Goal: Task Accomplishment & Management: Manage account settings

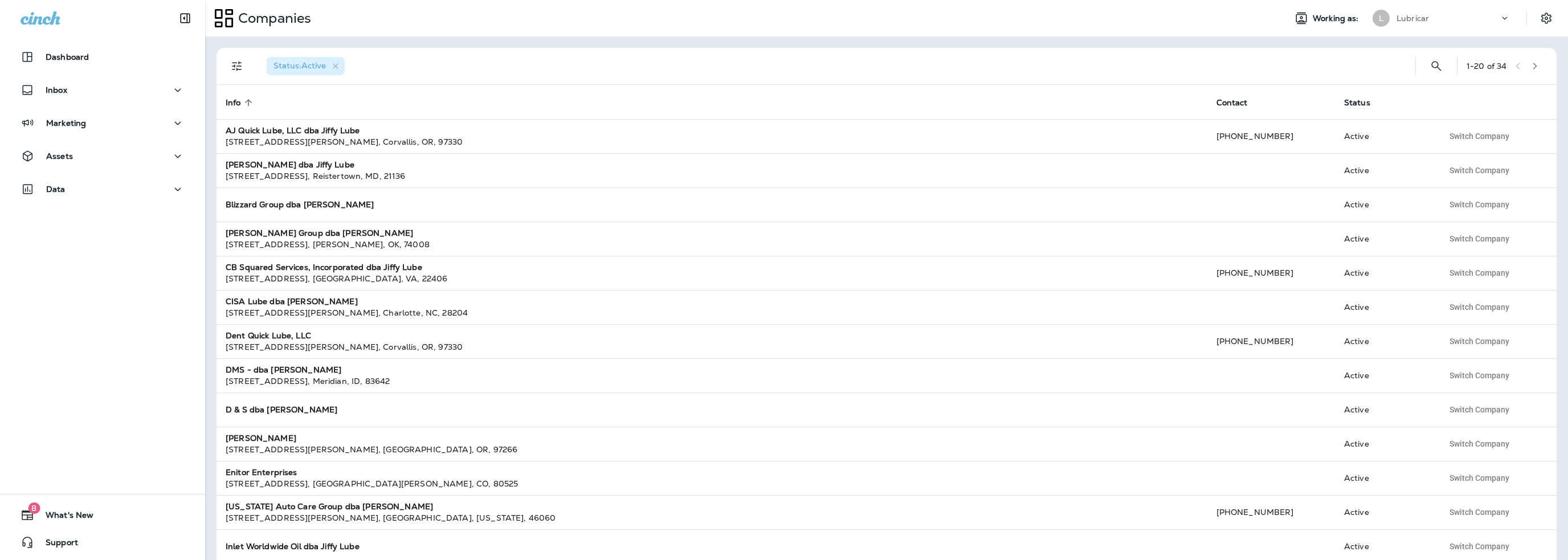
click at [1414, 18] on p "Lubricar" at bounding box center [1413, 18] width 32 height 9
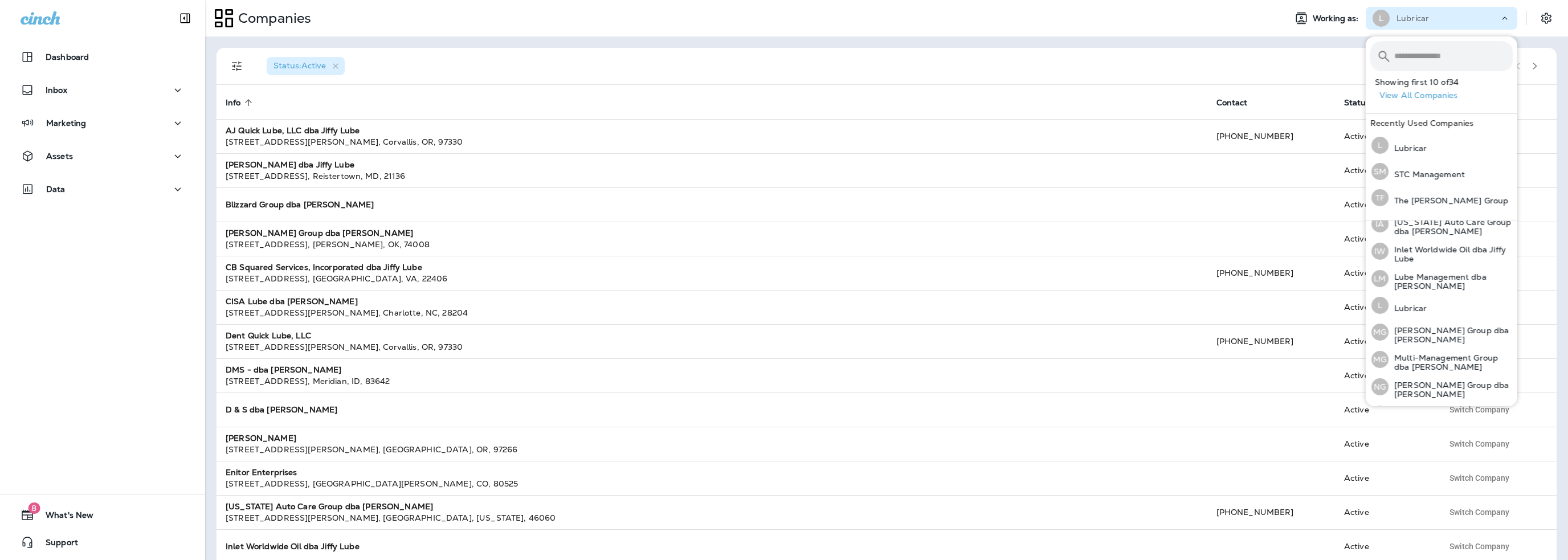
scroll to position [351, 0]
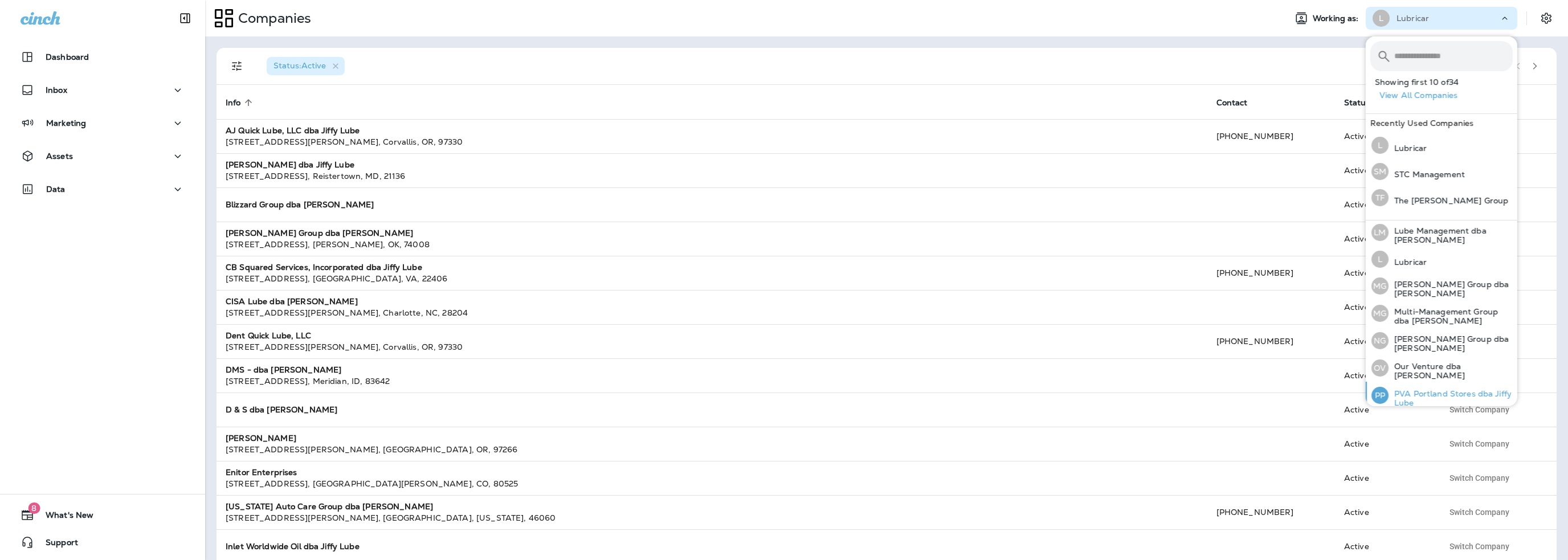
click at [1414, 389] on p "PVA Portland Stores dba Jiffy Lube" at bounding box center [1451, 398] width 125 height 18
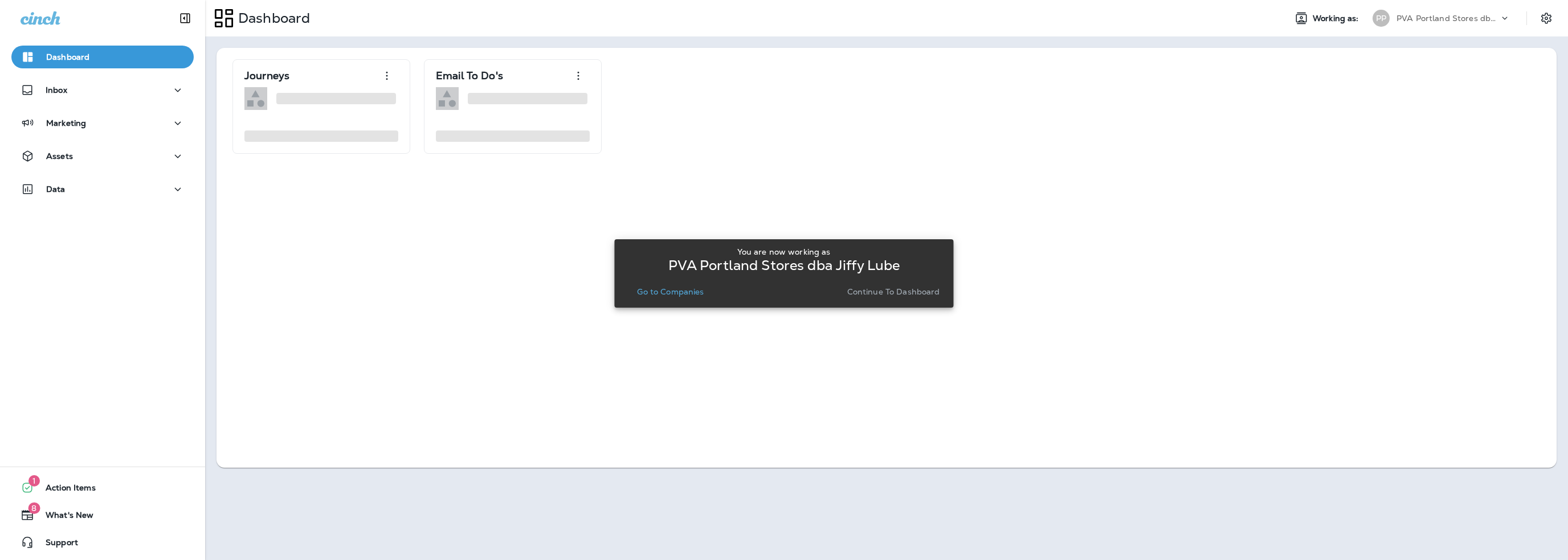
click at [678, 292] on p "Go to Companies" at bounding box center [670, 291] width 67 height 9
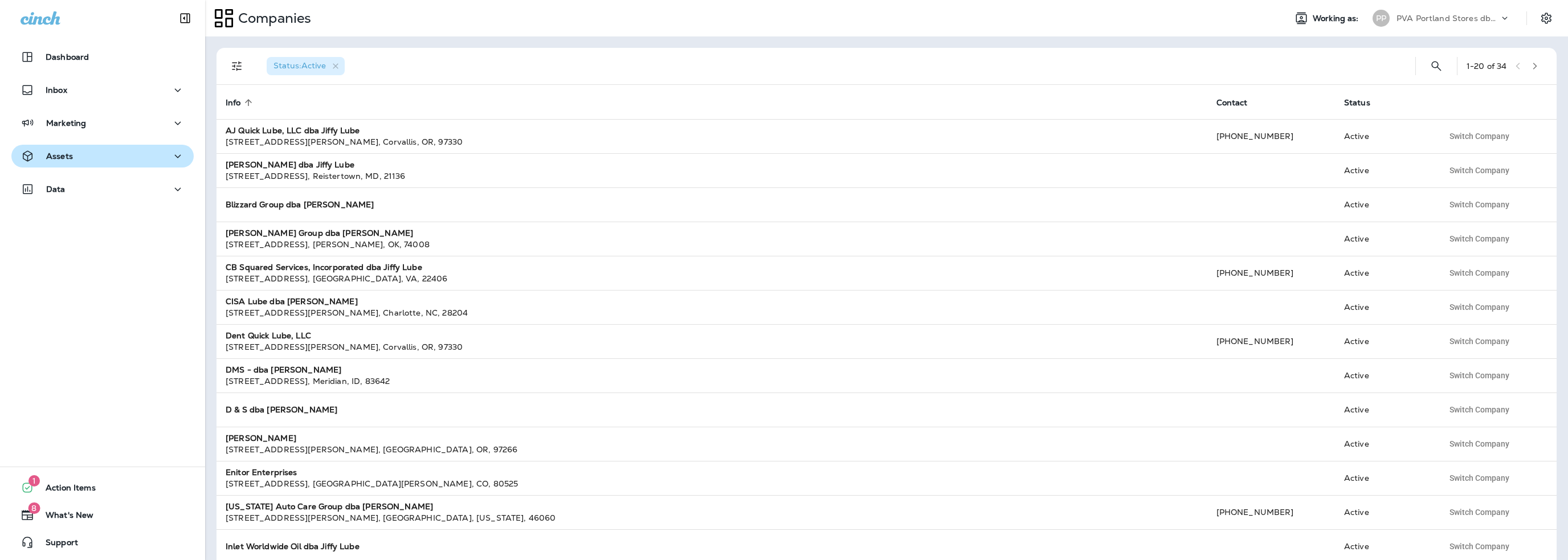
click at [63, 153] on p "Assets" at bounding box center [59, 156] width 27 height 9
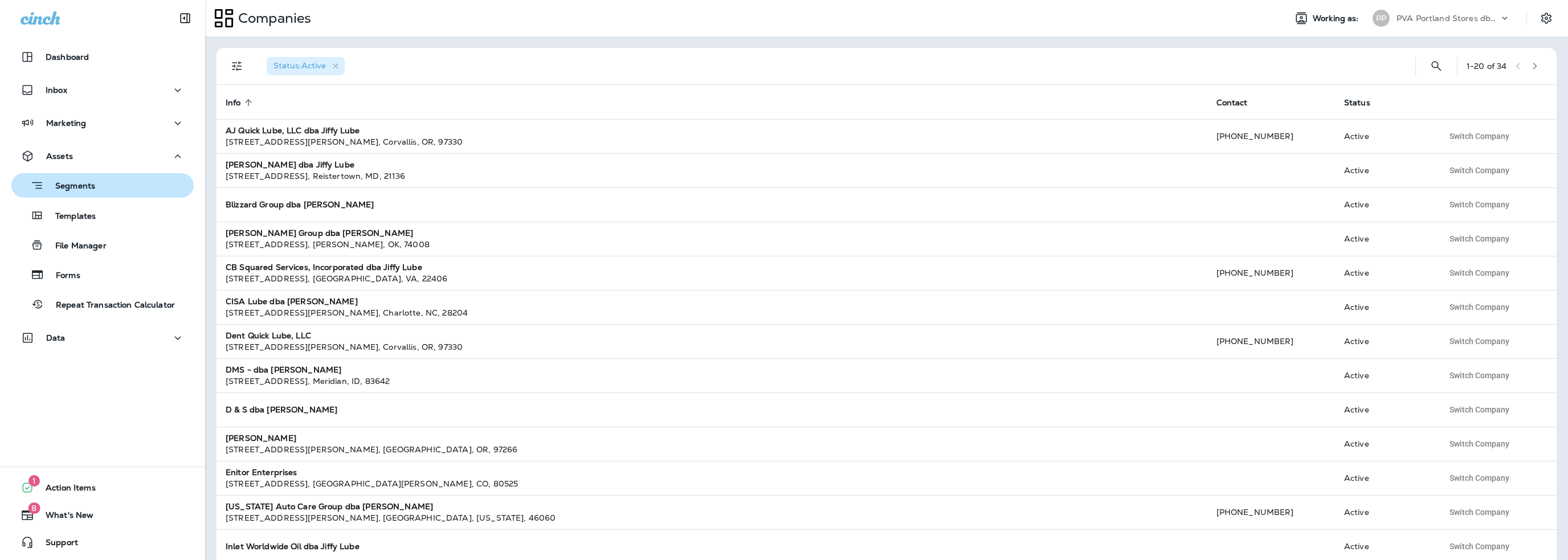
click at [72, 180] on div "Segments" at bounding box center [55, 186] width 80 height 18
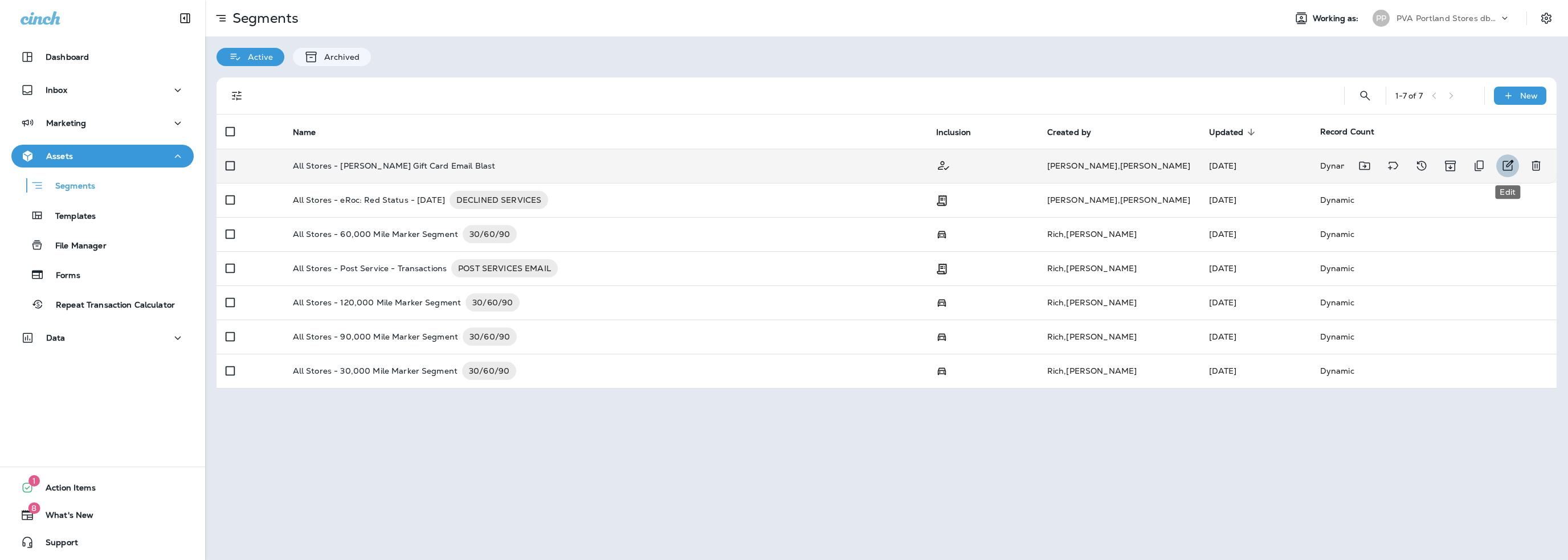
click at [1504, 166] on icon "Edit" at bounding box center [1507, 166] width 14 height 14
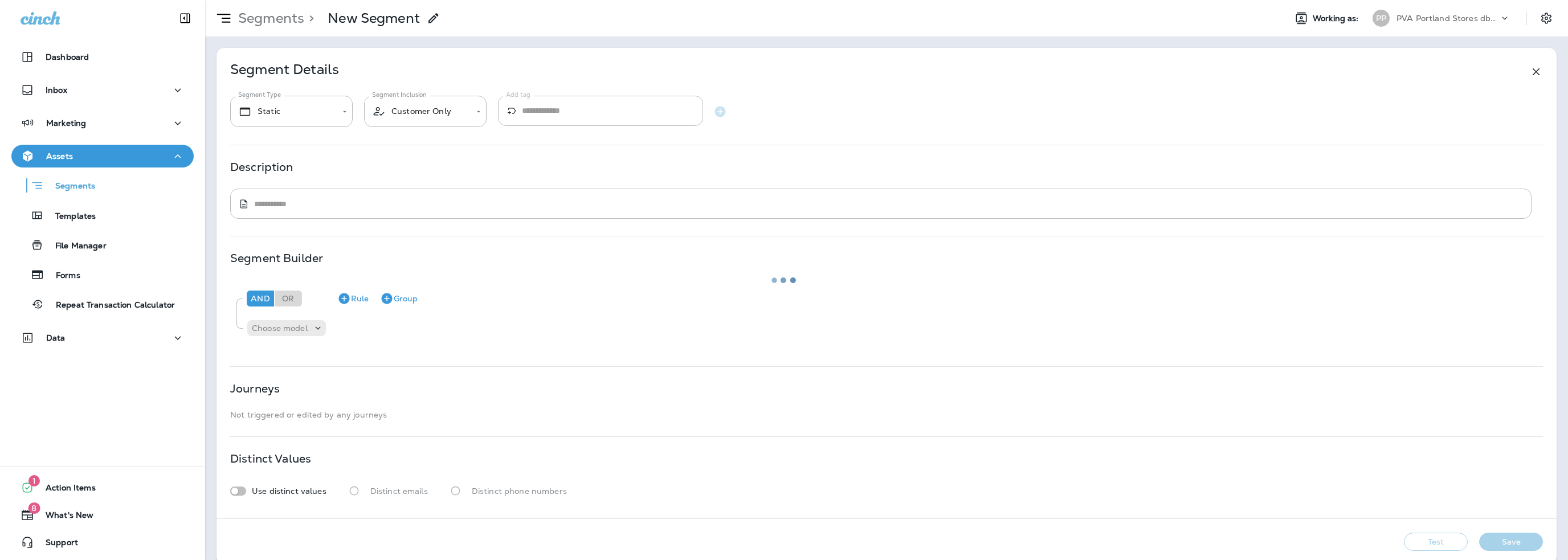
type input "*******"
type textarea "**********"
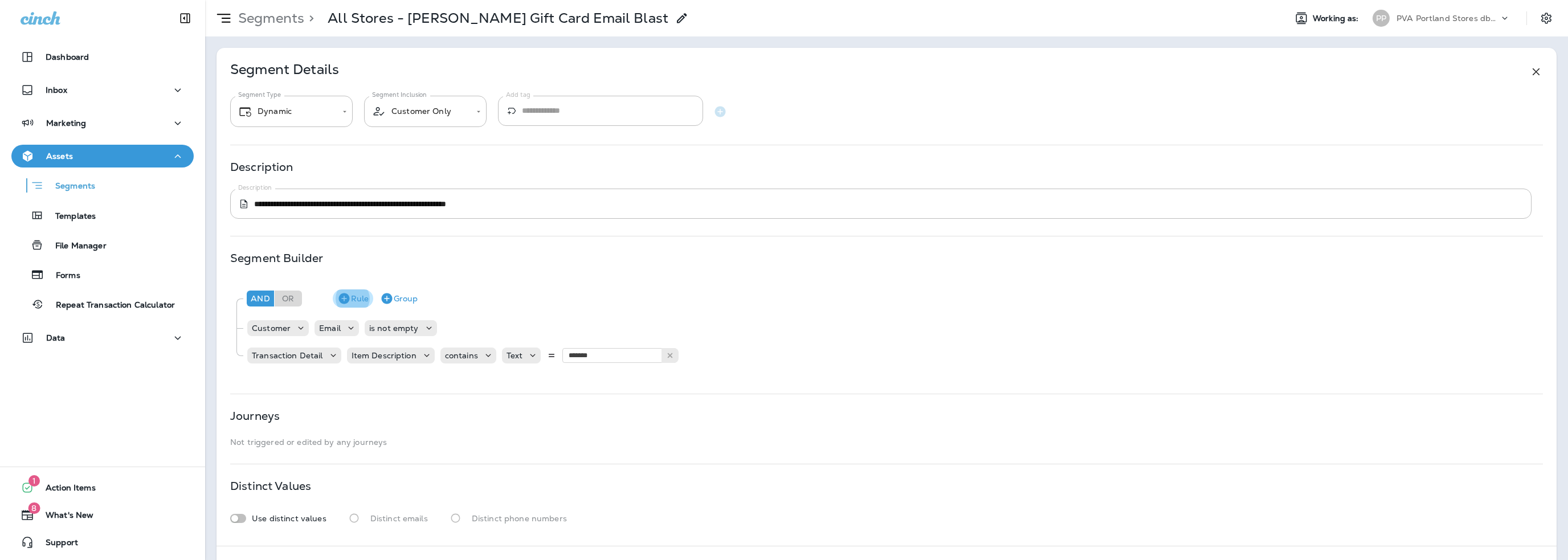
click at [362, 299] on button "Rule" at bounding box center [353, 298] width 40 height 18
click at [281, 382] on p "Choose model" at bounding box center [279, 382] width 55 height 9
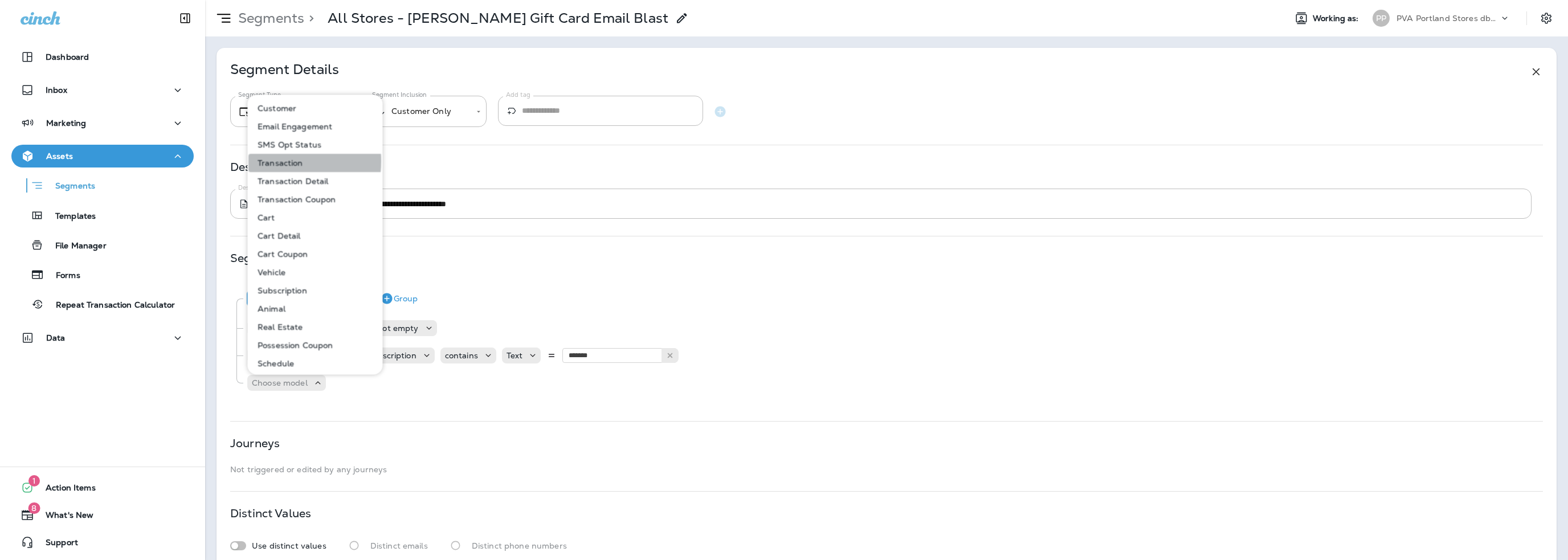
click at [271, 161] on p "Transaction" at bounding box center [278, 162] width 50 height 9
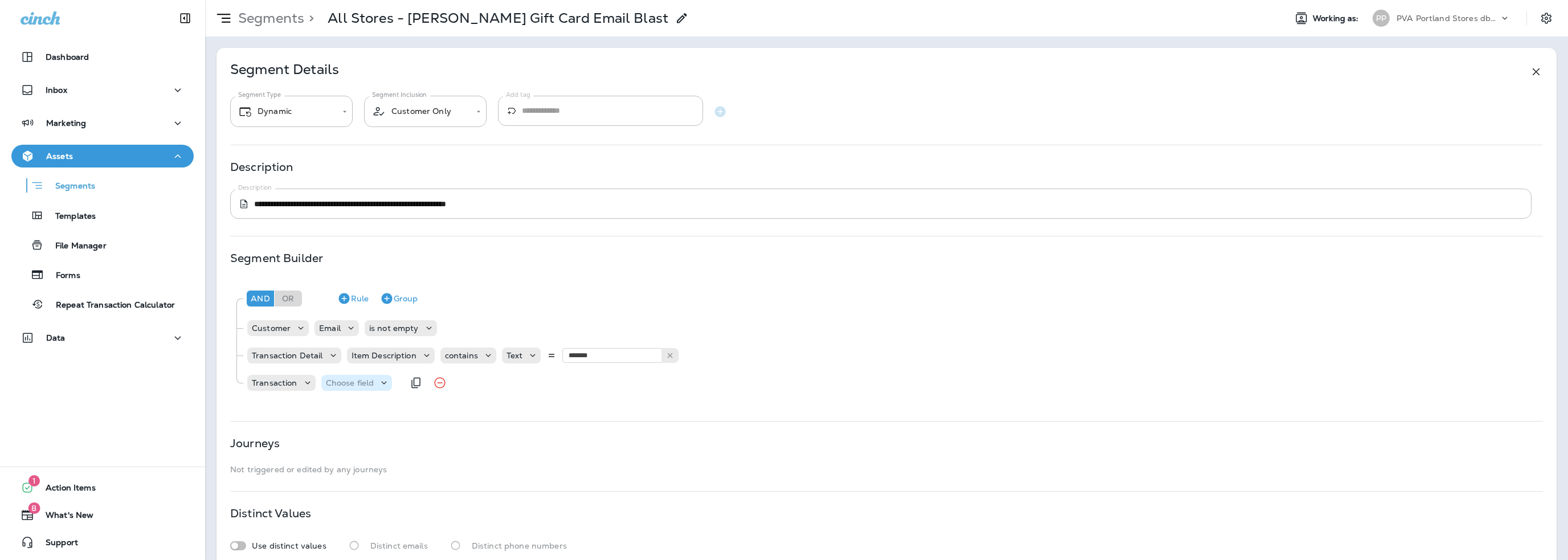
click at [353, 385] on p "Choose field" at bounding box center [350, 382] width 48 height 9
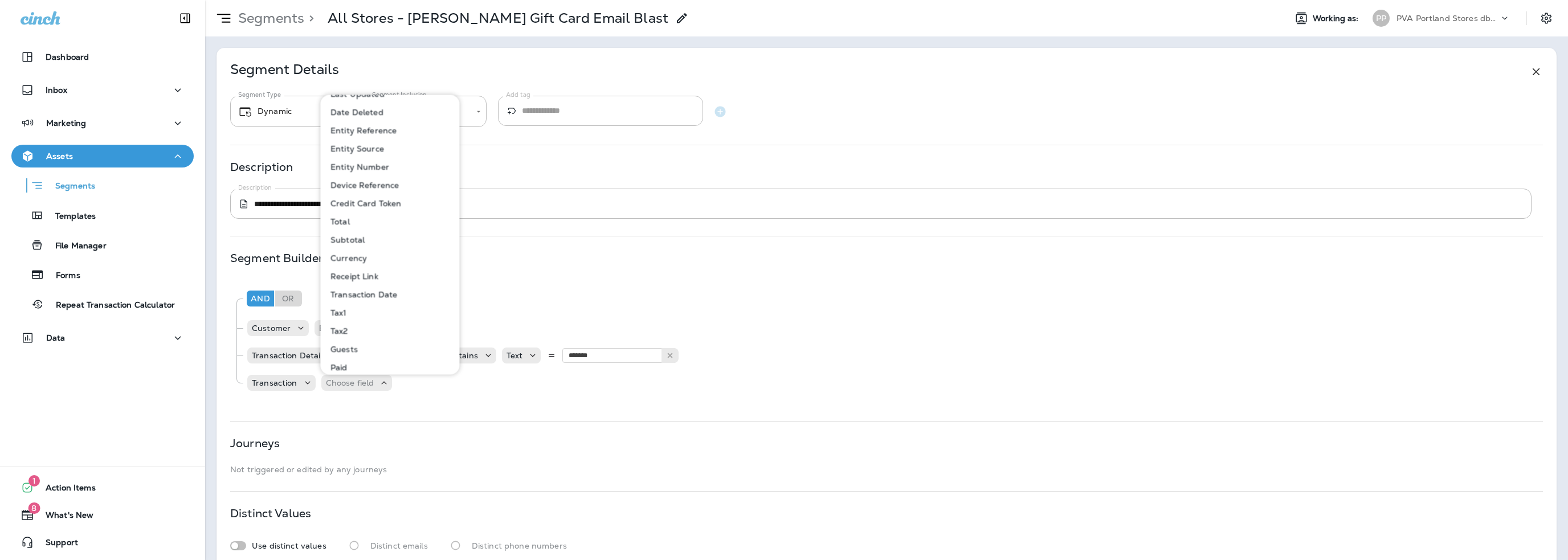
scroll to position [130, 0]
click at [359, 291] on p "Transaction Date" at bounding box center [362, 288] width 72 height 9
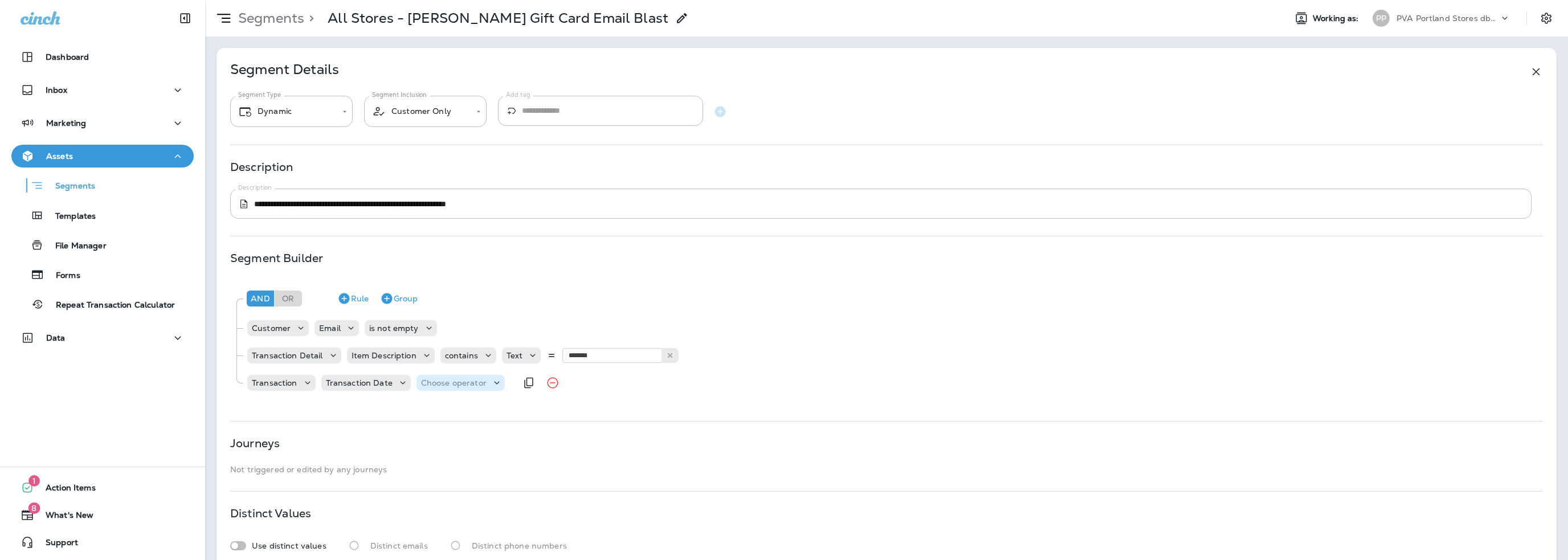
click at [436, 383] on p "Choose operator" at bounding box center [454, 382] width 66 height 9
click at [441, 363] on p "is between" at bounding box center [444, 360] width 47 height 9
click at [518, 386] on p "Choose query type" at bounding box center [530, 382] width 75 height 9
click at [515, 405] on button "Relative Times" at bounding box center [521, 411] width 71 height 18
click at [600, 383] on input "number" at bounding box center [623, 382] width 68 height 14
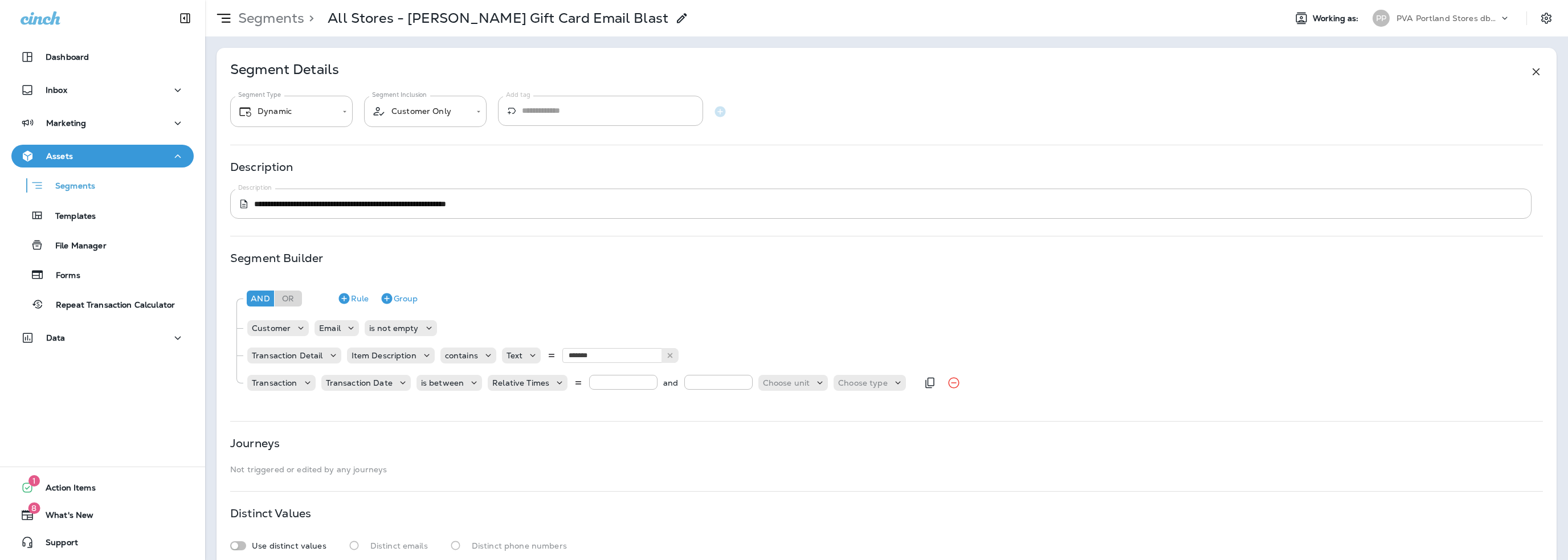
type input "**"
click at [770, 384] on p "Choose unit" at bounding box center [786, 382] width 47 height 9
click at [780, 446] on p "months" at bounding box center [776, 448] width 35 height 9
click at [835, 381] on p "Choose type" at bounding box center [846, 382] width 50 height 9
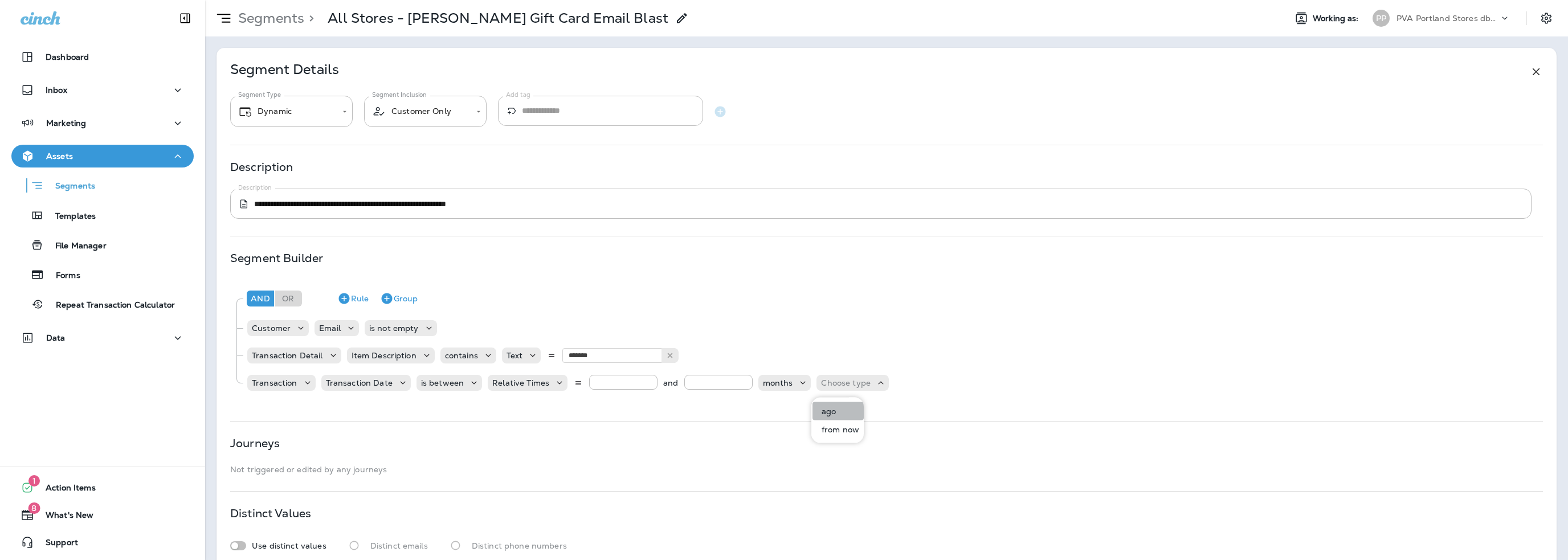
click at [833, 407] on p "ago" at bounding box center [826, 411] width 18 height 9
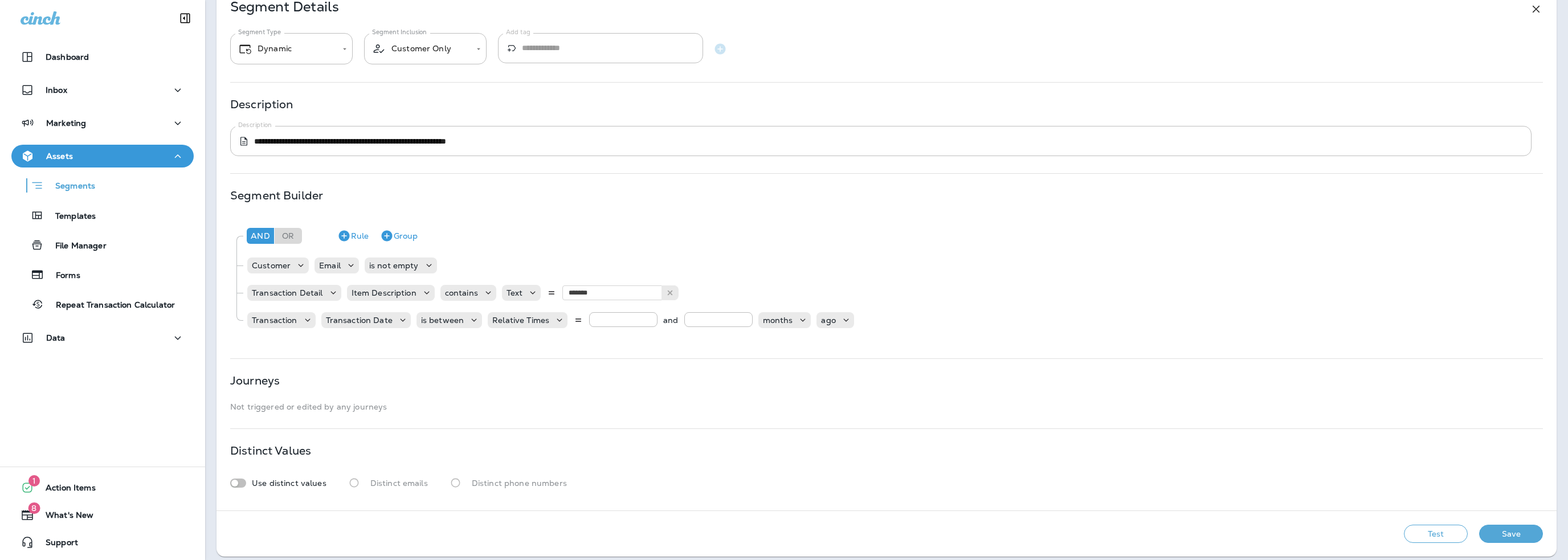
scroll to position [70, 0]
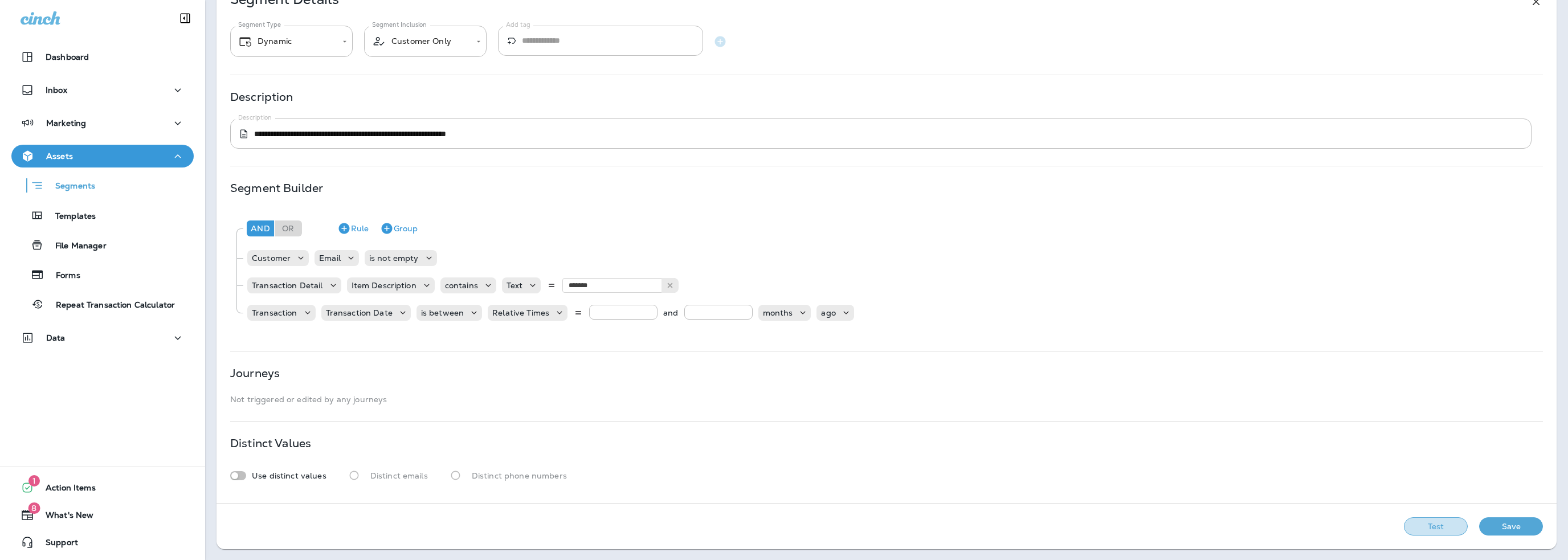
click at [1419, 525] on button "Test" at bounding box center [1435, 526] width 63 height 18
click at [68, 186] on p "Segments" at bounding box center [70, 186] width 51 height 11
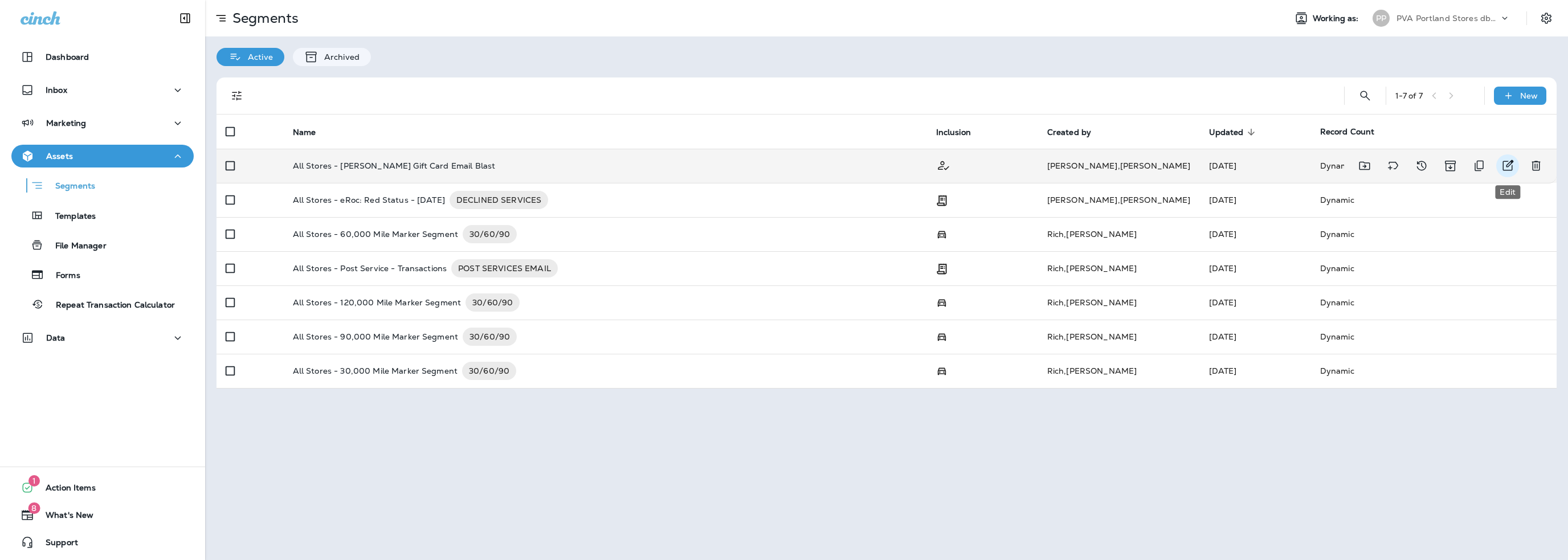
click at [1507, 170] on icon "Edit" at bounding box center [1508, 165] width 10 height 10
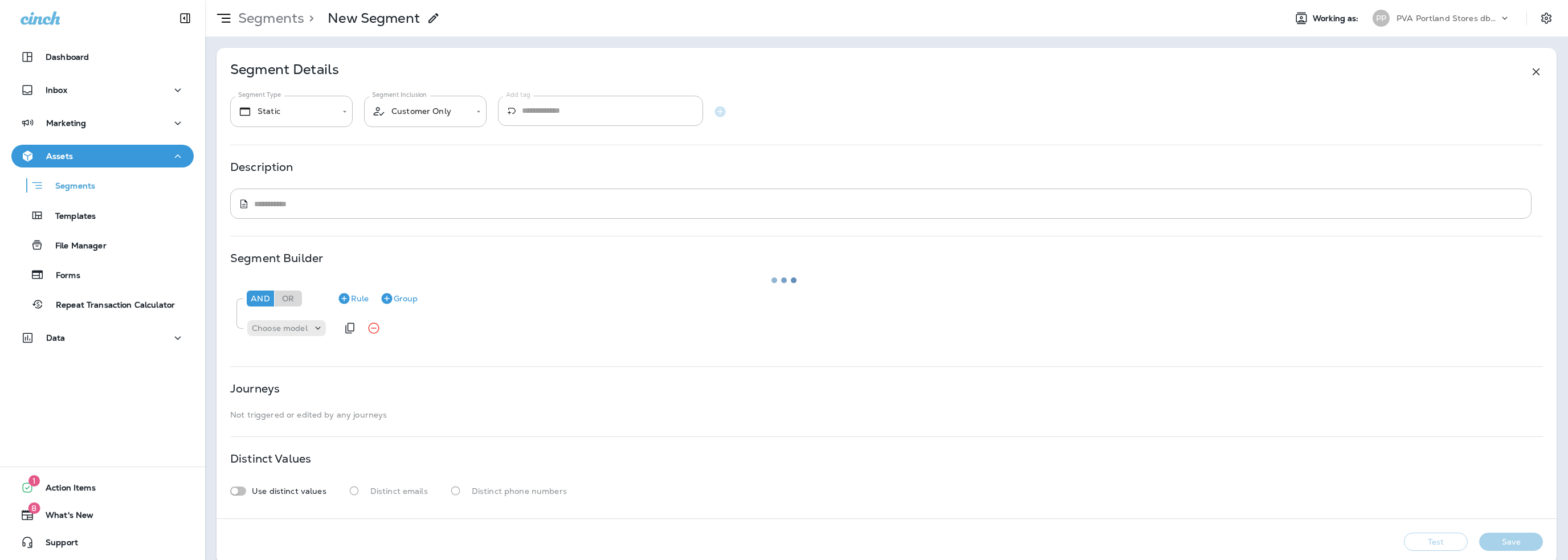
type input "*******"
type textarea "**********"
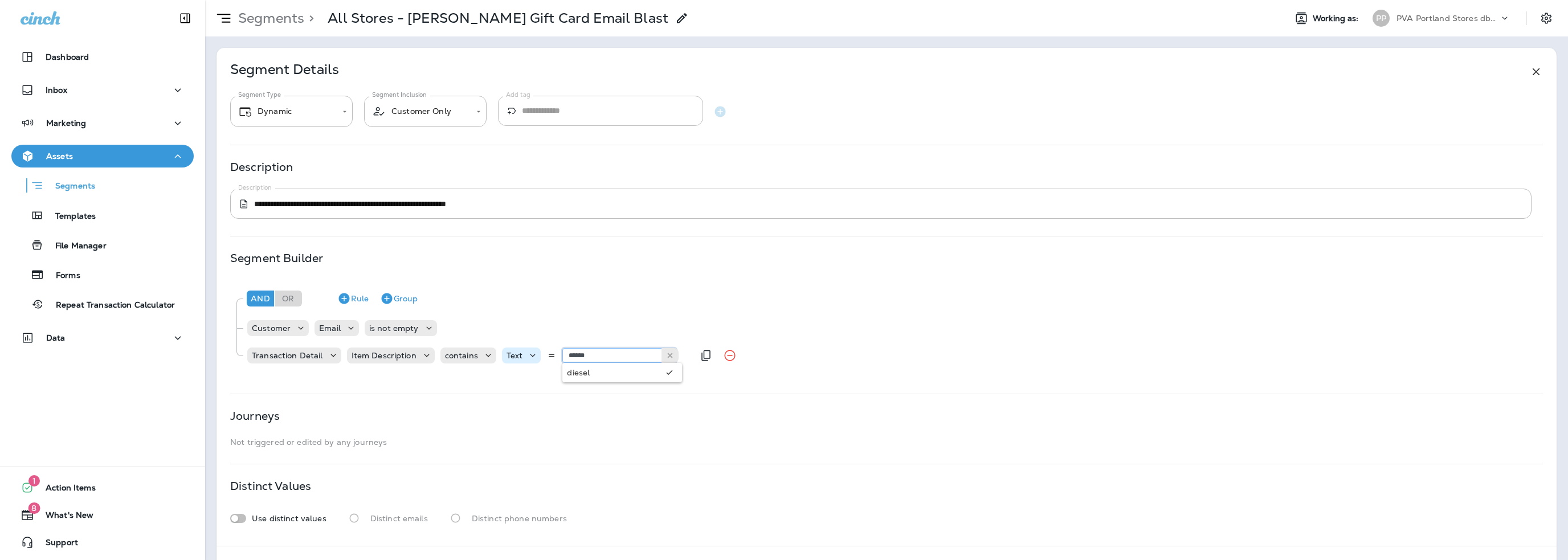
type input "******"
click at [513, 382] on div "**********" at bounding box center [886, 297] width 1341 height 498
click at [361, 296] on button "Rule" at bounding box center [353, 298] width 40 height 18
click at [303, 382] on p "Choose model" at bounding box center [279, 382] width 55 height 9
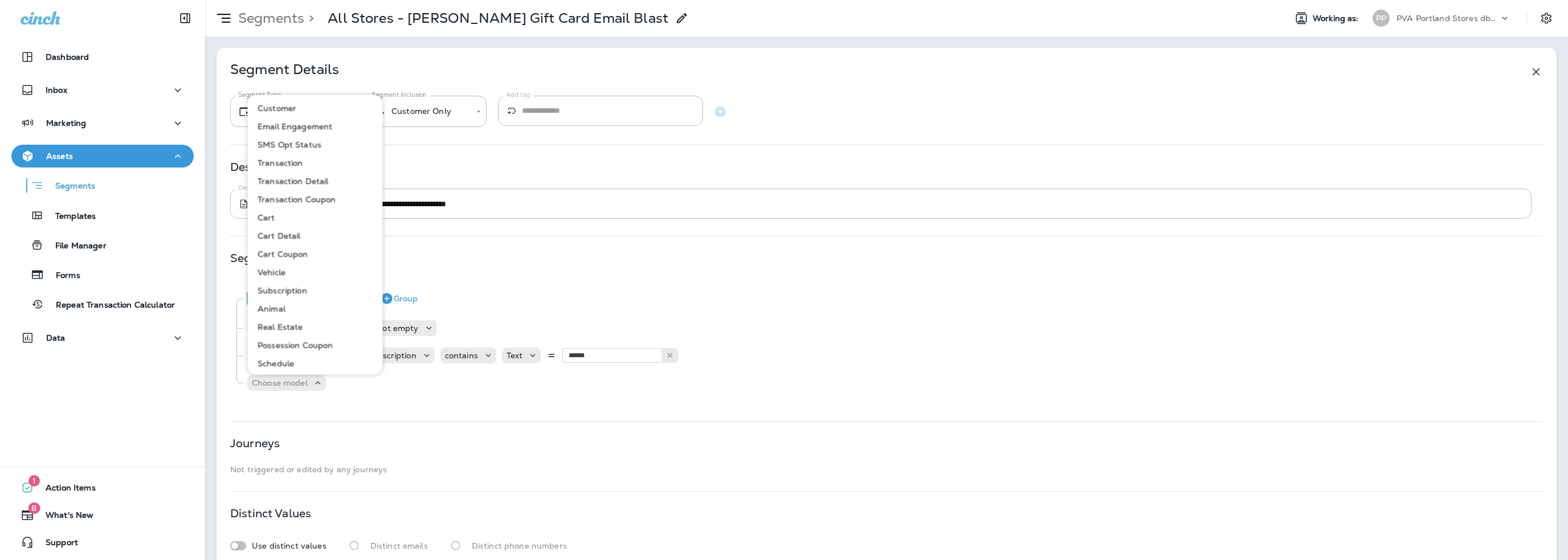
click at [287, 109] on p "Customer" at bounding box center [275, 108] width 43 height 9
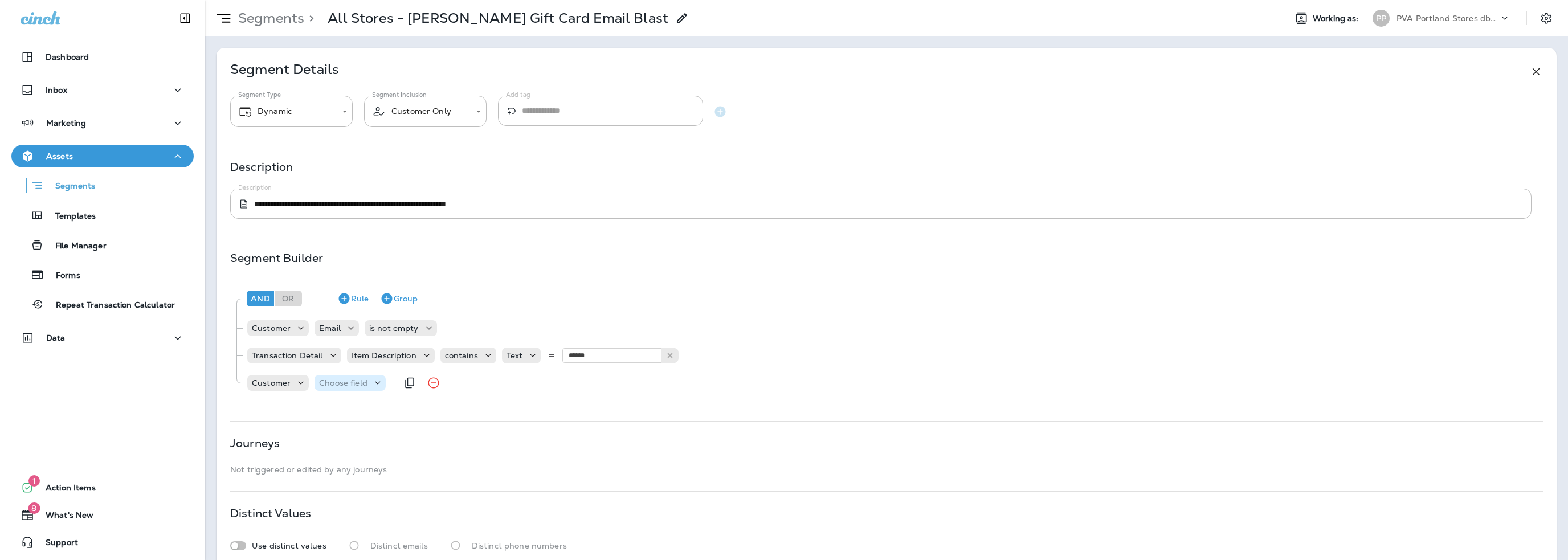
click at [350, 382] on p "Choose field" at bounding box center [343, 382] width 48 height 9
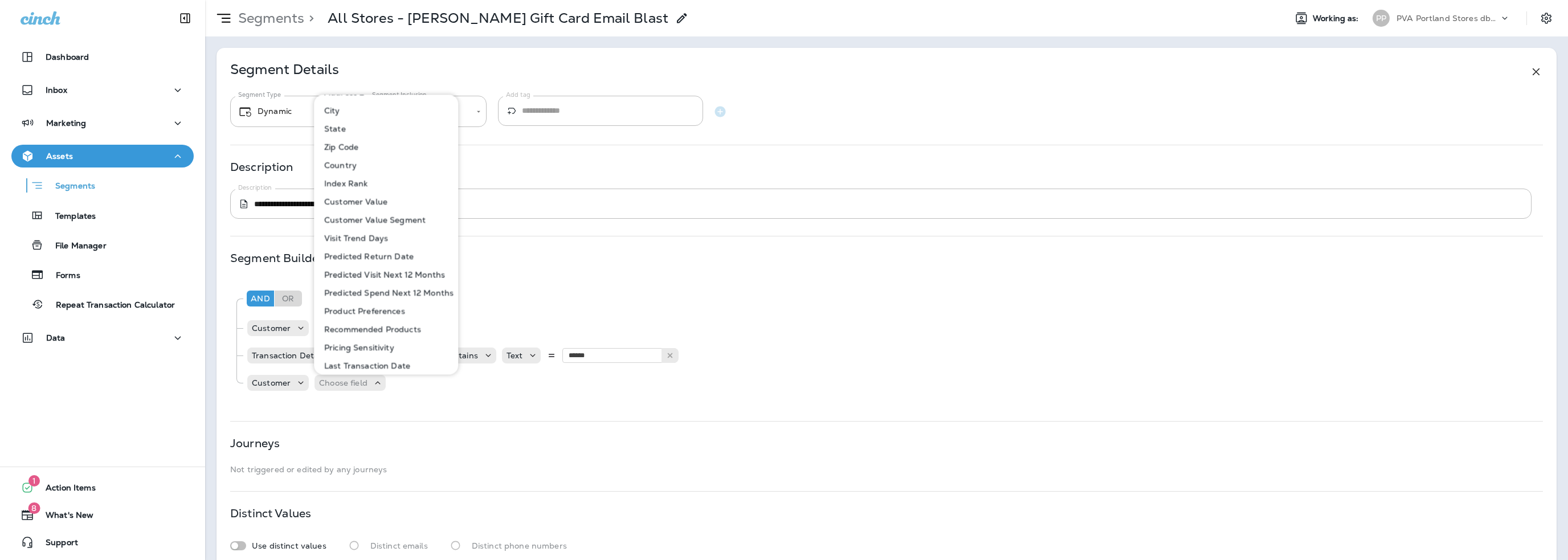
scroll to position [456, 0]
click at [347, 314] on button "Last Transaction Date" at bounding box center [387, 309] width 143 height 18
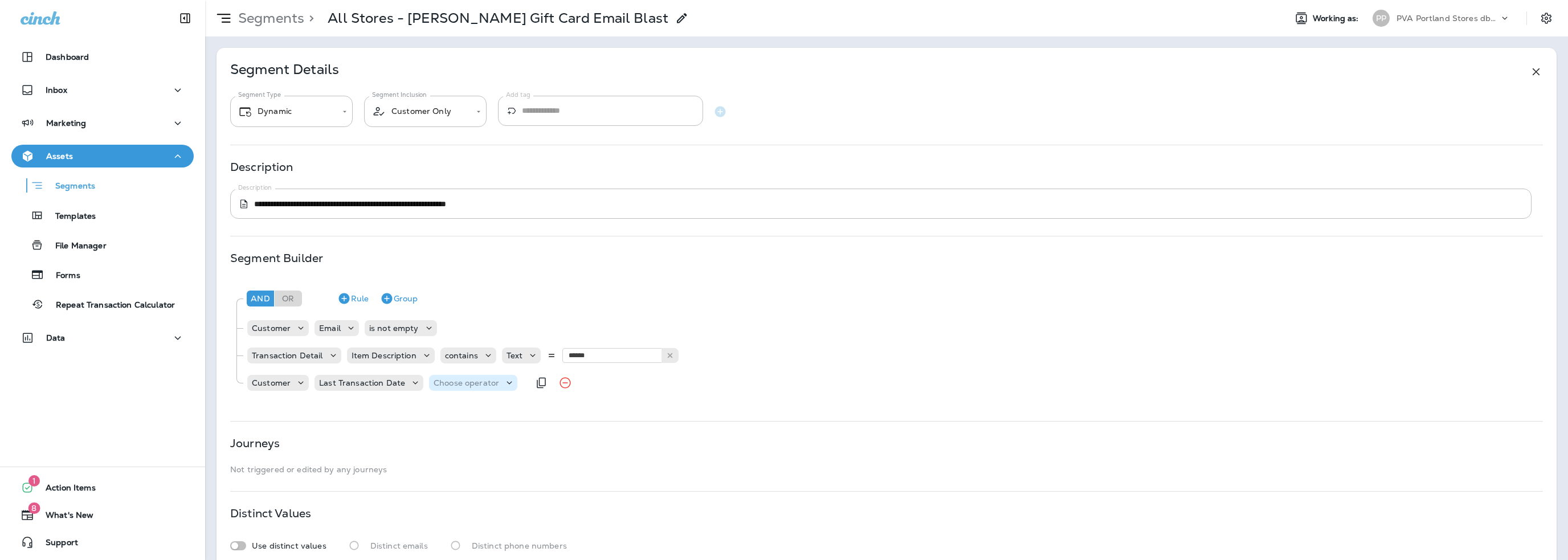
click at [471, 378] on p "Choose operator" at bounding box center [467, 382] width 66 height 9
click at [392, 385] on p "Last Transaction Date" at bounding box center [362, 382] width 86 height 9
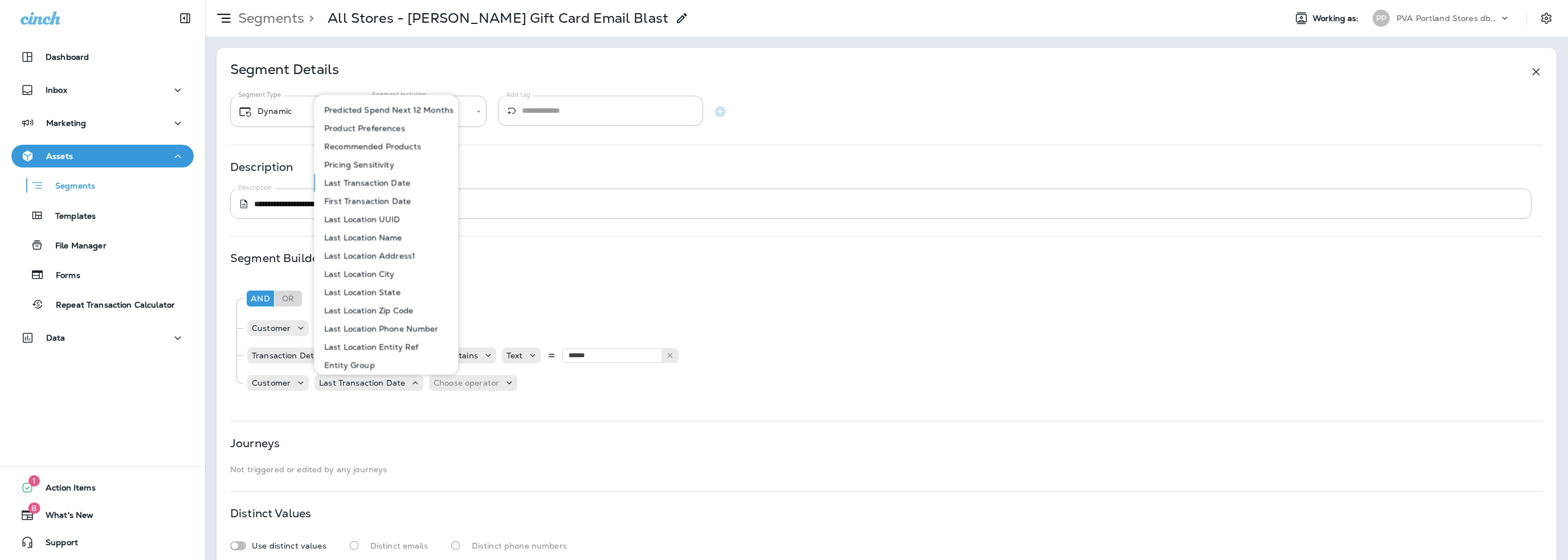
scroll to position [586, 0]
click at [268, 386] on p "Customer" at bounding box center [271, 382] width 39 height 9
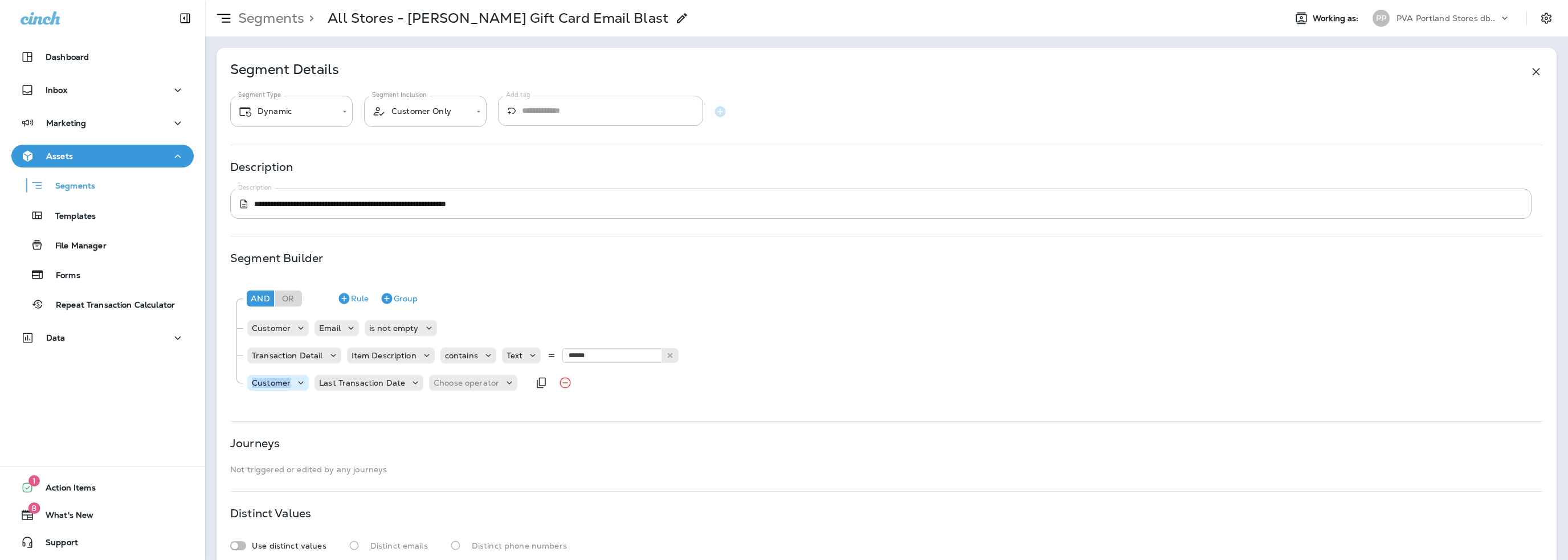
click at [268, 386] on p "Customer" at bounding box center [271, 382] width 39 height 9
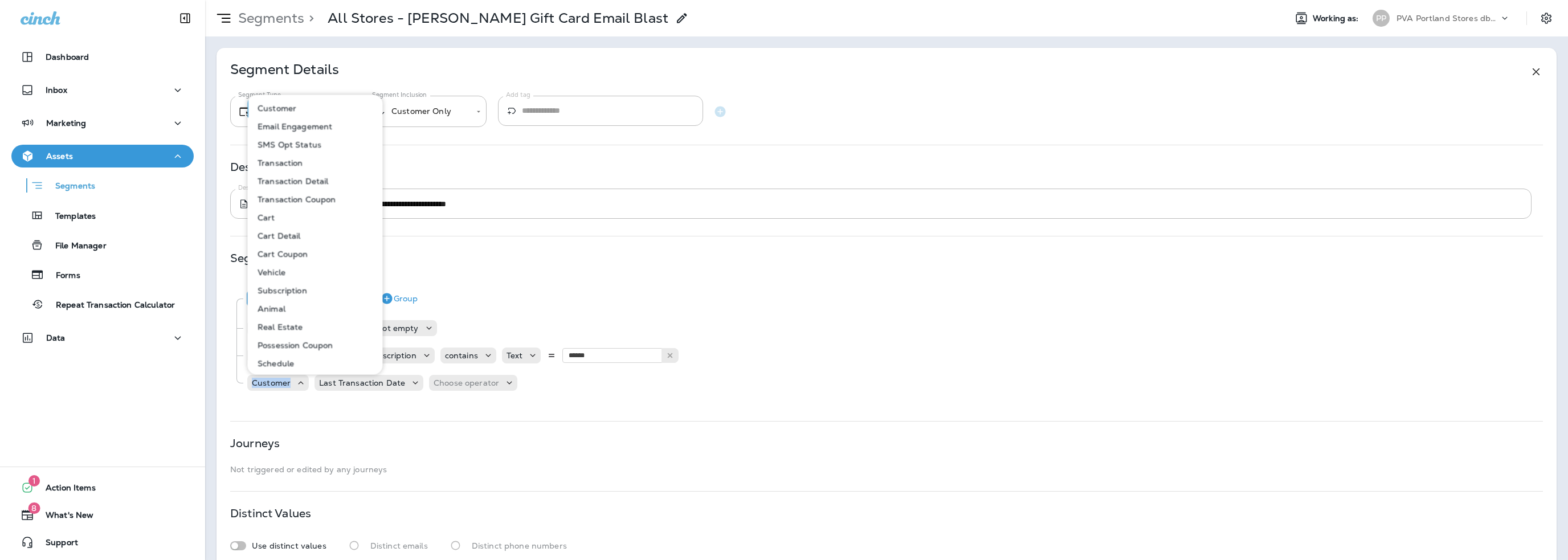
click at [278, 169] on button "Transaction" at bounding box center [315, 162] width 134 height 18
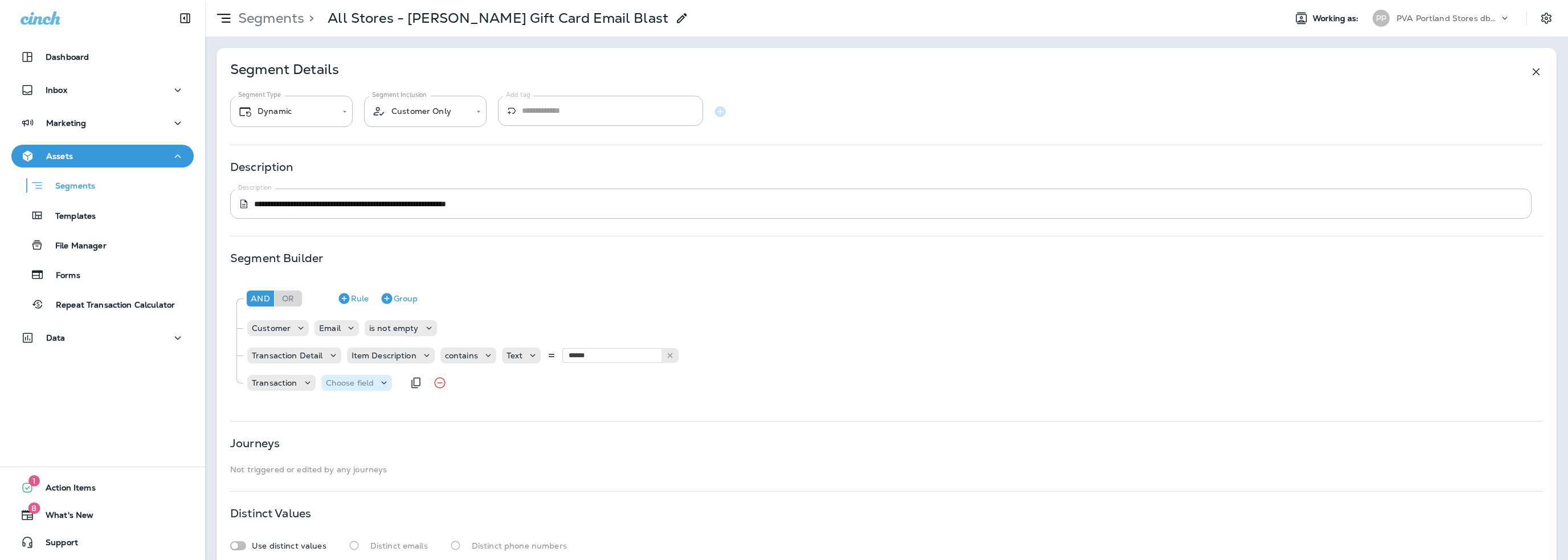
click at [346, 389] on div "Choose field" at bounding box center [357, 383] width 72 height 16
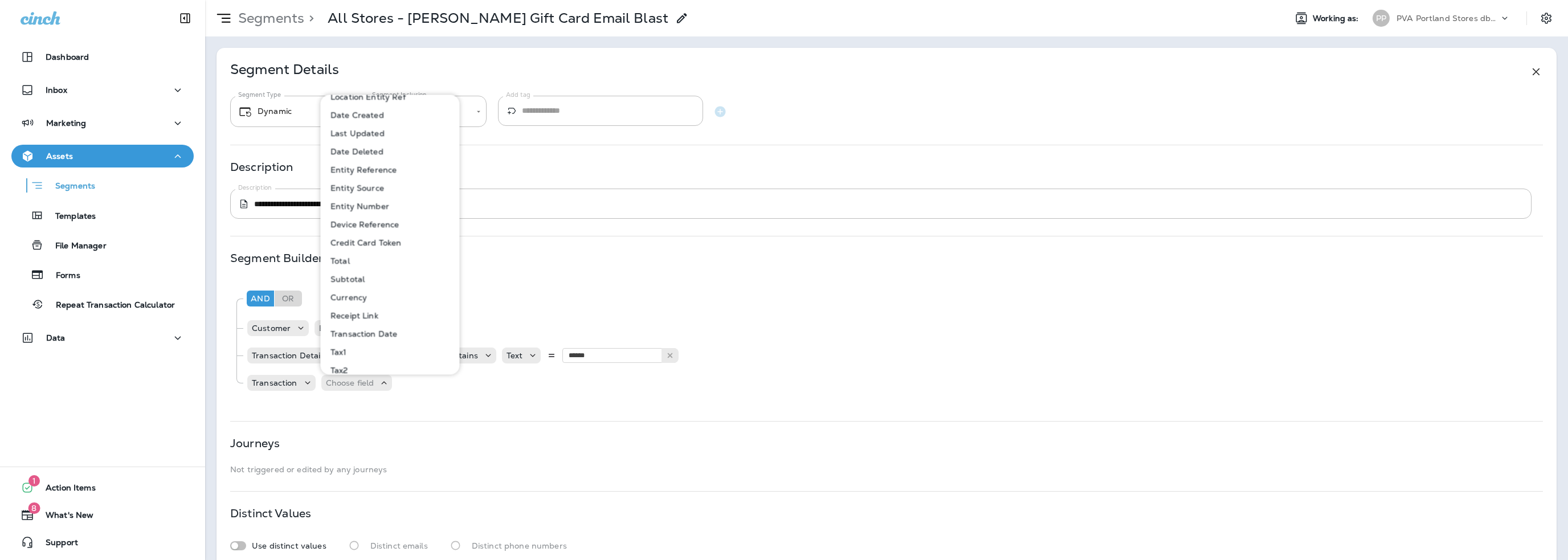
scroll to position [114, 0]
click at [381, 306] on p "Transaction Date" at bounding box center [362, 304] width 72 height 9
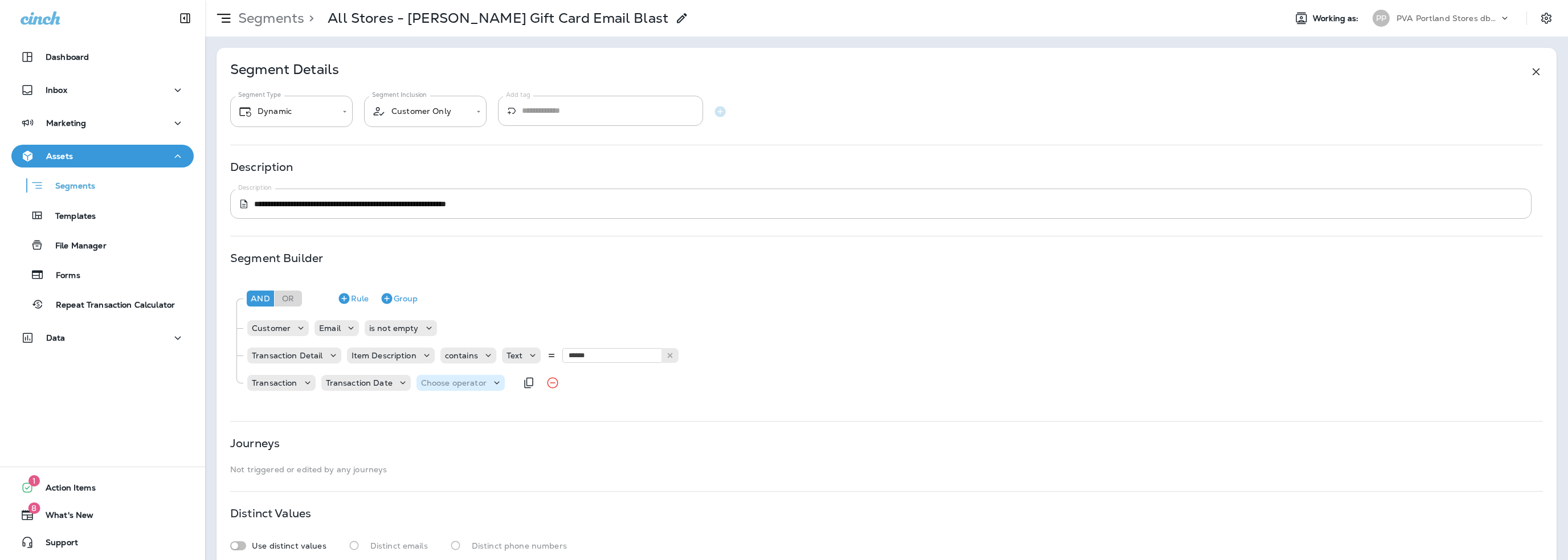
click at [457, 384] on p "Choose operator" at bounding box center [454, 382] width 66 height 9
click at [446, 363] on p "is between" at bounding box center [444, 360] width 47 height 9
click at [513, 385] on p "Choose query type" at bounding box center [530, 382] width 75 height 9
click at [514, 414] on p "Relative Times" at bounding box center [521, 411] width 62 height 9
click at [608, 378] on input "number" at bounding box center [623, 382] width 68 height 14
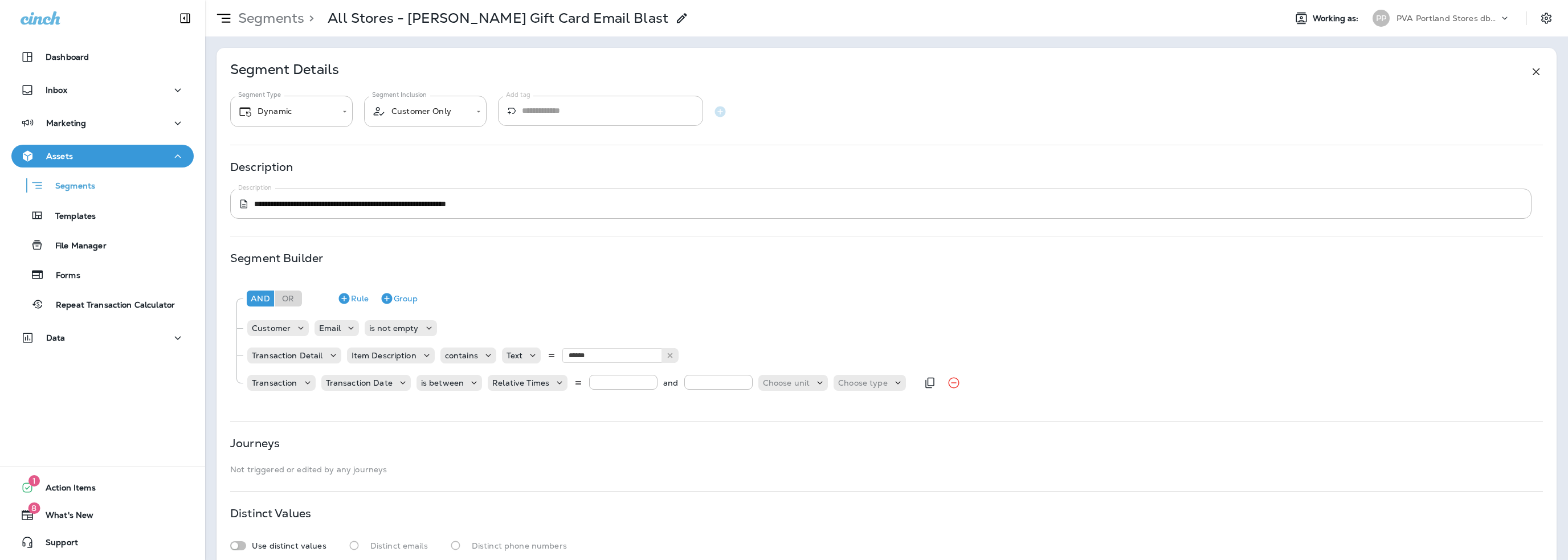
type input "**"
click at [788, 378] on p "Choose unit" at bounding box center [786, 382] width 47 height 9
click at [777, 444] on p "months" at bounding box center [776, 448] width 35 height 9
click at [830, 382] on p "Choose type" at bounding box center [846, 382] width 50 height 9
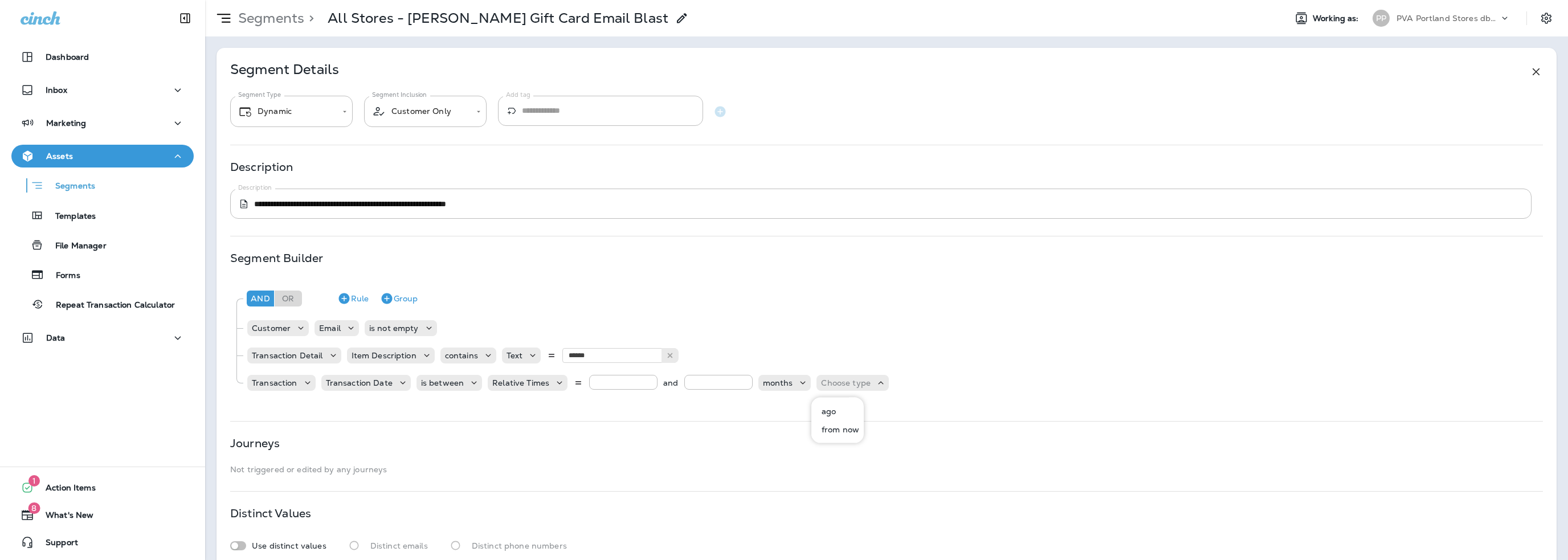
click at [832, 414] on p "ago" at bounding box center [826, 411] width 18 height 9
drag, startPoint x: 596, startPoint y: 381, endPoint x: 588, endPoint y: 382, distance: 8.1
click at [589, 382] on input "**" at bounding box center [623, 382] width 68 height 14
type input "*"
click at [786, 386] on p "months" at bounding box center [778, 382] width 31 height 9
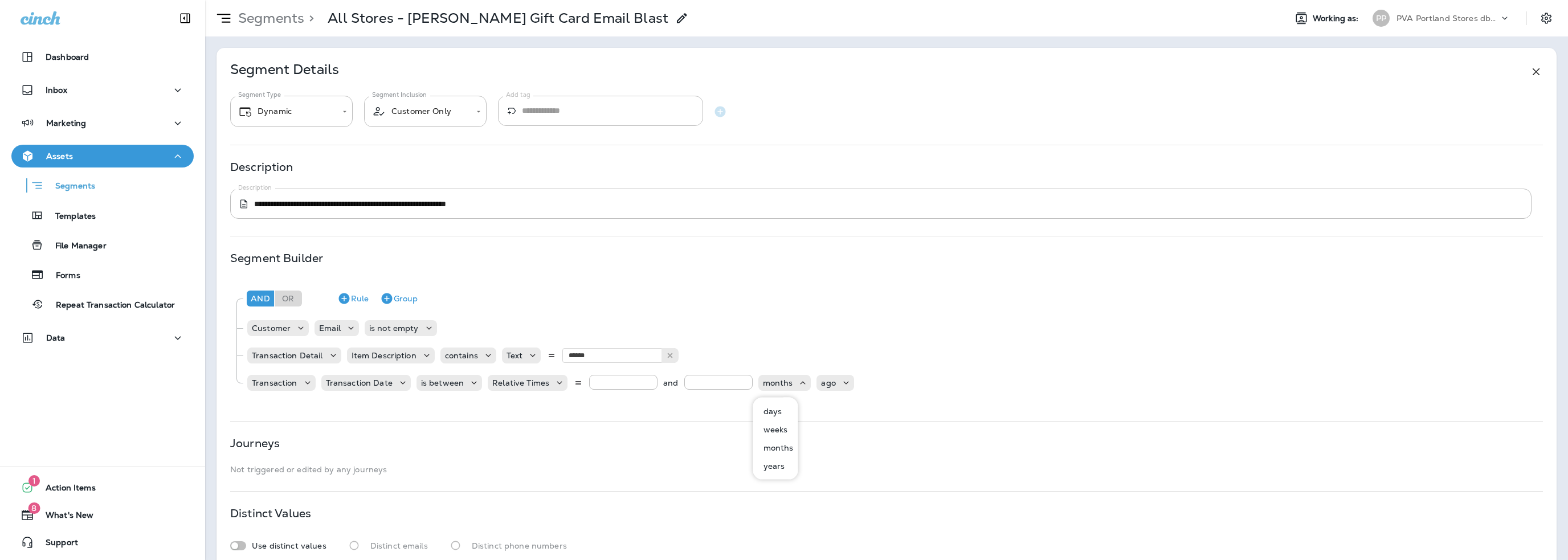
click at [776, 408] on p "days" at bounding box center [770, 411] width 23 height 9
drag, startPoint x: 694, startPoint y: 378, endPoint x: 653, endPoint y: 382, distance: 41.2
click at [653, 382] on div "* and ** days Choose type" at bounding box center [733, 383] width 289 height 16
type input "***"
click at [823, 380] on p "Choose type" at bounding box center [834, 382] width 50 height 9
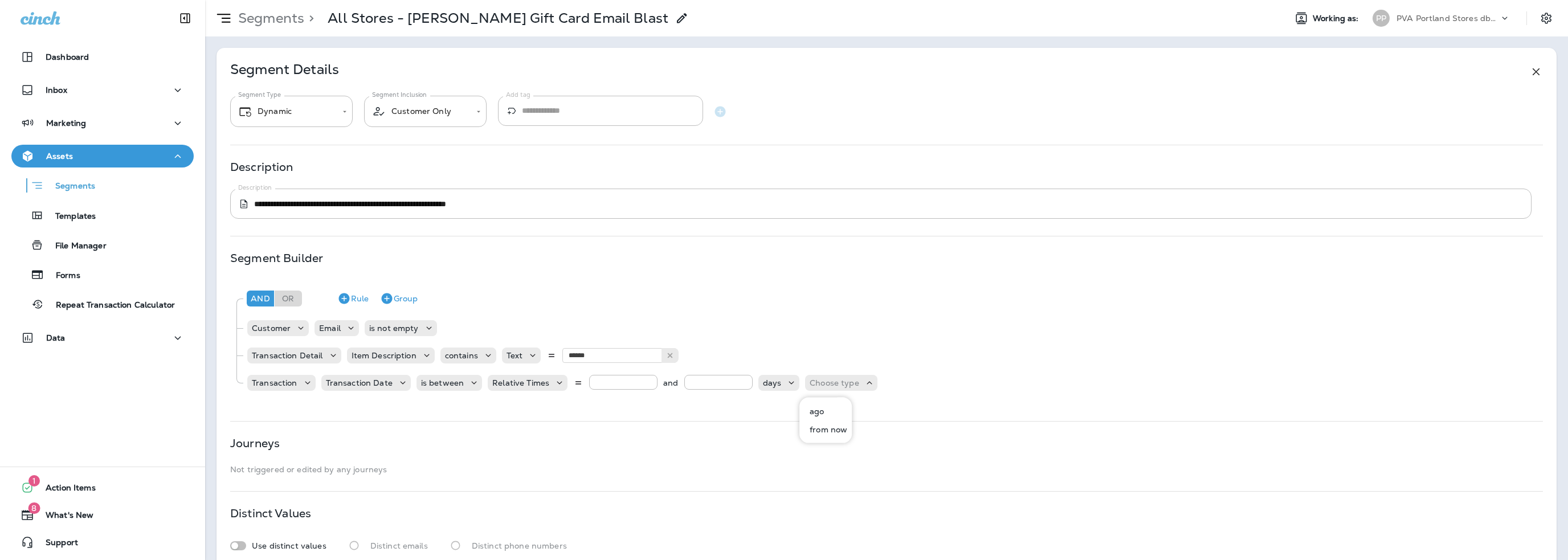
click at [819, 410] on p "ago" at bounding box center [814, 411] width 18 height 9
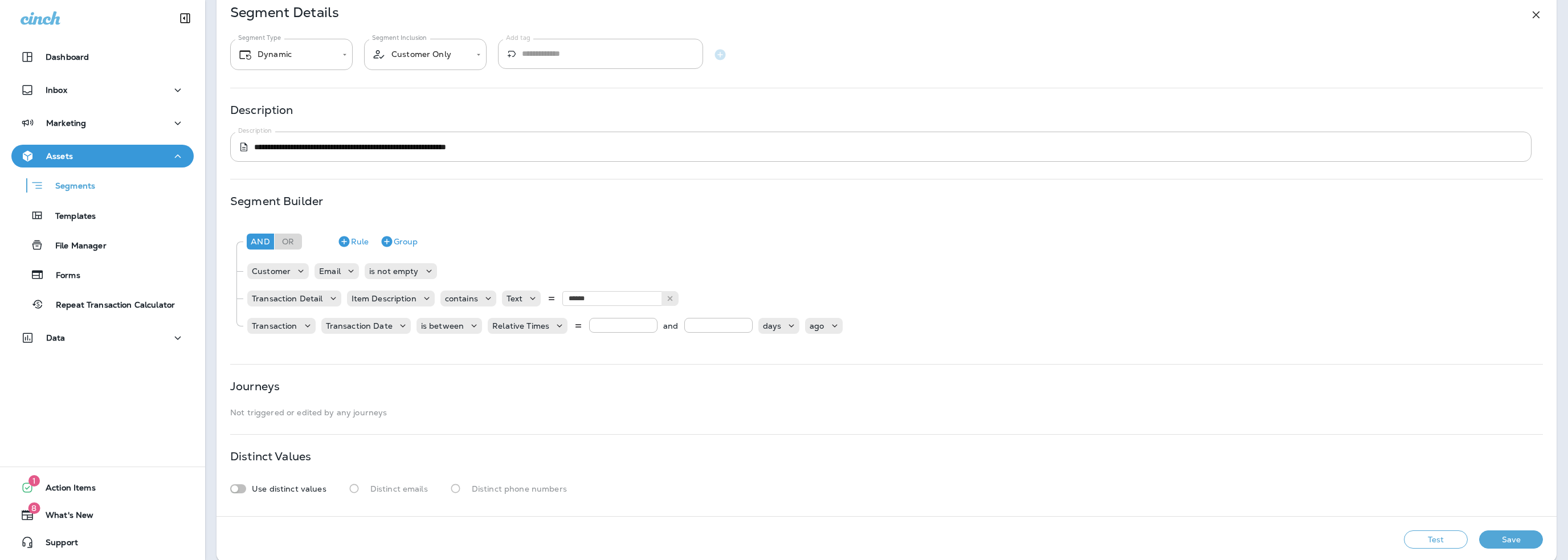
scroll to position [70, 0]
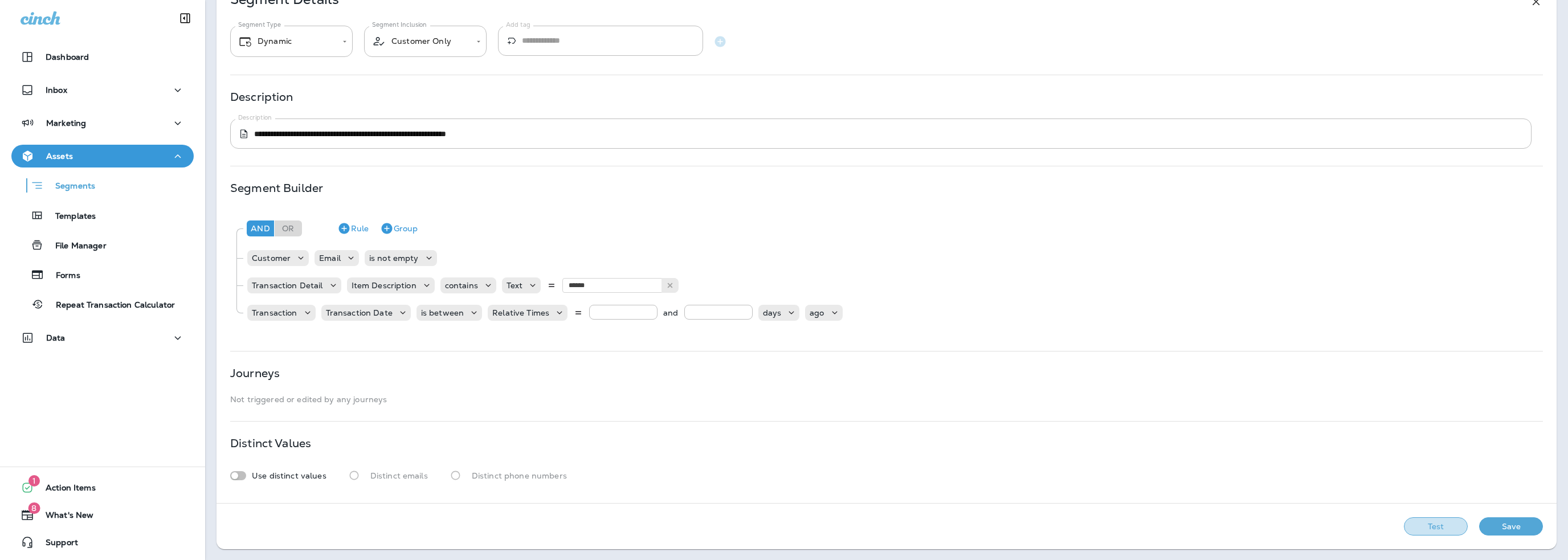
click at [1430, 521] on button "Test" at bounding box center [1435, 526] width 63 height 18
drag, startPoint x: 597, startPoint y: 312, endPoint x: 583, endPoint y: 312, distance: 14.0
click at [583, 312] on div "Relative Times * and *** days ago" at bounding box center [665, 313] width 354 height 16
type input "*"
drag, startPoint x: 706, startPoint y: 313, endPoint x: 662, endPoint y: 312, distance: 44.0
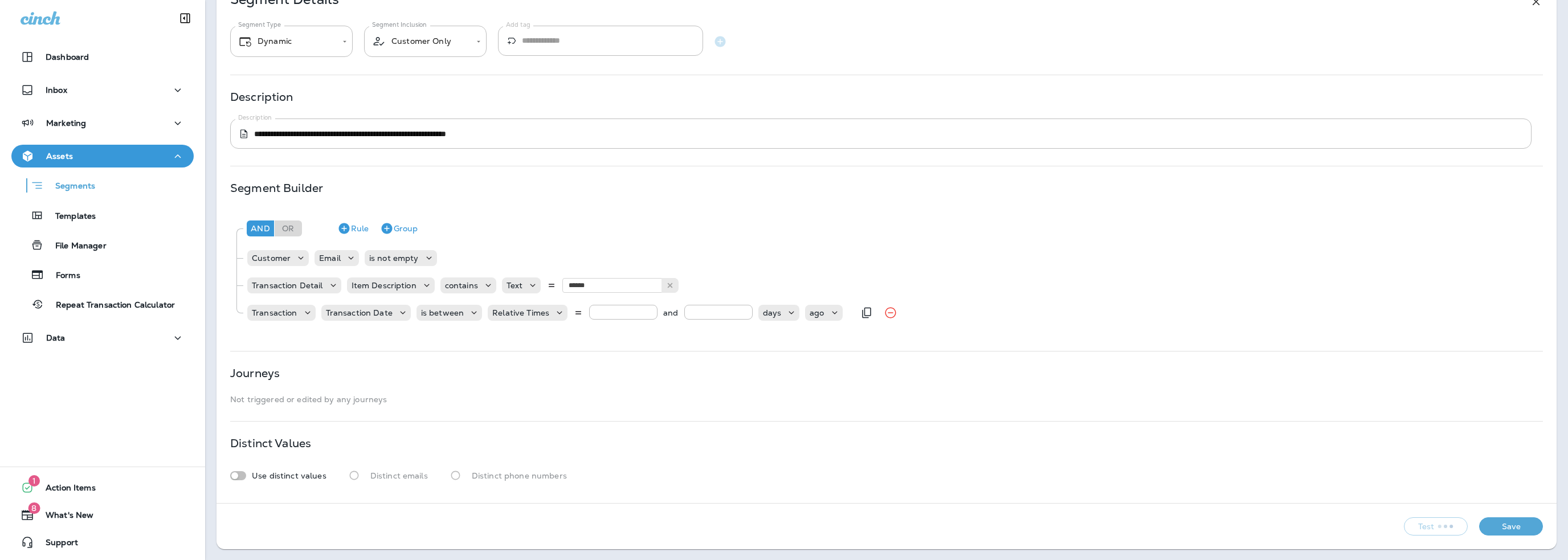
click at [662, 312] on div "* and *** days ago" at bounding box center [715, 313] width 253 height 16
type input "**"
click at [777, 309] on div "days" at bounding box center [772, 313] width 28 height 9
click at [780, 379] on p "months" at bounding box center [776, 377] width 35 height 9
click at [838, 313] on p "Choose type" at bounding box center [846, 313] width 50 height 9
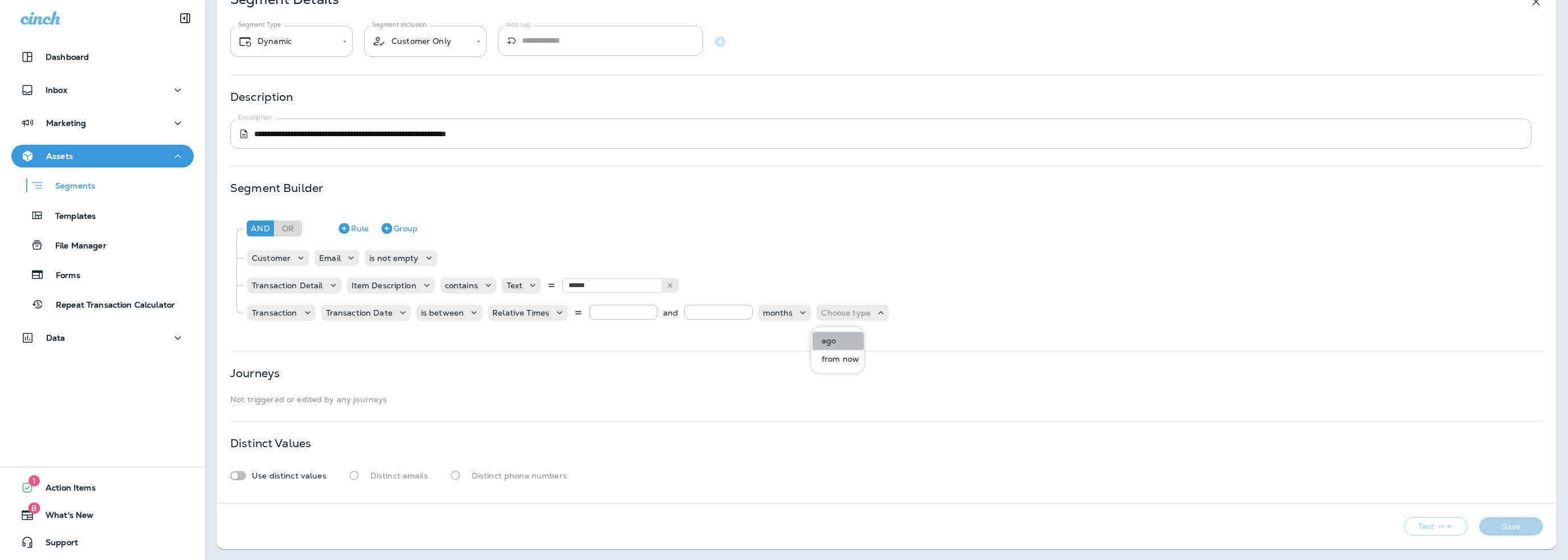
click at [835, 339] on p "ago" at bounding box center [826, 340] width 18 height 9
click at [1493, 529] on button "Save" at bounding box center [1510, 526] width 63 height 18
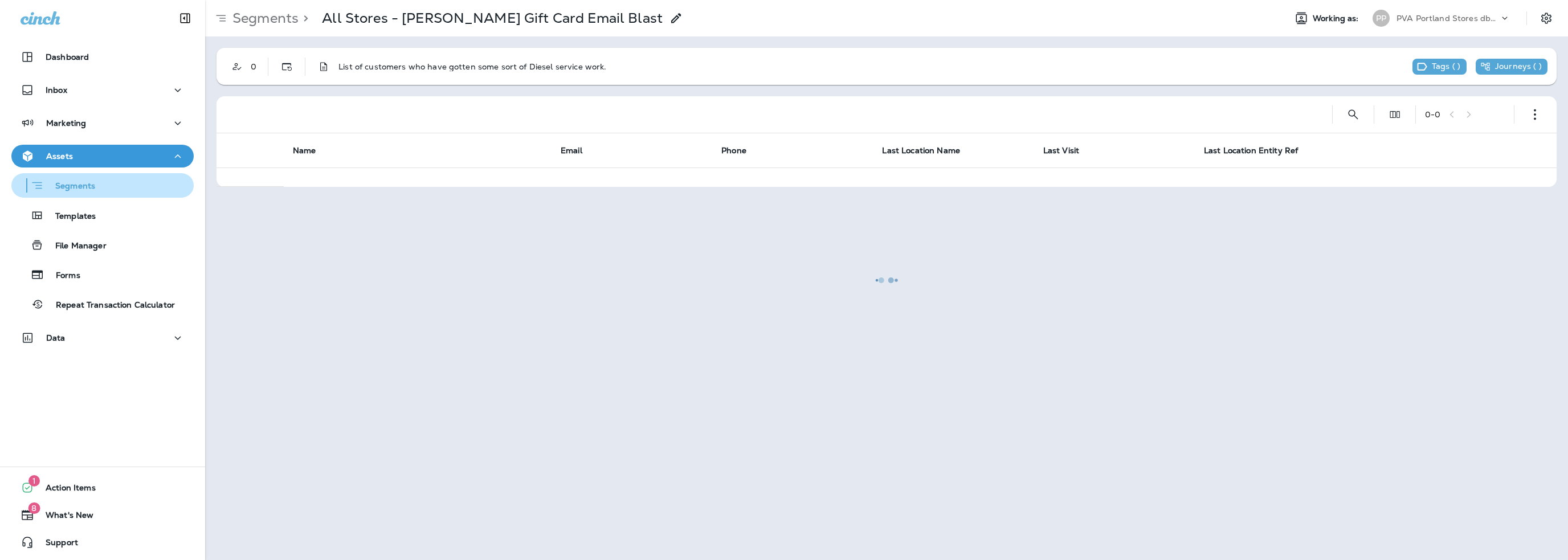
click at [79, 185] on p "Segments" at bounding box center [70, 186] width 51 height 11
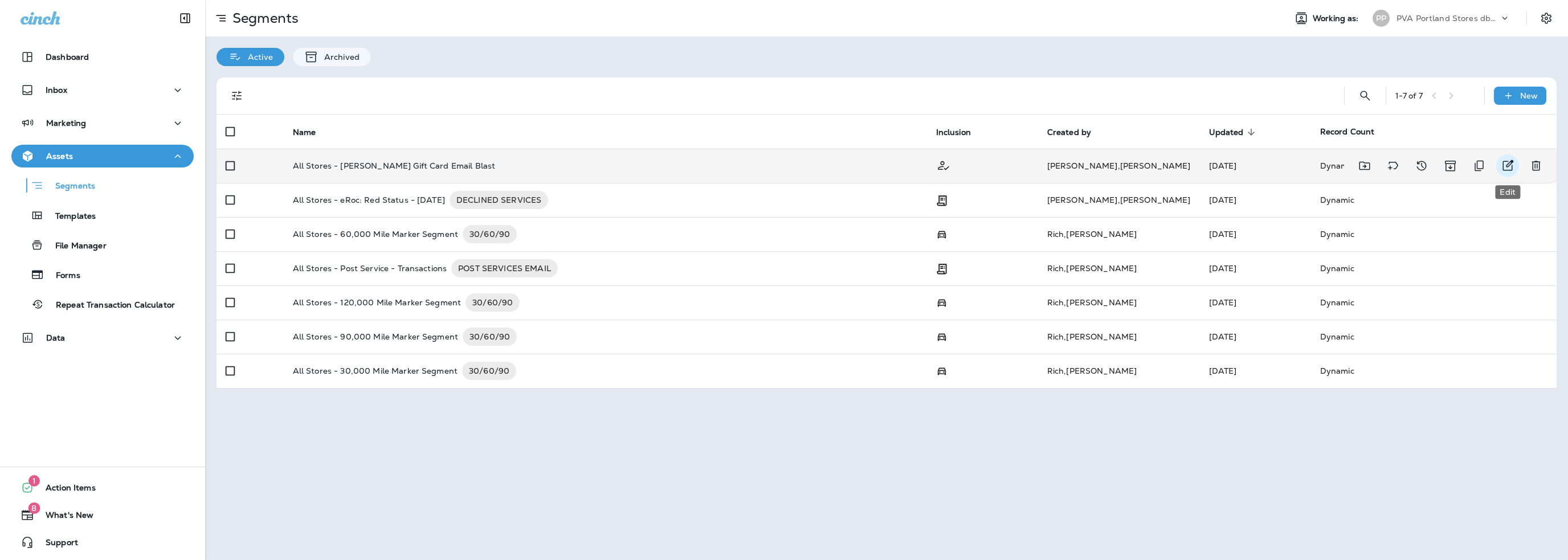
click at [1507, 164] on icon "Edit" at bounding box center [1507, 166] width 14 height 14
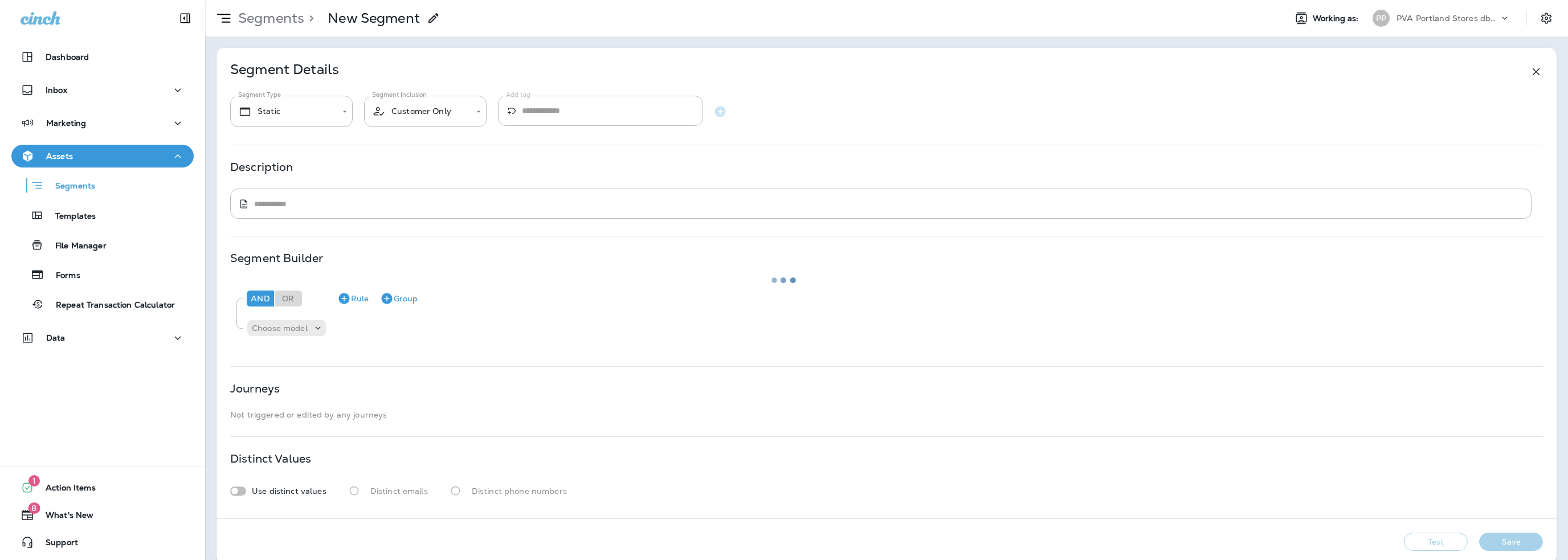
type input "*******"
type textarea "**********"
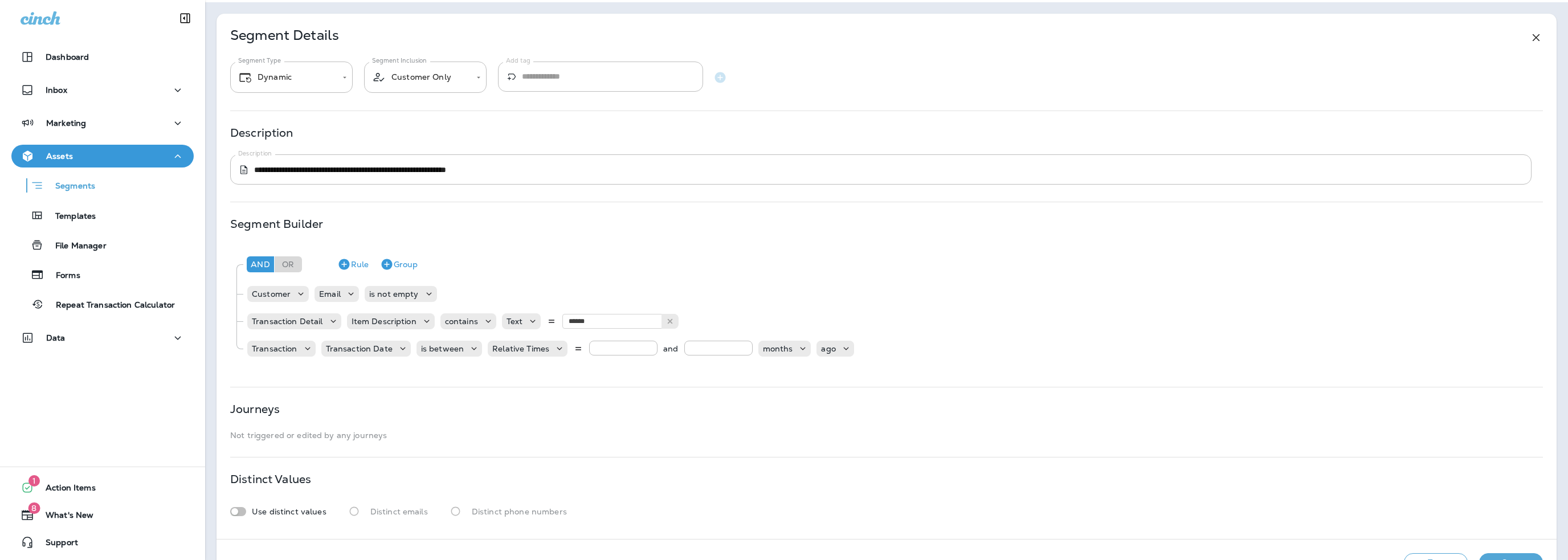
scroll to position [70, 0]
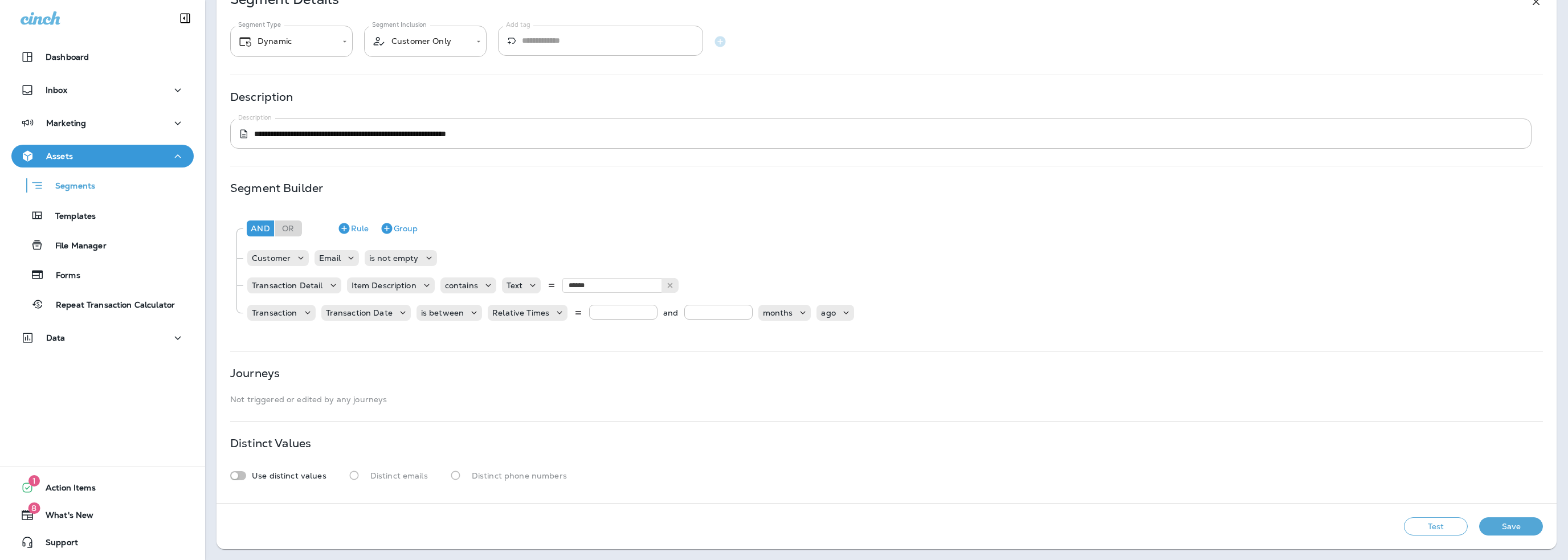
click at [1444, 526] on button "Test" at bounding box center [1435, 526] width 63 height 18
click at [1483, 525] on button "Save" at bounding box center [1510, 526] width 63 height 18
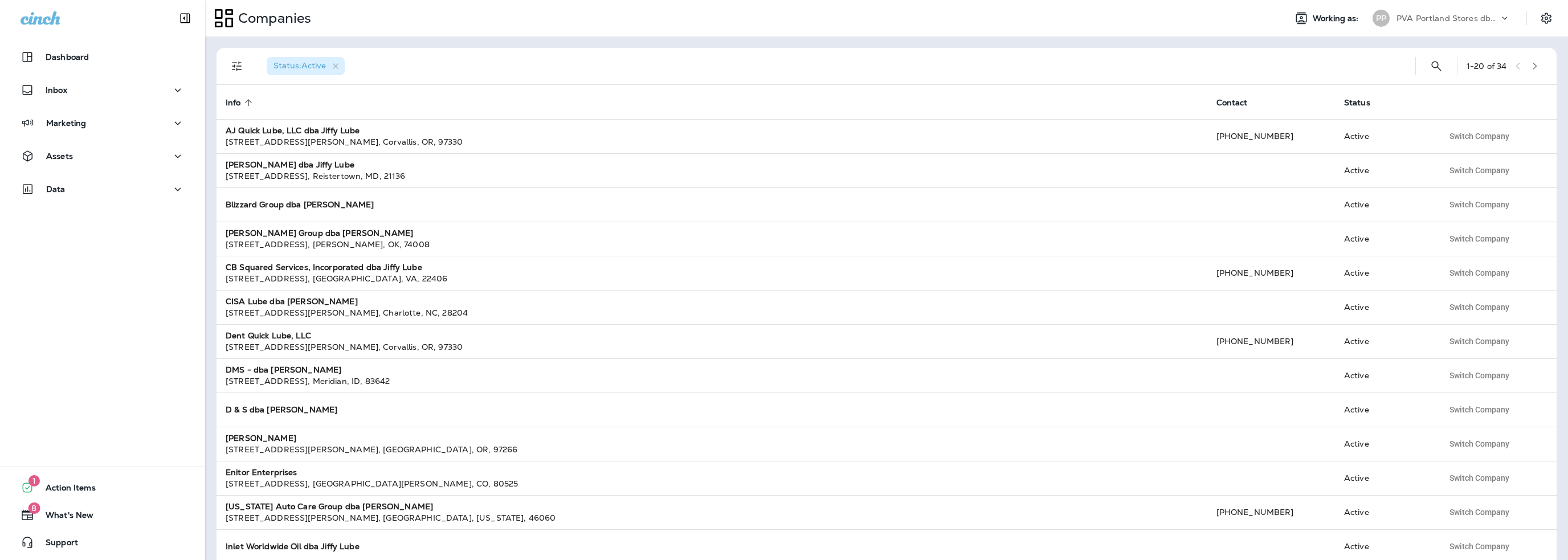
click at [1418, 18] on p "PVA Portland Stores dba Jiffy Lube" at bounding box center [1448, 18] width 103 height 9
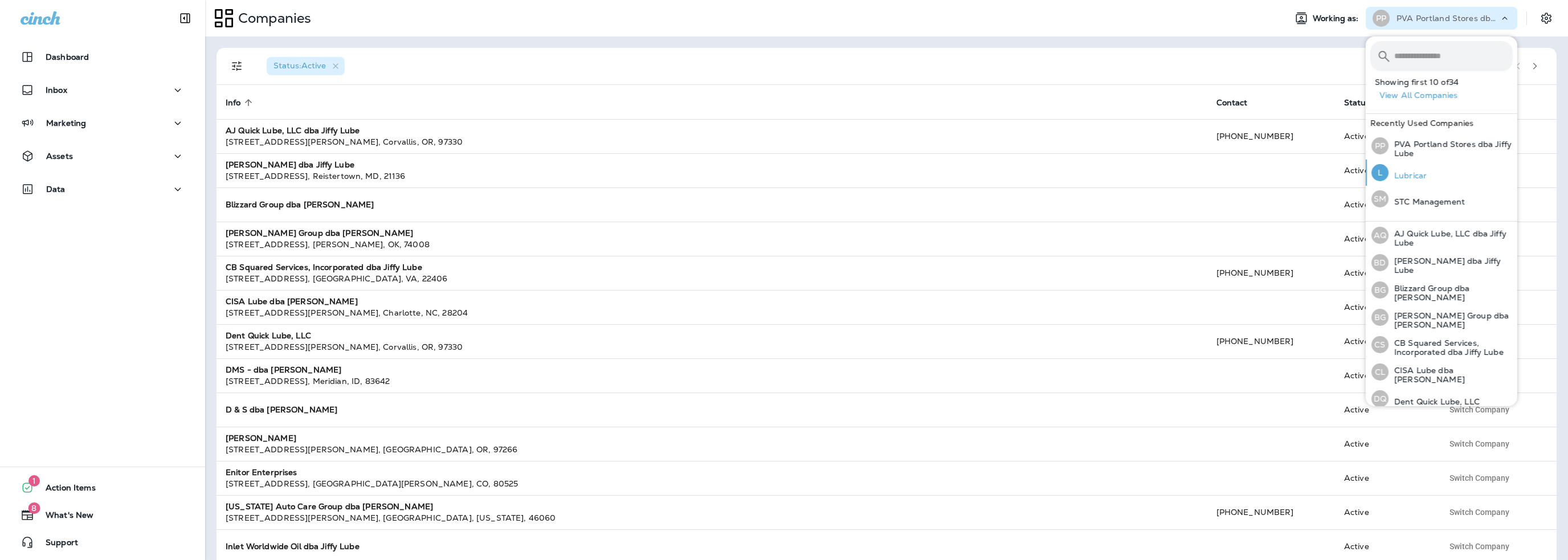
click at [1419, 177] on p "Lubricar" at bounding box center [1408, 175] width 39 height 9
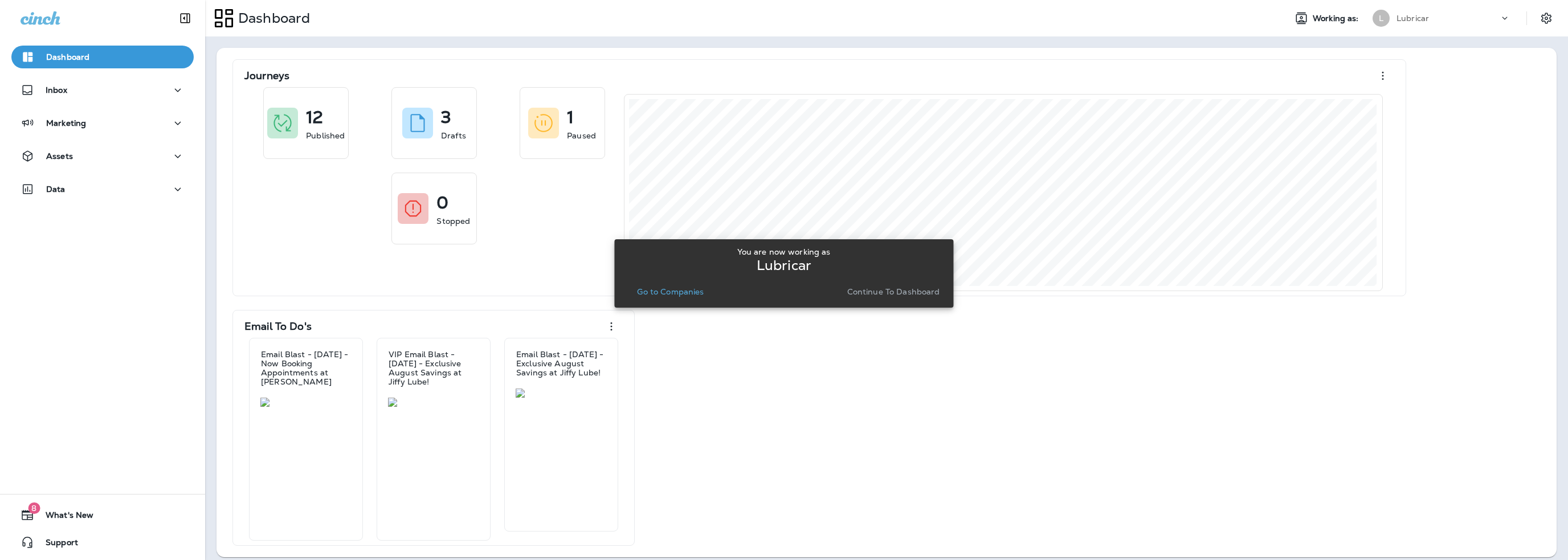
click at [658, 291] on p "Go to Companies" at bounding box center [670, 291] width 67 height 9
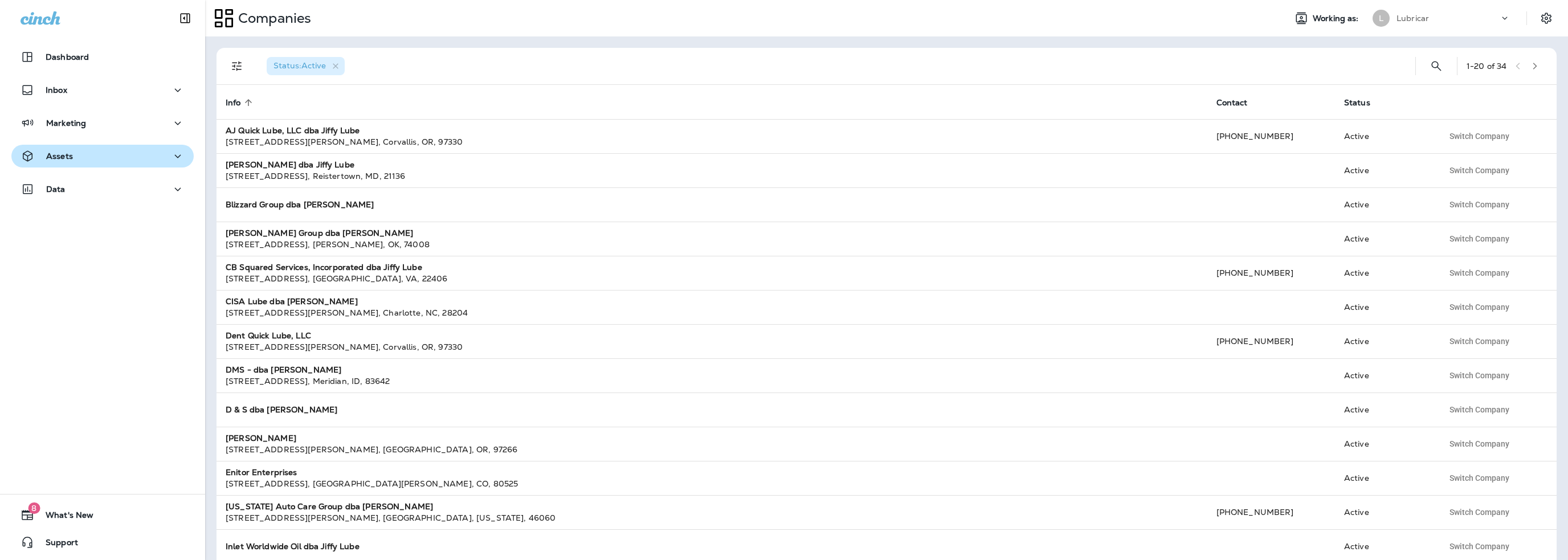
click at [55, 145] on button "Assets" at bounding box center [102, 156] width 182 height 22
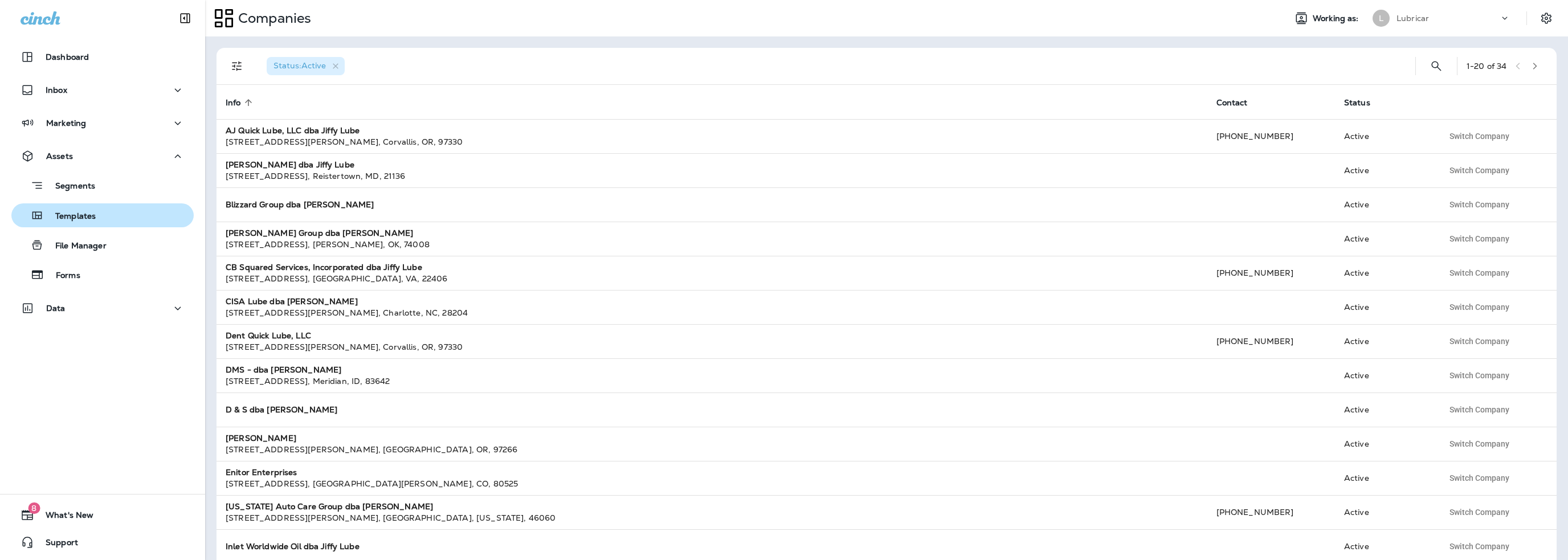
click at [63, 208] on div "Templates" at bounding box center [55, 215] width 80 height 17
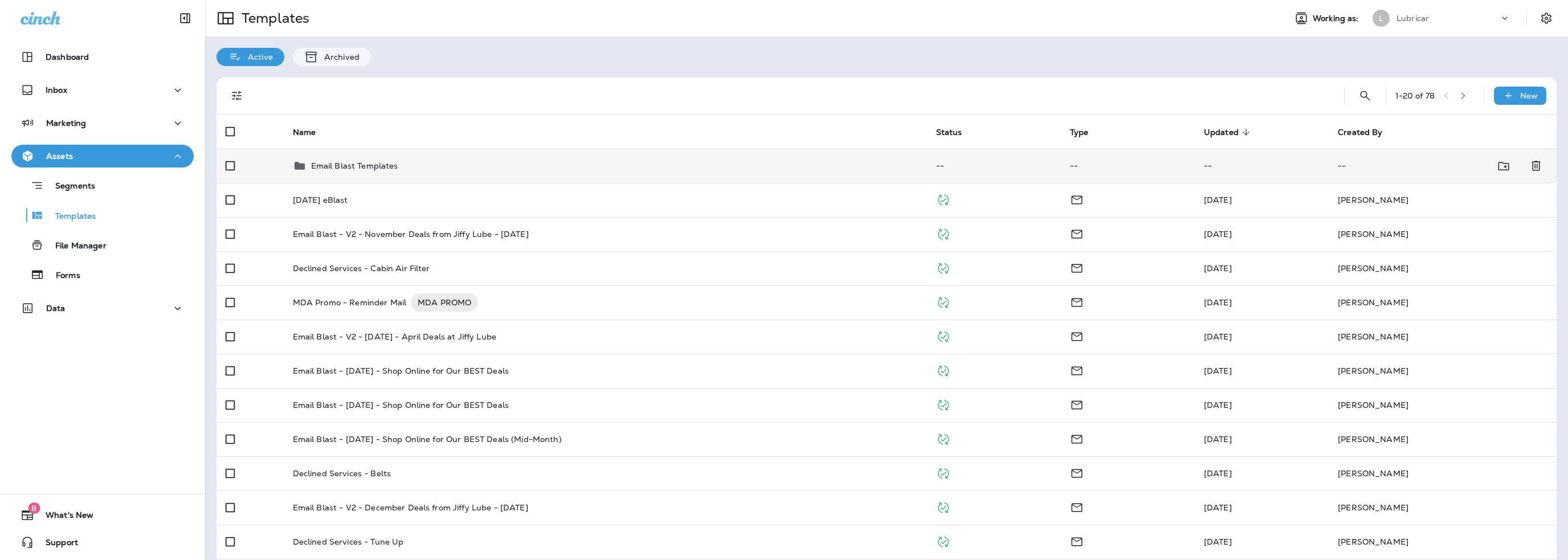
click at [363, 161] on p "Email Blast Templates" at bounding box center [354, 166] width 87 height 9
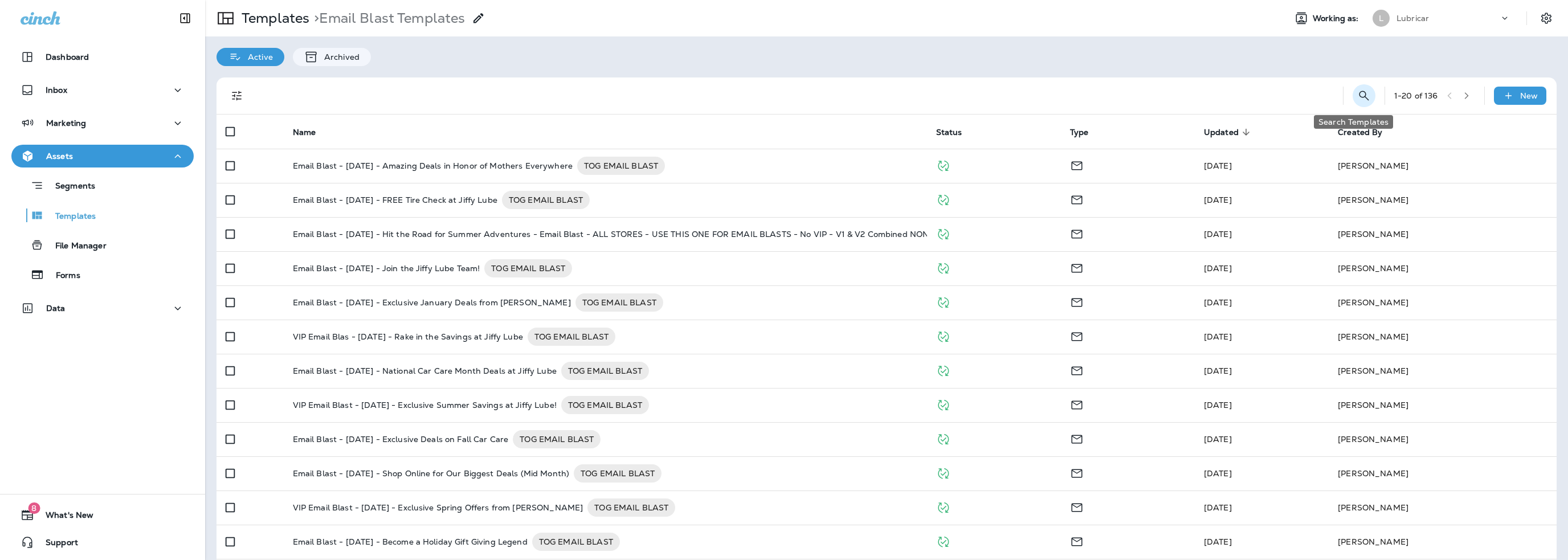
click at [1359, 97] on icon "Search Templates" at bounding box center [1364, 96] width 10 height 10
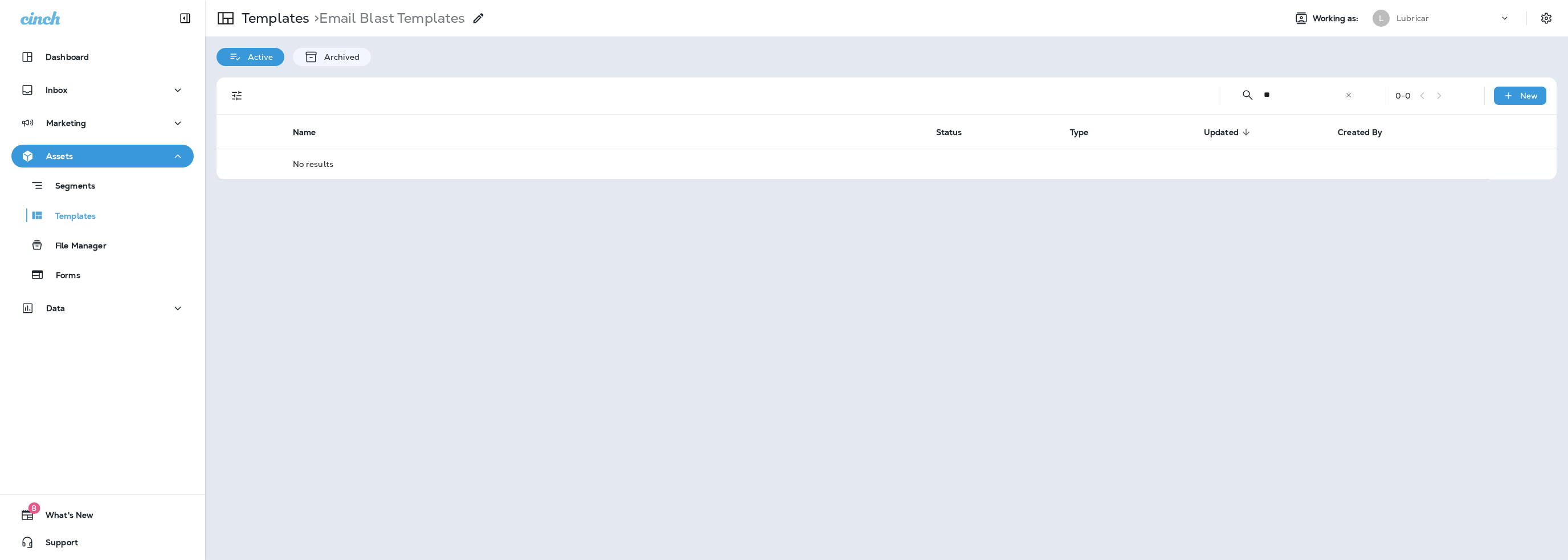
type input "*"
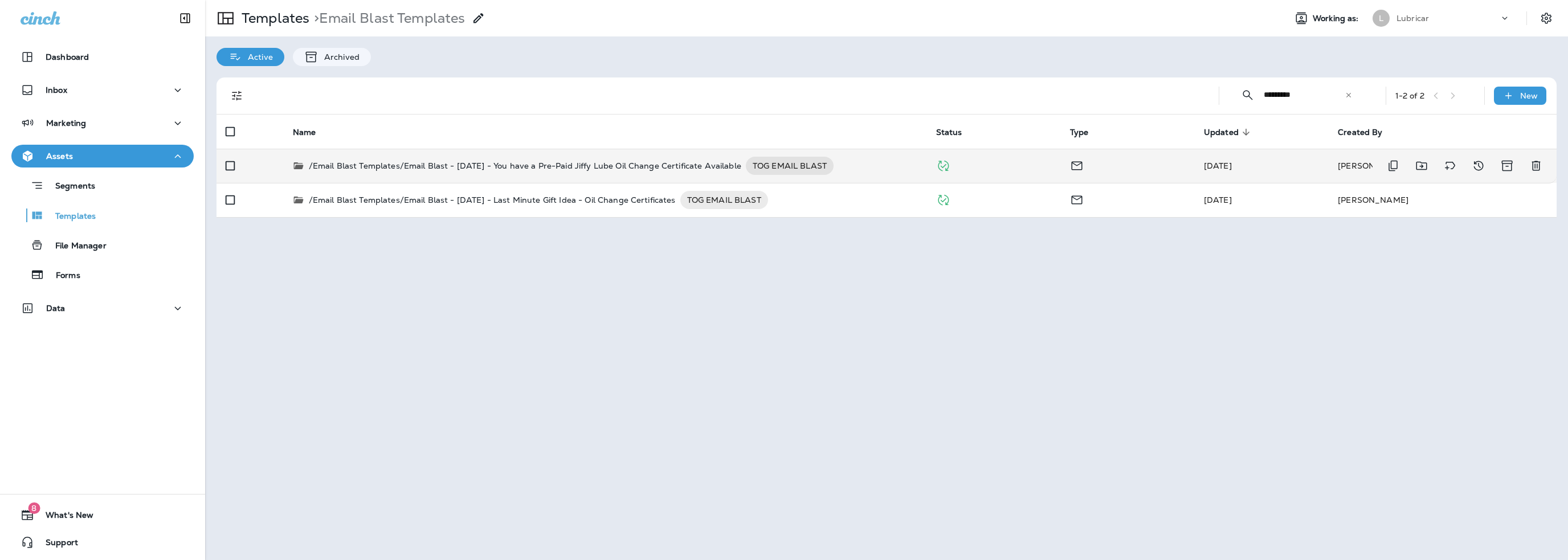
type input "*********"
click at [570, 166] on p "/Email Blast Templates/Email Blast - 4-10-25 - You have a Pre-Paid Jiffy Lube O…" at bounding box center [525, 166] width 432 height 18
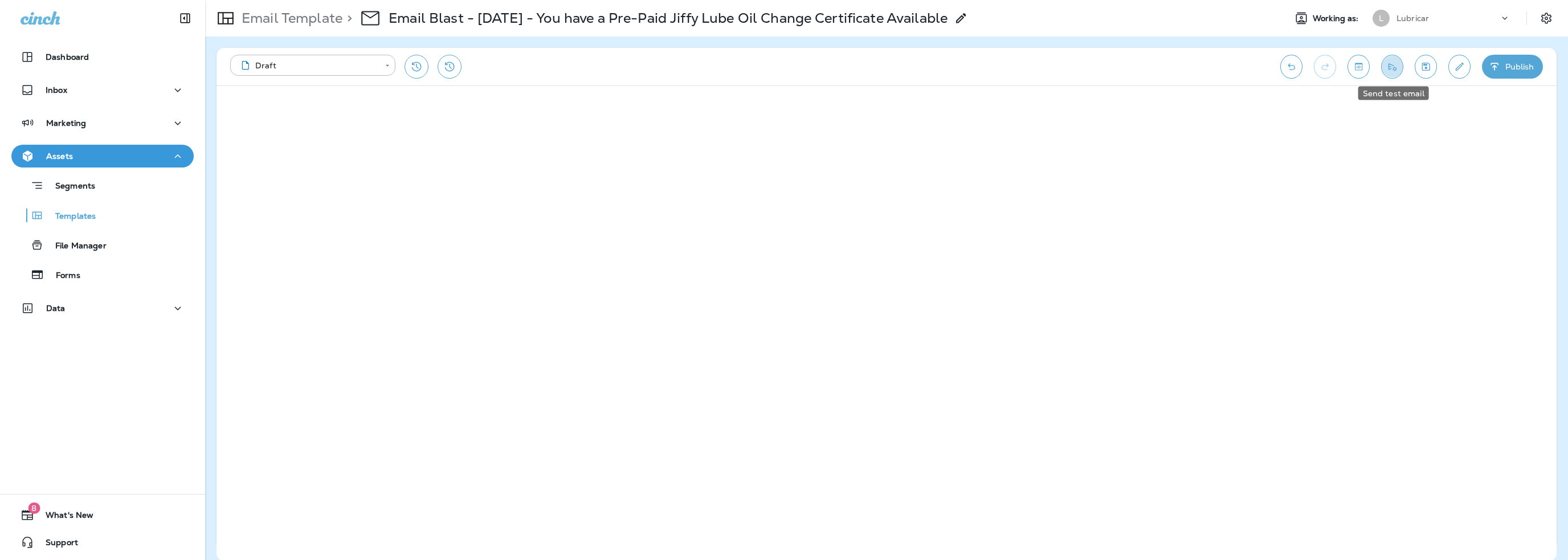
click at [1394, 67] on icon "Send test email" at bounding box center [1393, 67] width 8 height 7
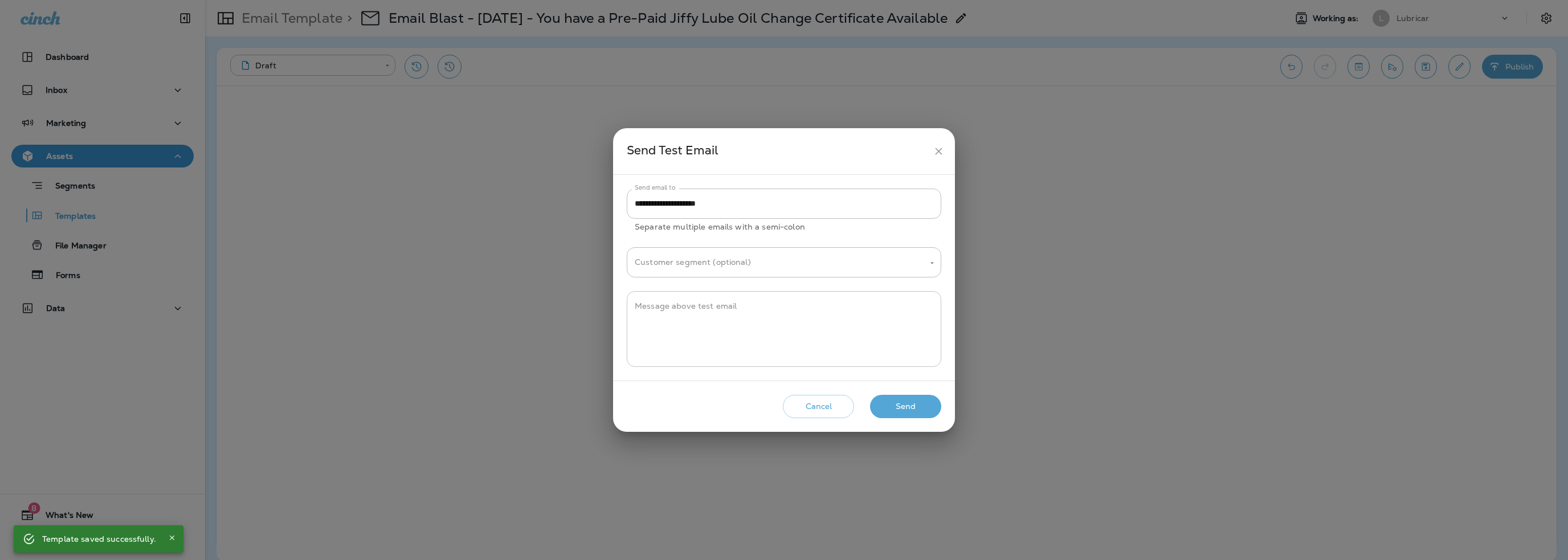
click at [666, 310] on textarea "Message above test email" at bounding box center [784, 329] width 299 height 57
type textarea "********"
click at [901, 406] on button "Send" at bounding box center [906, 406] width 72 height 23
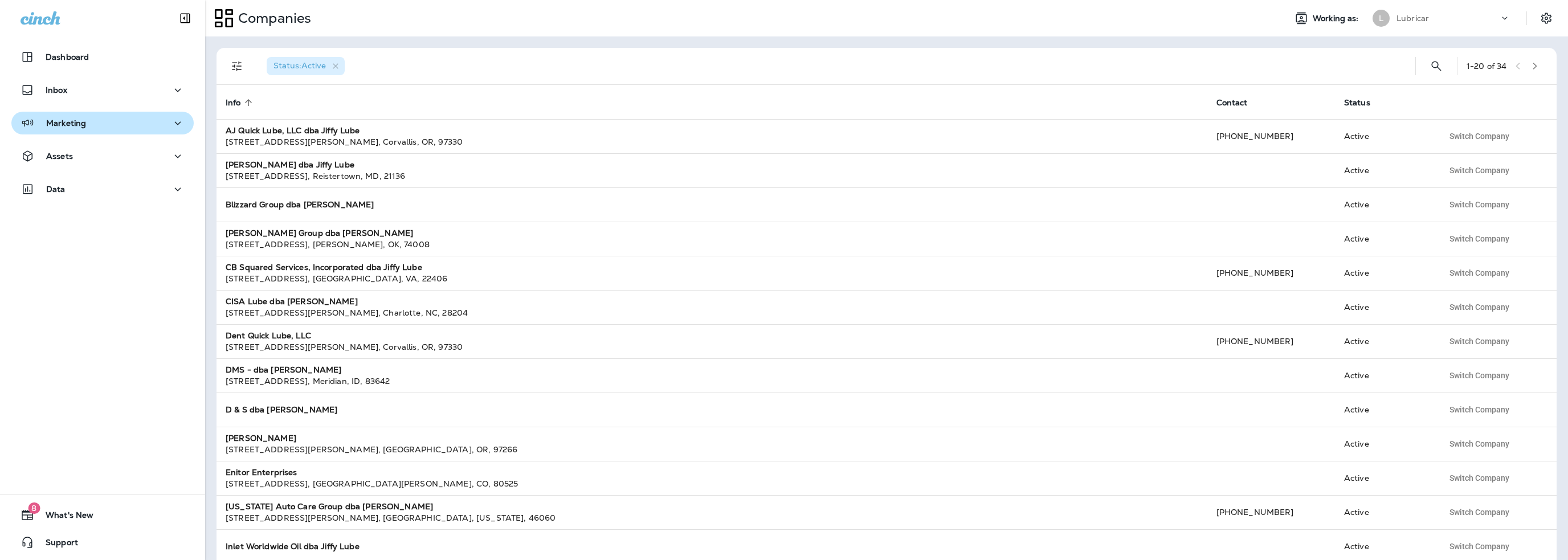
click at [71, 125] on p "Marketing" at bounding box center [66, 122] width 40 height 9
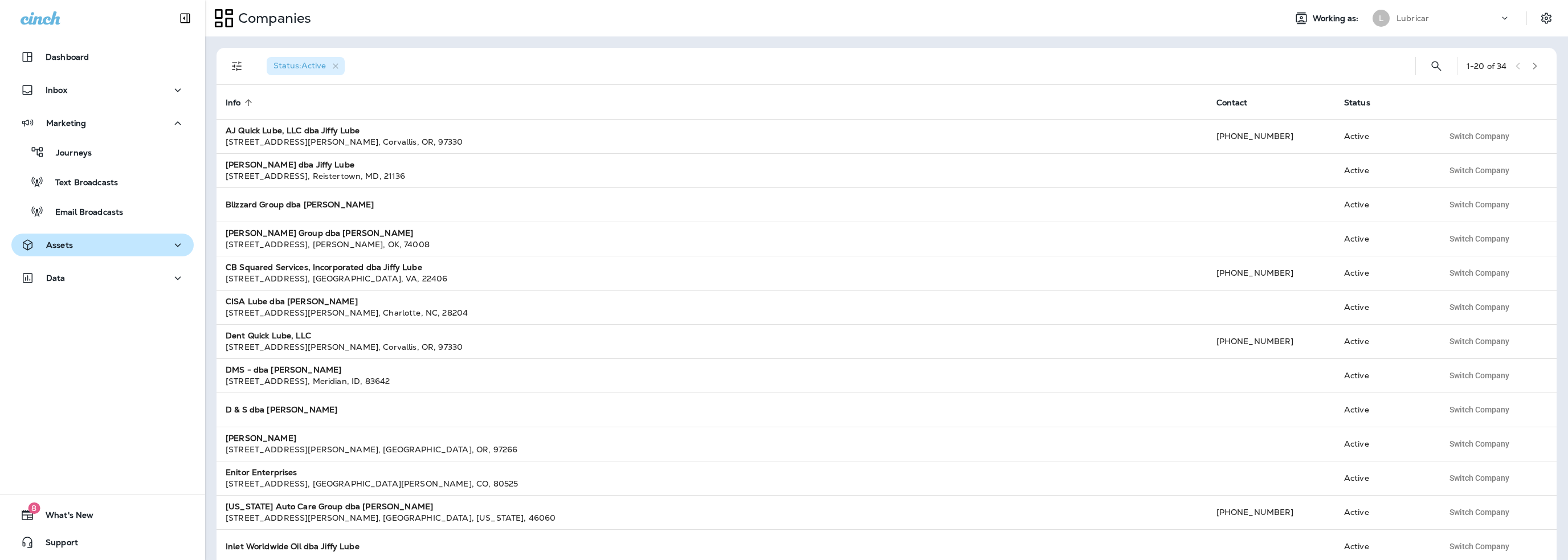
click at [63, 243] on p "Assets" at bounding box center [59, 244] width 27 height 9
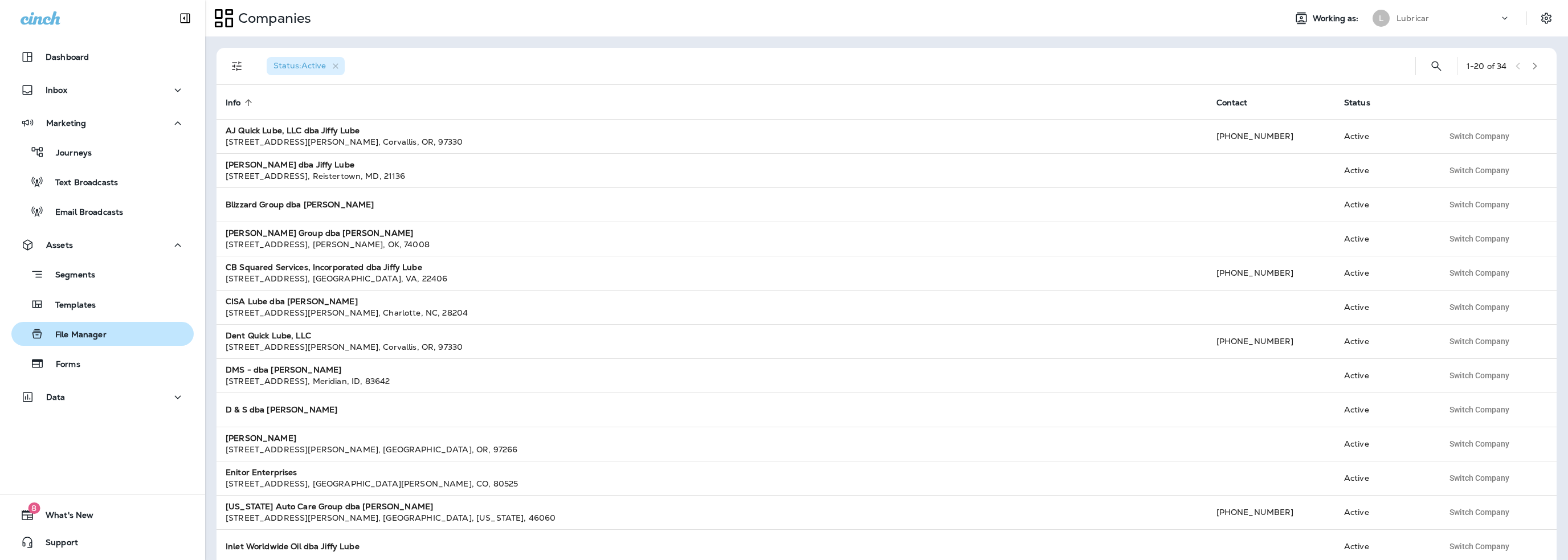
click at [78, 341] on div "File Manager" at bounding box center [61, 333] width 91 height 17
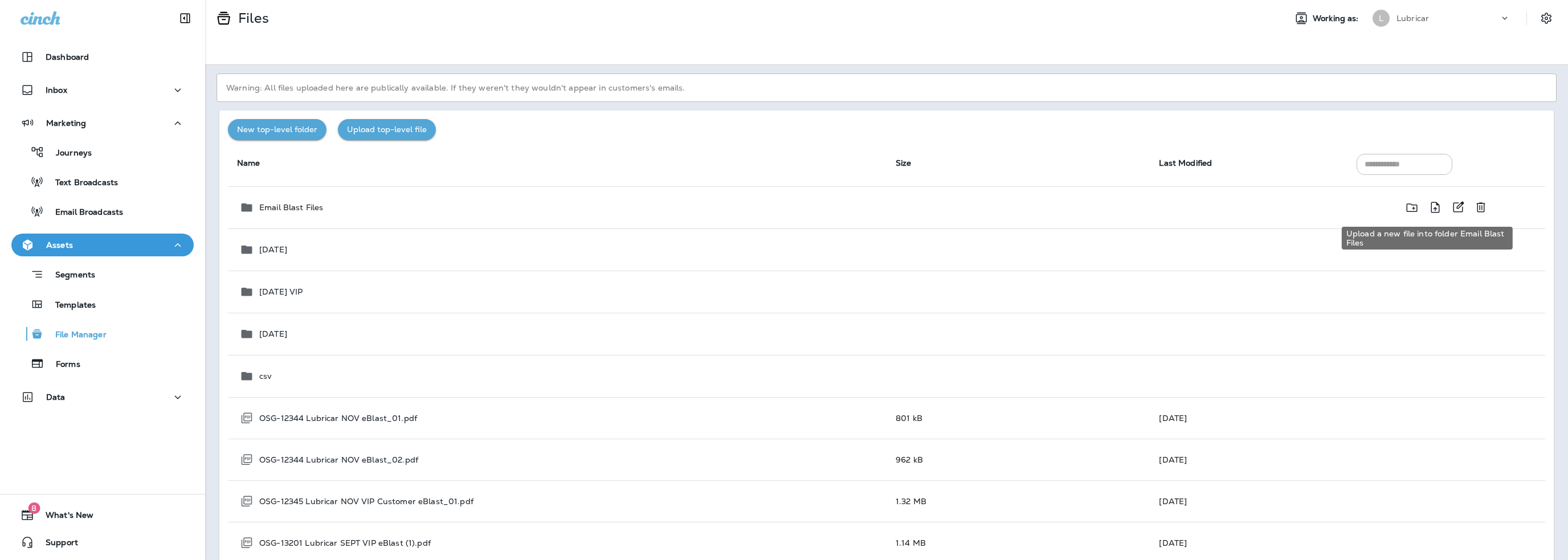
click at [1428, 206] on icon "Upload a new file into folder Email Blast Files" at bounding box center [1435, 208] width 14 height 14
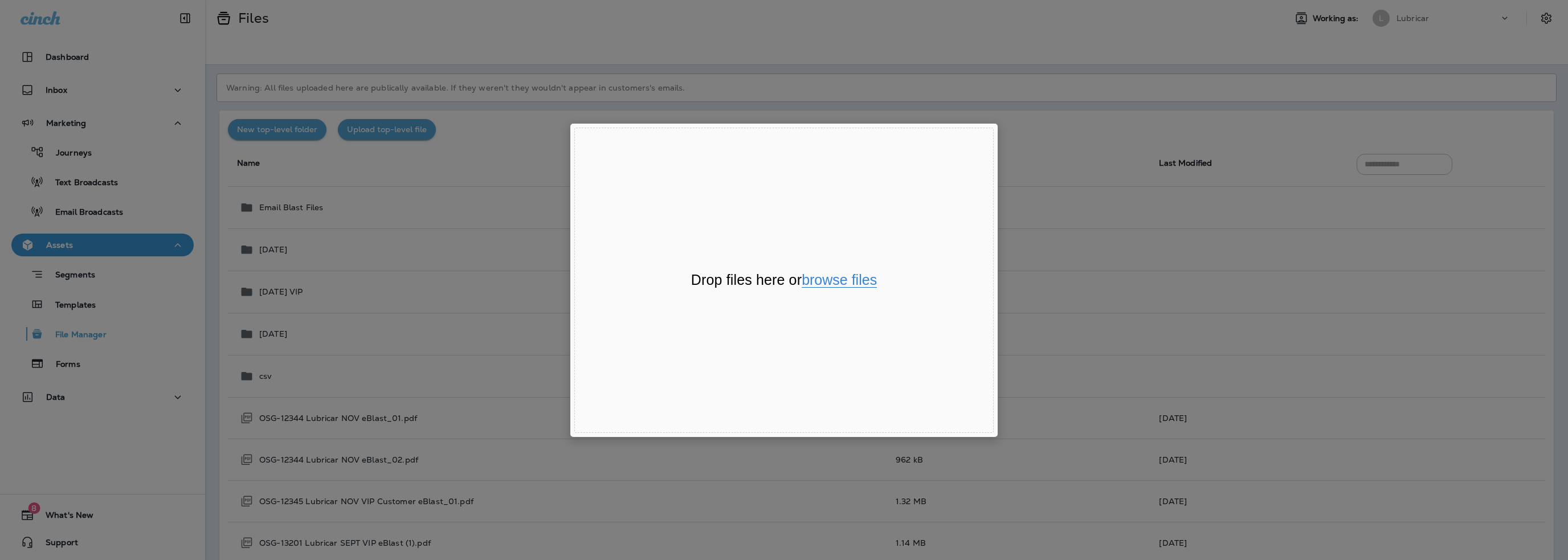
click at [866, 280] on button "browse files" at bounding box center [840, 280] width 76 height 14
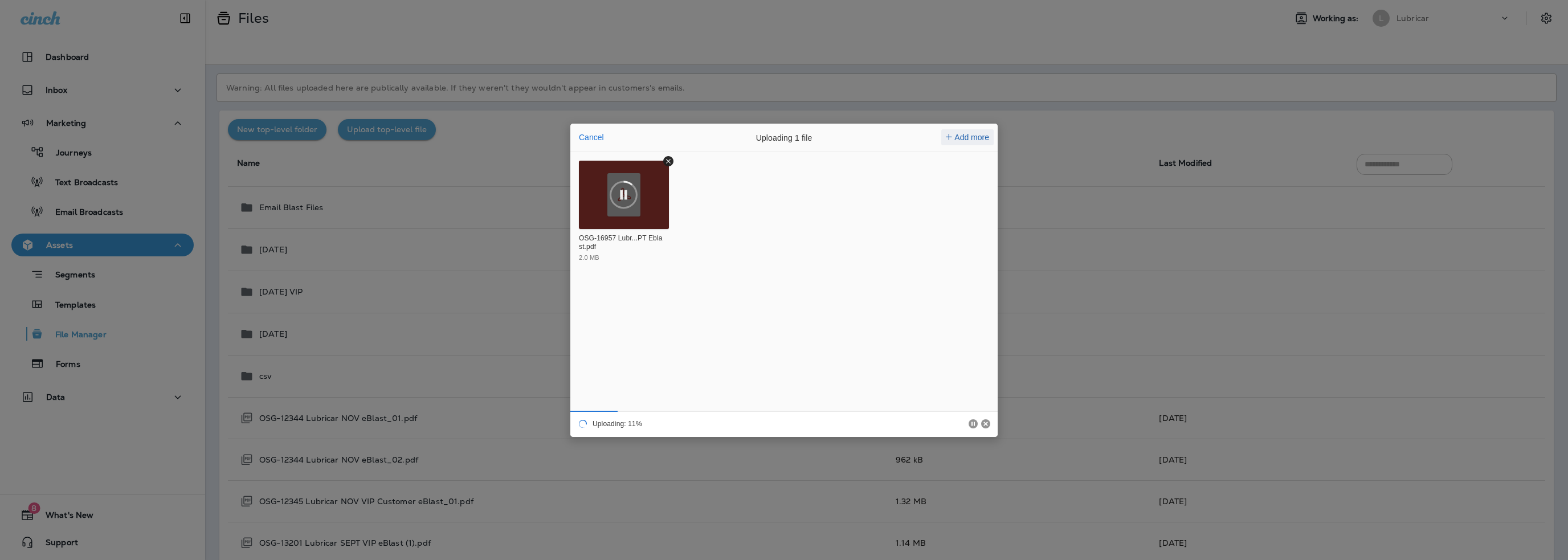
click at [966, 134] on span "Add more" at bounding box center [972, 137] width 35 height 9
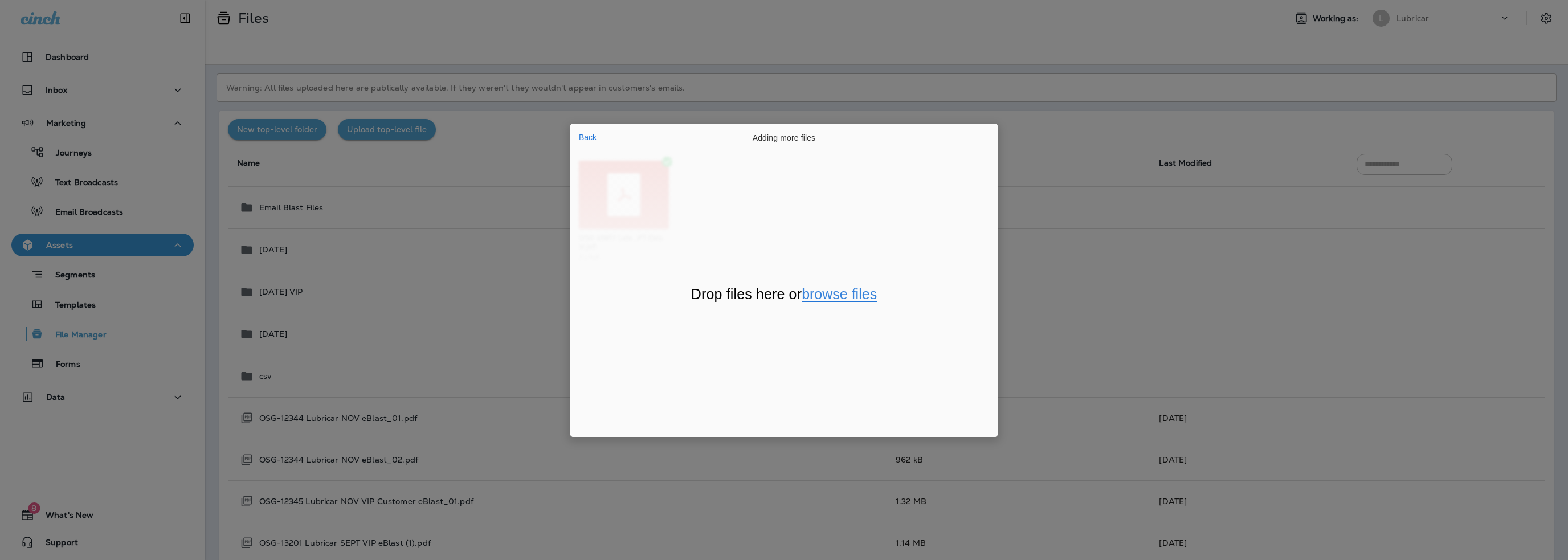
click at [830, 291] on button "browse files" at bounding box center [840, 294] width 76 height 14
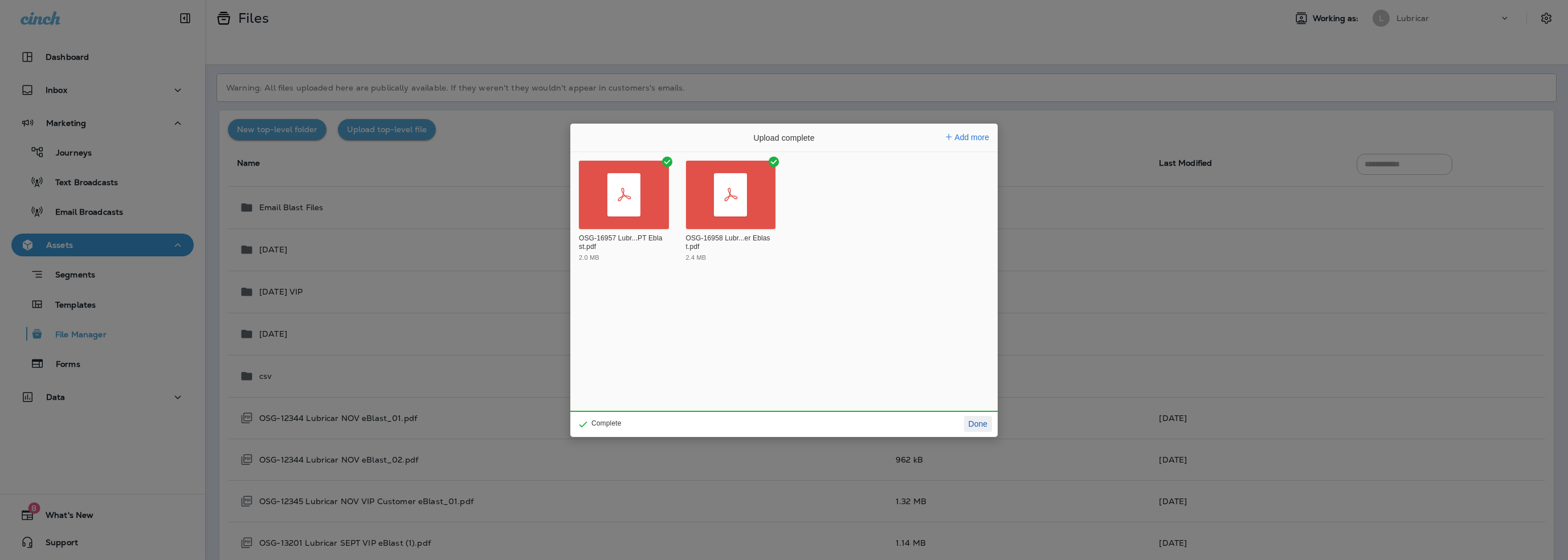
click at [981, 423] on button "Done" at bounding box center [978, 424] width 28 height 16
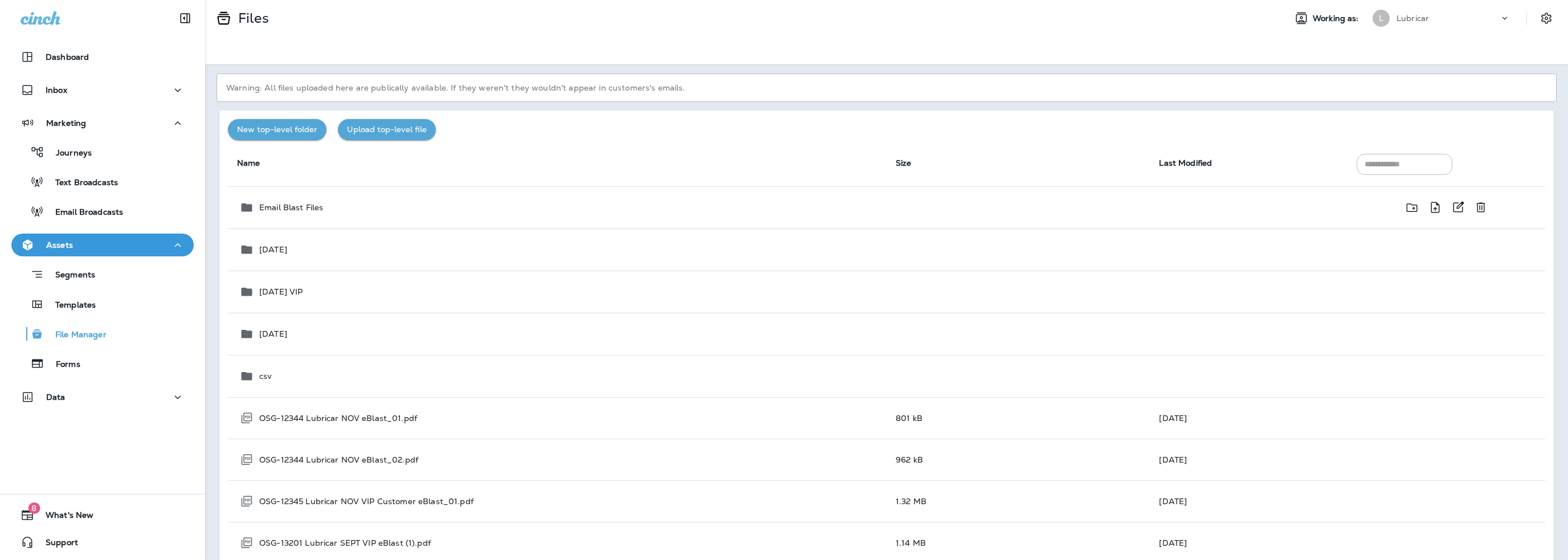
click at [314, 204] on p "Email Blast Files" at bounding box center [291, 206] width 63 height 9
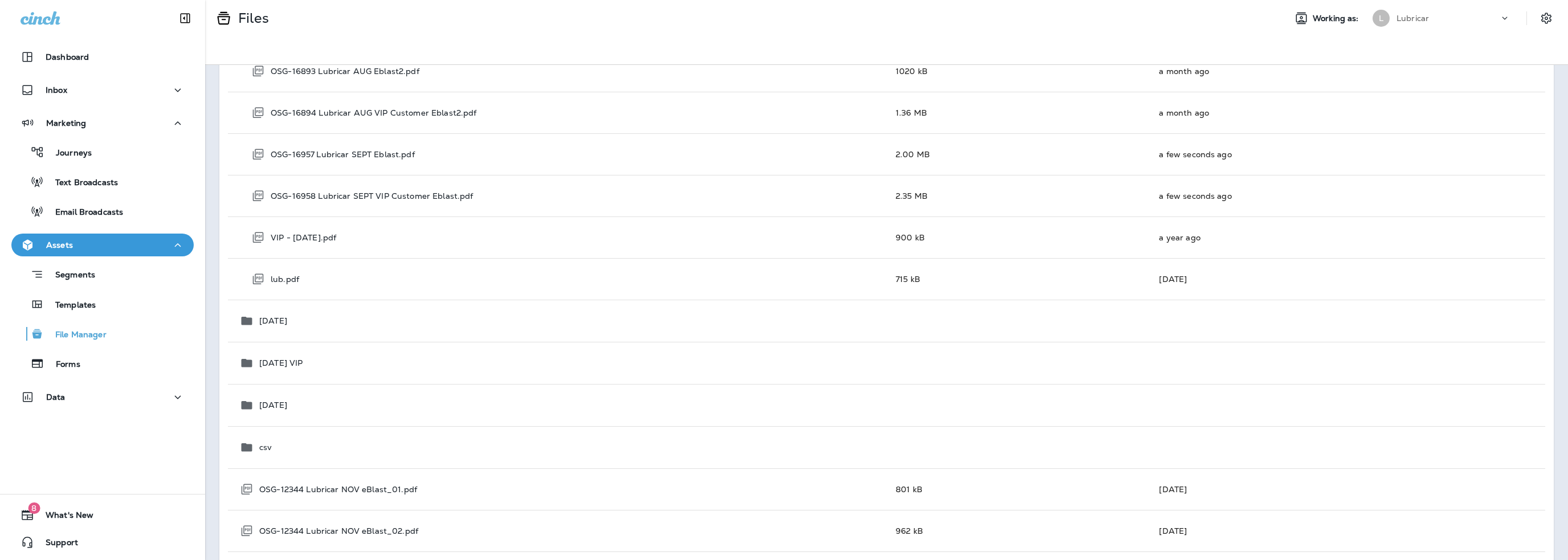
scroll to position [5013, 0]
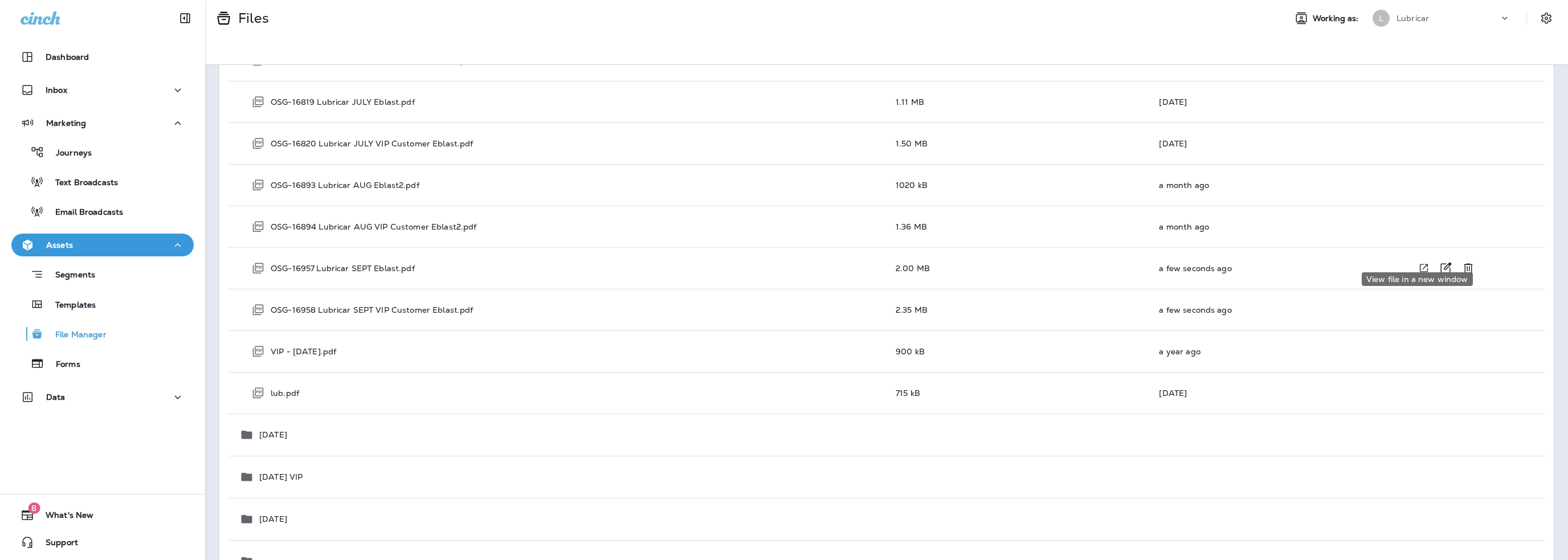
click at [1420, 264] on icon "View file in a new window" at bounding box center [1424, 268] width 8 height 8
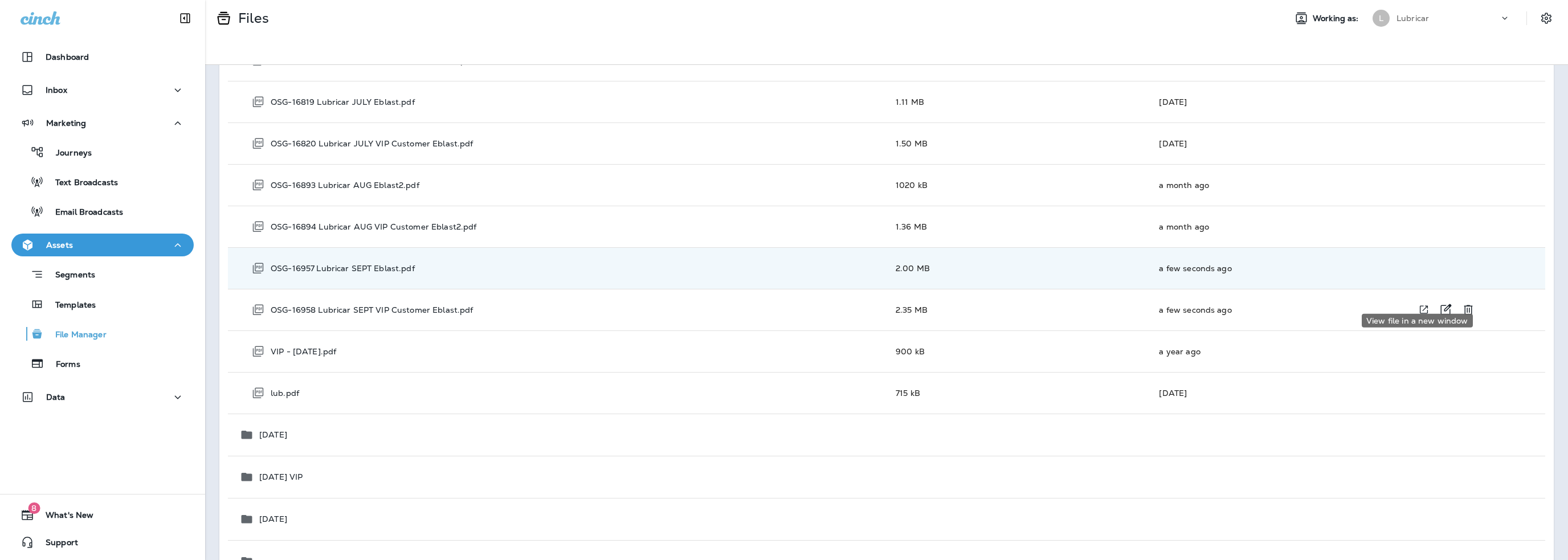
click at [1419, 304] on icon "View file in a new window" at bounding box center [1424, 309] width 11 height 12
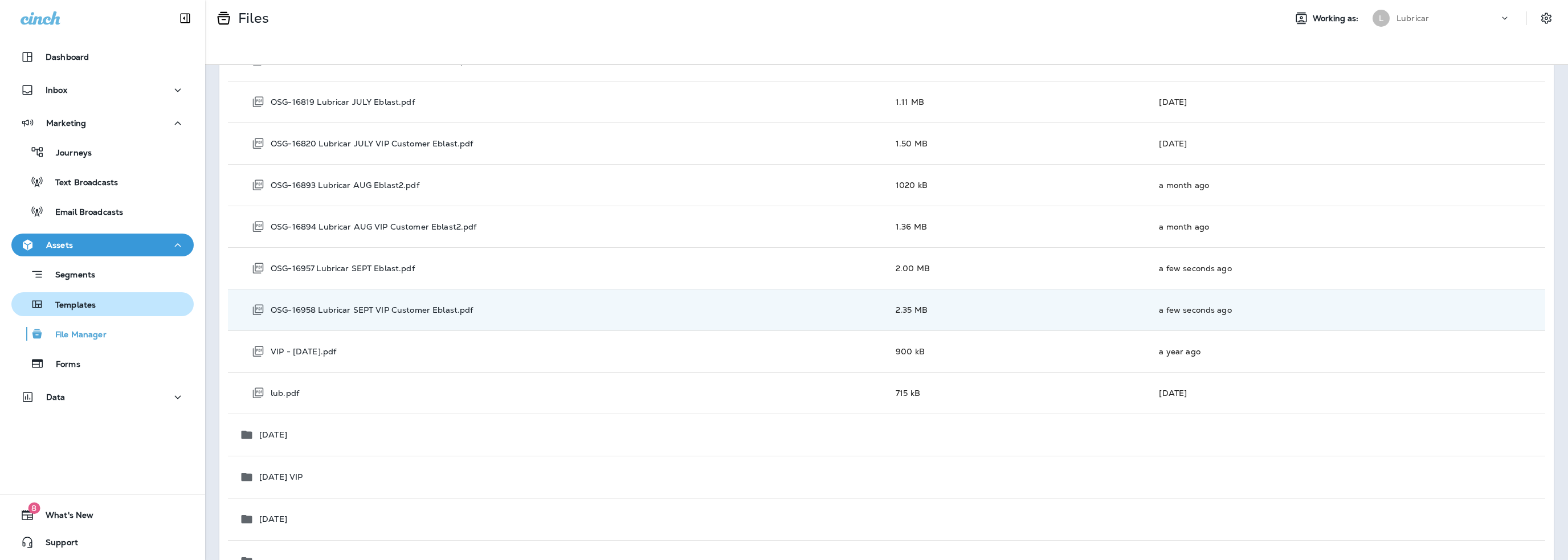
click at [76, 309] on p "Templates" at bounding box center [70, 305] width 52 height 10
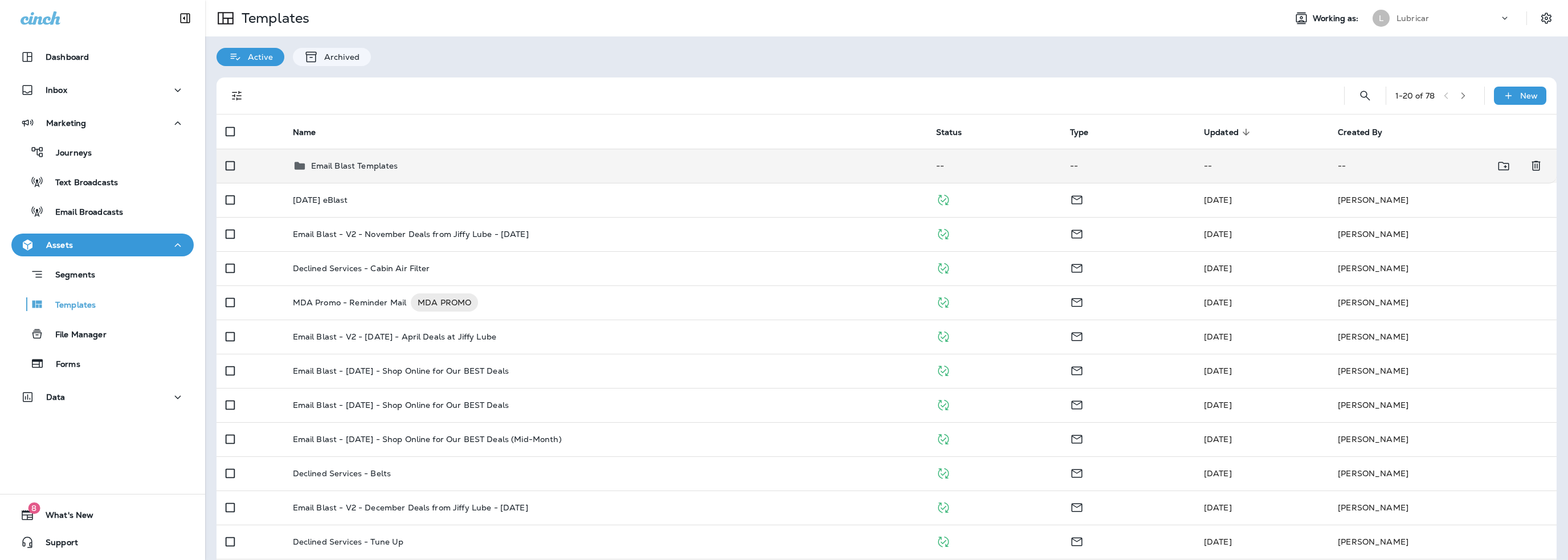
click at [368, 163] on p "Email Blast Templates" at bounding box center [354, 166] width 87 height 9
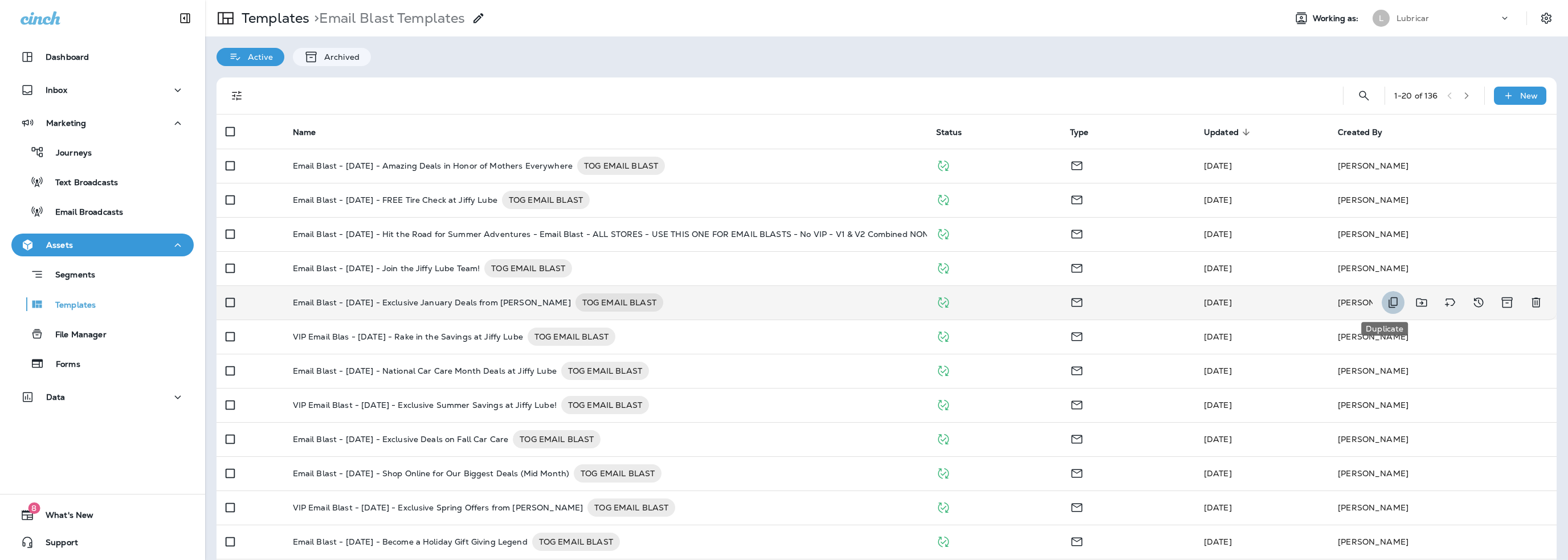
click at [1386, 302] on icon "Duplicate" at bounding box center [1393, 302] width 14 height 14
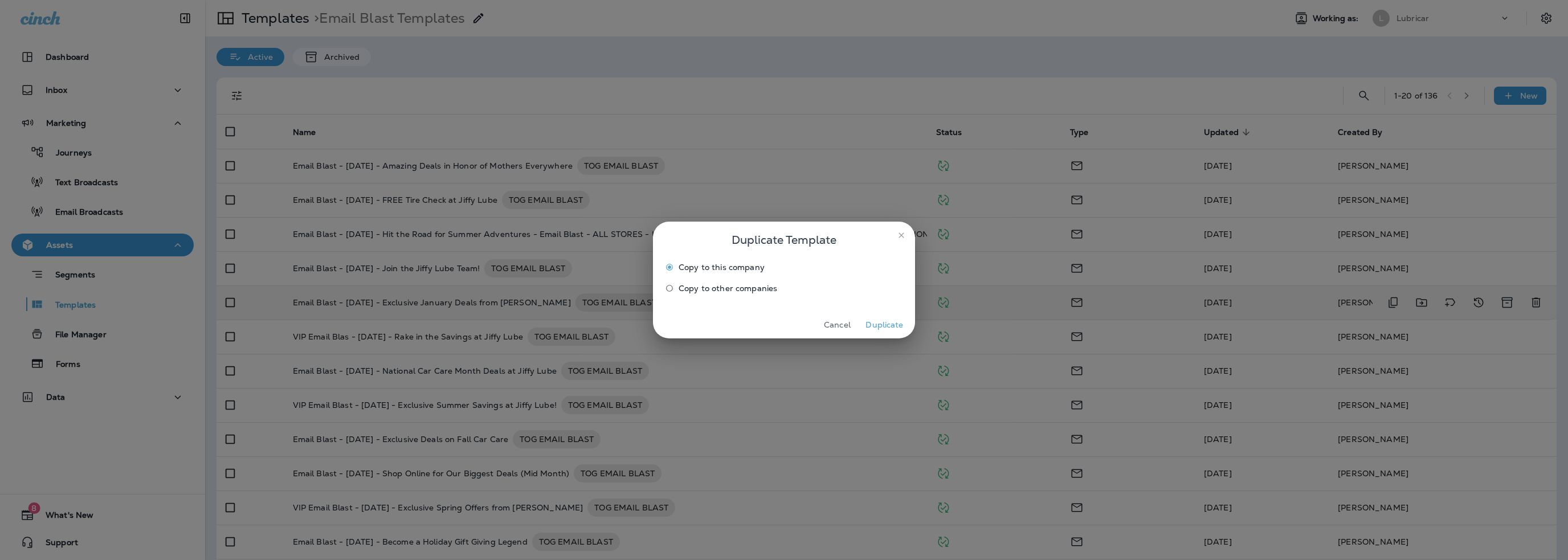
click at [876, 324] on button "Duplicate" at bounding box center [884, 325] width 43 height 18
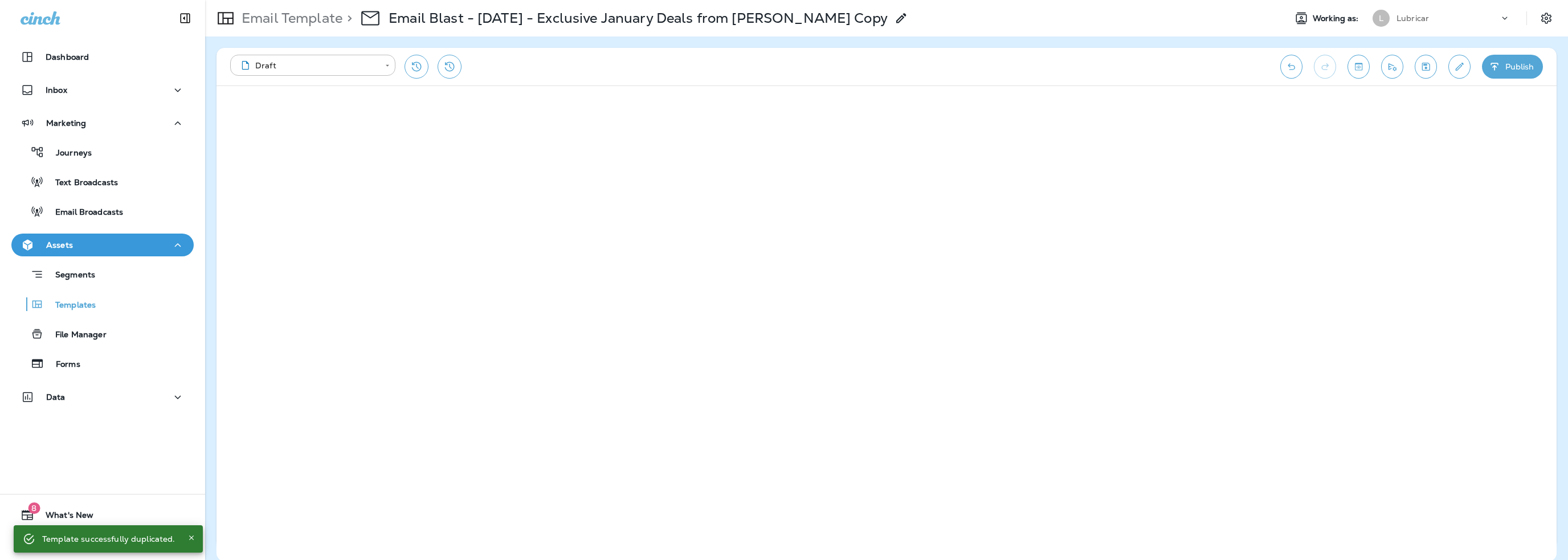
click at [896, 18] on use at bounding box center [901, 18] width 10 height 10
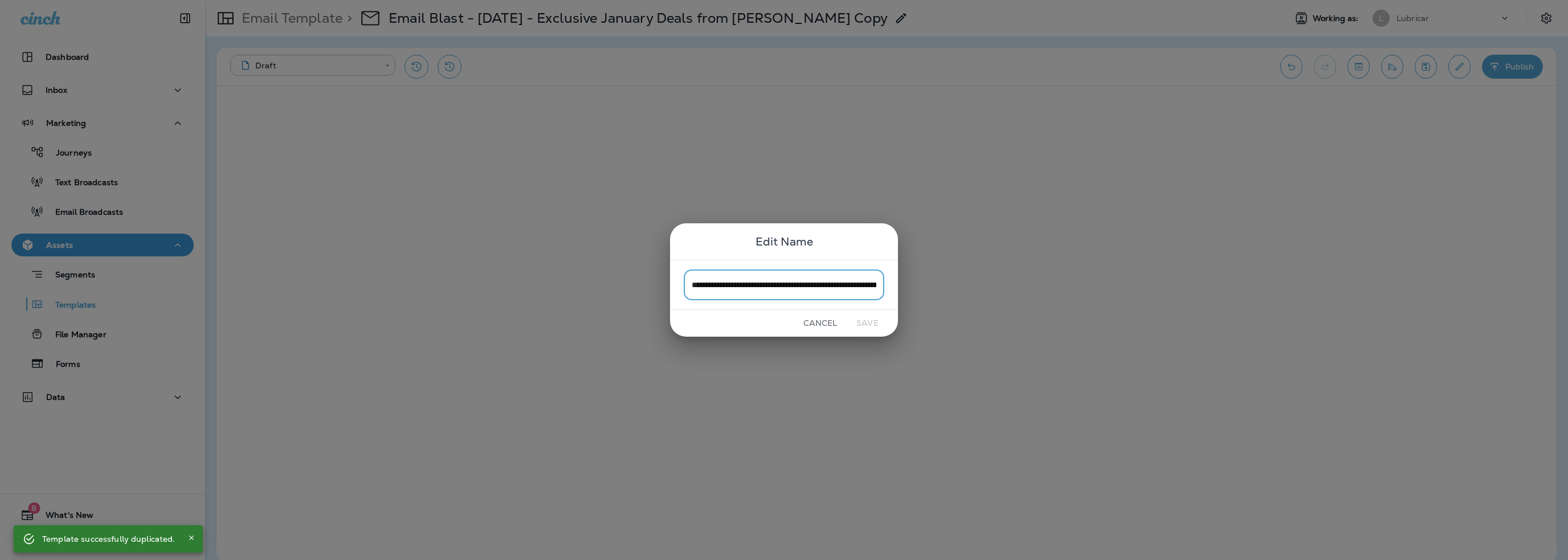
scroll to position [0, 76]
click at [878, 284] on input "**********" at bounding box center [784, 284] width 201 height 31
drag, startPoint x: 878, startPoint y: 284, endPoint x: 743, endPoint y: 281, distance: 135.0
click at [743, 281] on input "**********" at bounding box center [784, 284] width 201 height 31
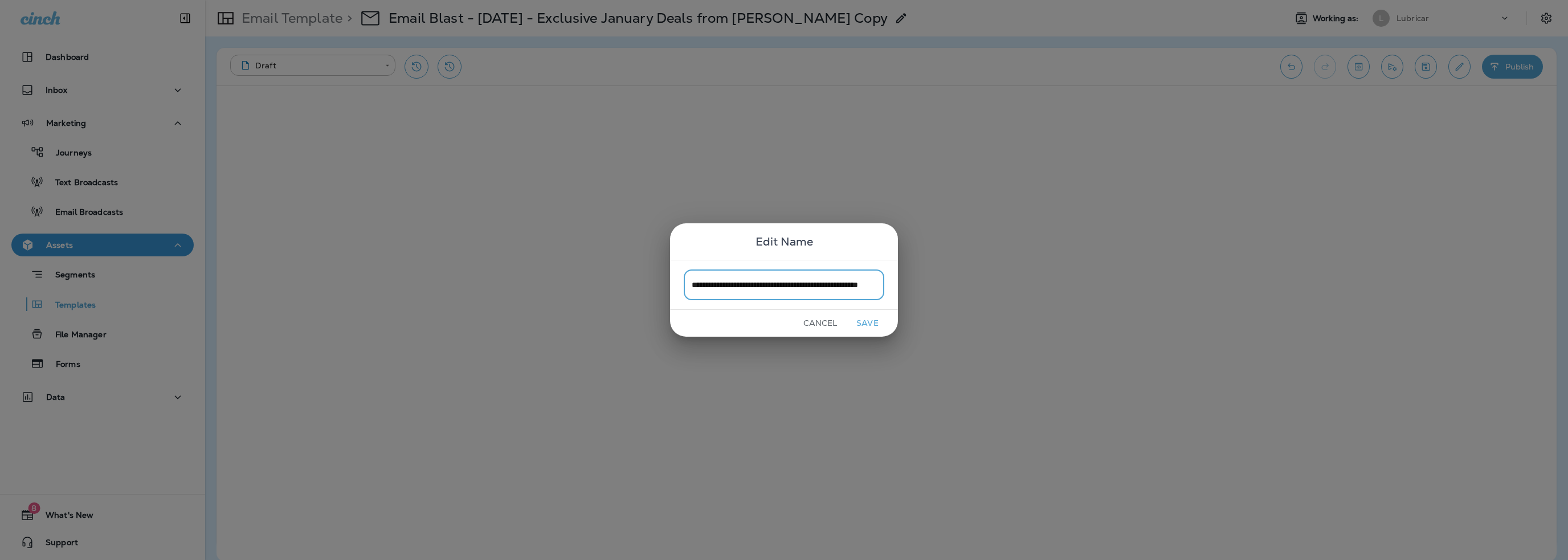
drag, startPoint x: 727, startPoint y: 286, endPoint x: 678, endPoint y: 287, distance: 49.0
click at [678, 287] on div "**********" at bounding box center [784, 284] width 228 height 50
type input "**********"
click at [863, 328] on button "Save" at bounding box center [867, 323] width 43 height 18
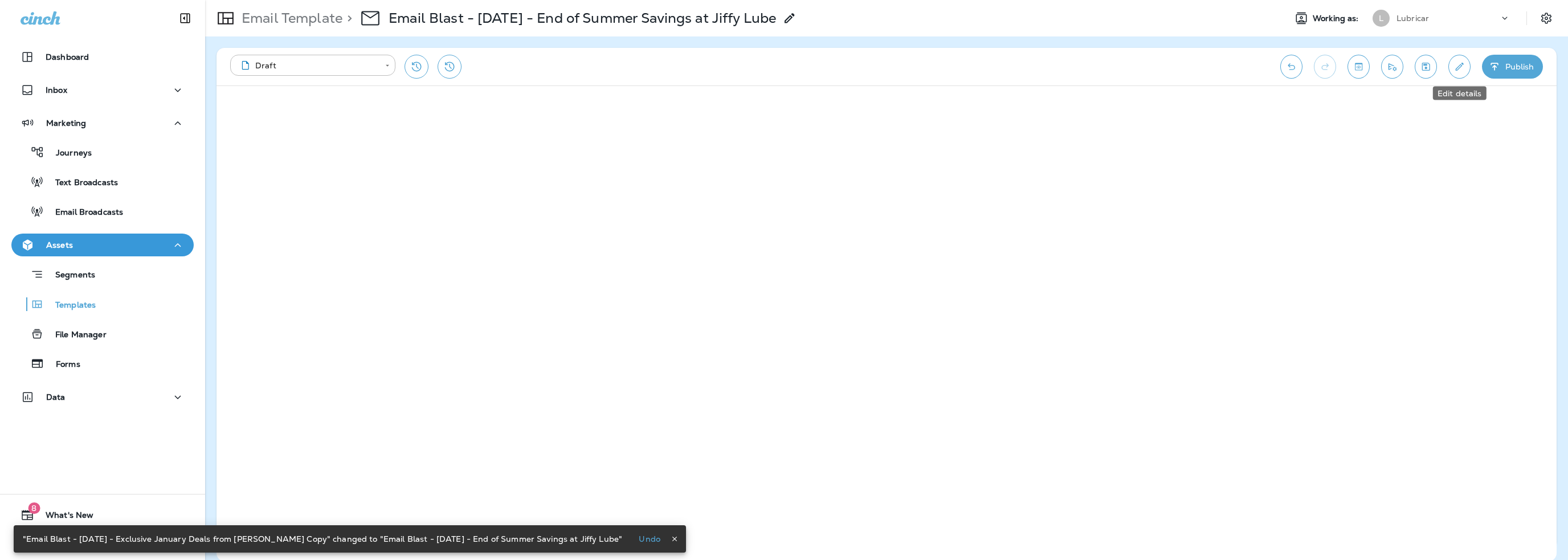
click at [1460, 63] on icon "Edit details" at bounding box center [1460, 67] width 12 height 11
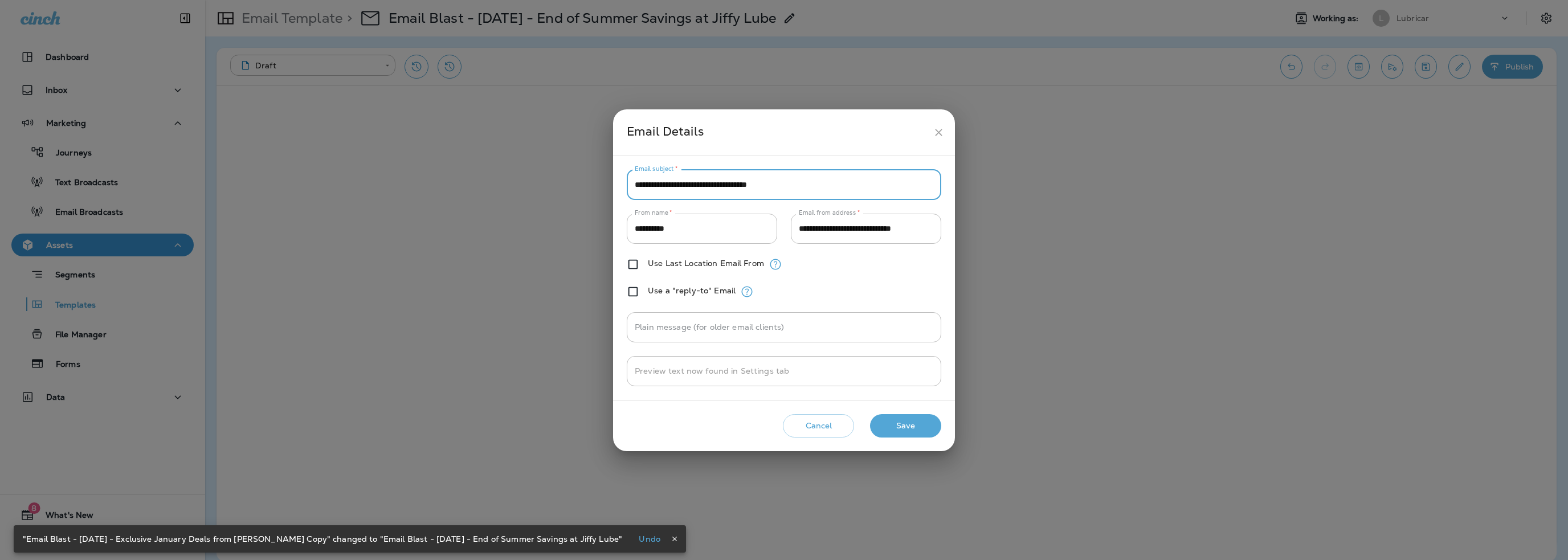
click at [743, 189] on input "**********" at bounding box center [784, 185] width 314 height 31
paste input "text"
type input "**********"
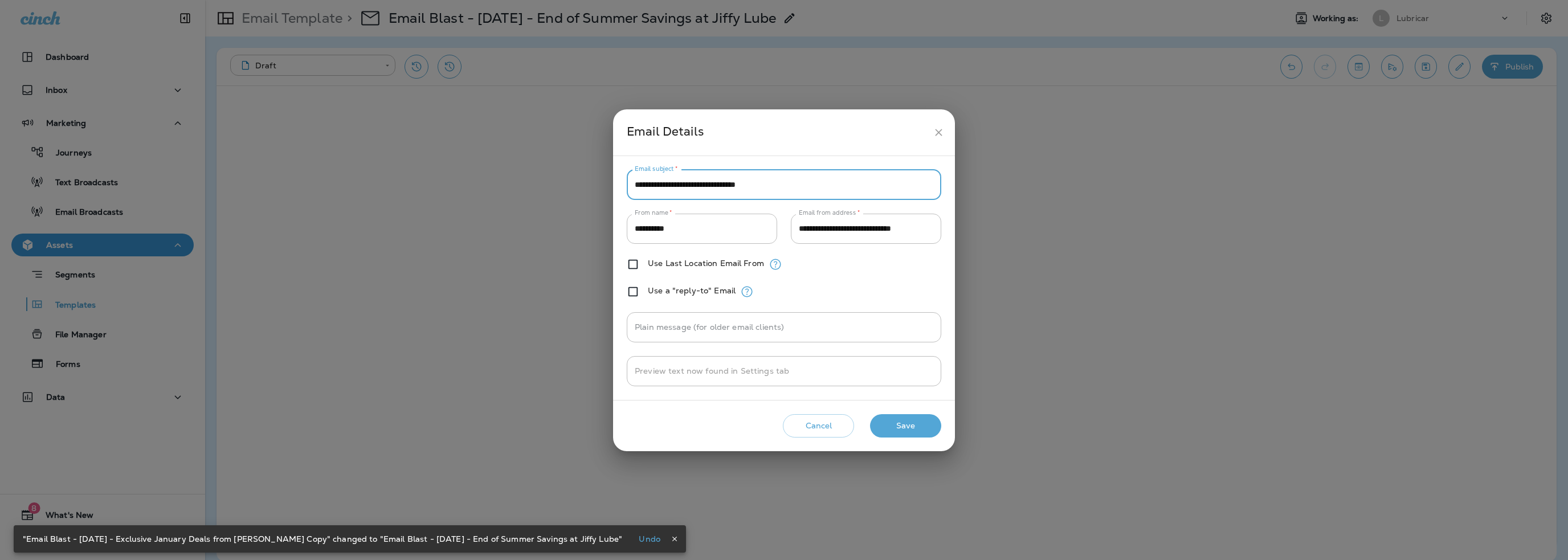
click at [896, 426] on button "Save" at bounding box center [906, 425] width 72 height 23
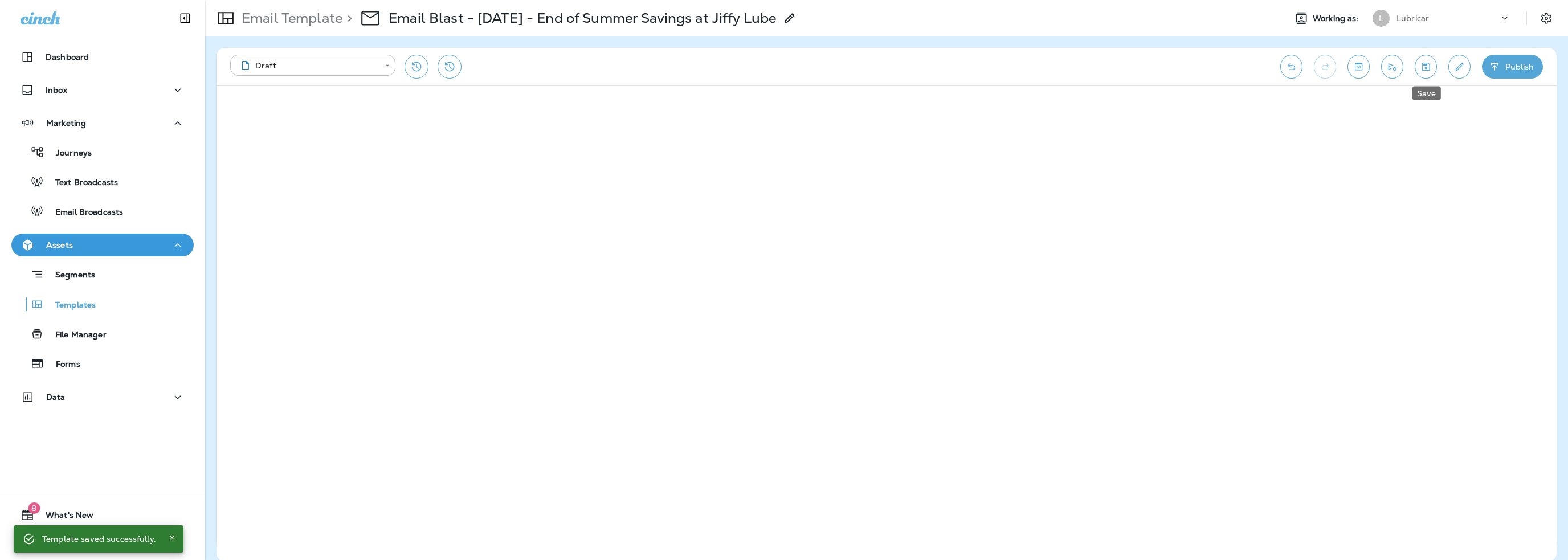
click at [1427, 73] on button "Save" at bounding box center [1426, 67] width 23 height 24
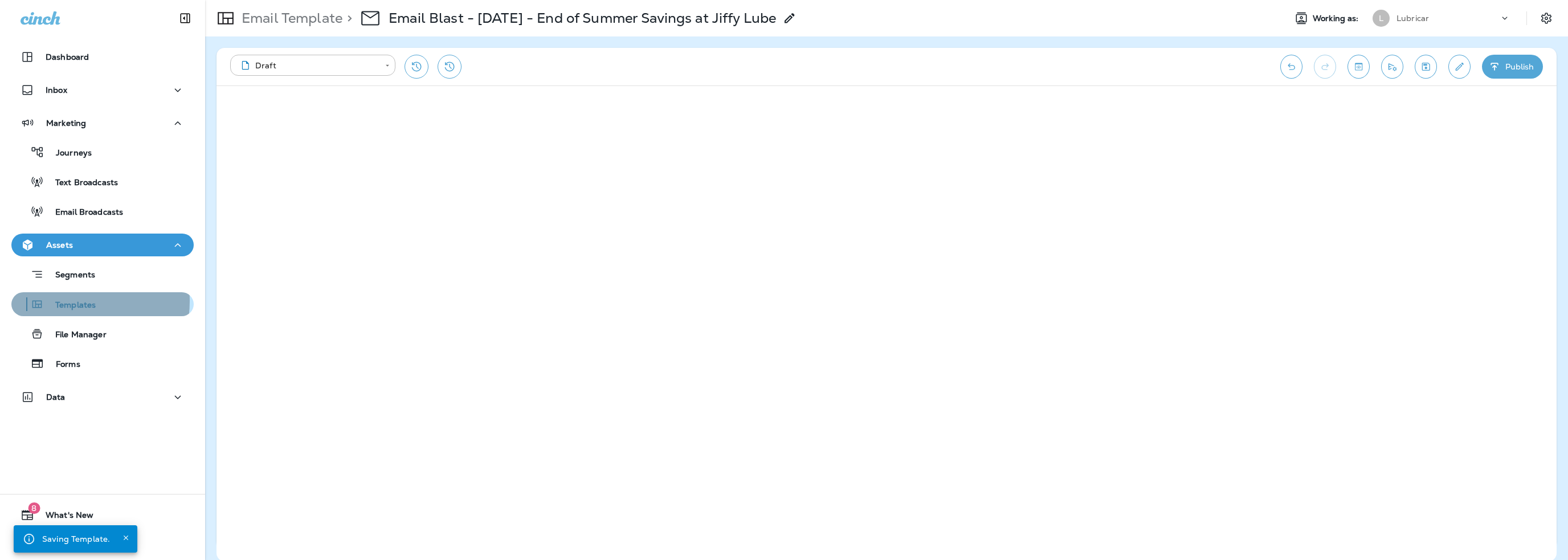
click at [63, 300] on p "Templates" at bounding box center [70, 305] width 52 height 10
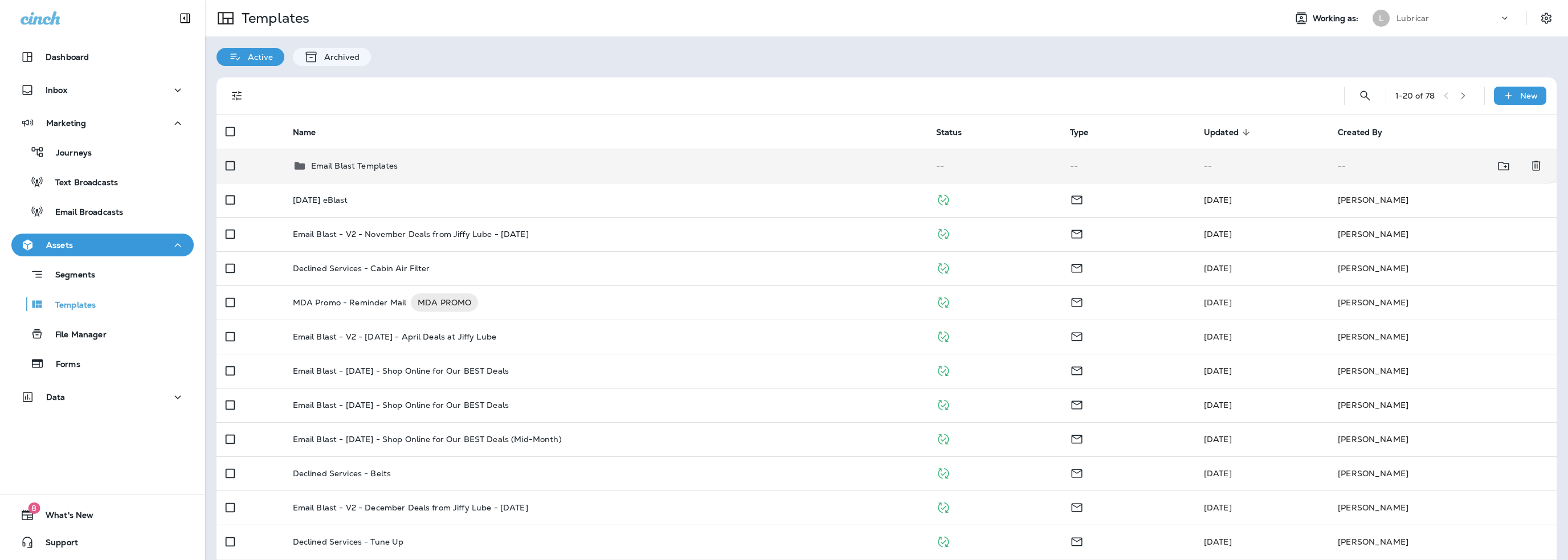
click at [336, 165] on p "Email Blast Templates" at bounding box center [354, 166] width 87 height 9
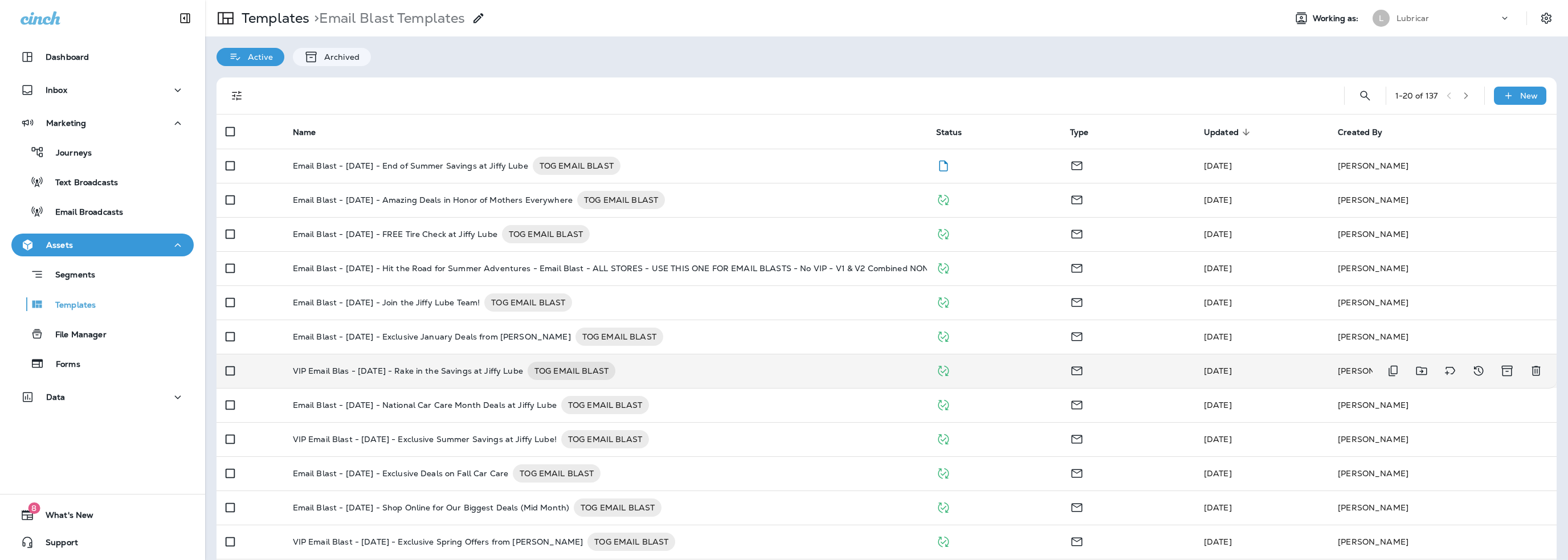
click at [452, 371] on p "VIP Email Blas - 11-2-23 - Rake in the Savings at Jiffy Lube" at bounding box center [407, 370] width 230 height 18
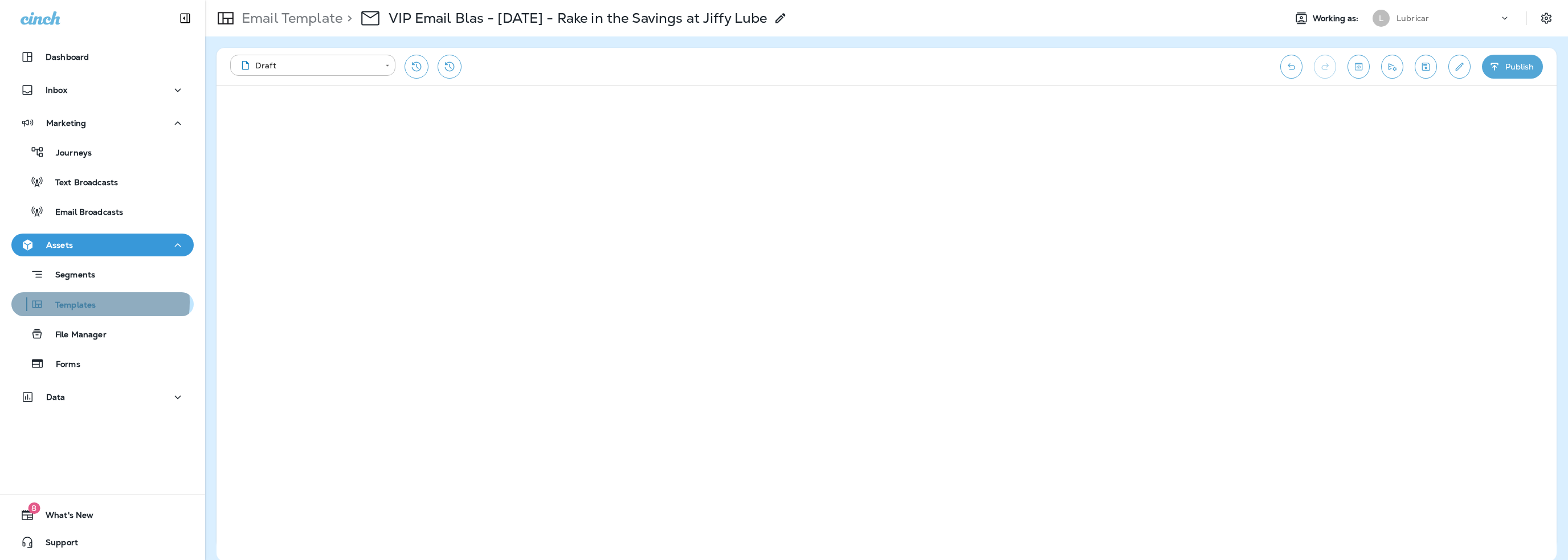
click at [84, 302] on p "Templates" at bounding box center [70, 305] width 52 height 10
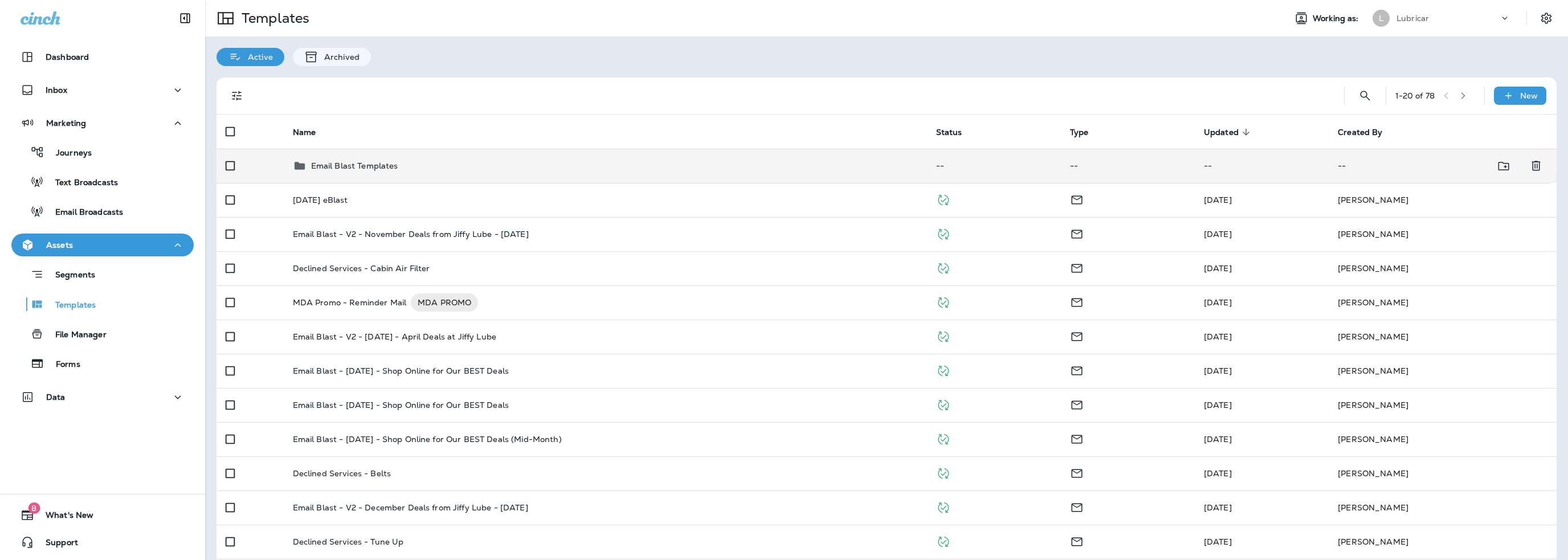
click at [361, 168] on p "Email Blast Templates" at bounding box center [354, 166] width 87 height 9
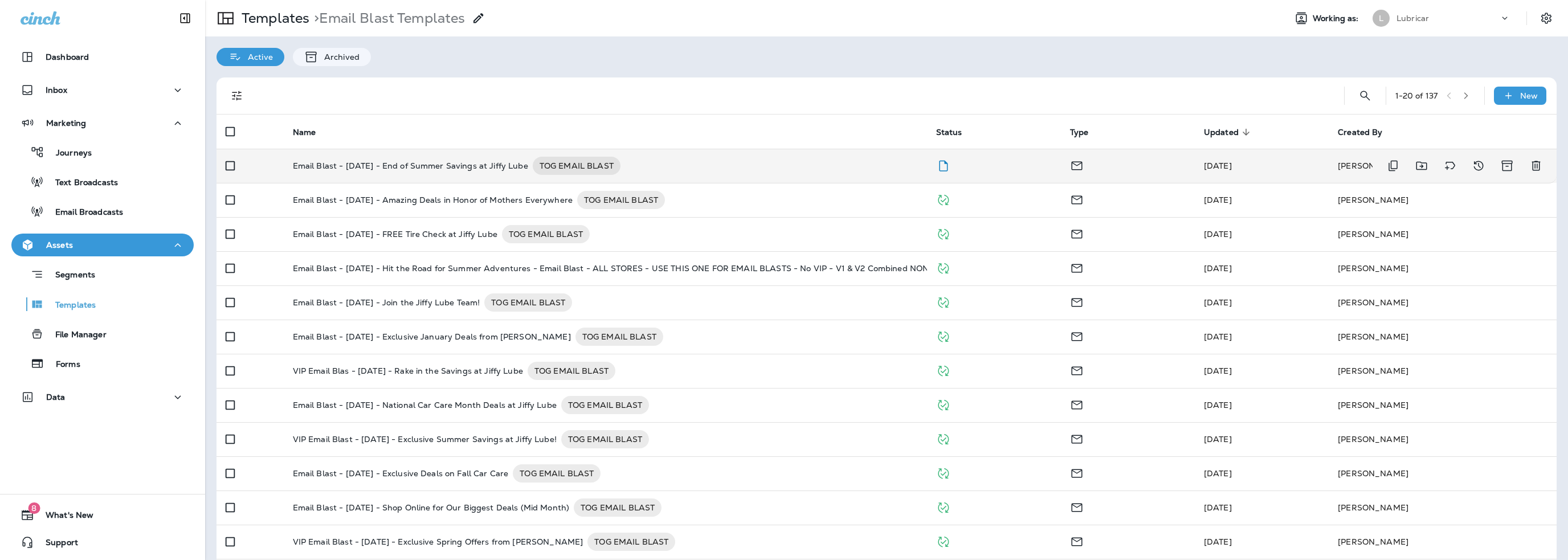
click at [410, 170] on p "Email Blast - 9-5-25 - End of Summer Savings at Jiffy Lube" at bounding box center [410, 166] width 235 height 18
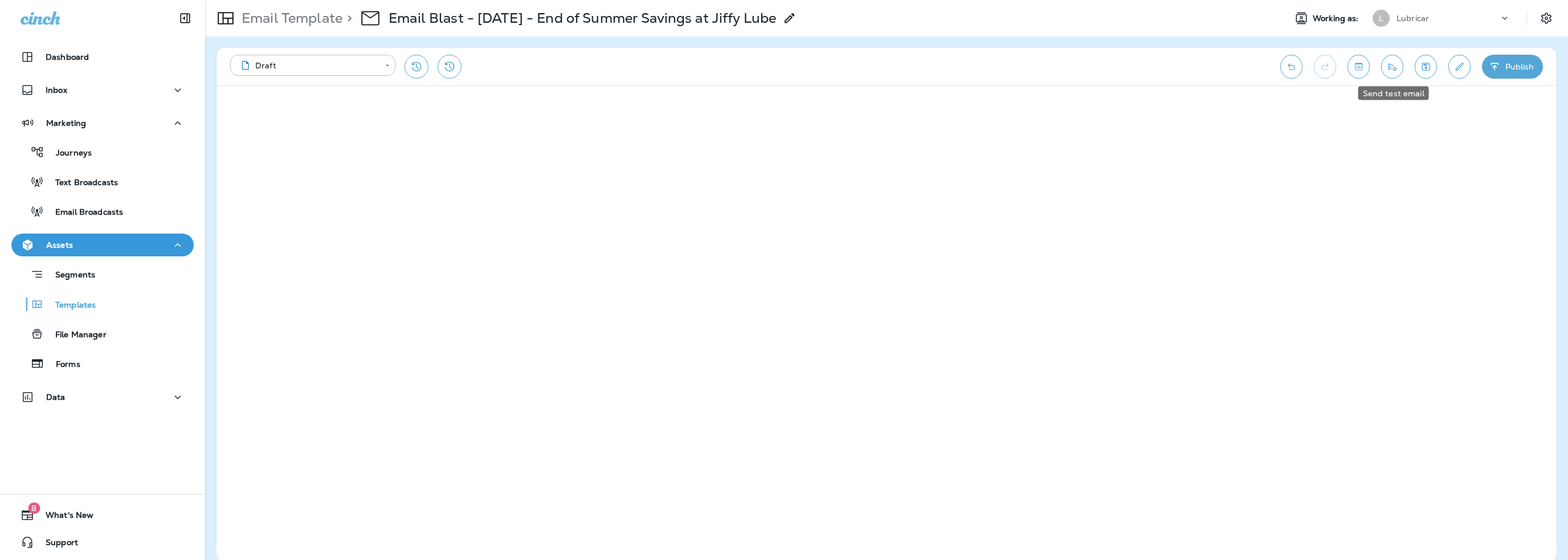
click at [1393, 72] on icon "Send test email" at bounding box center [1392, 67] width 12 height 11
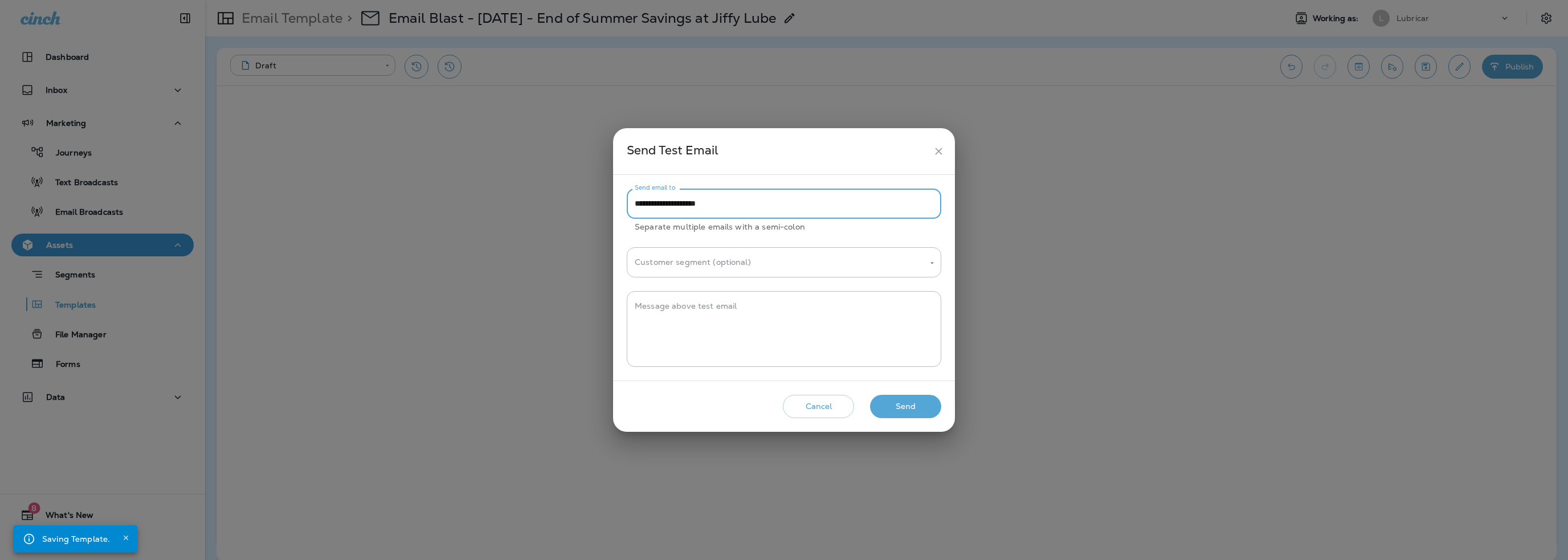
drag, startPoint x: 657, startPoint y: 205, endPoint x: 579, endPoint y: 208, distance: 78.1
click at [579, 208] on div "**********" at bounding box center [784, 280] width 1568 height 560
type input "**********"
click at [701, 313] on textarea "Message above test email" at bounding box center [784, 329] width 299 height 57
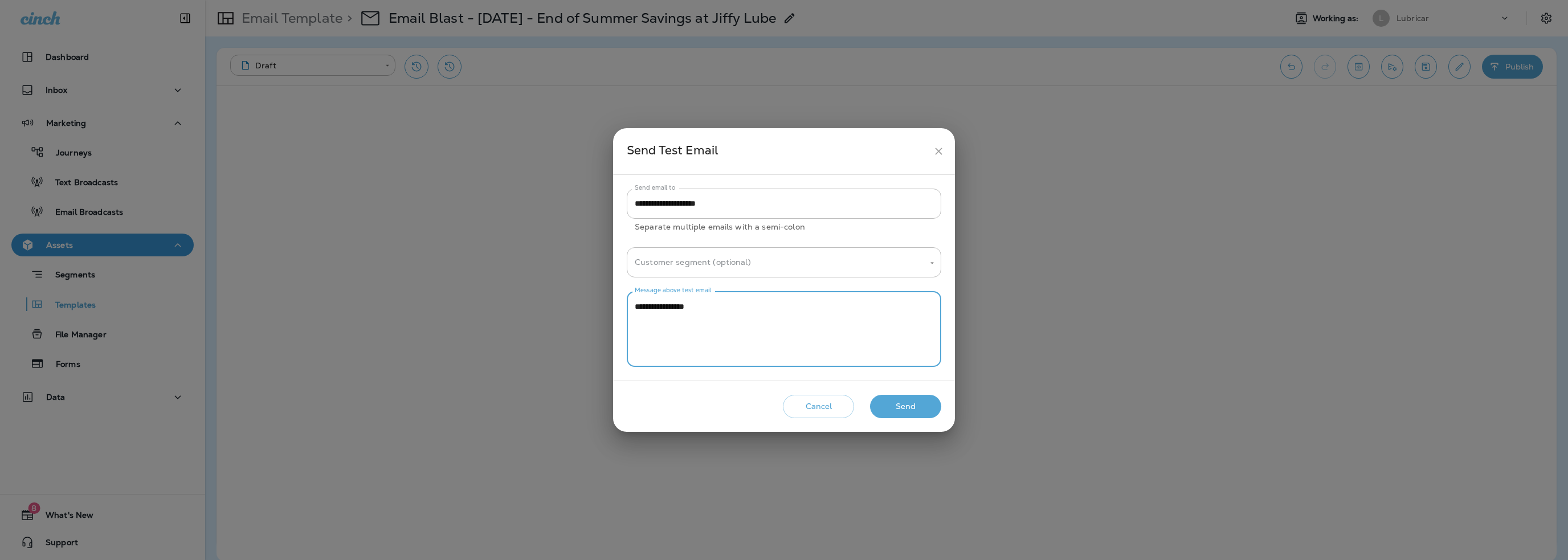
type textarea "**********"
click at [911, 399] on button "Send" at bounding box center [906, 406] width 72 height 23
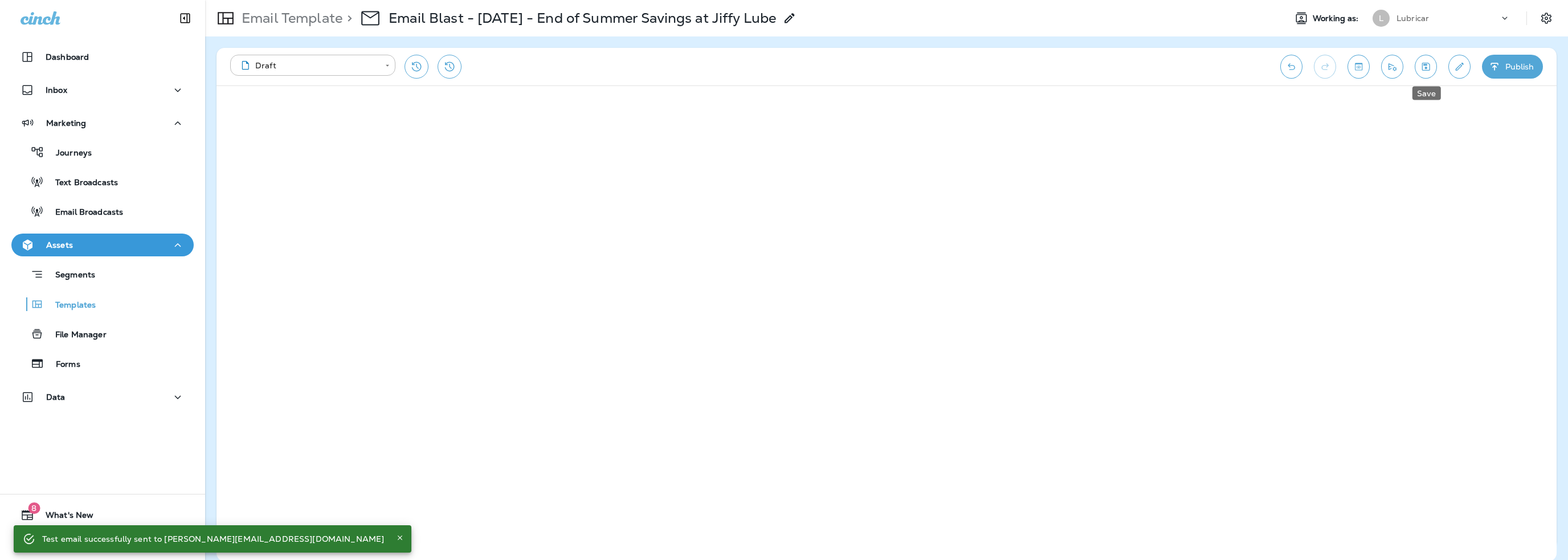
click at [1424, 67] on icon "Save" at bounding box center [1426, 67] width 12 height 11
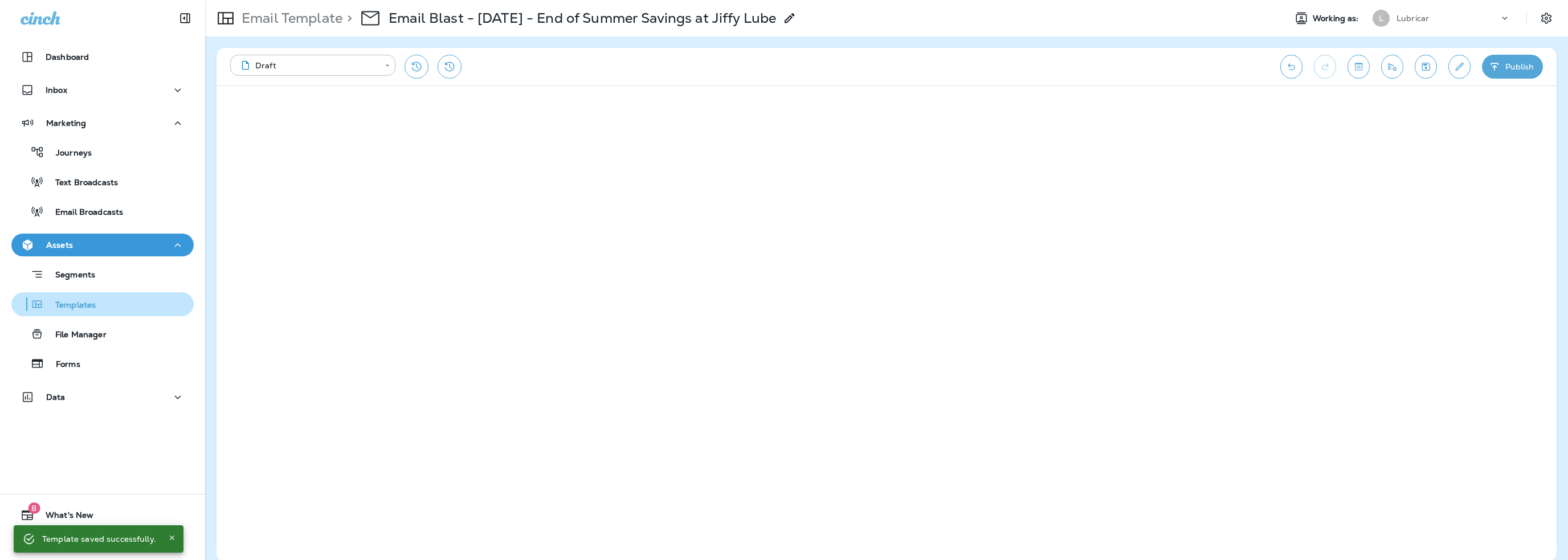
click at [62, 300] on p "Templates" at bounding box center [70, 305] width 52 height 10
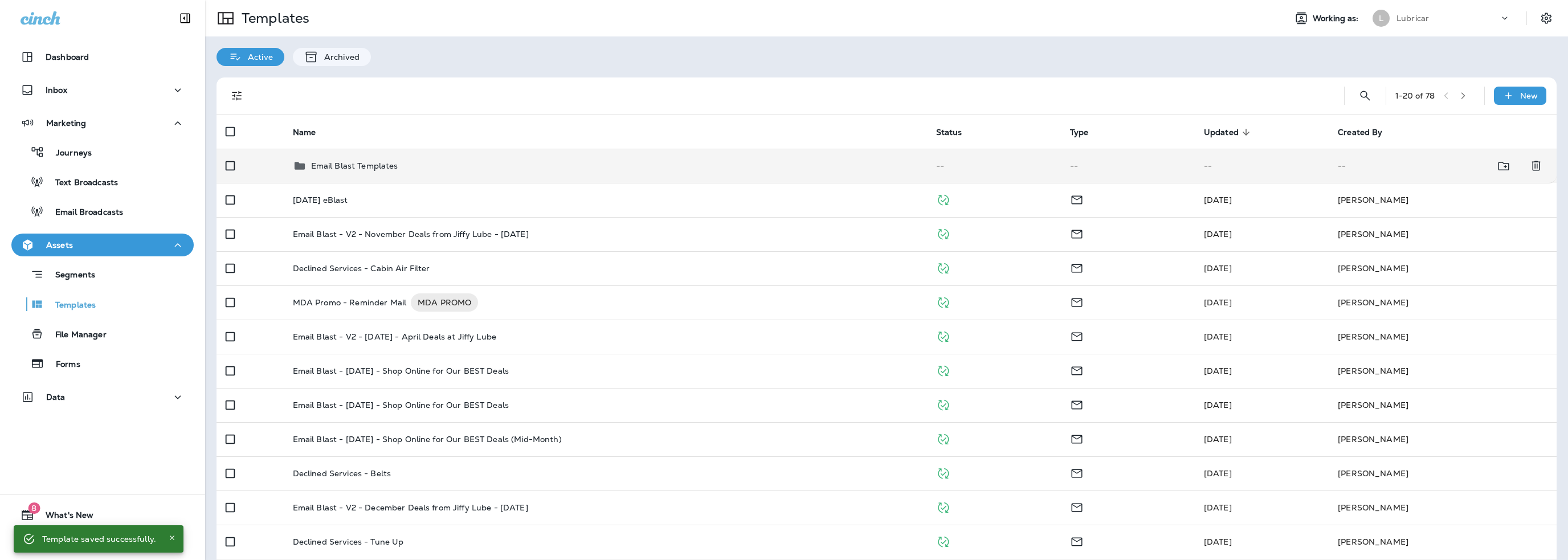
click at [355, 162] on p "Email Blast Templates" at bounding box center [354, 166] width 87 height 9
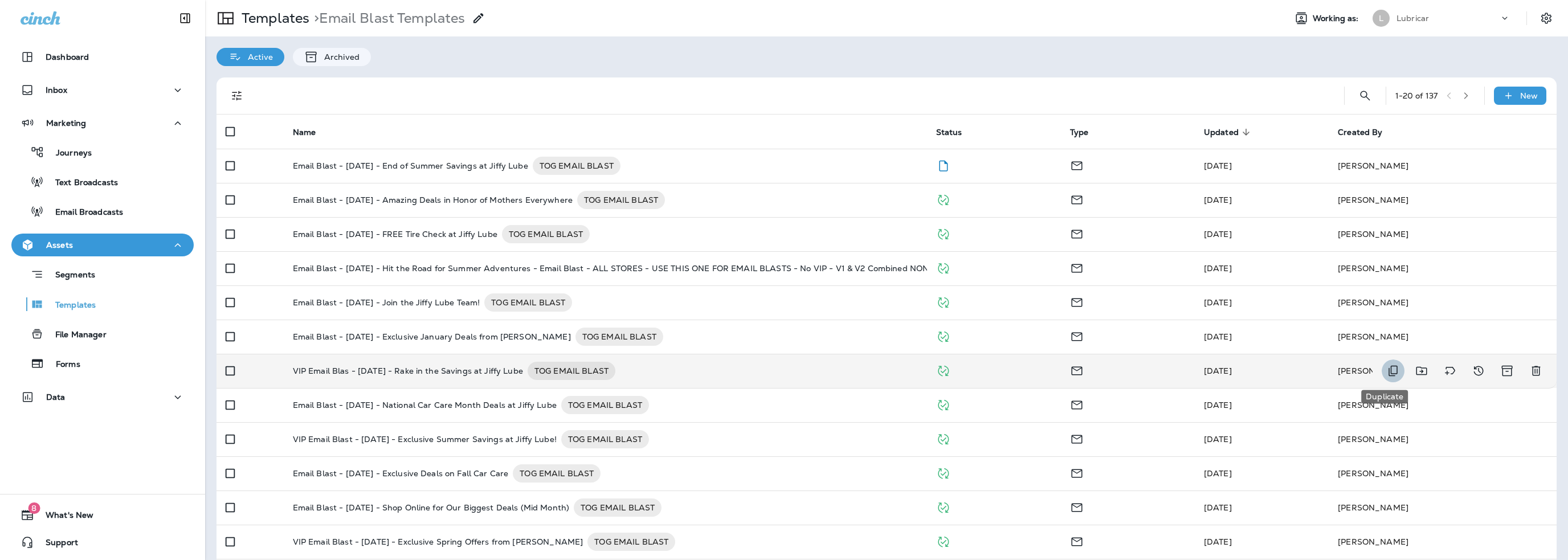
click at [1386, 370] on icon "Duplicate" at bounding box center [1393, 370] width 14 height 14
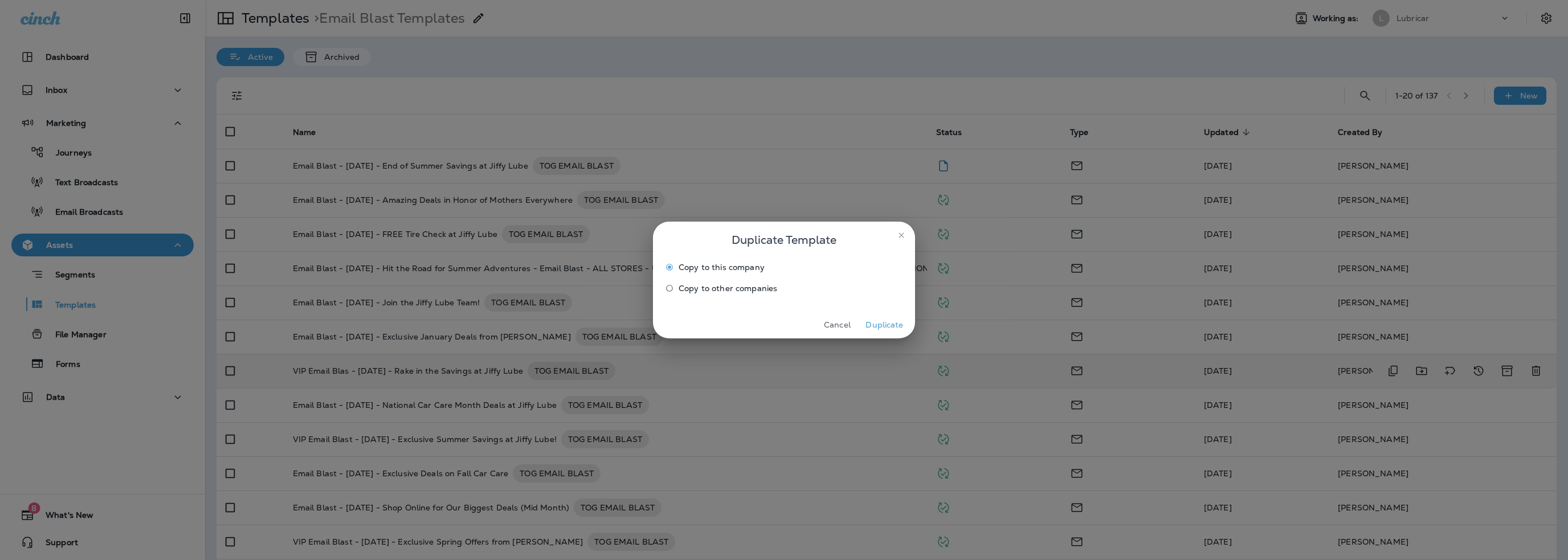
click at [895, 324] on button "Duplicate" at bounding box center [884, 325] width 43 height 18
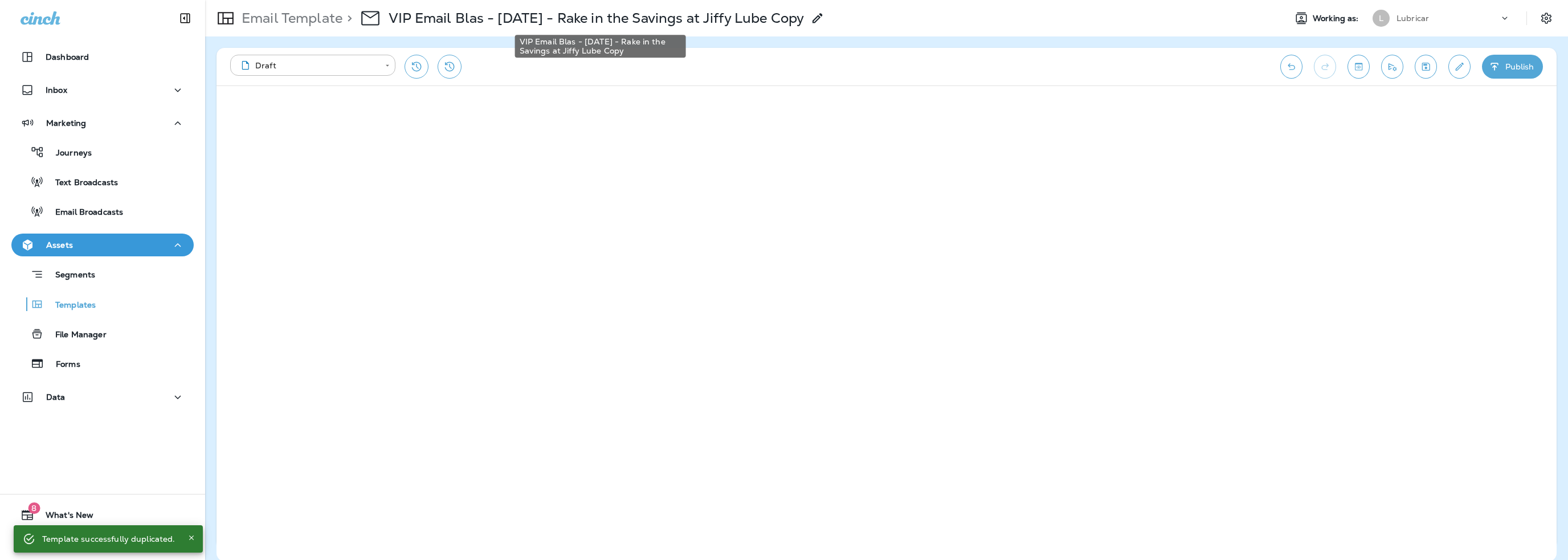
click at [570, 21] on p "VIP Email Blas - 11-2-23 - Rake in the Savings at Jiffy Lube Copy" at bounding box center [596, 18] width 416 height 17
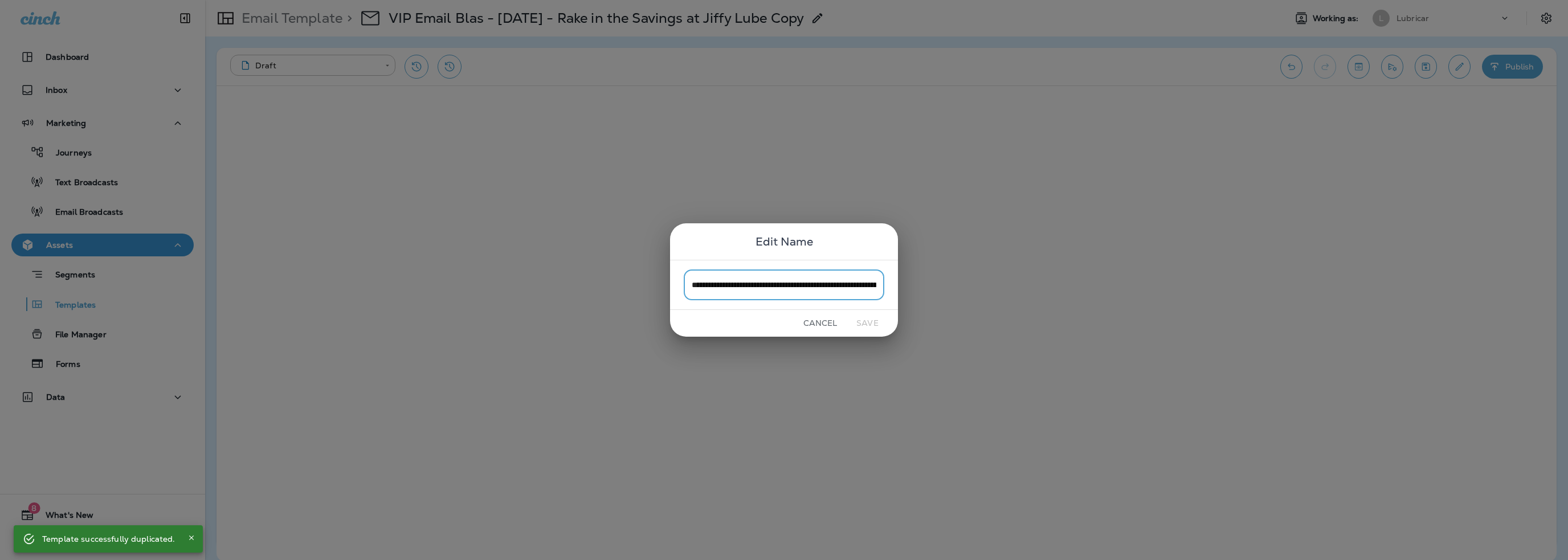
scroll to position [0, 66]
click at [767, 288] on input "**********" at bounding box center [784, 284] width 201 height 31
drag, startPoint x: 711, startPoint y: 291, endPoint x: 695, endPoint y: 291, distance: 16.0
click at [695, 291] on input "**********" at bounding box center [784, 284] width 201 height 31
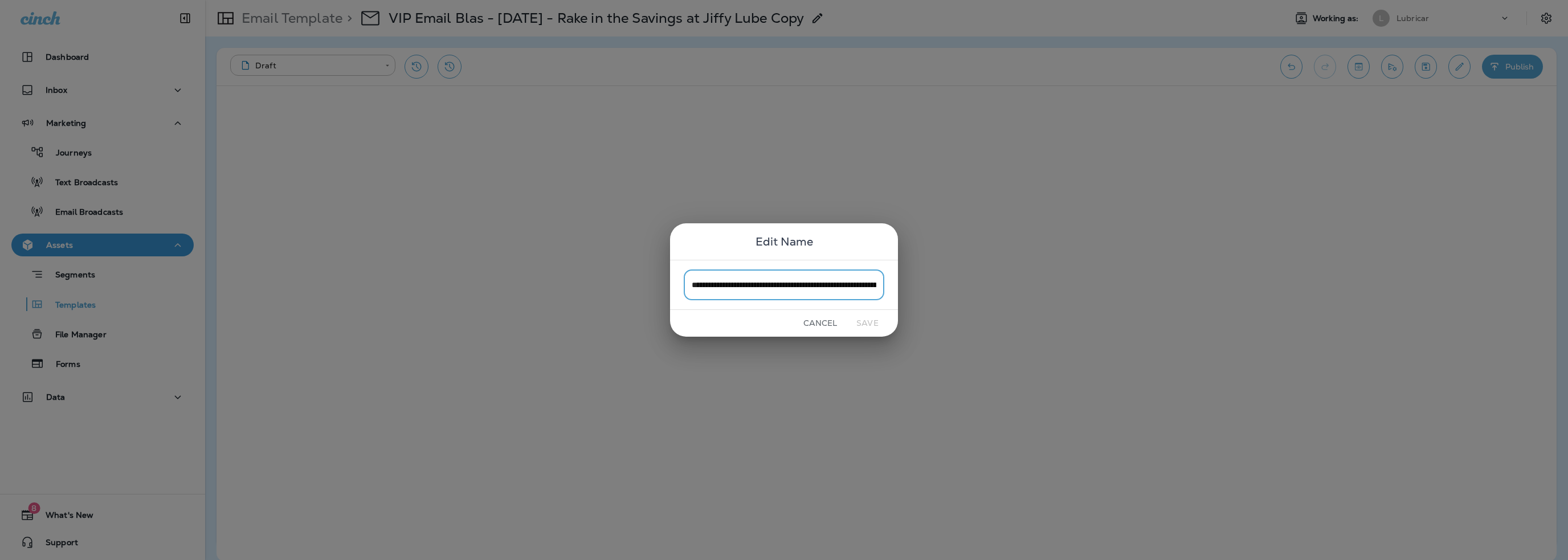
click at [812, 292] on input "**********" at bounding box center [784, 284] width 201 height 31
click at [796, 284] on input "**********" at bounding box center [784, 284] width 201 height 31
drag, startPoint x: 759, startPoint y: 284, endPoint x: 903, endPoint y: 282, distance: 144.0
click at [903, 282] on div "**********" at bounding box center [784, 280] width 1568 height 560
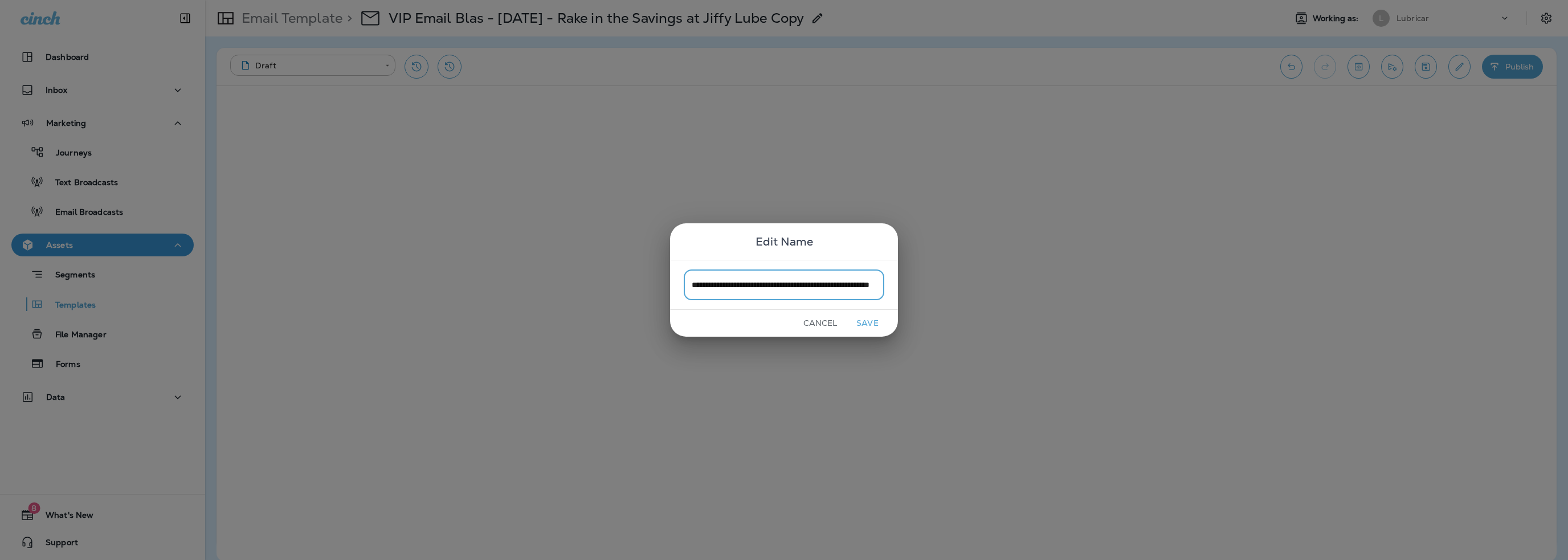
scroll to position [0, 59]
type input "**********"
click at [875, 318] on button "Save" at bounding box center [867, 323] width 43 height 18
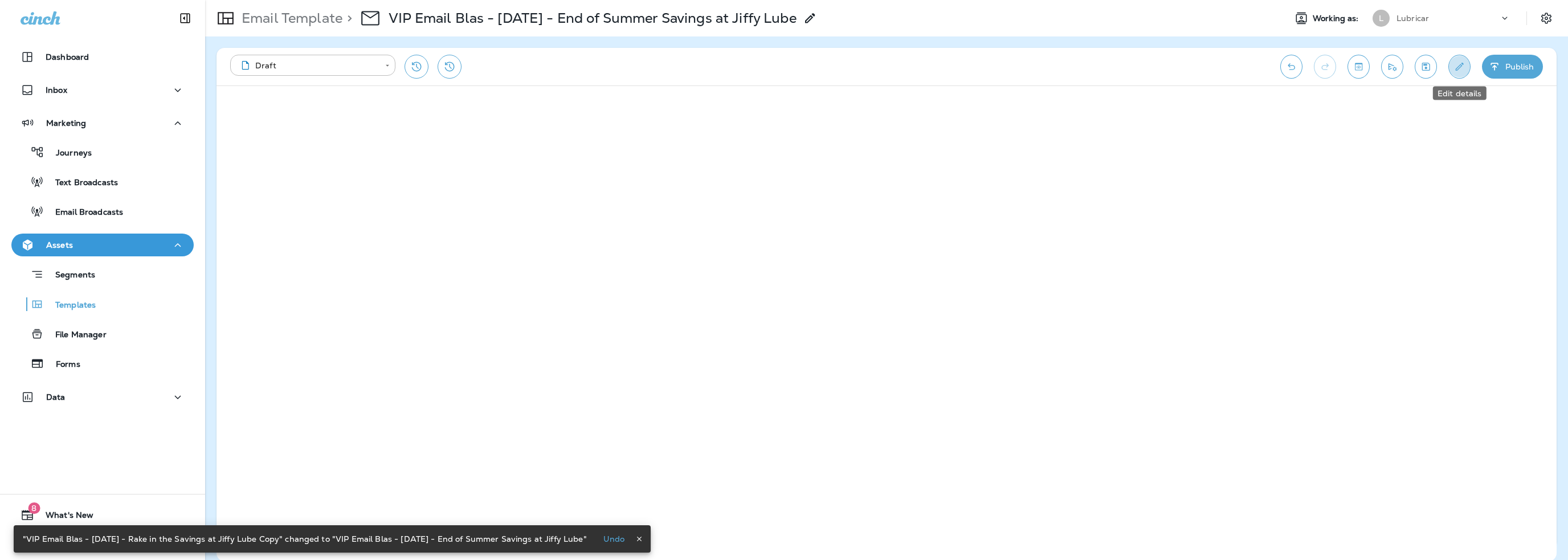
click at [1458, 67] on icon "Edit details" at bounding box center [1460, 67] width 12 height 11
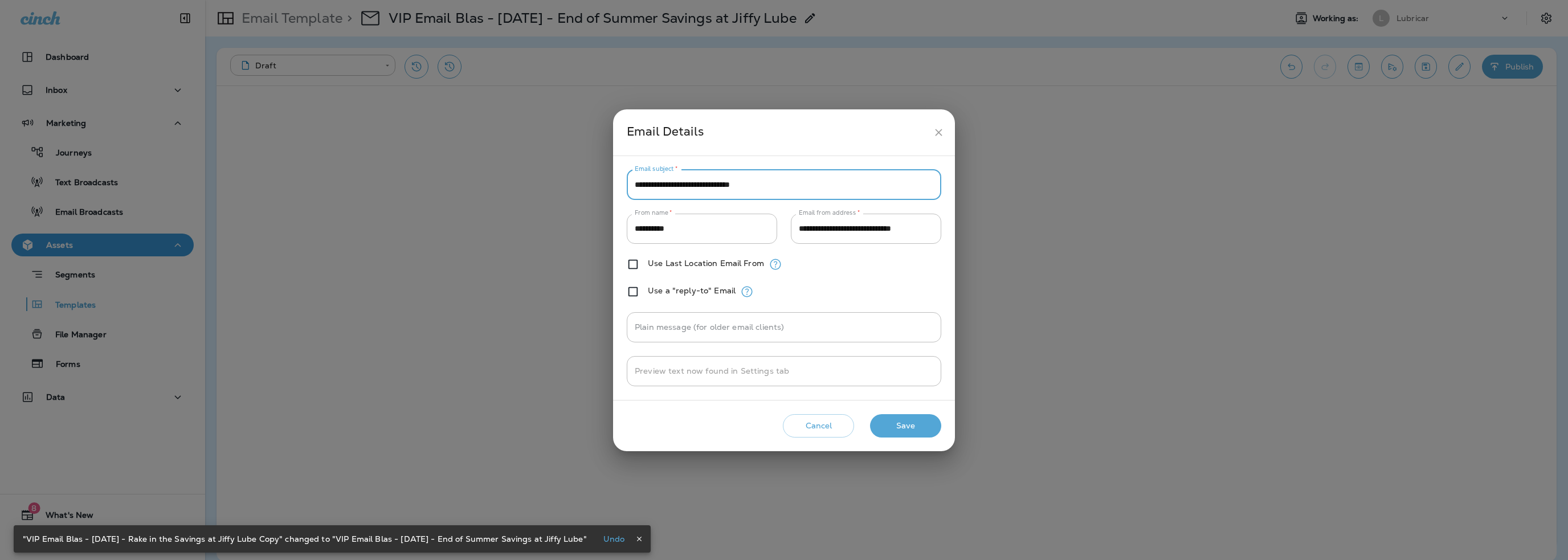
click at [718, 185] on input "**********" at bounding box center [784, 185] width 314 height 31
paste input "**"
type input "**********"
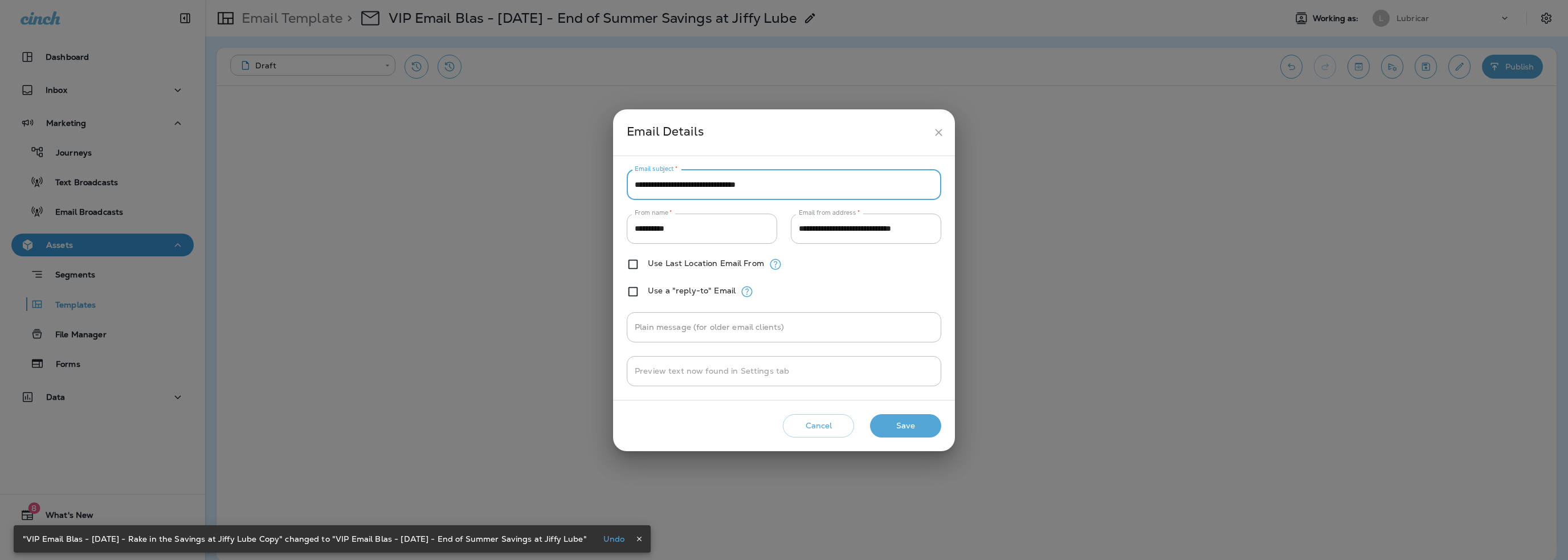
click at [900, 430] on button "Save" at bounding box center [906, 425] width 72 height 23
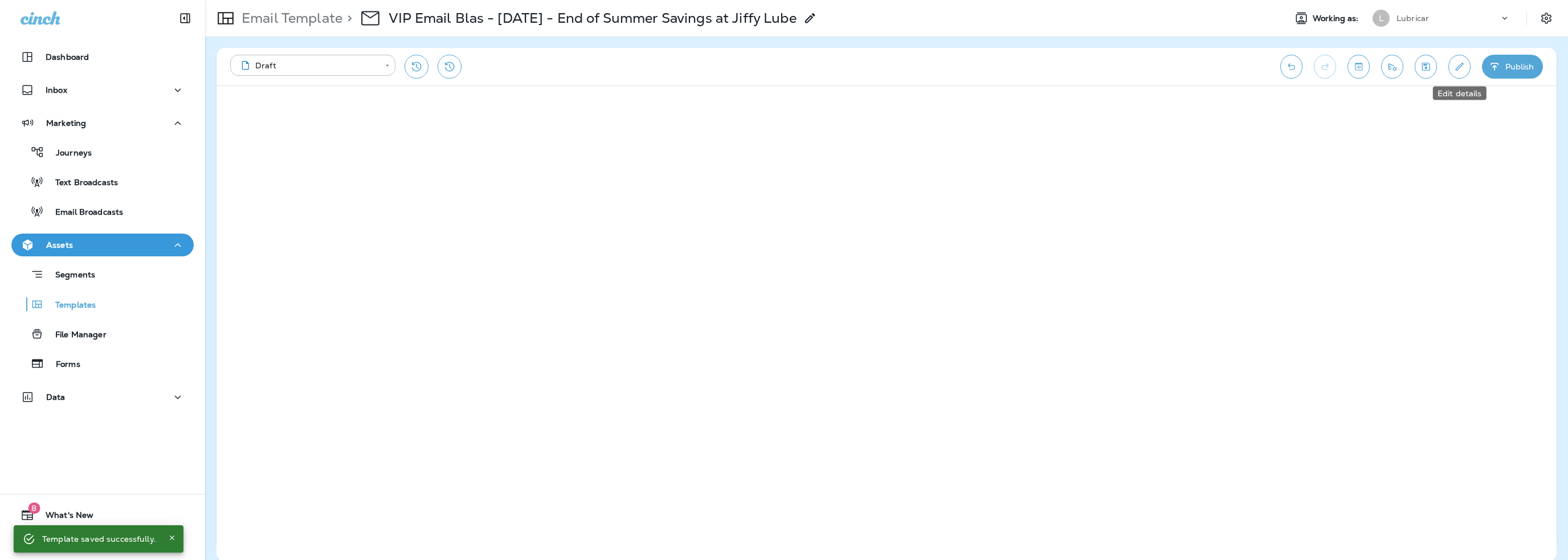
click at [1465, 63] on icon "Edit details" at bounding box center [1460, 67] width 12 height 11
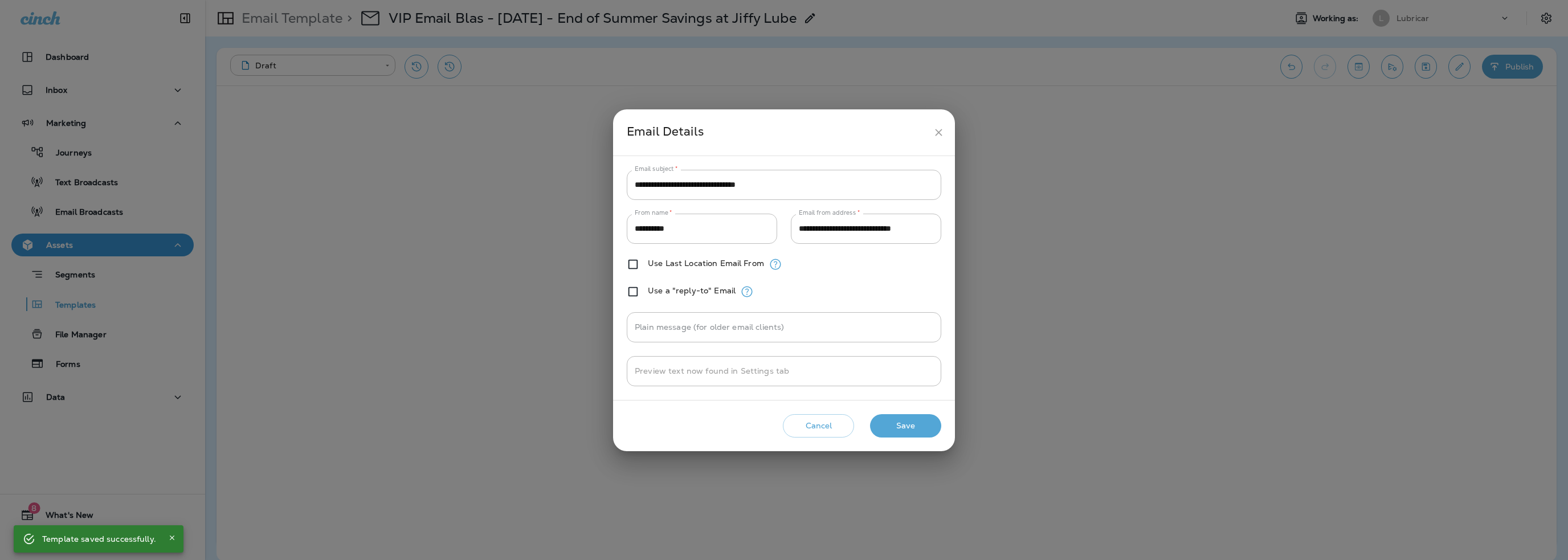
click at [887, 430] on button "Save" at bounding box center [906, 425] width 72 height 23
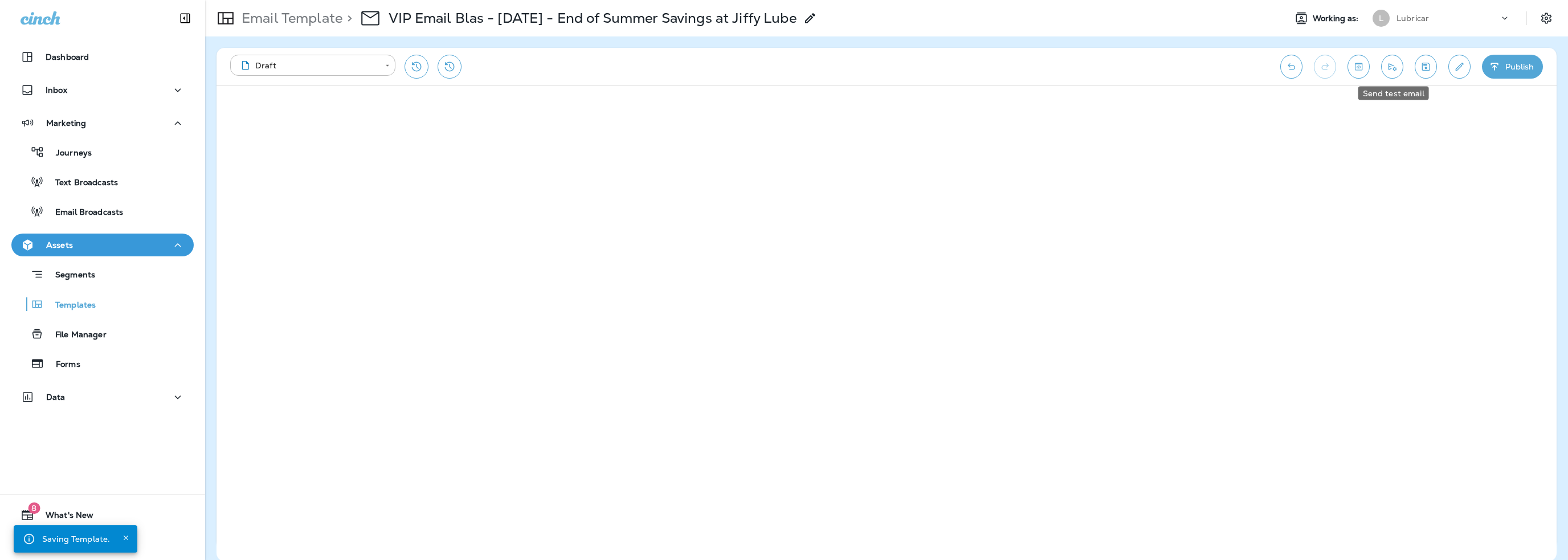
click at [1395, 67] on icon "Send test email" at bounding box center [1393, 67] width 8 height 7
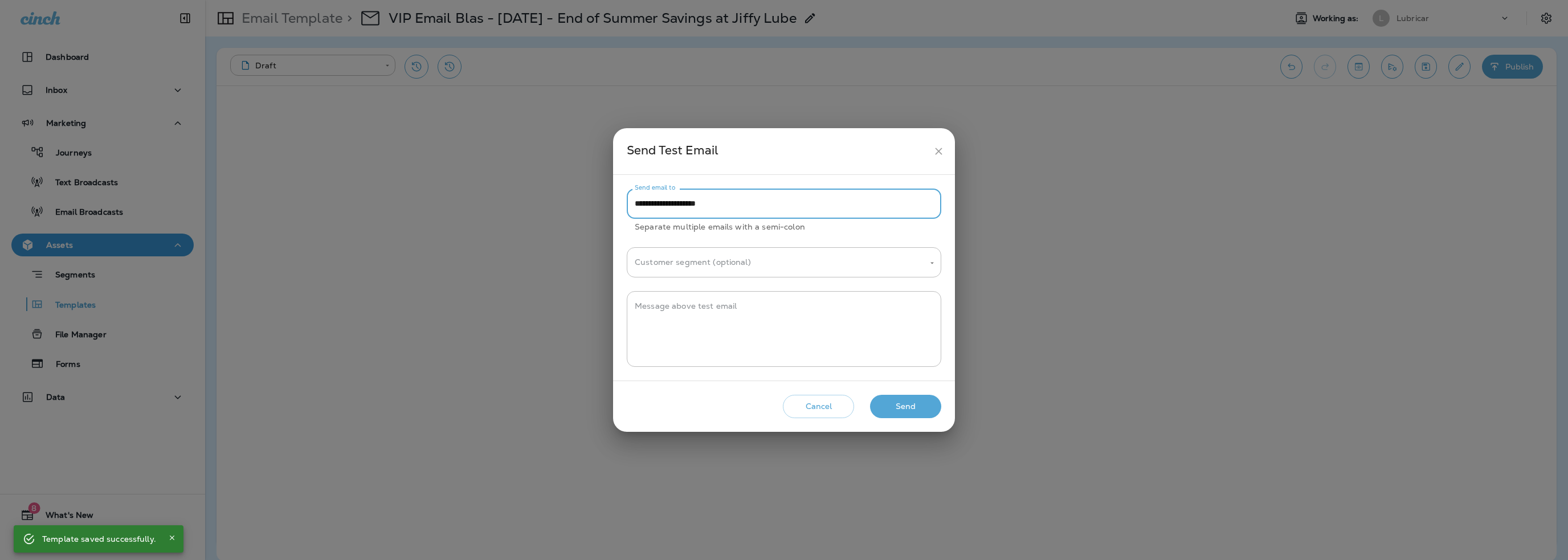
drag, startPoint x: 659, startPoint y: 203, endPoint x: 551, endPoint y: 217, distance: 108.9
click at [551, 217] on div "**********" at bounding box center [784, 280] width 1568 height 560
type input "**********"
click at [664, 311] on textarea "Message above test email" at bounding box center [784, 329] width 299 height 57
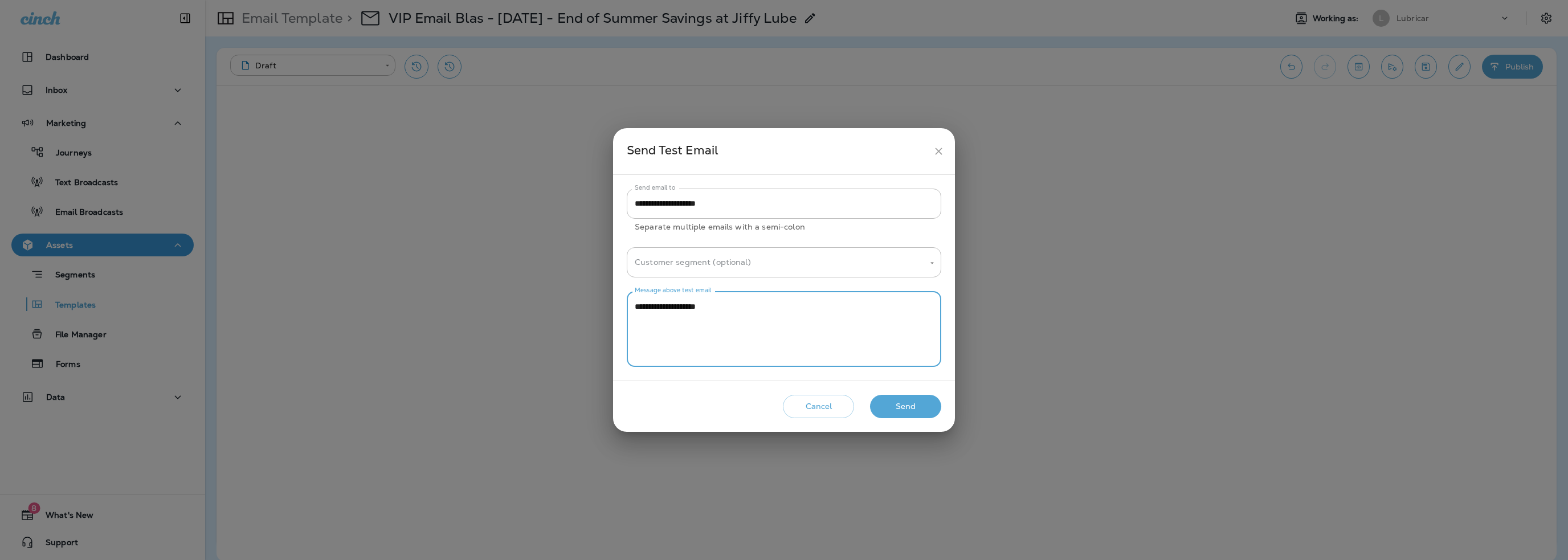
type textarea "**********"
click at [924, 408] on button "Send" at bounding box center [906, 406] width 72 height 23
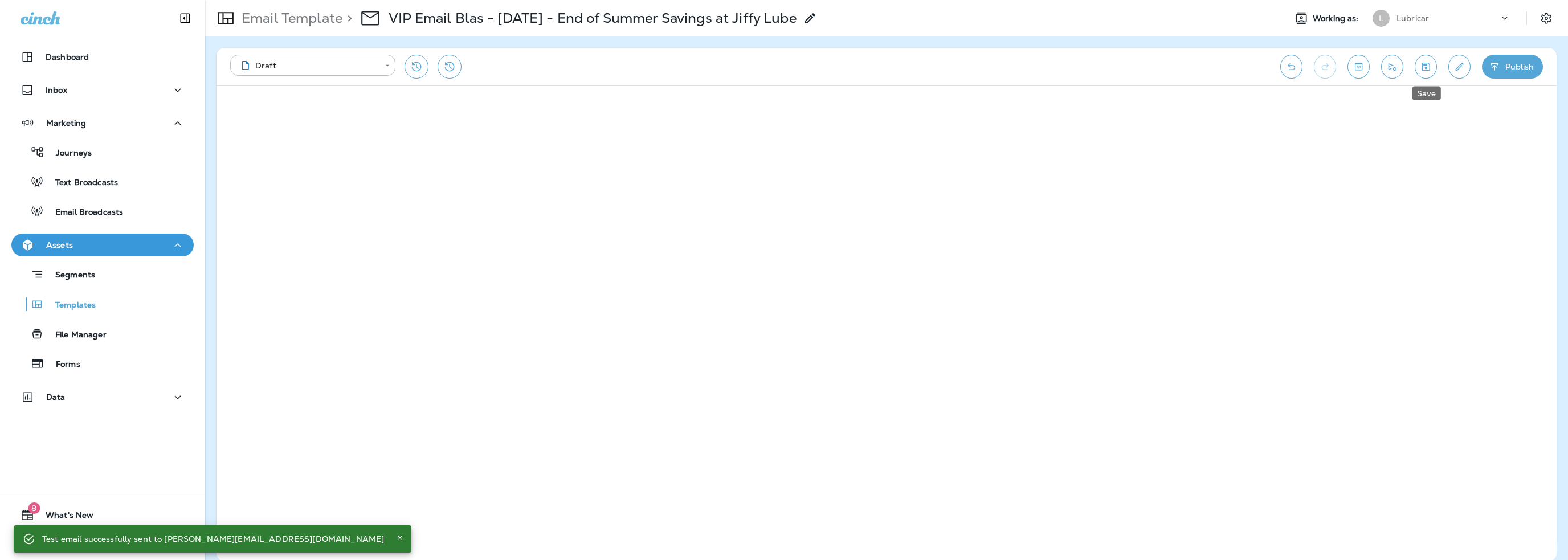
click at [1422, 67] on icon "Save" at bounding box center [1426, 67] width 12 height 11
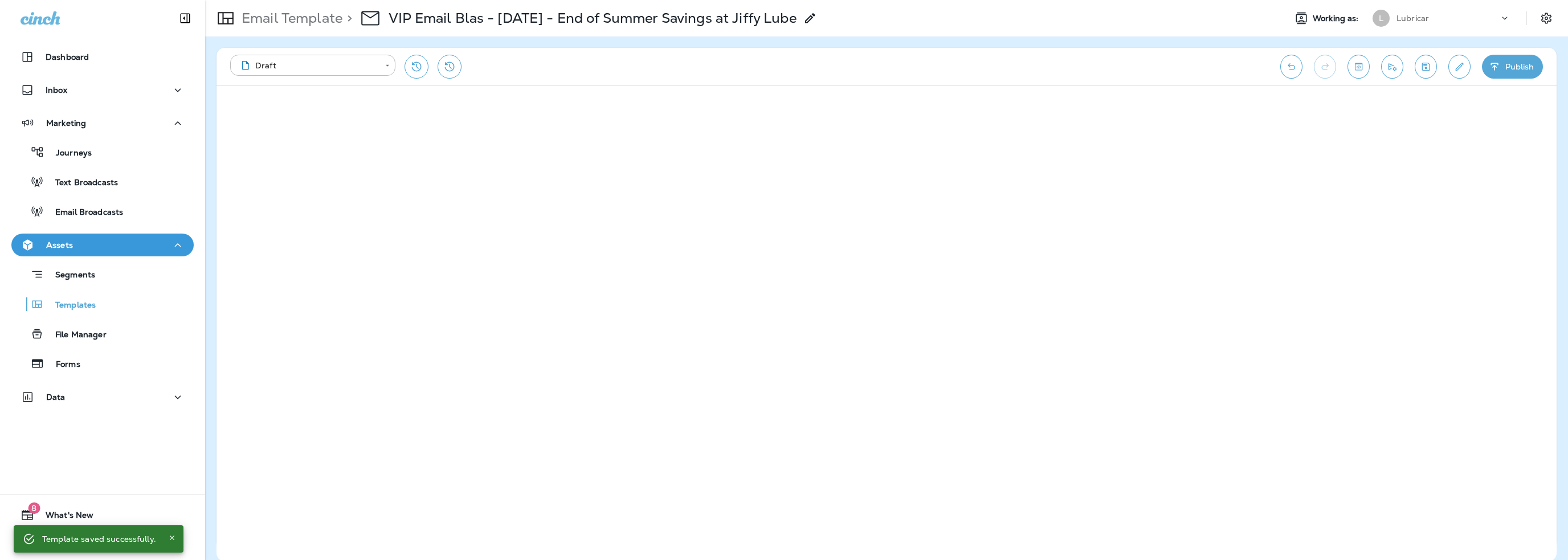
click at [1419, 18] on p "Lubricar" at bounding box center [1413, 18] width 32 height 9
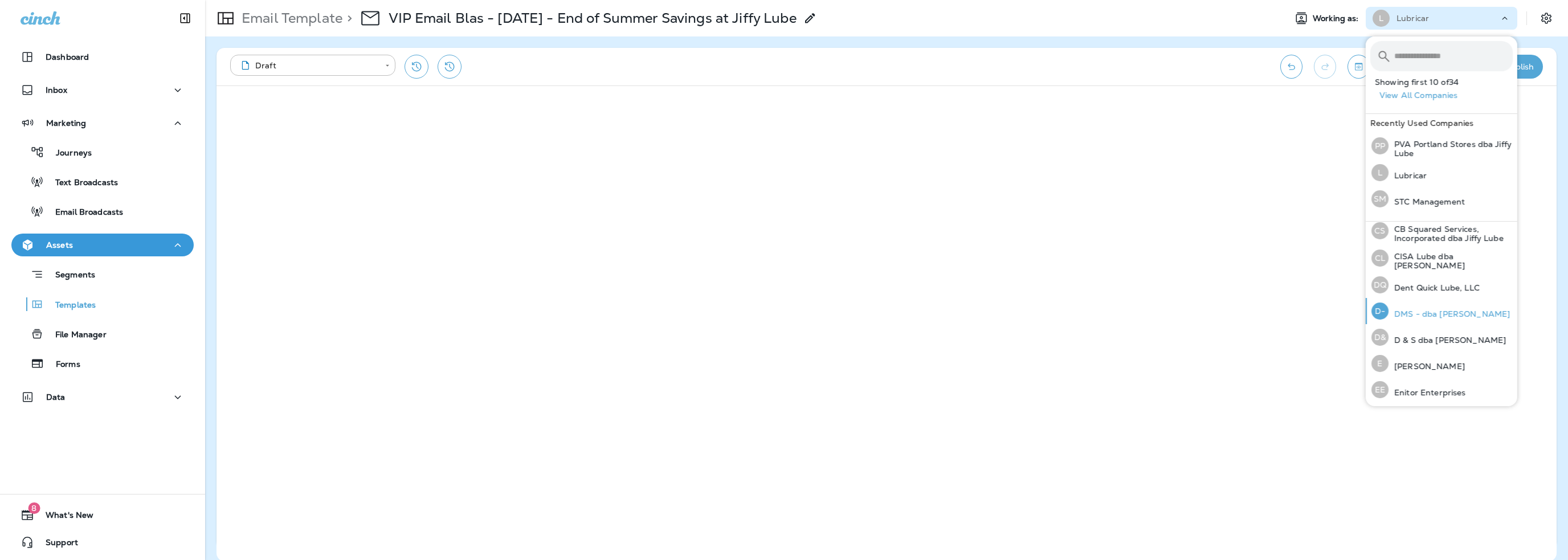
scroll to position [171, 0]
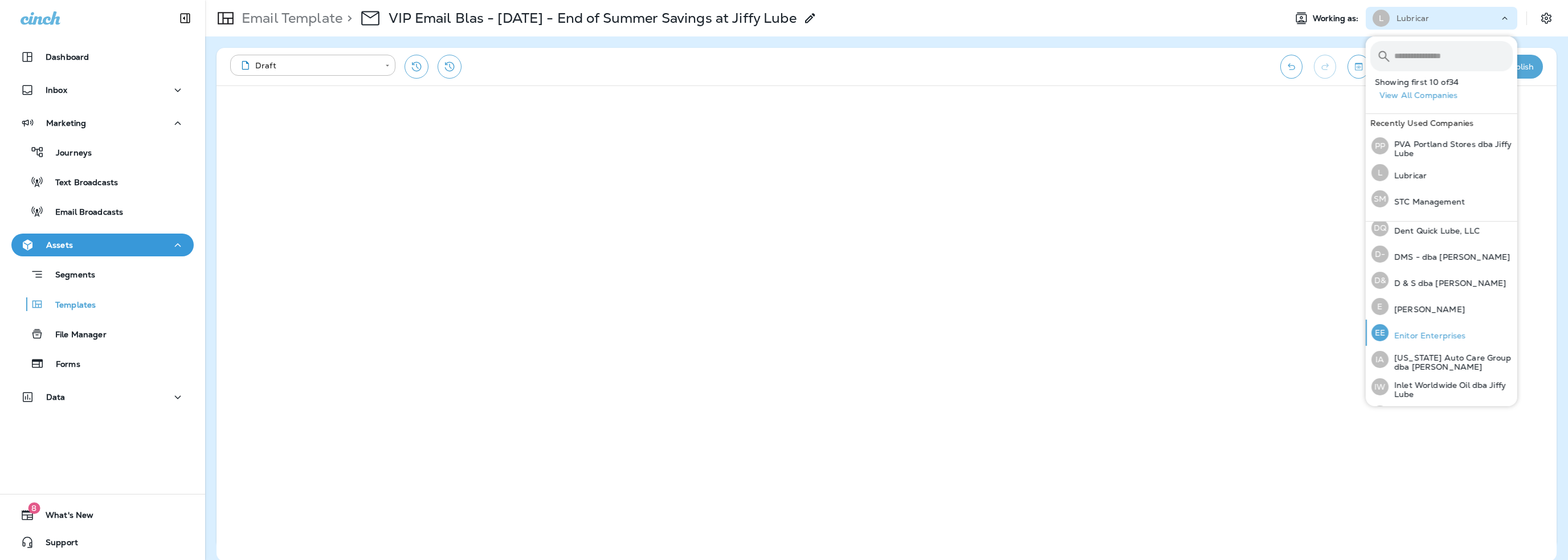
click at [1428, 326] on div "EE Enitor Enterprises" at bounding box center [1419, 333] width 104 height 27
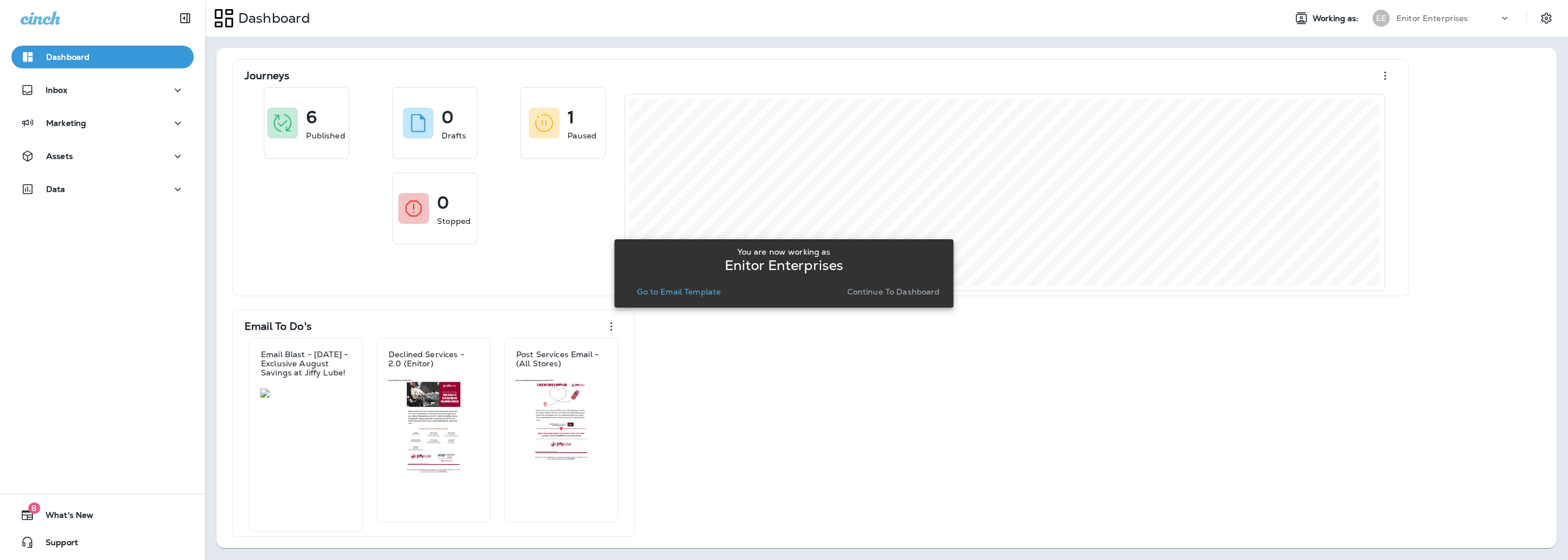
click at [692, 289] on p "Go to Email Template" at bounding box center [679, 291] width 84 height 9
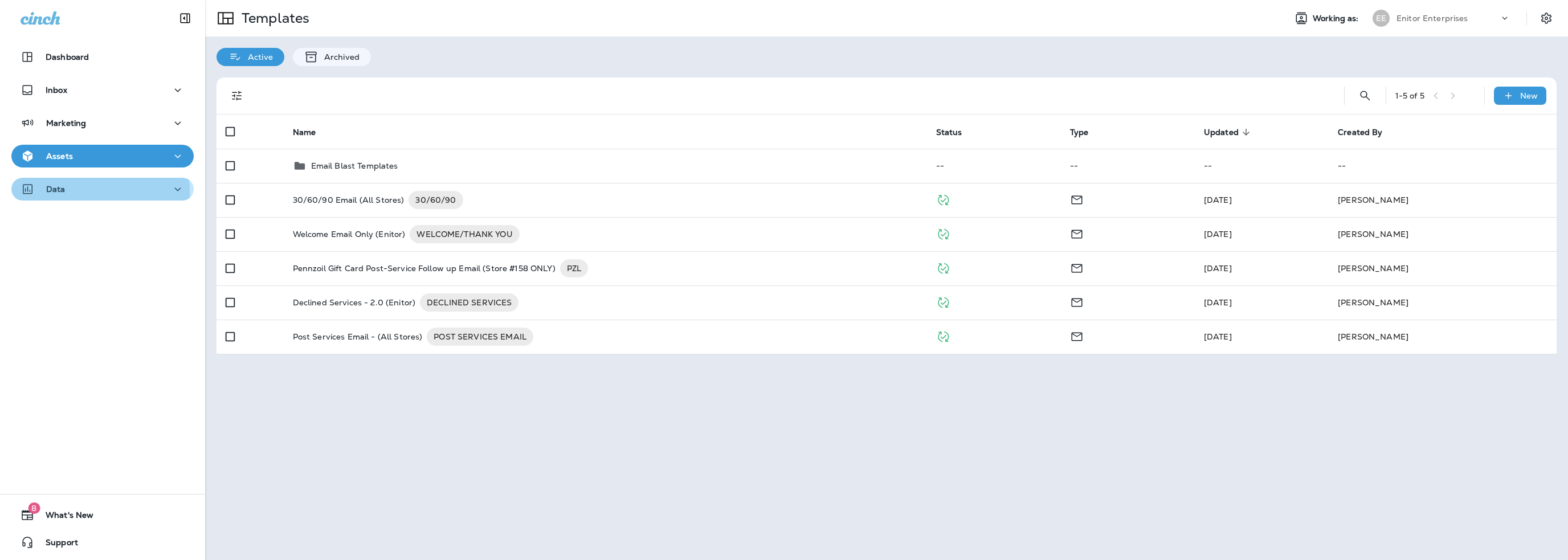
click at [93, 191] on div "Data" at bounding box center [103, 190] width 164 height 14
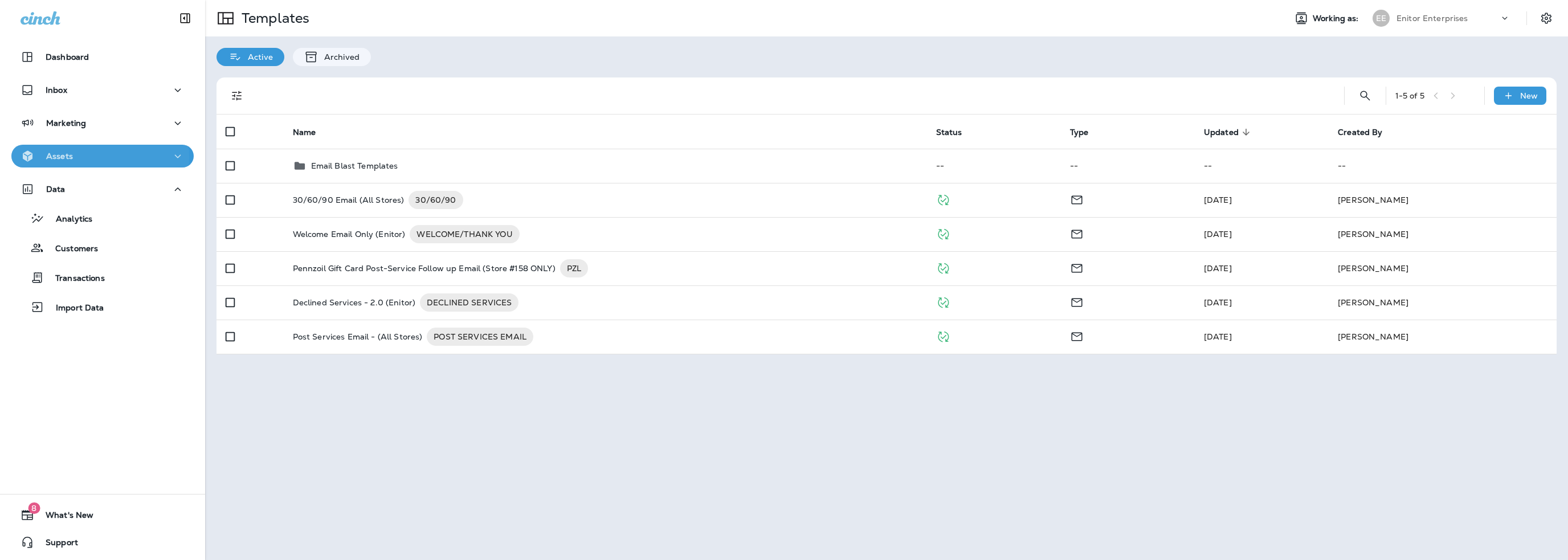
click at [77, 157] on div "Assets" at bounding box center [103, 157] width 164 height 14
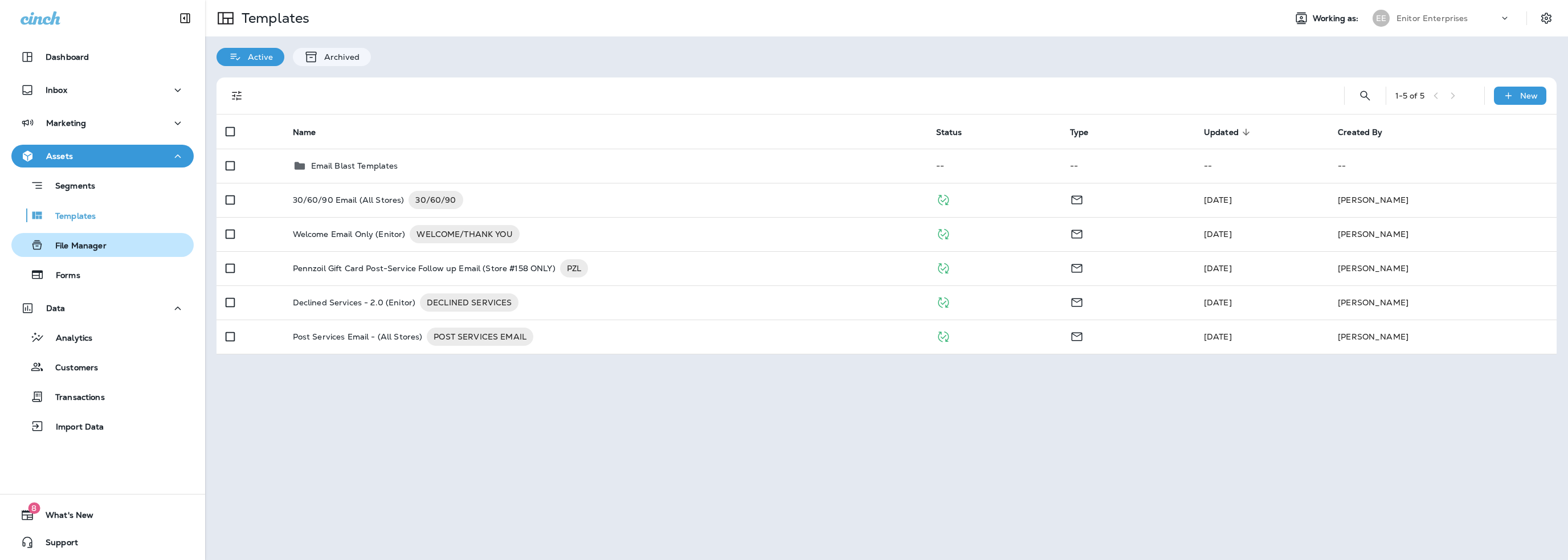
click at [81, 246] on p "File Manager" at bounding box center [76, 246] width 63 height 10
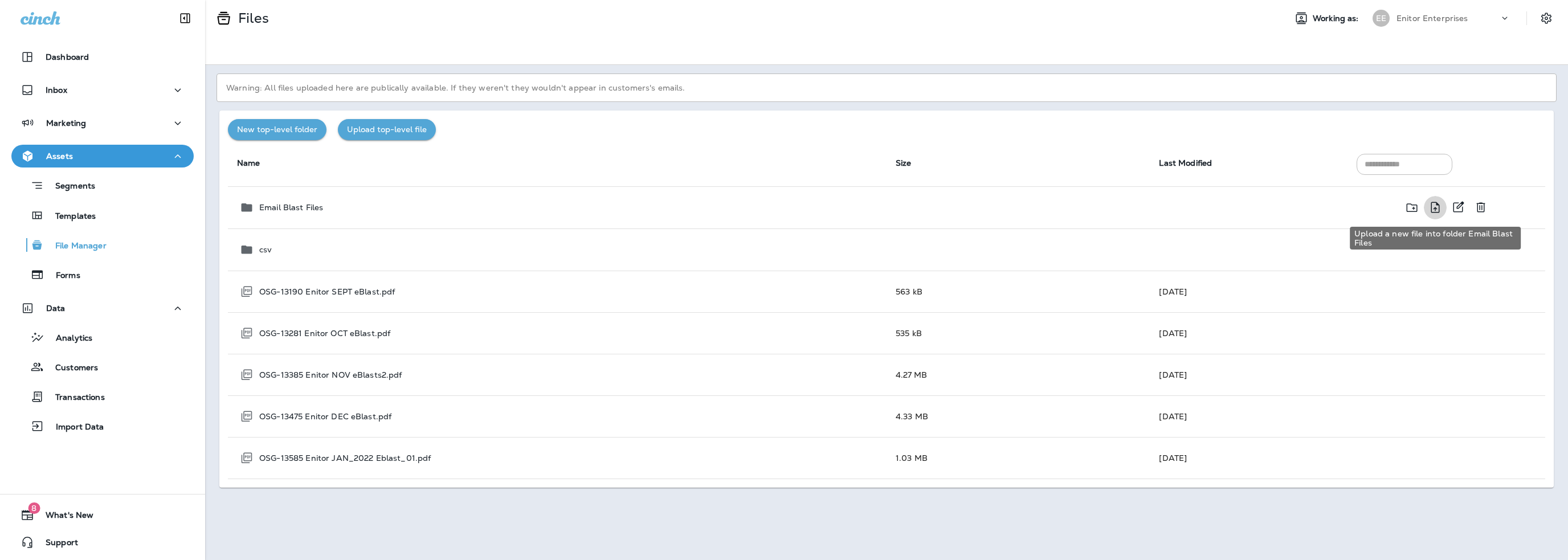
click at [1438, 209] on icon "Upload a new file into folder Email Blast Files" at bounding box center [1435, 208] width 14 height 14
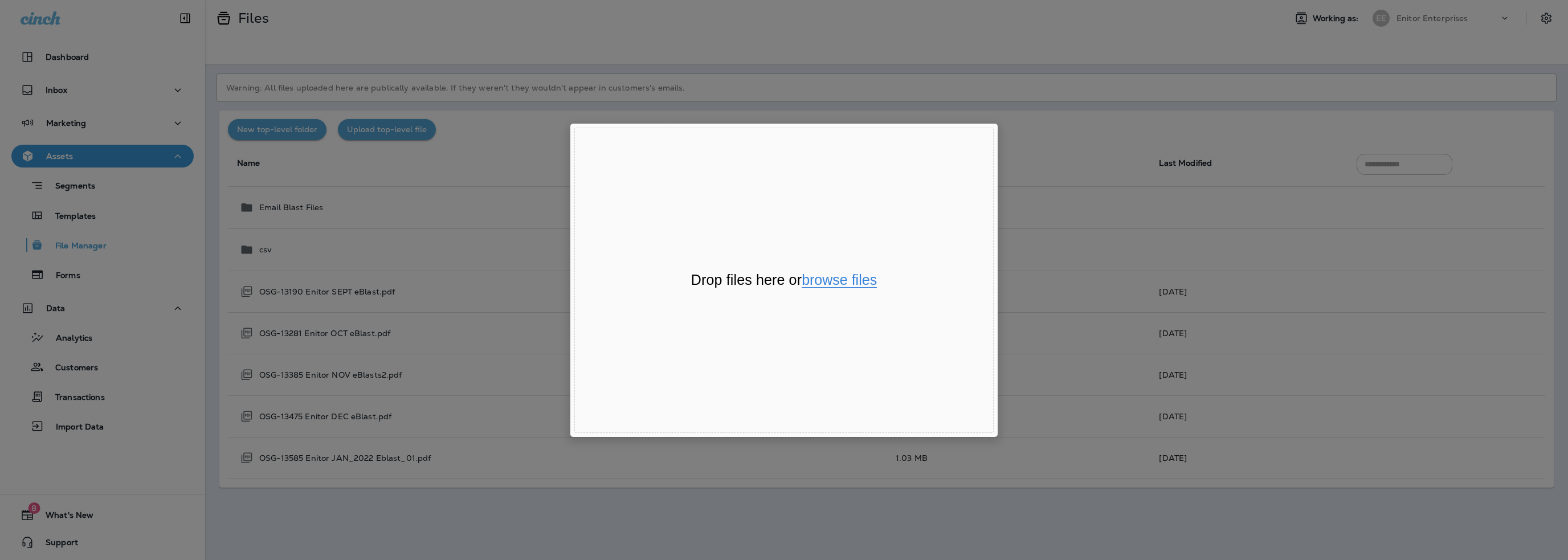
click at [839, 276] on button "browse files" at bounding box center [840, 280] width 76 height 14
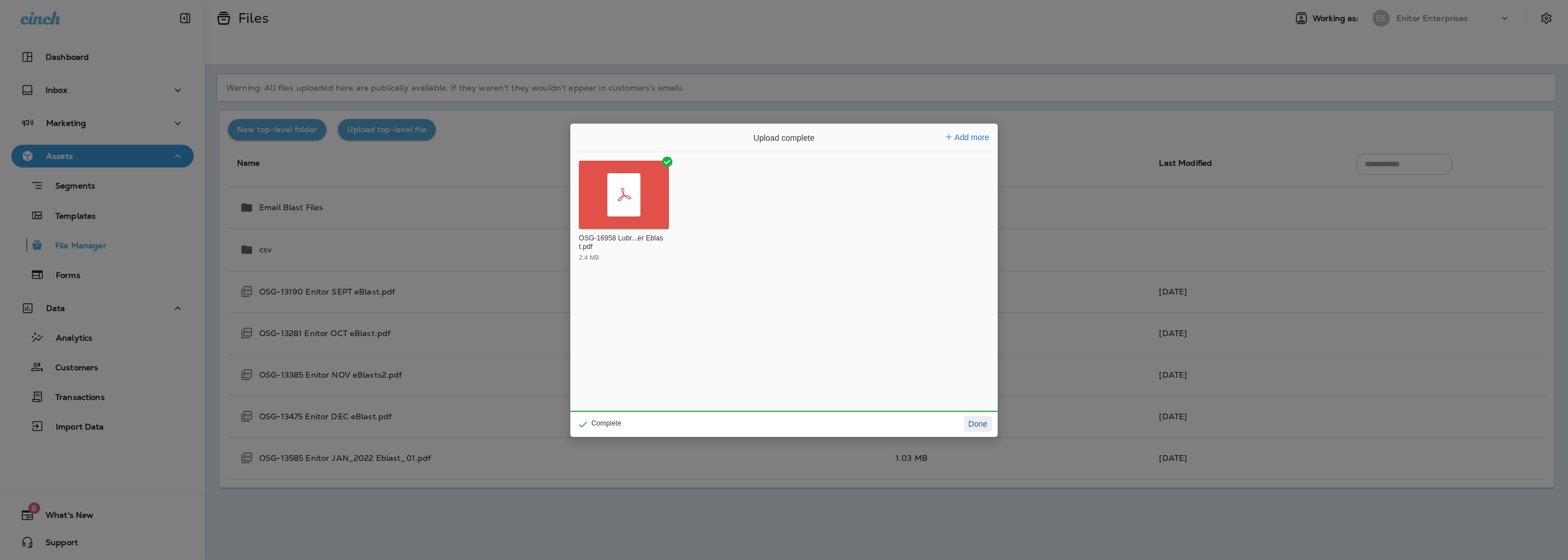
click at [981, 426] on button "Done" at bounding box center [978, 424] width 28 height 16
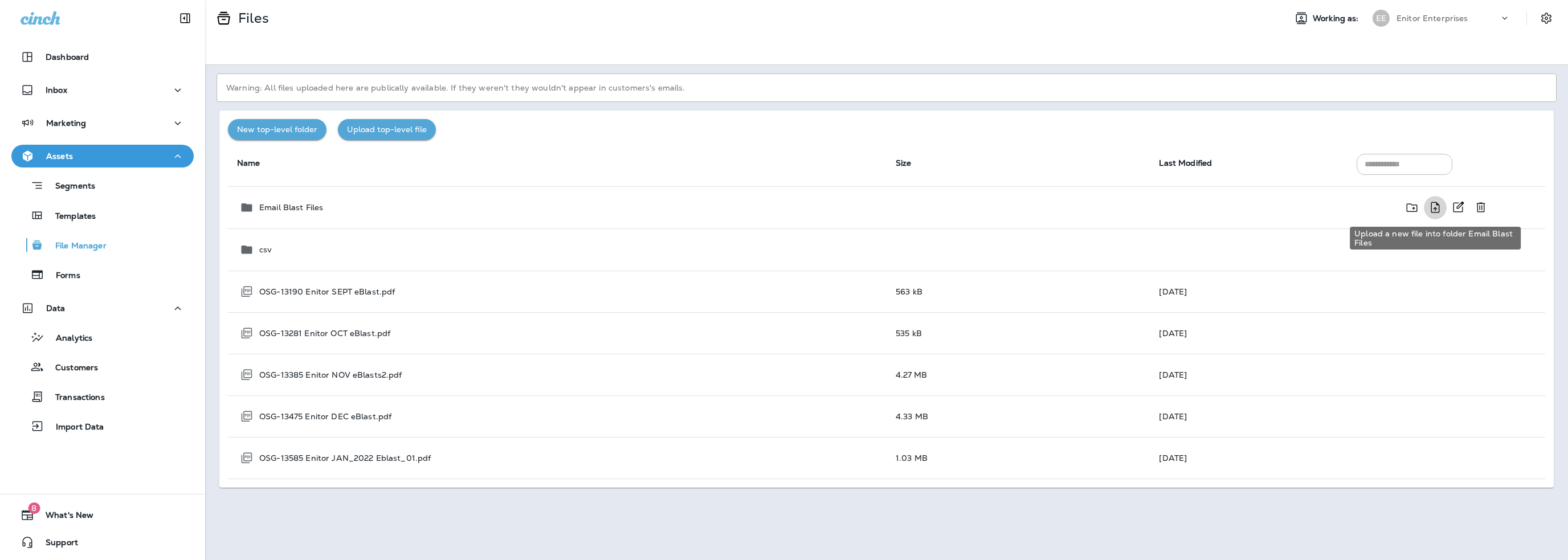
click at [1436, 208] on icon "Upload a new file into folder Email Blast Files" at bounding box center [1435, 206] width 9 height 10
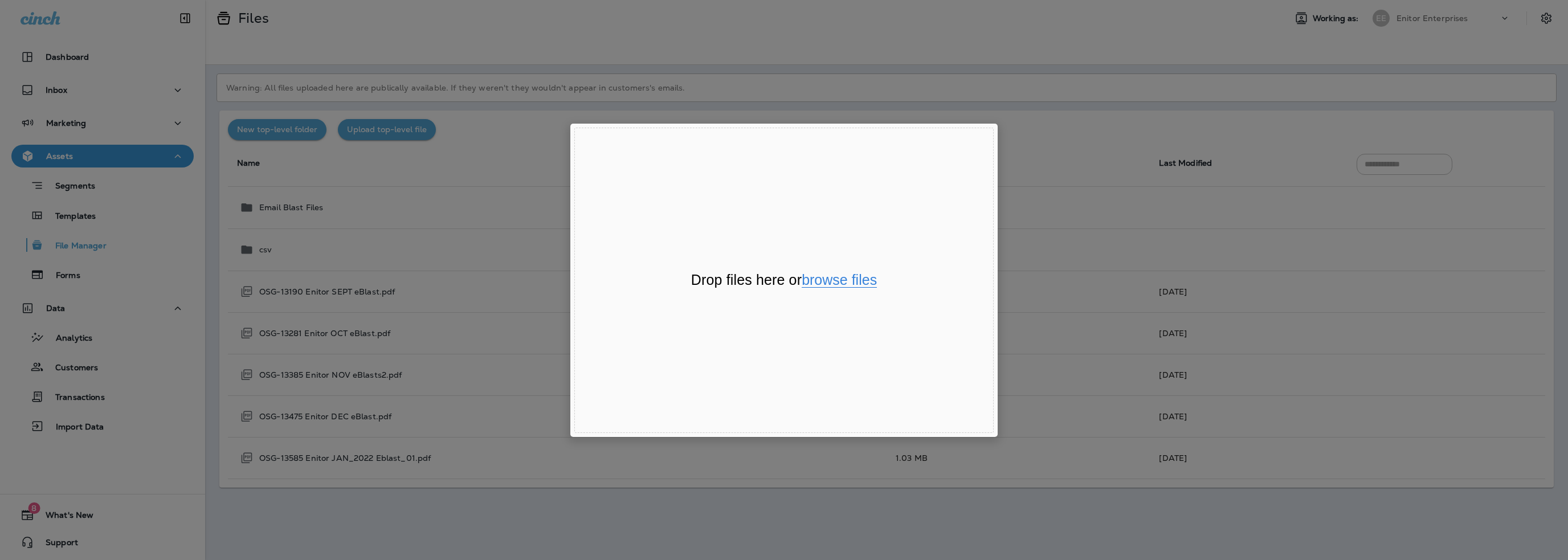
click at [859, 280] on button "browse files" at bounding box center [840, 280] width 76 height 14
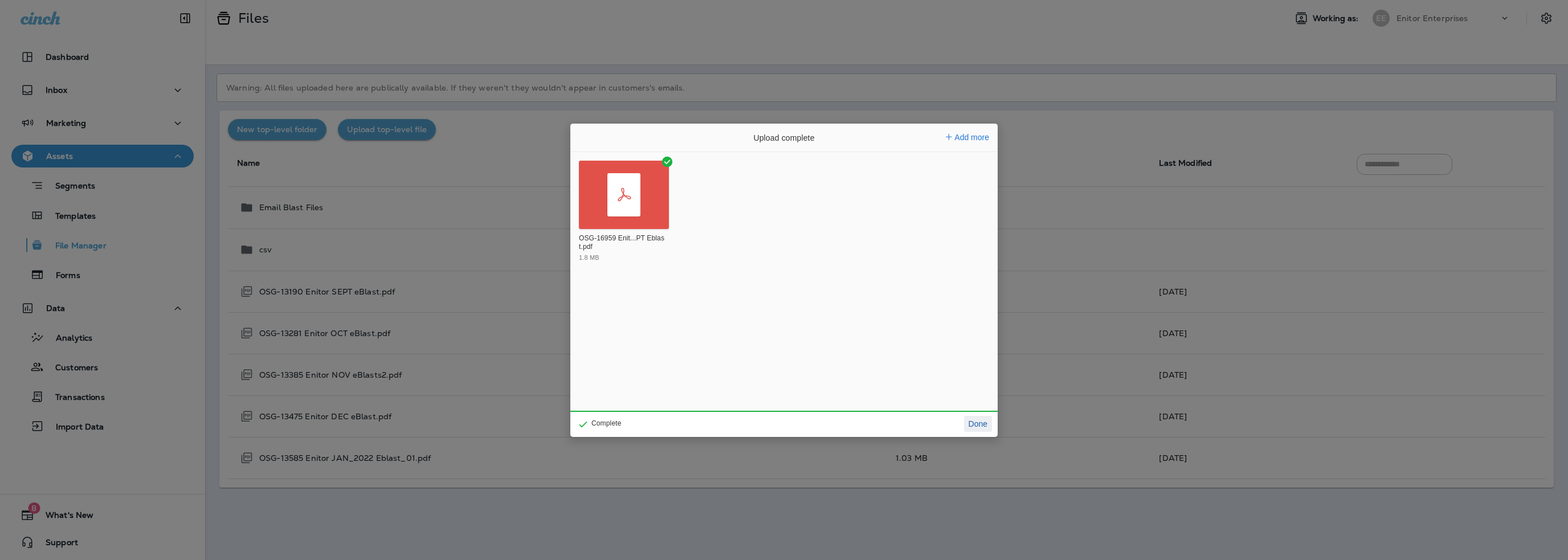
click at [972, 430] on button "Done" at bounding box center [978, 424] width 28 height 16
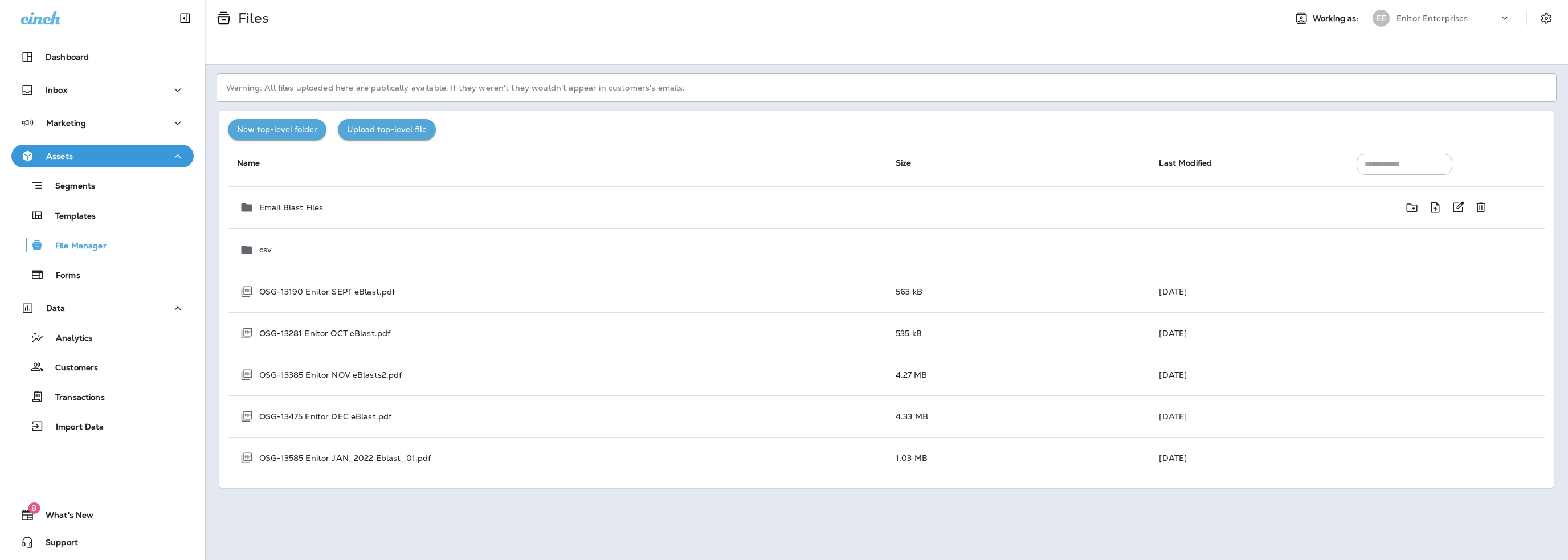
click at [298, 206] on p "Email Blast Files" at bounding box center [291, 206] width 63 height 9
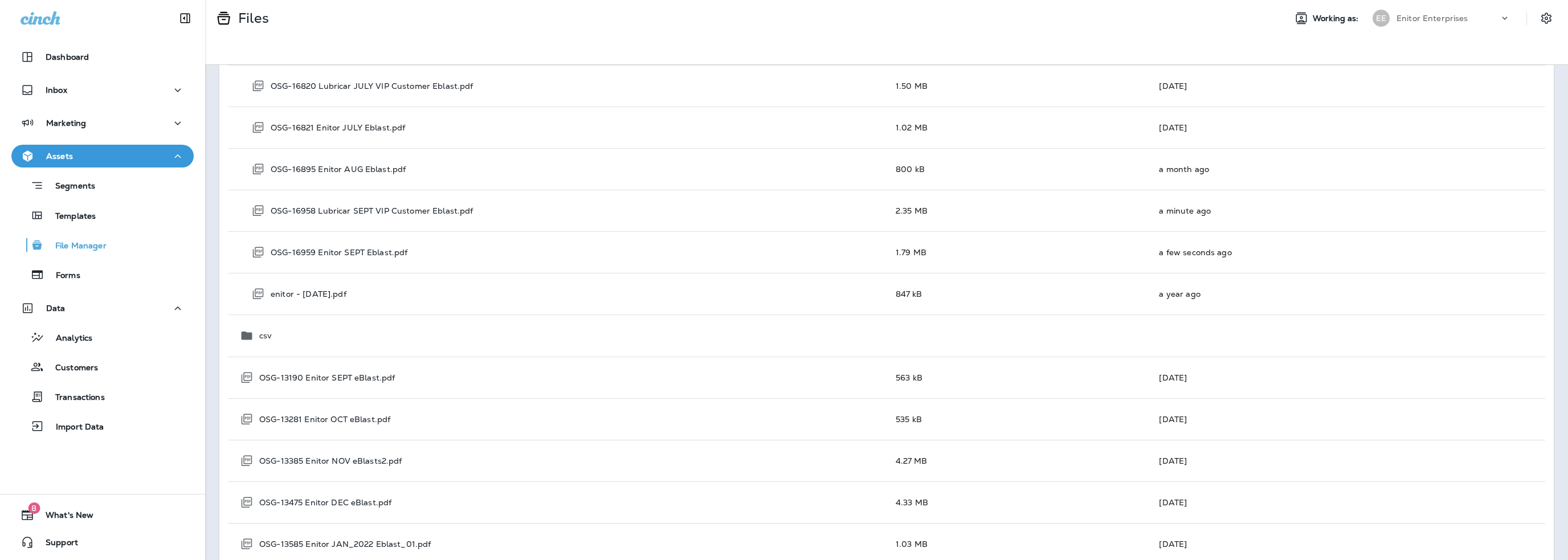
scroll to position [2582, 0]
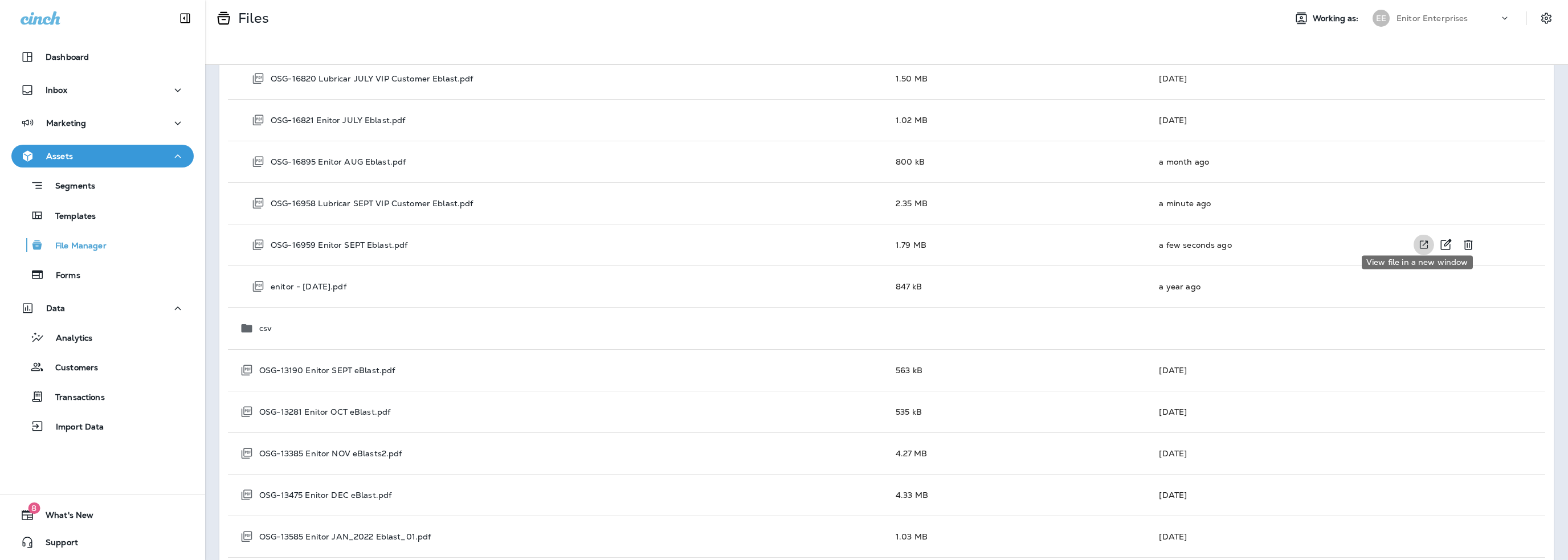
click at [1420, 241] on icon "View file in a new window" at bounding box center [1424, 245] width 8 height 8
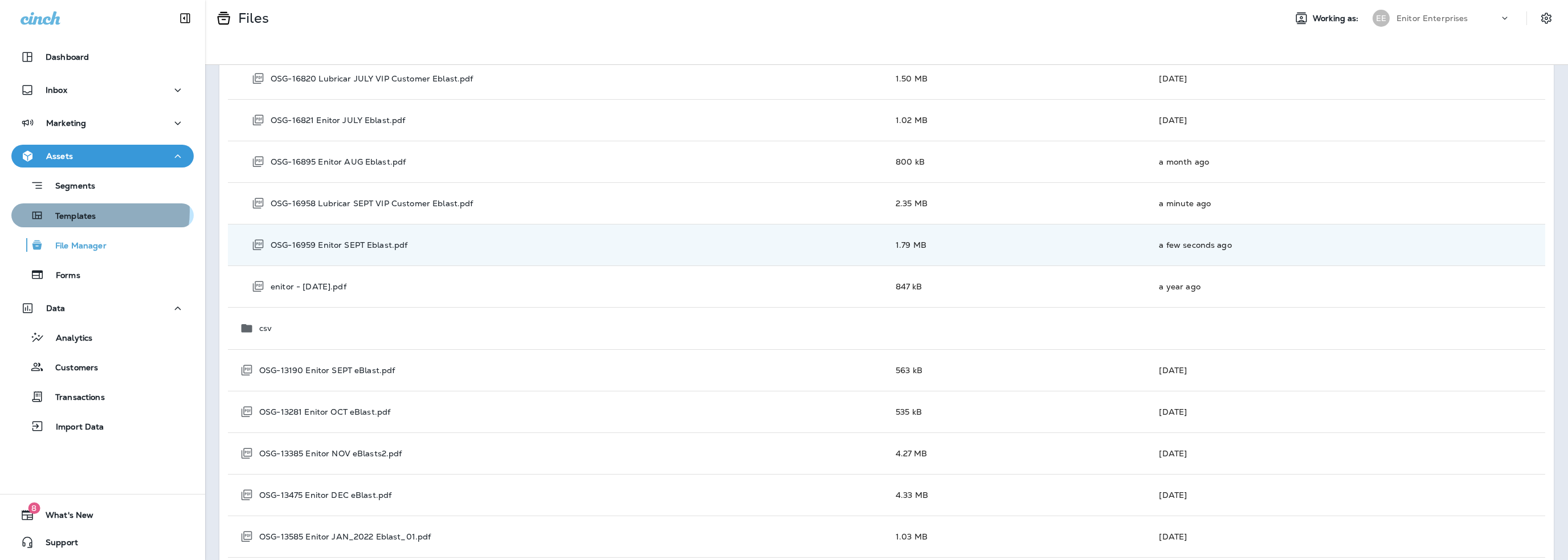
click at [88, 211] on p "Templates" at bounding box center [70, 216] width 52 height 10
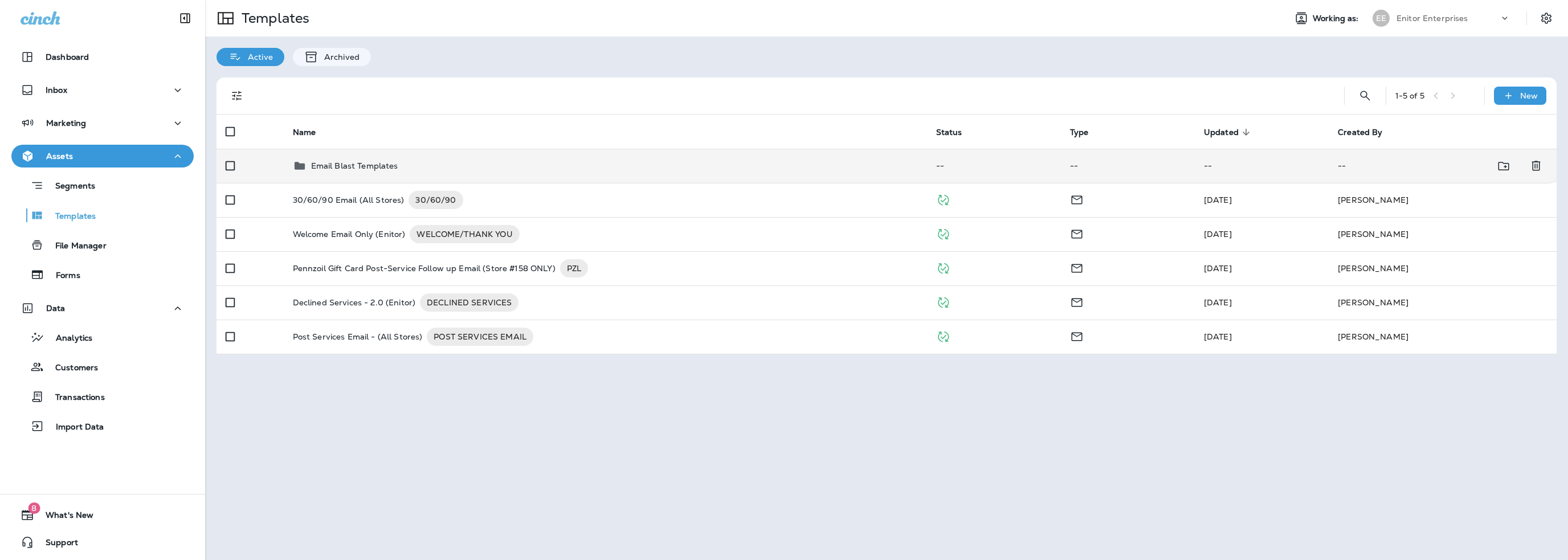
click at [354, 163] on p "Email Blast Templates" at bounding box center [354, 166] width 87 height 9
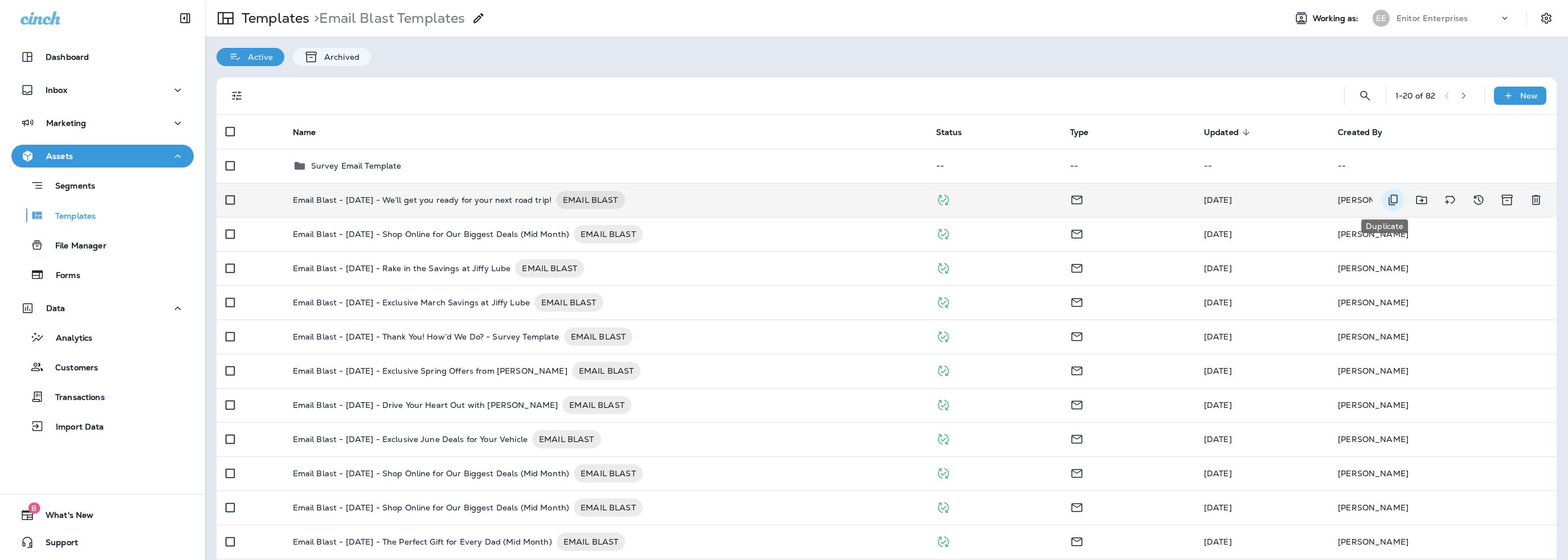
click at [1386, 198] on icon "Duplicate" at bounding box center [1393, 199] width 14 height 14
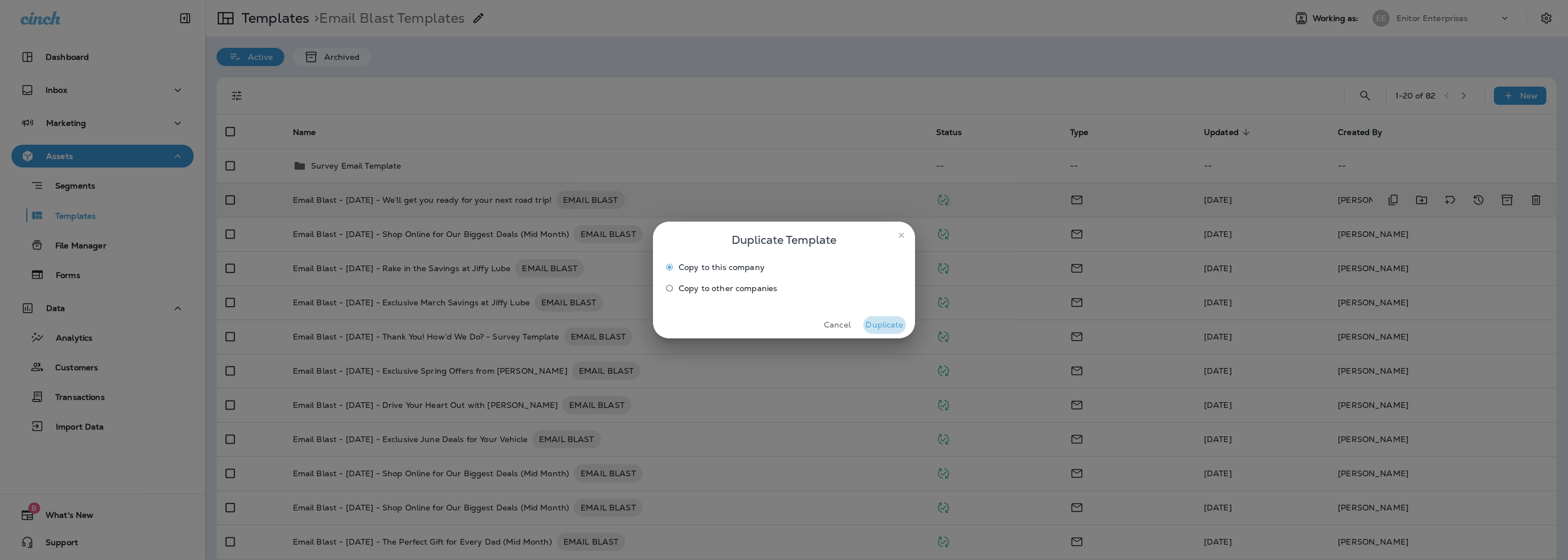
click at [878, 321] on button "Duplicate" at bounding box center [884, 325] width 43 height 18
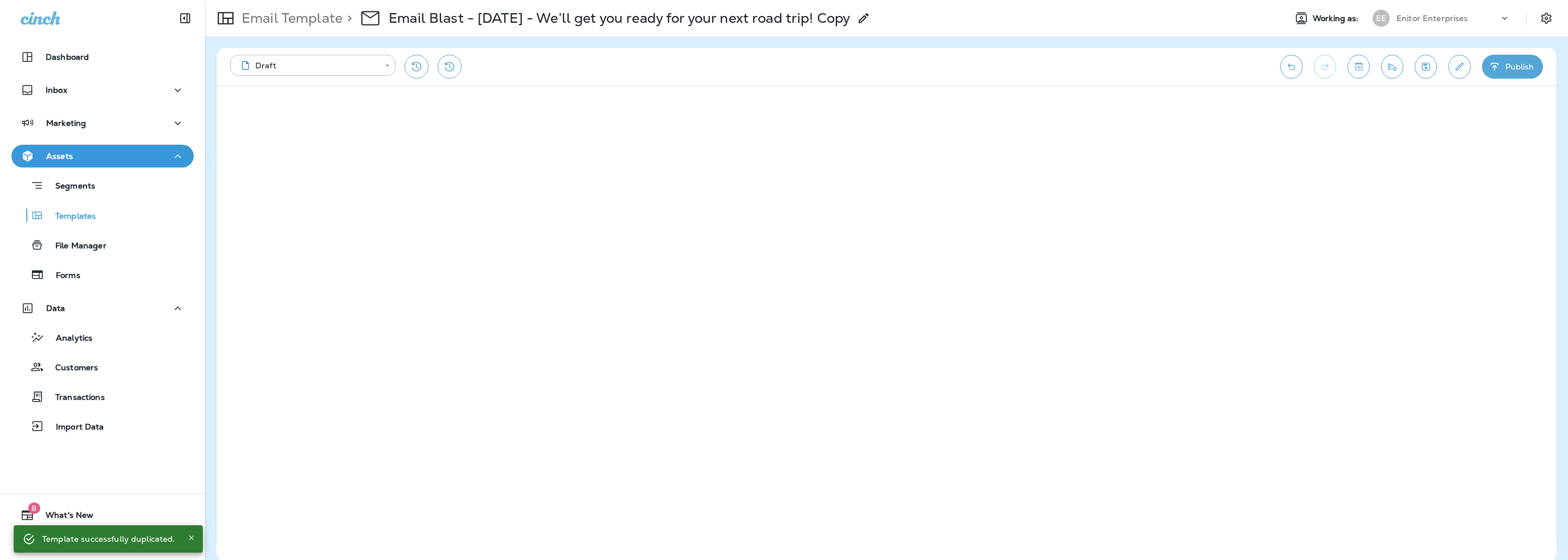
click at [870, 13] on icon at bounding box center [863, 18] width 14 height 14
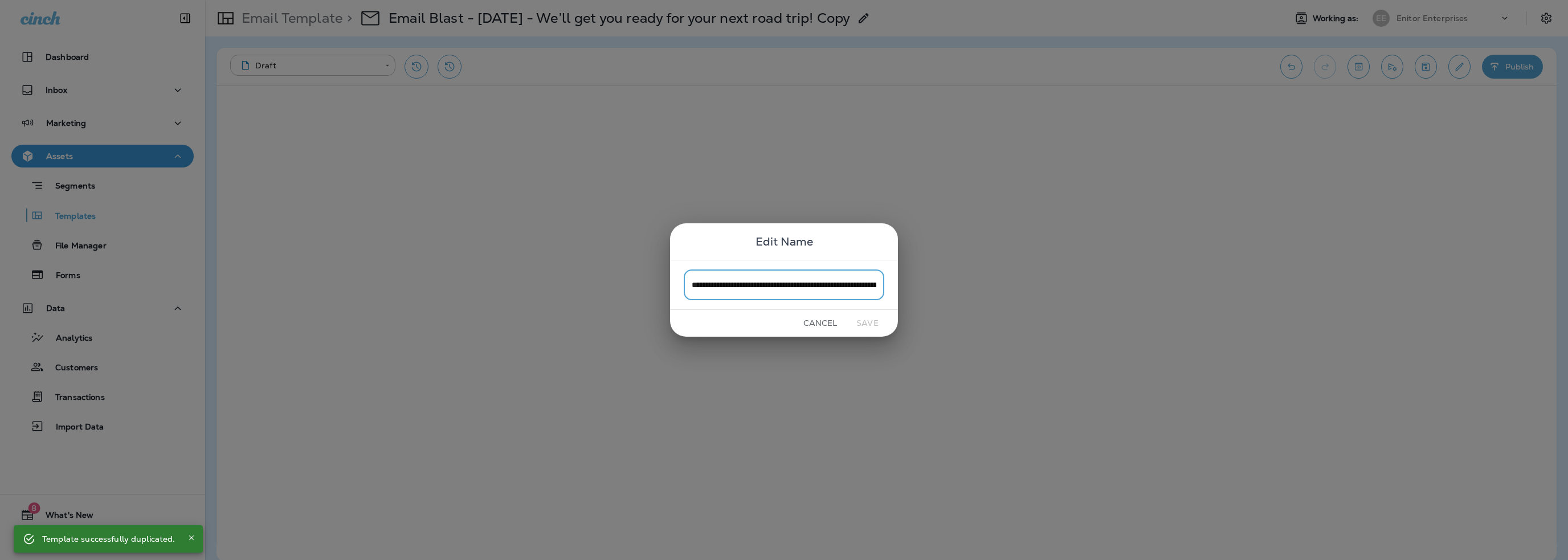
scroll to position [0, 93]
click at [878, 288] on input "**********" at bounding box center [784, 284] width 201 height 31
drag, startPoint x: 877, startPoint y: 286, endPoint x: 745, endPoint y: 280, distance: 132.1
click at [745, 280] on input "**********" at bounding box center [784, 284] width 201 height 31
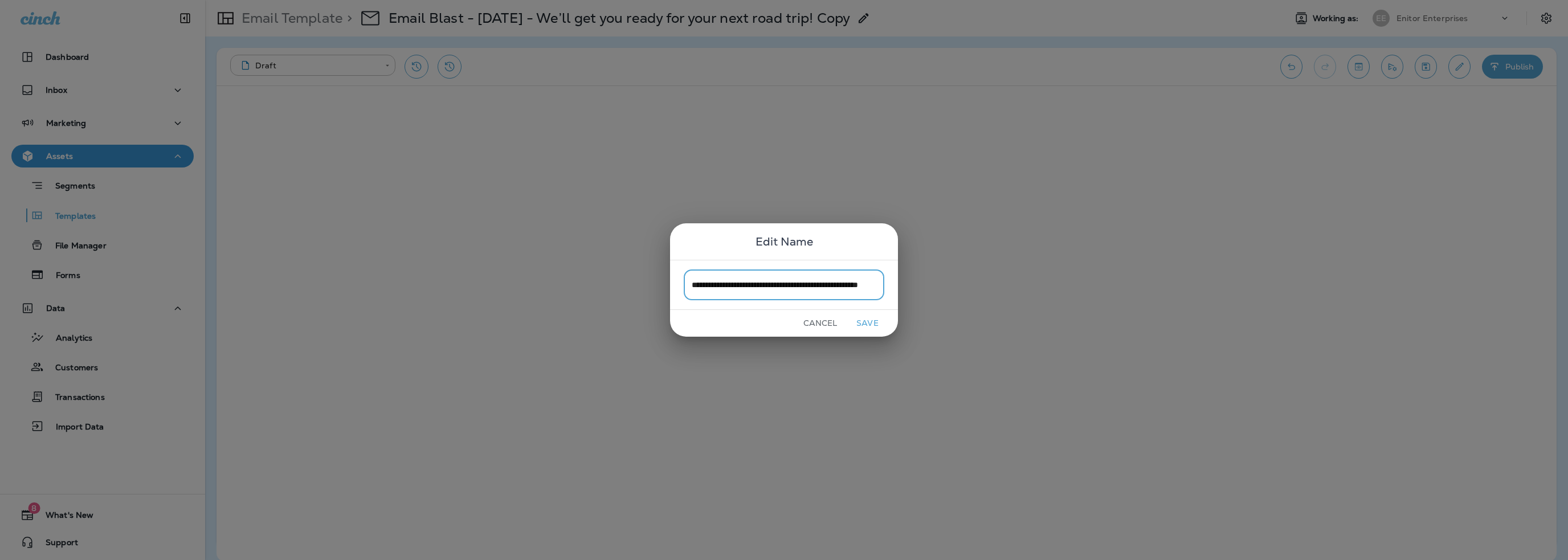
scroll to position [0, 46]
type input "**********"
click at [870, 318] on button "Save" at bounding box center [867, 323] width 43 height 18
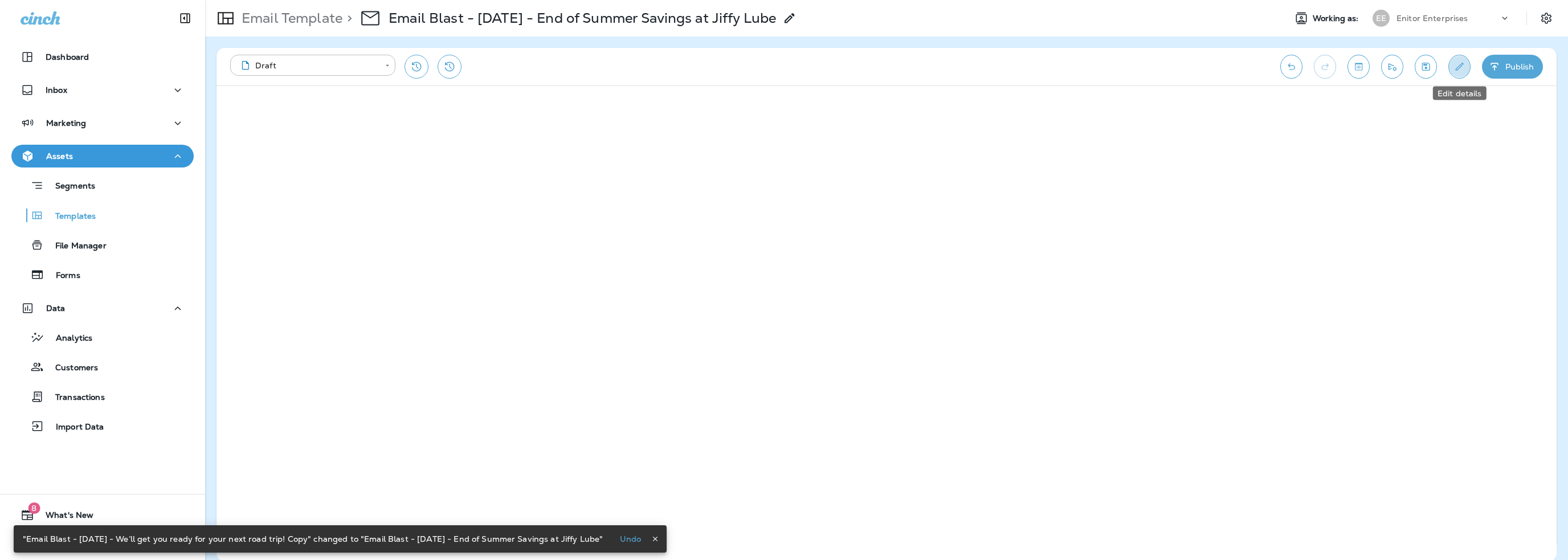
click at [1454, 71] on icon "Edit details" at bounding box center [1460, 67] width 12 height 11
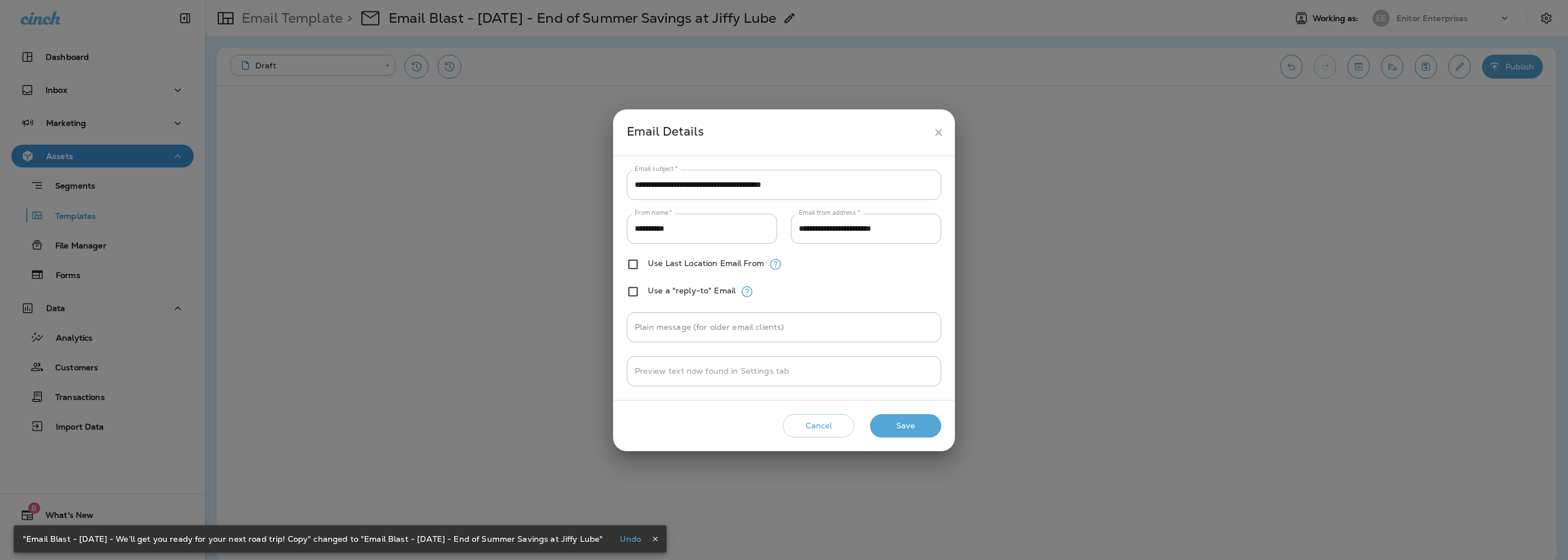
click at [743, 187] on input "**********" at bounding box center [784, 185] width 314 height 31
paste input "text"
type input "**********"
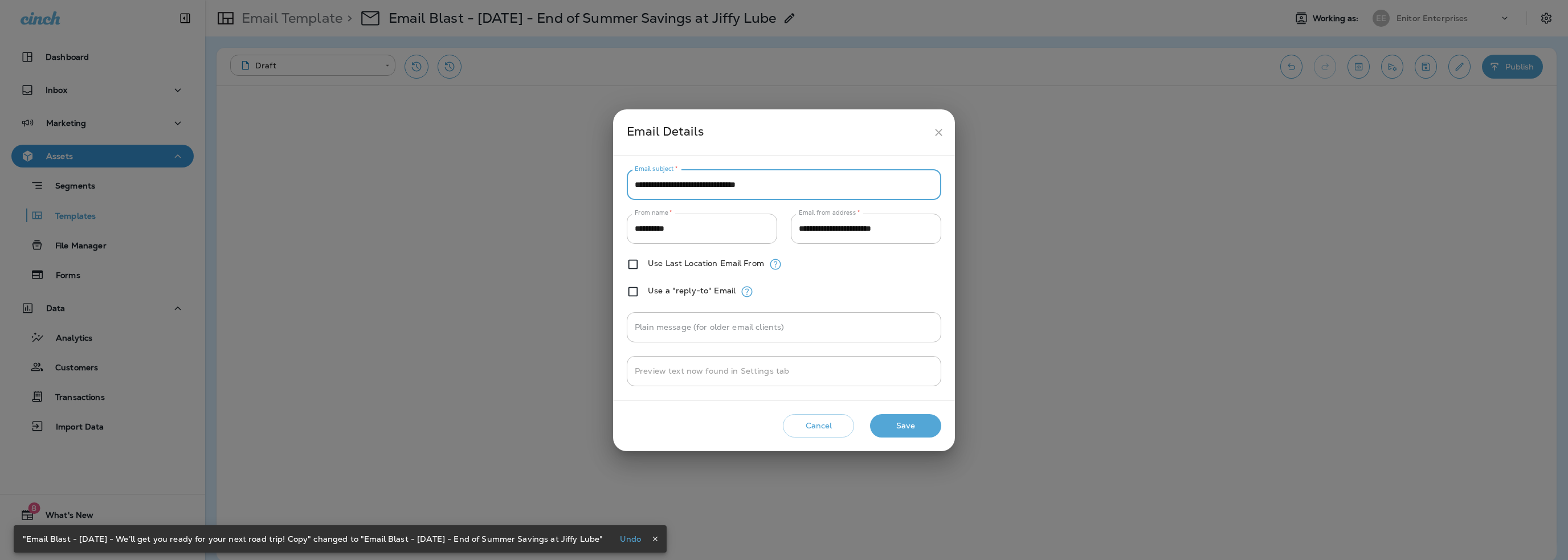
click at [886, 423] on button "Save" at bounding box center [906, 425] width 72 height 23
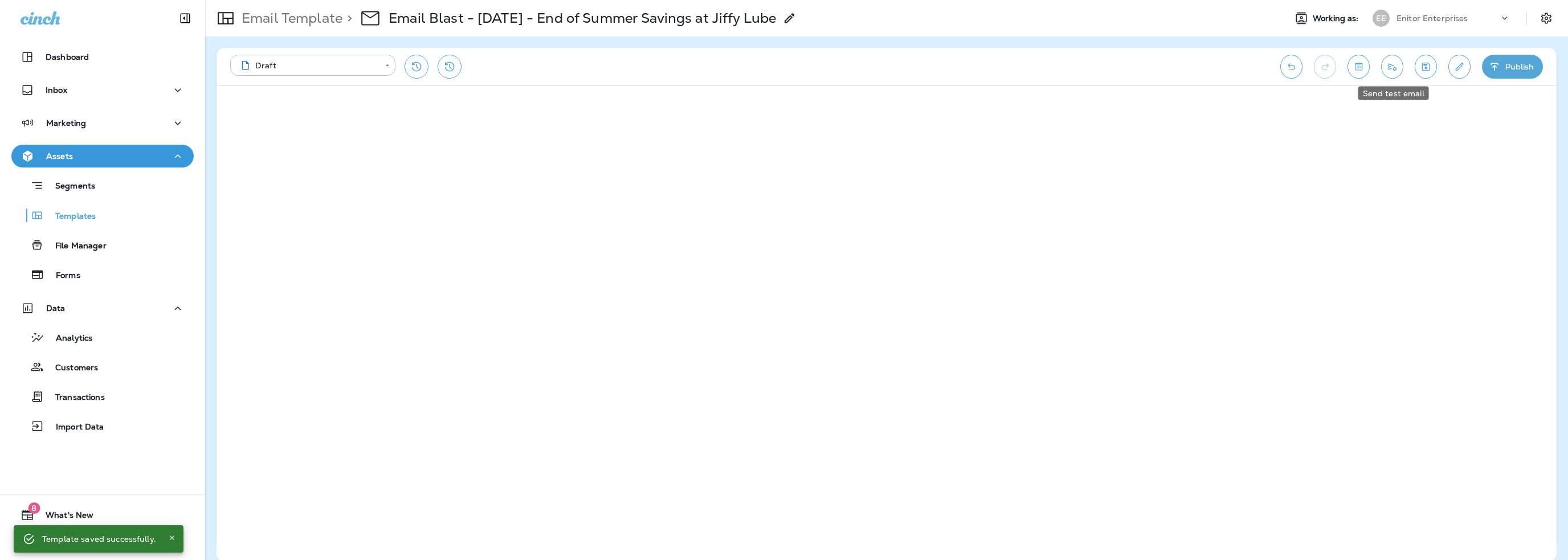
click at [1397, 71] on icon "Send test email" at bounding box center [1392, 67] width 12 height 11
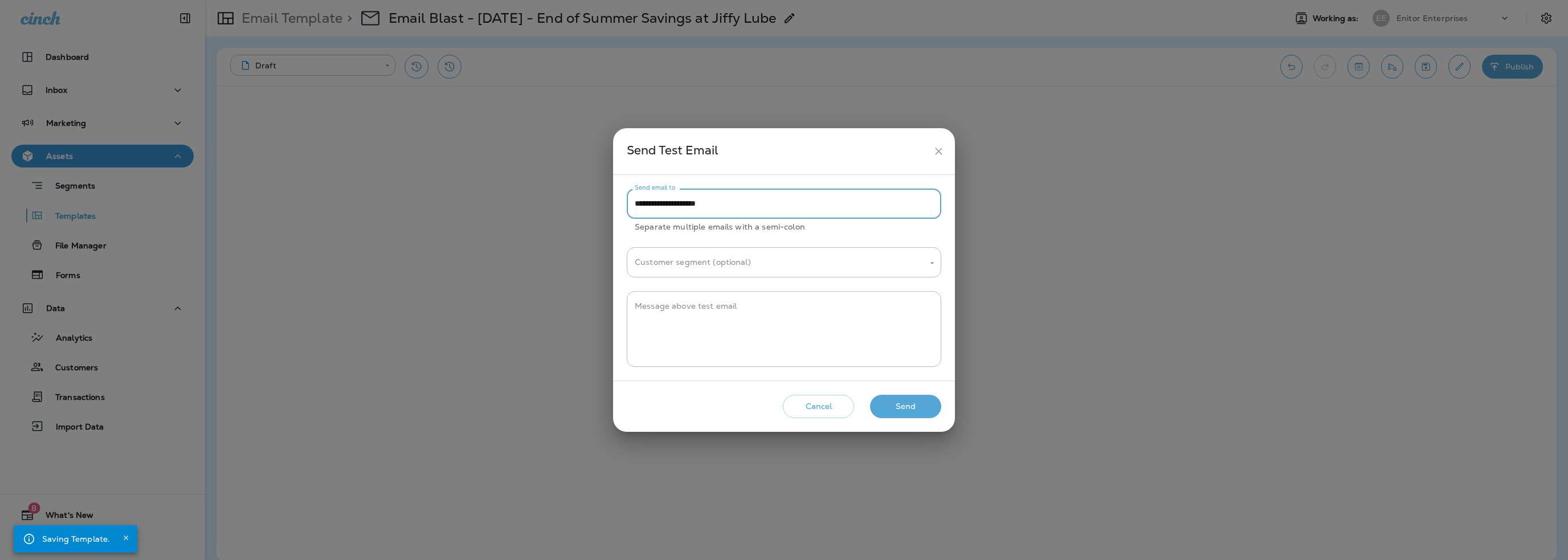
drag, startPoint x: 659, startPoint y: 206, endPoint x: 566, endPoint y: 214, distance: 93.3
click at [566, 214] on div "**********" at bounding box center [784, 280] width 1568 height 560
drag, startPoint x: 658, startPoint y: 202, endPoint x: 554, endPoint y: 207, distance: 104.1
click at [554, 207] on div "**********" at bounding box center [784, 280] width 1568 height 560
type input "**********"
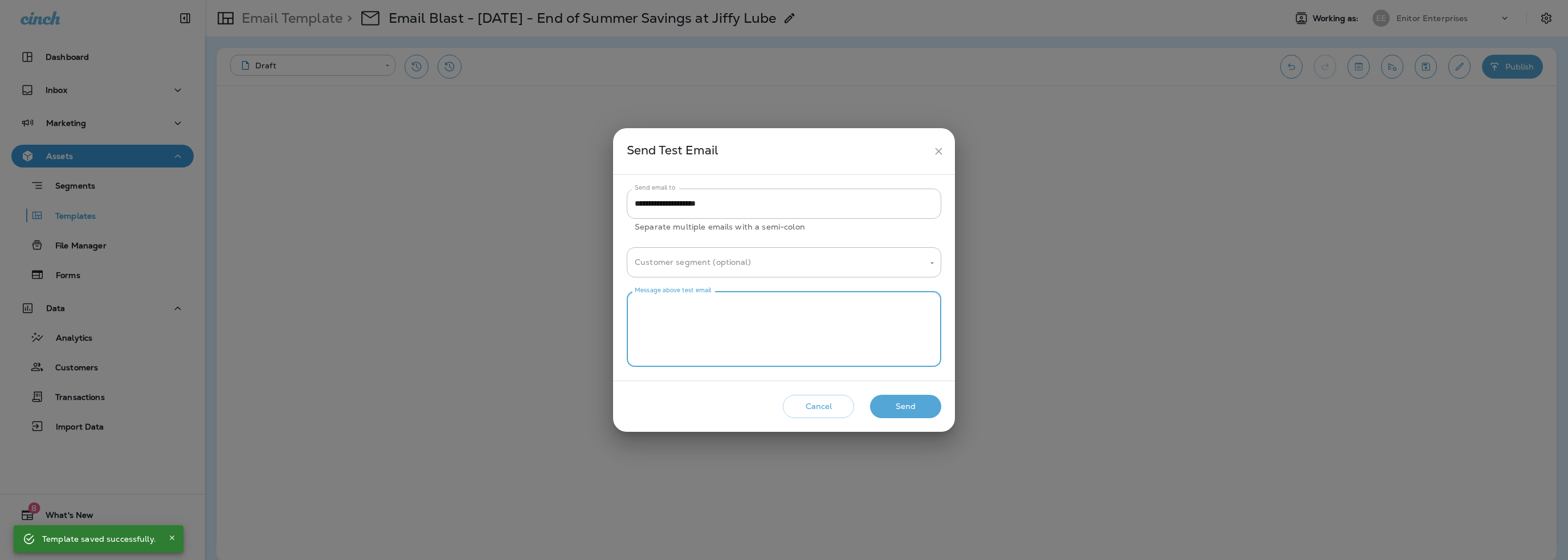
click at [673, 304] on textarea "Message above test email" at bounding box center [784, 329] width 299 height 57
type textarea "**********"
click at [887, 406] on button "Send" at bounding box center [906, 406] width 72 height 23
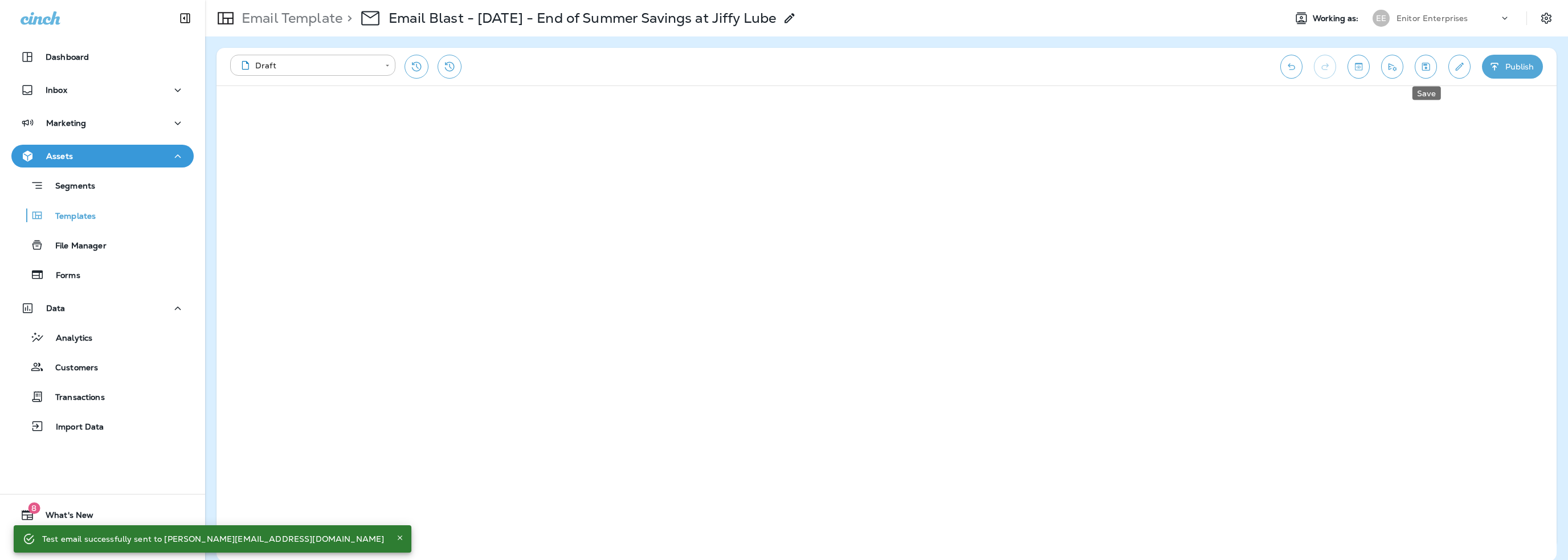
click at [1427, 66] on icon "Save" at bounding box center [1427, 67] width 8 height 8
click at [1419, 66] on button "Save" at bounding box center [1426, 67] width 23 height 24
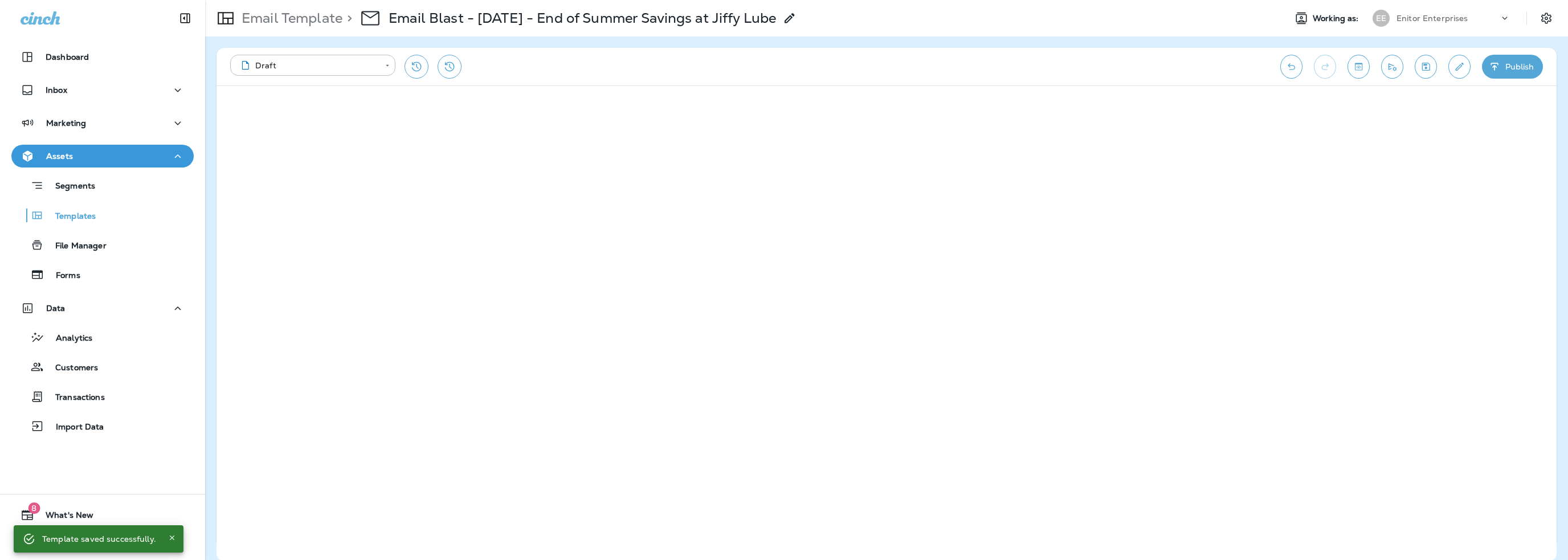
click at [1389, 65] on icon "Send test email" at bounding box center [1393, 67] width 8 height 7
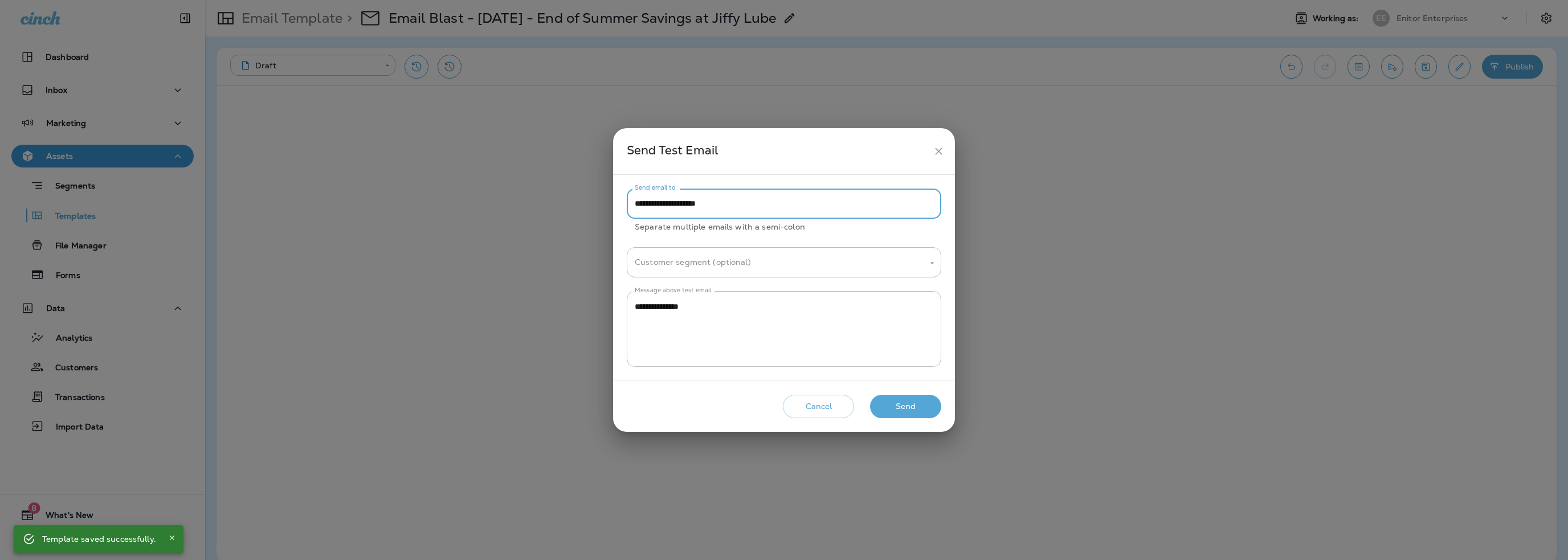
drag, startPoint x: 636, startPoint y: 207, endPoint x: 554, endPoint y: 215, distance: 82.4
click at [554, 215] on div "**********" at bounding box center [784, 280] width 1568 height 560
type input "**********"
click at [898, 410] on button "Send" at bounding box center [906, 406] width 72 height 23
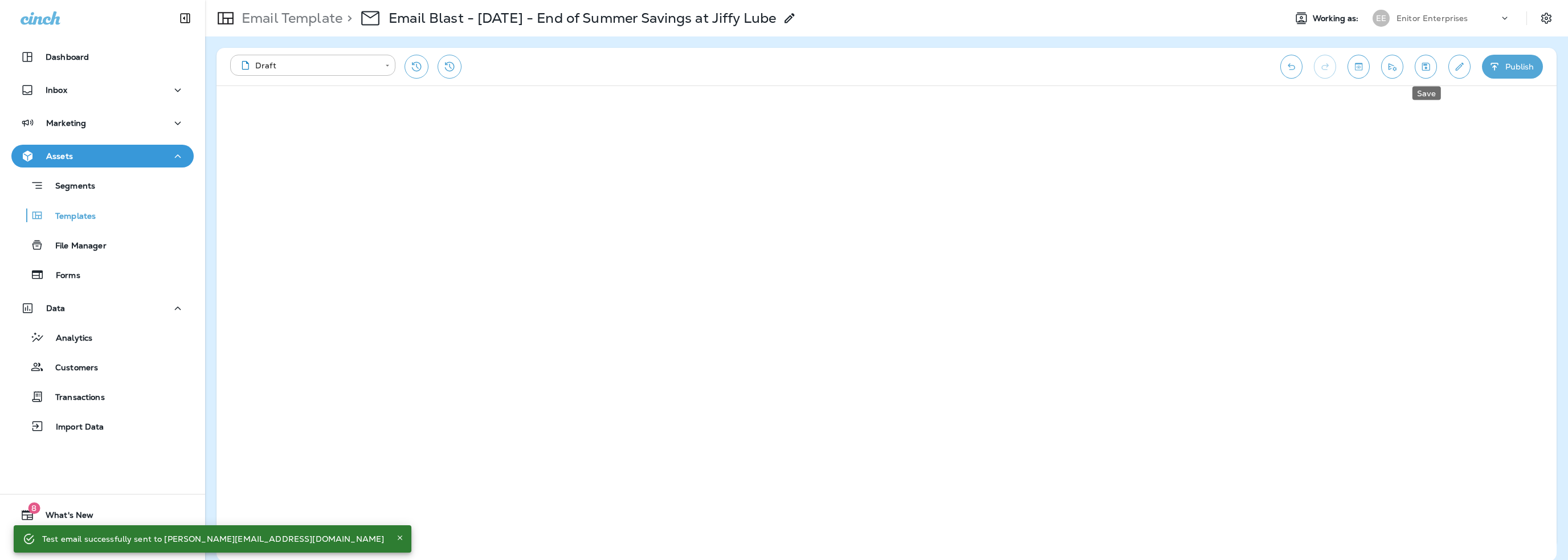
click at [1423, 72] on button "Save" at bounding box center [1426, 67] width 23 height 24
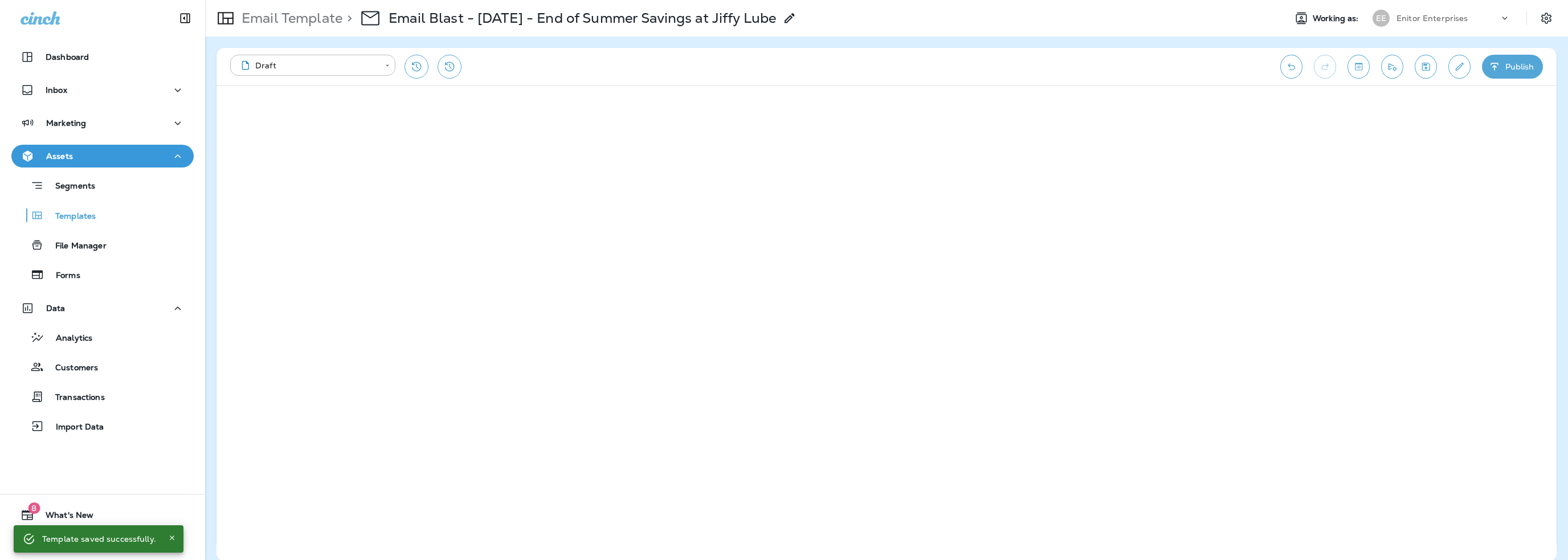
click at [1438, 24] on div "Enitor Enterprises" at bounding box center [1448, 18] width 103 height 17
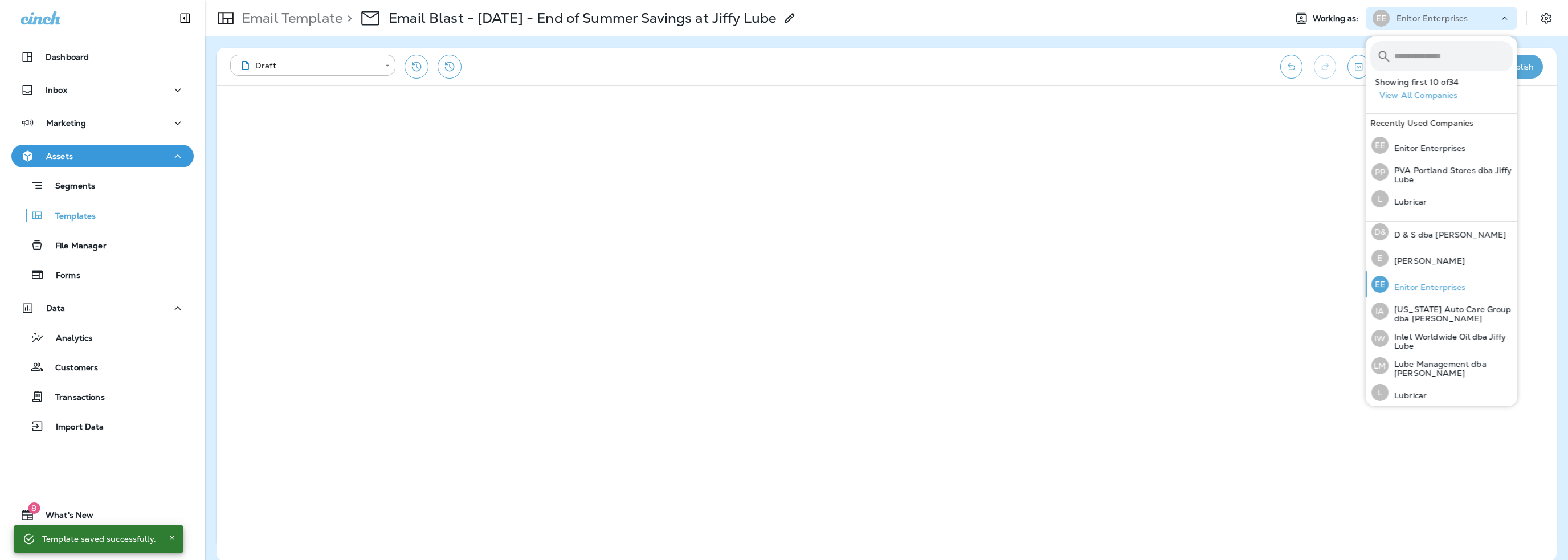
scroll to position [228, 0]
click at [1420, 382] on p "Lubricar" at bounding box center [1408, 386] width 39 height 9
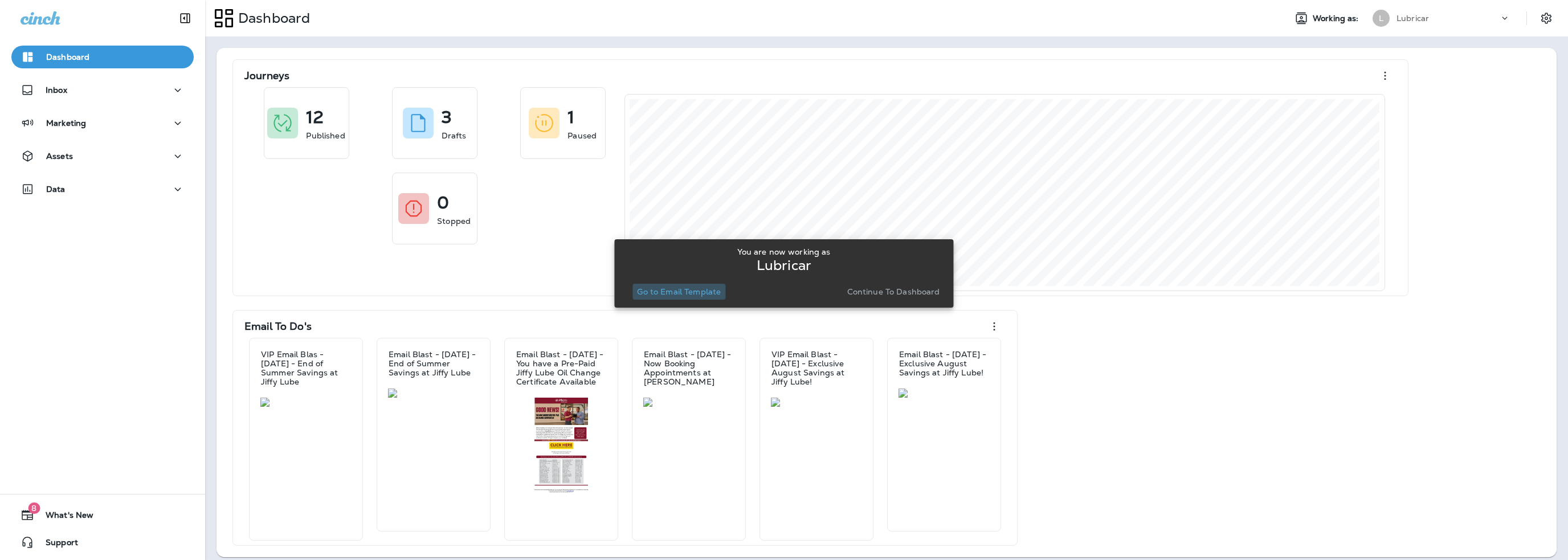
click at [705, 294] on p "Go to Email Template" at bounding box center [679, 291] width 84 height 9
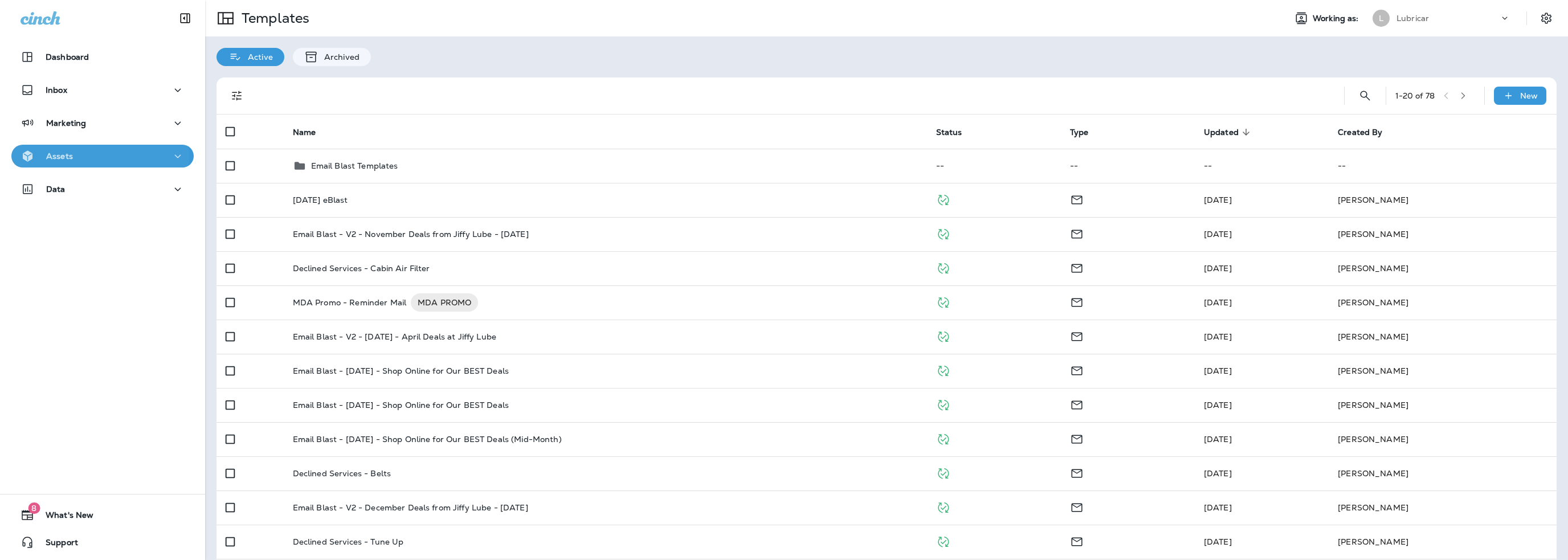
click at [80, 156] on div "Assets" at bounding box center [103, 157] width 164 height 14
click at [78, 211] on p "Templates" at bounding box center [70, 216] width 52 height 10
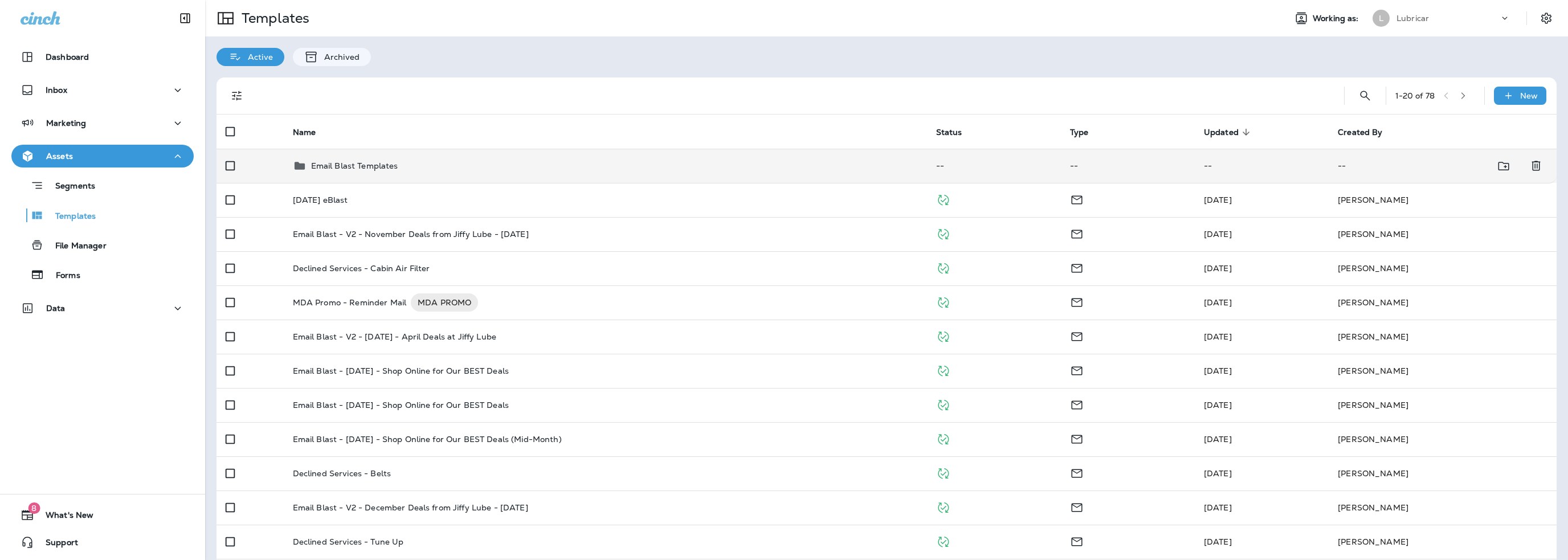
click at [329, 166] on p "Email Blast Templates" at bounding box center [354, 166] width 87 height 9
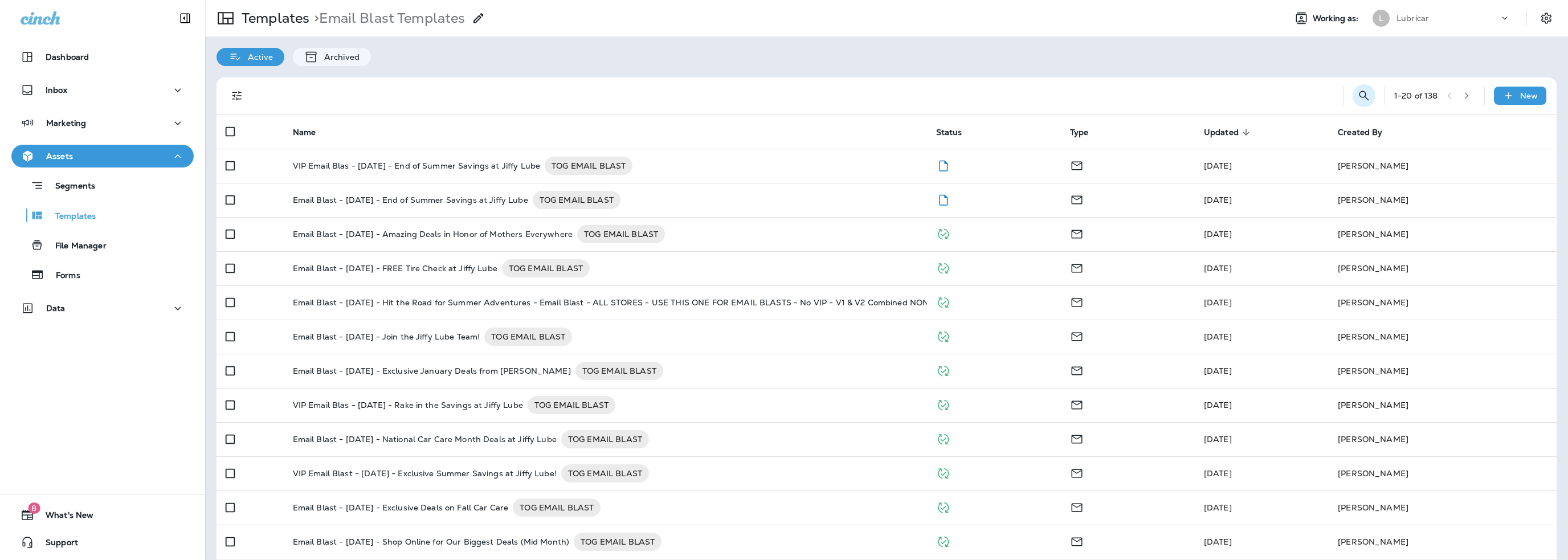
click at [1357, 95] on icon "Search Templates" at bounding box center [1364, 96] width 14 height 14
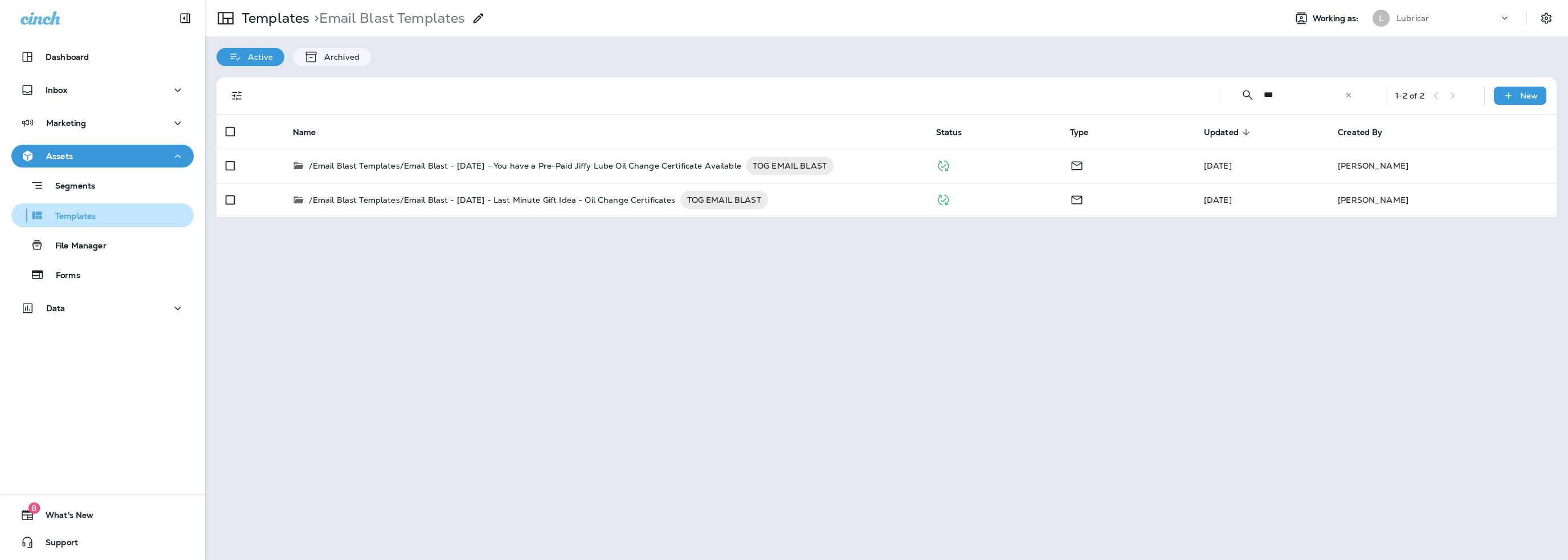
type input "***"
click at [81, 211] on p "Templates" at bounding box center [70, 216] width 52 height 10
click at [72, 247] on p "File Manager" at bounding box center [76, 246] width 63 height 10
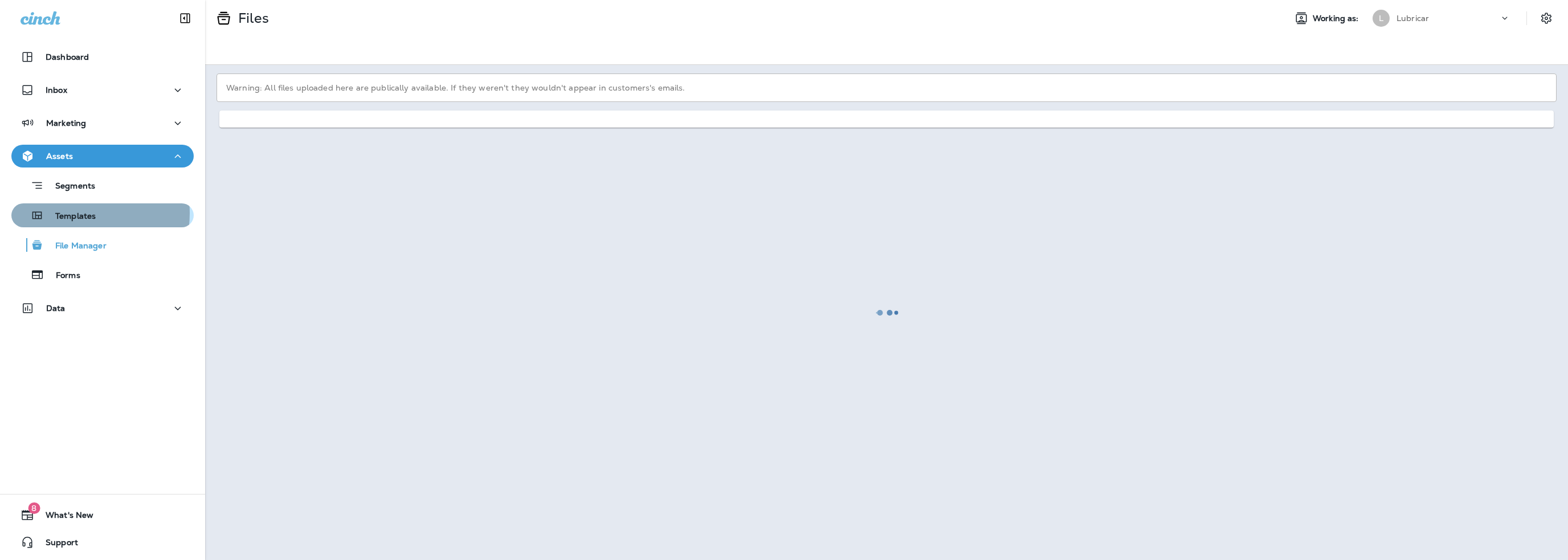
click at [72, 213] on p "Templates" at bounding box center [70, 216] width 52 height 10
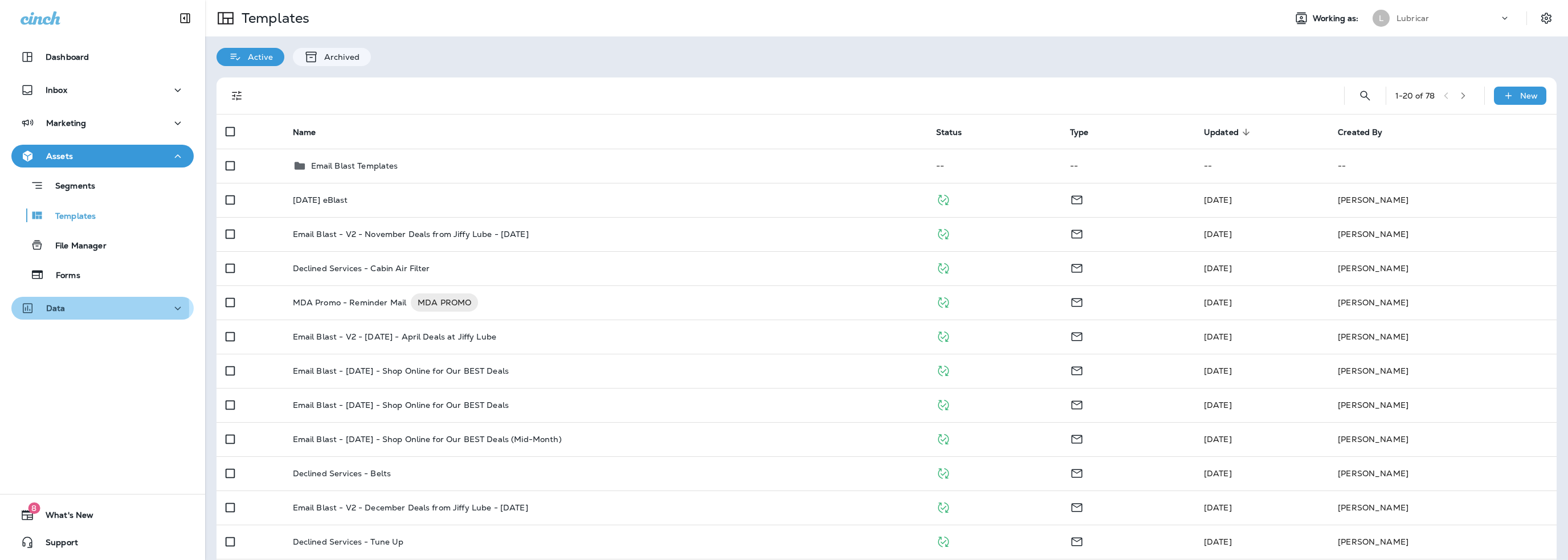
click at [75, 309] on div "Data" at bounding box center [103, 309] width 164 height 14
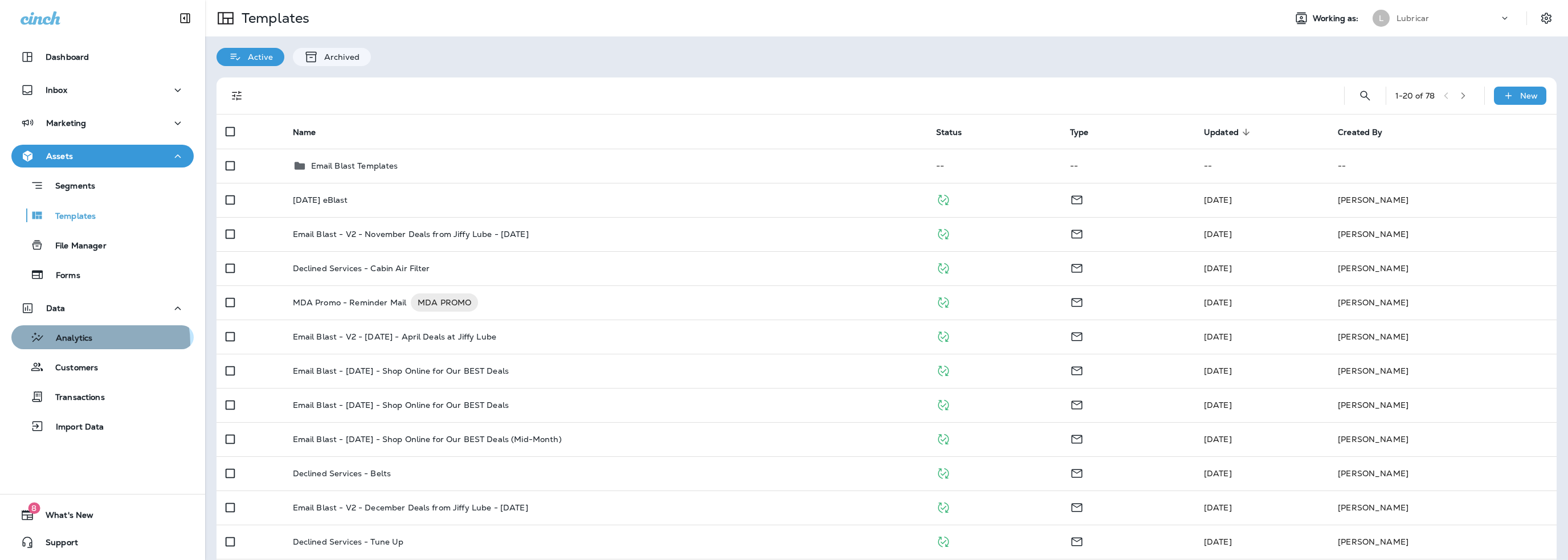
click at [82, 344] on p "Analytics" at bounding box center [68, 338] width 48 height 10
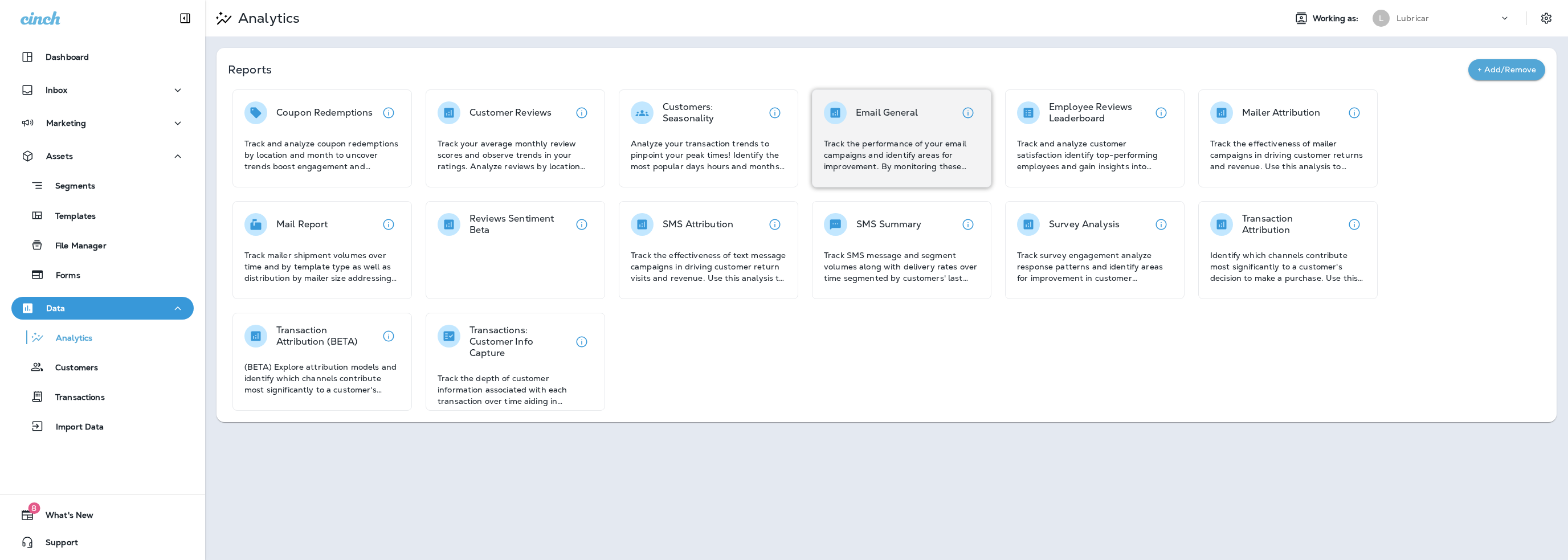
click at [894, 143] on p "Track the performance of your email campaigns and identify areas for improvemen…" at bounding box center [902, 155] width 156 height 35
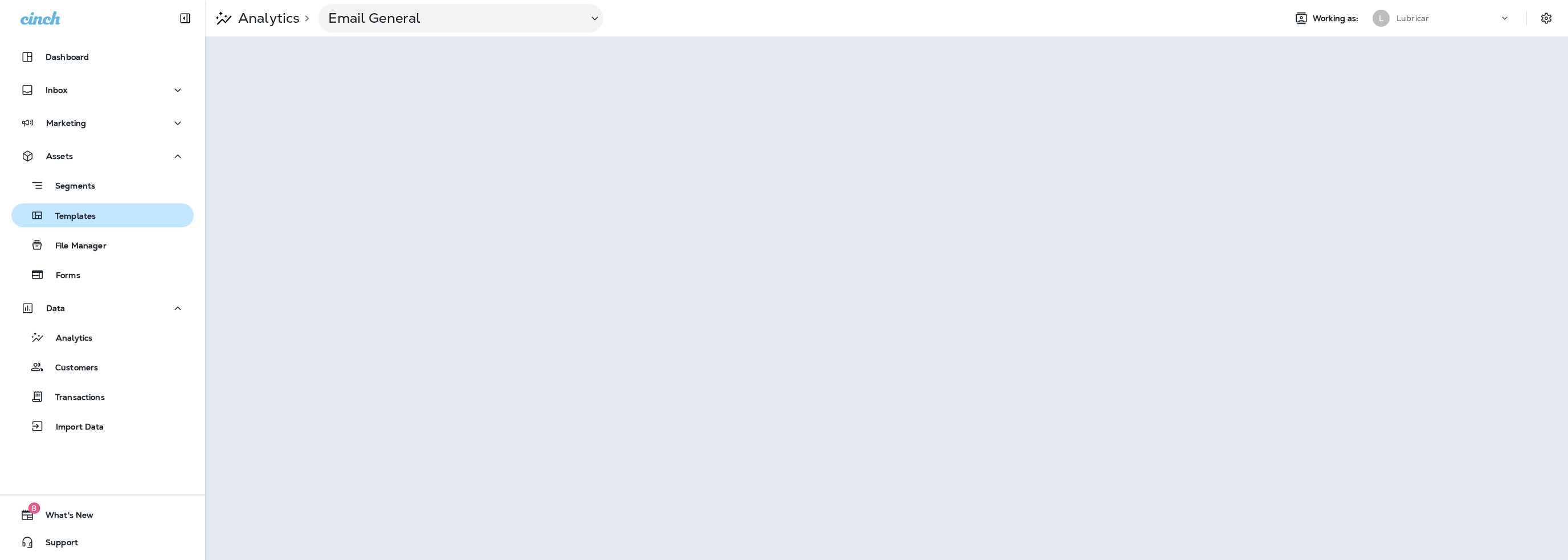
click at [88, 221] on p "Templates" at bounding box center [70, 216] width 52 height 10
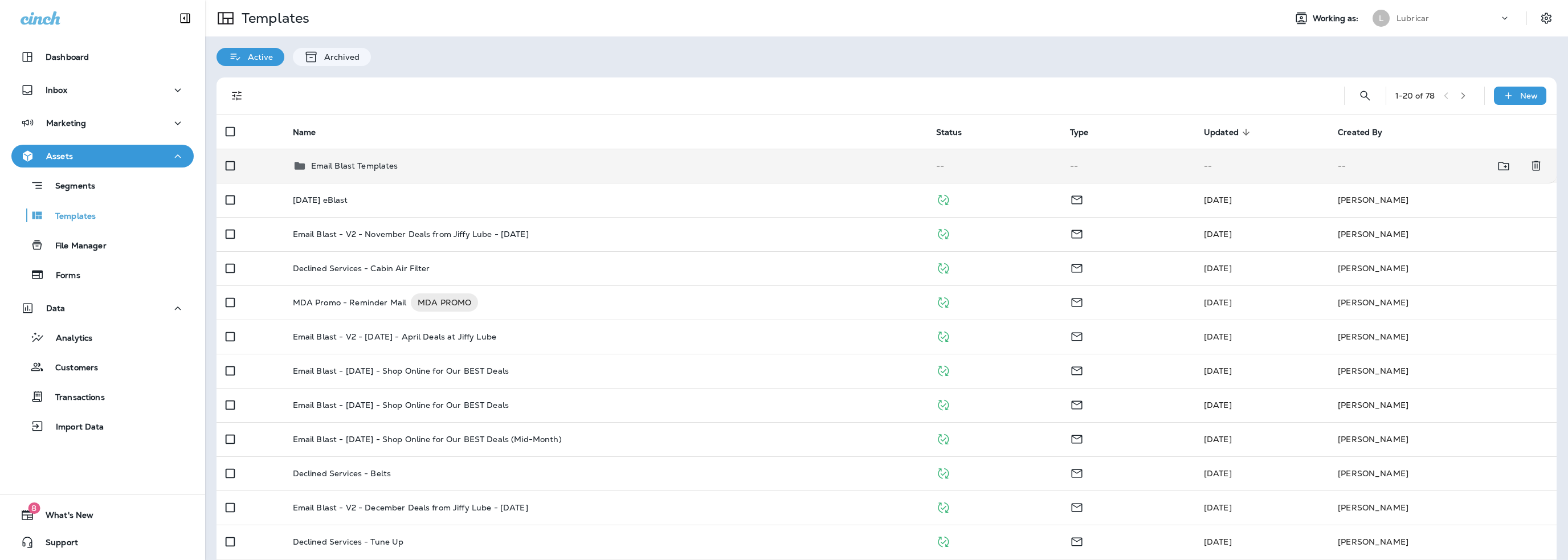
click at [383, 163] on p "Email Blast Templates" at bounding box center [354, 166] width 87 height 9
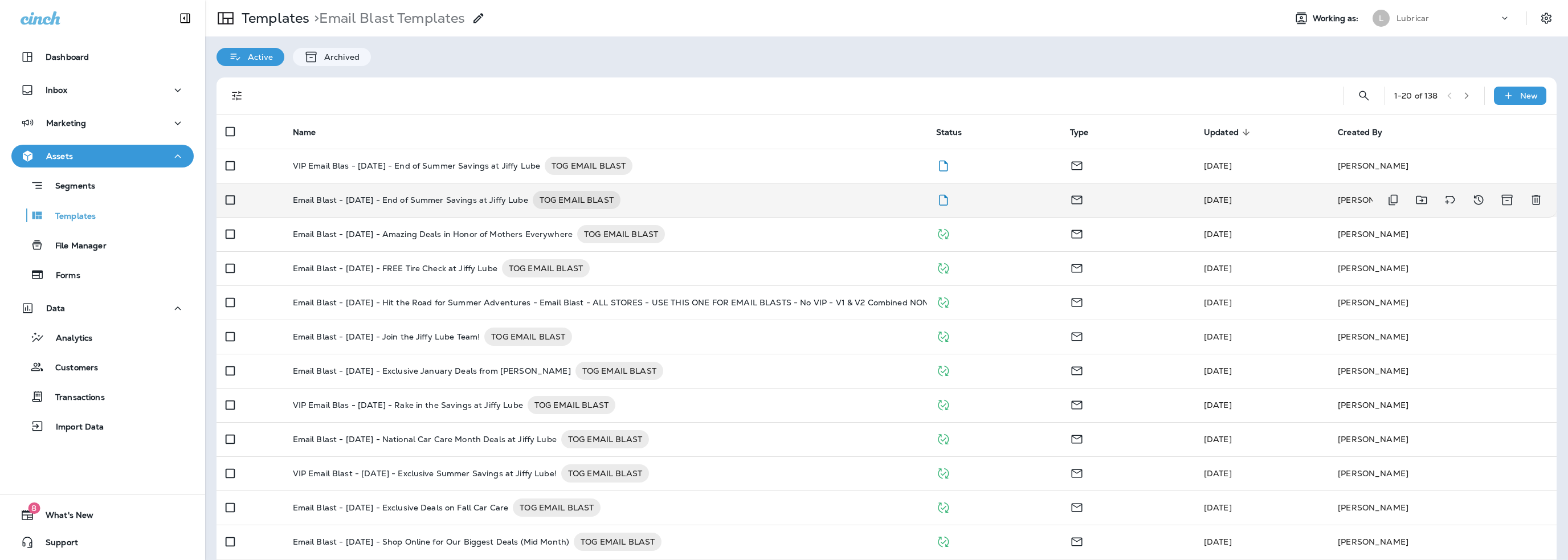
click at [396, 198] on p "Email Blast - 9-5-25 - End of Summer Savings at Jiffy Lube" at bounding box center [410, 200] width 235 height 18
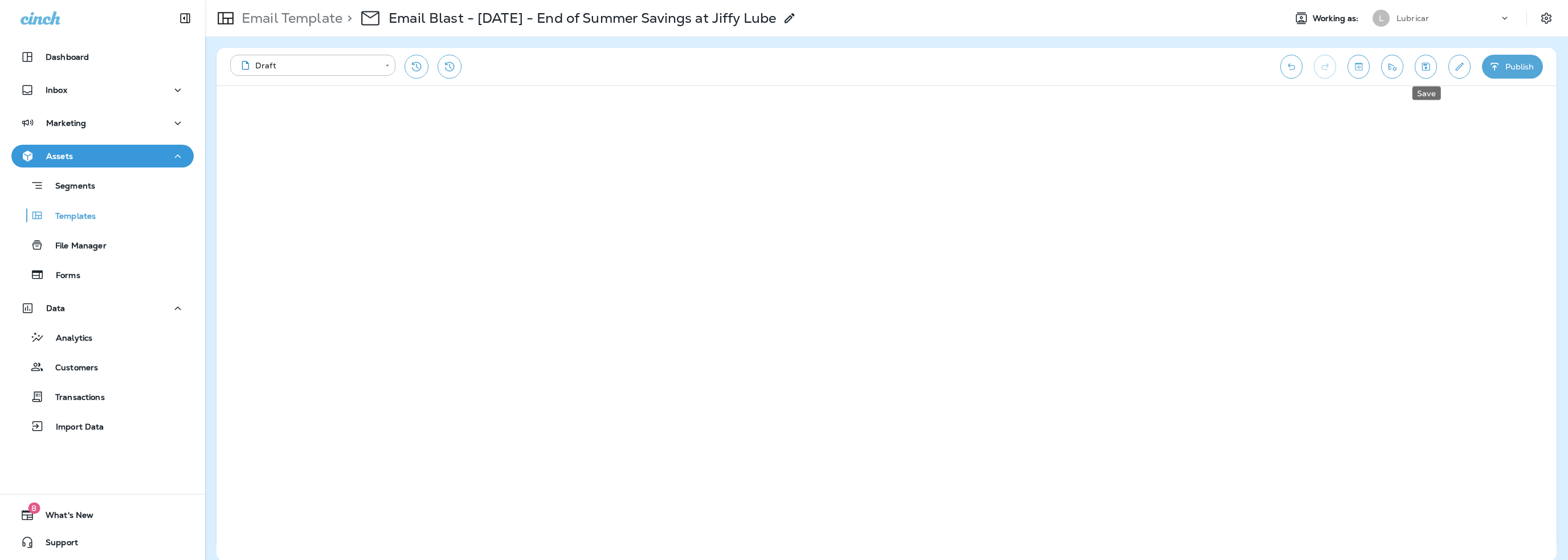
click at [1429, 64] on icon "Save" at bounding box center [1426, 67] width 12 height 11
click at [1395, 66] on icon "Send test email" at bounding box center [1392, 67] width 12 height 11
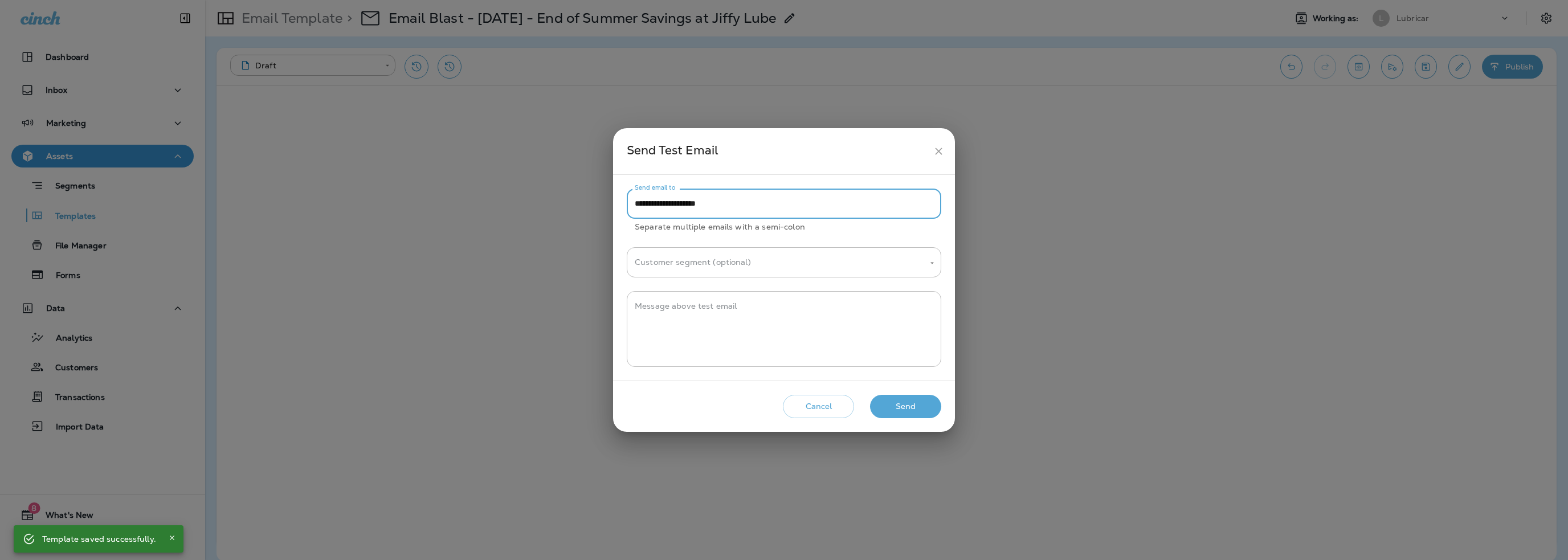
drag, startPoint x: 658, startPoint y: 202, endPoint x: 518, endPoint y: 224, distance: 141.7
click at [518, 224] on div "**********" at bounding box center [784, 280] width 1568 height 560
type input "**********"
click at [688, 313] on textarea "Message above test email" at bounding box center [784, 329] width 299 height 57
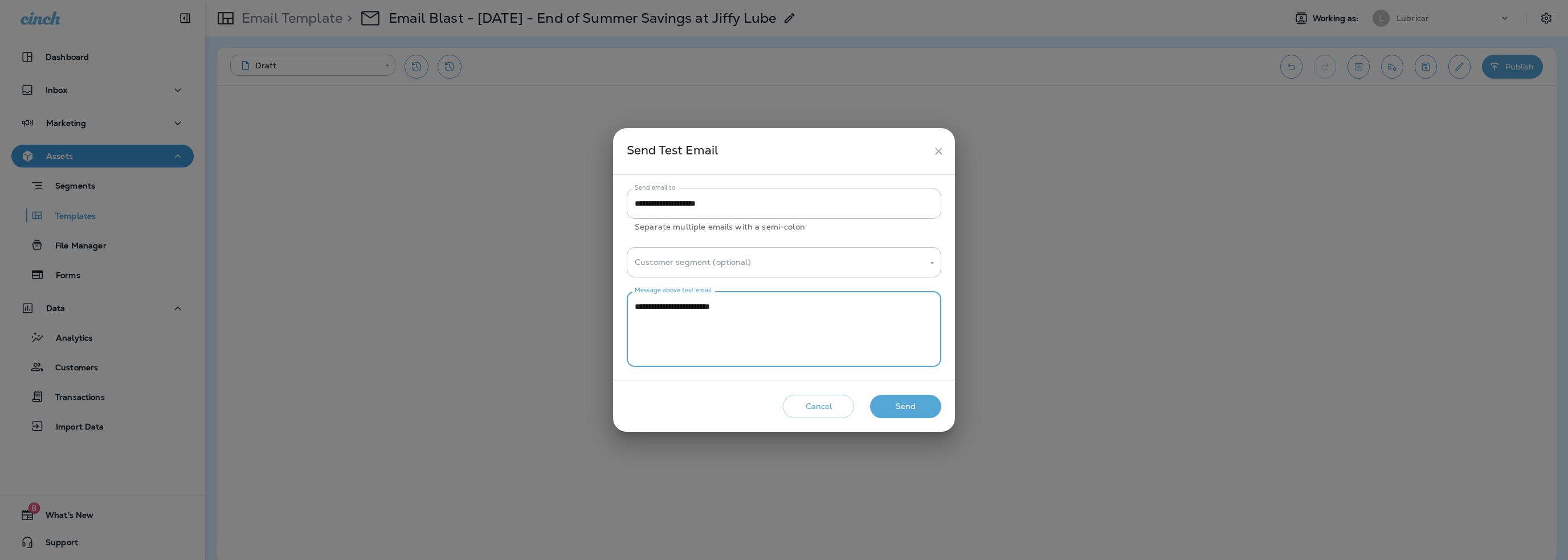
type textarea "**********"
click at [908, 408] on button "Send" at bounding box center [906, 406] width 72 height 23
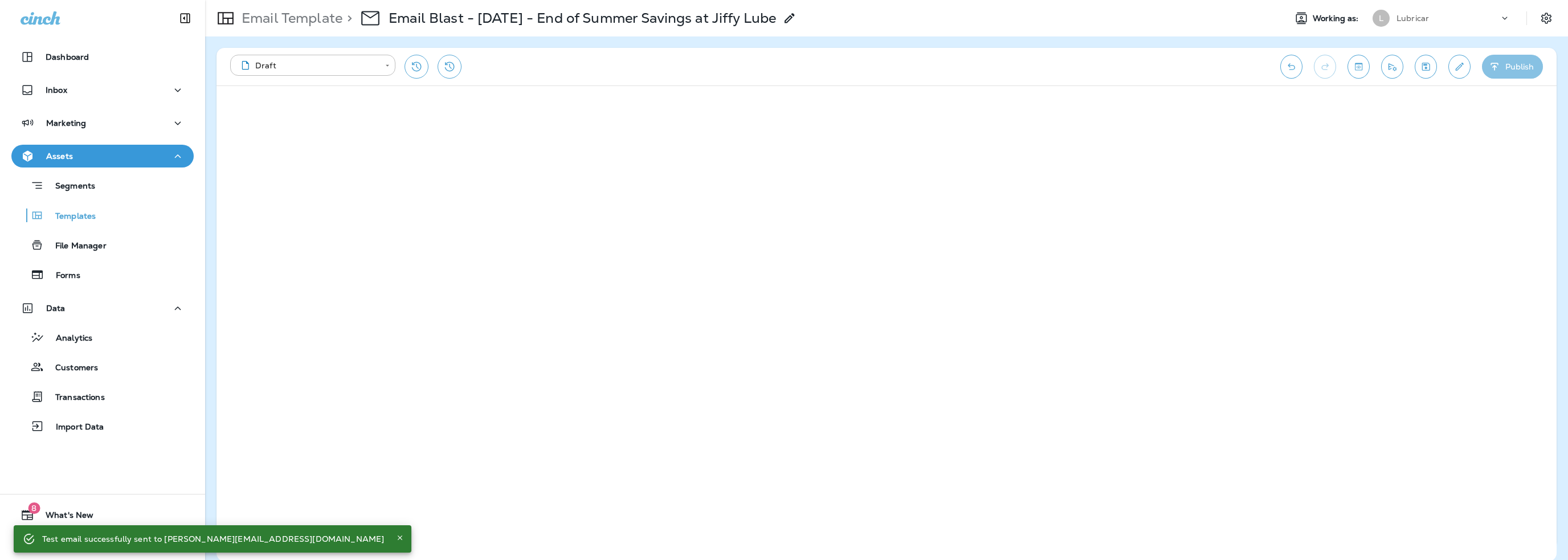
click at [1506, 63] on button "Publish" at bounding box center [1513, 67] width 61 height 24
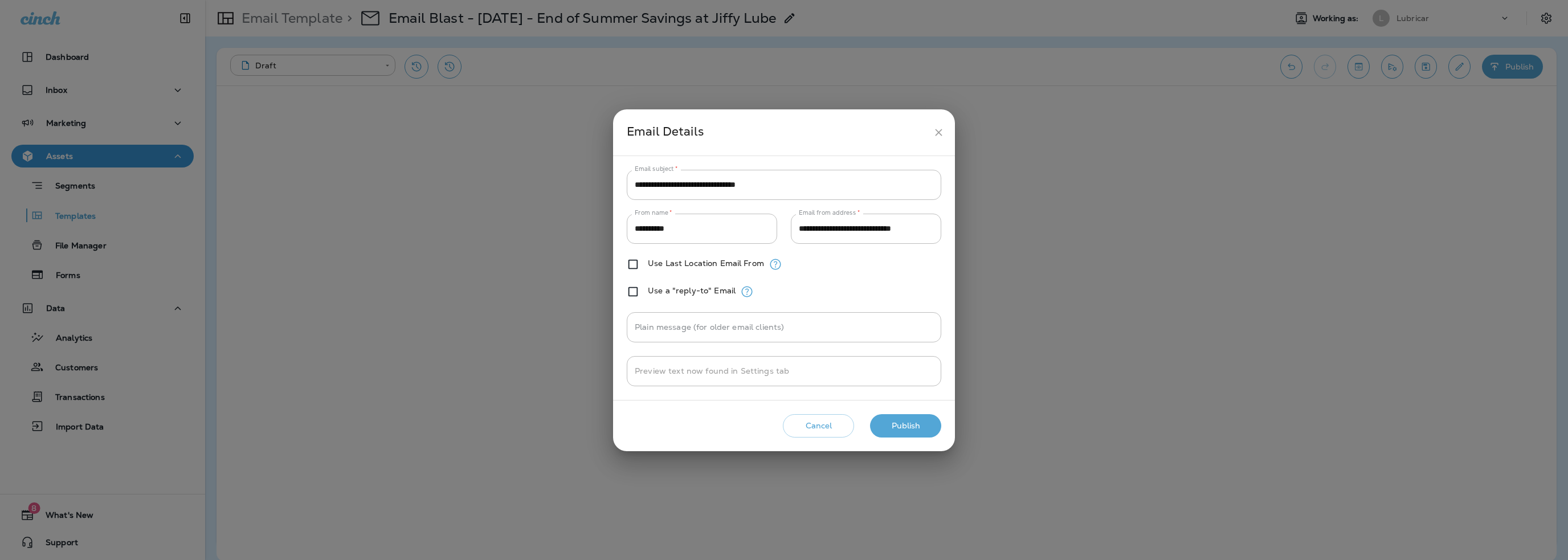
click at [906, 427] on button "Publish" at bounding box center [906, 425] width 72 height 23
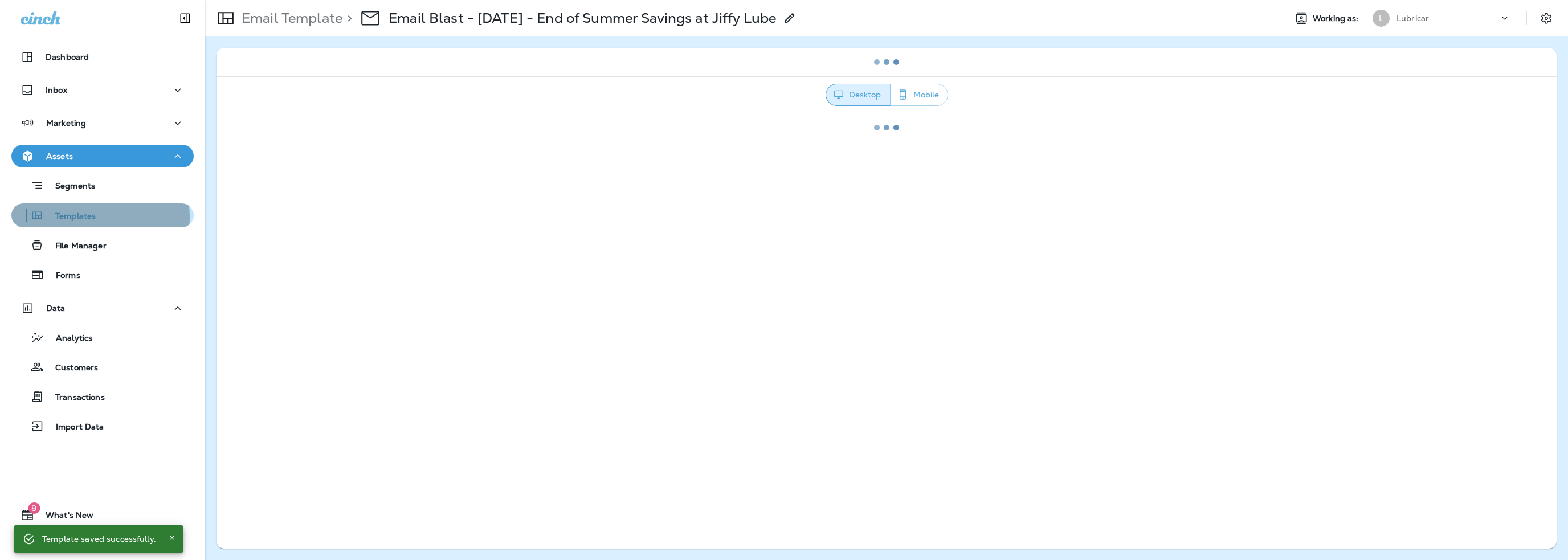
click at [84, 217] on p "Templates" at bounding box center [70, 216] width 52 height 10
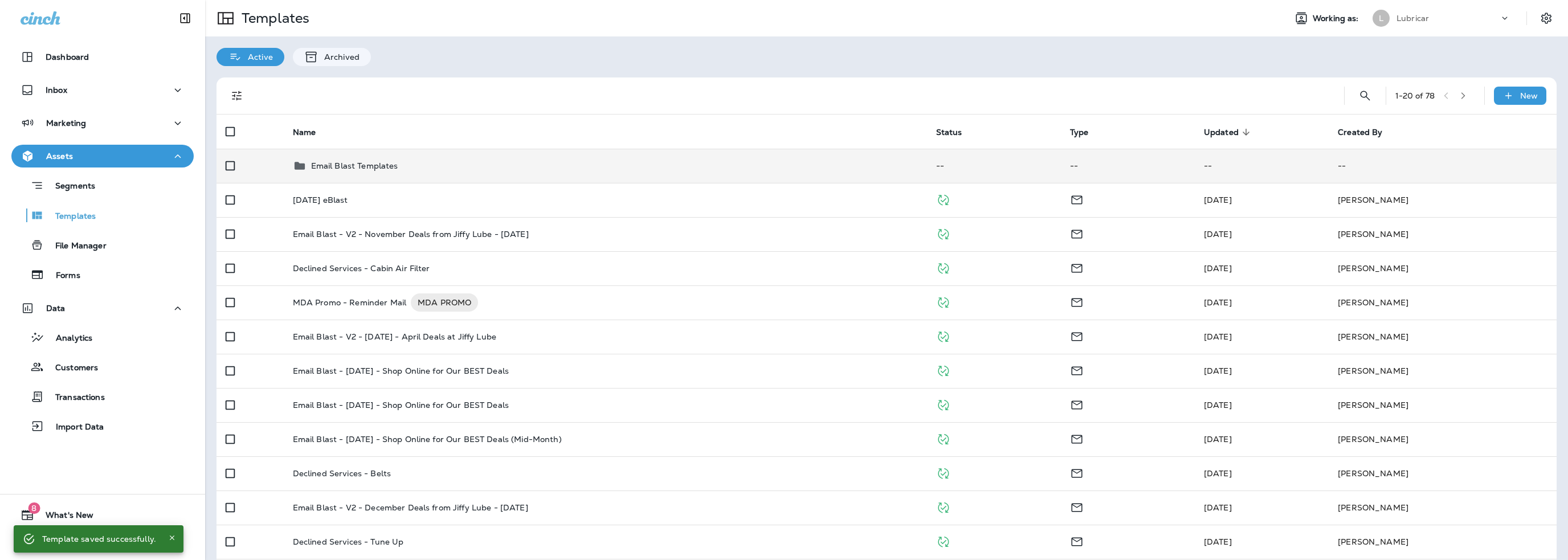
click at [332, 165] on p "Email Blast Templates" at bounding box center [354, 166] width 87 height 9
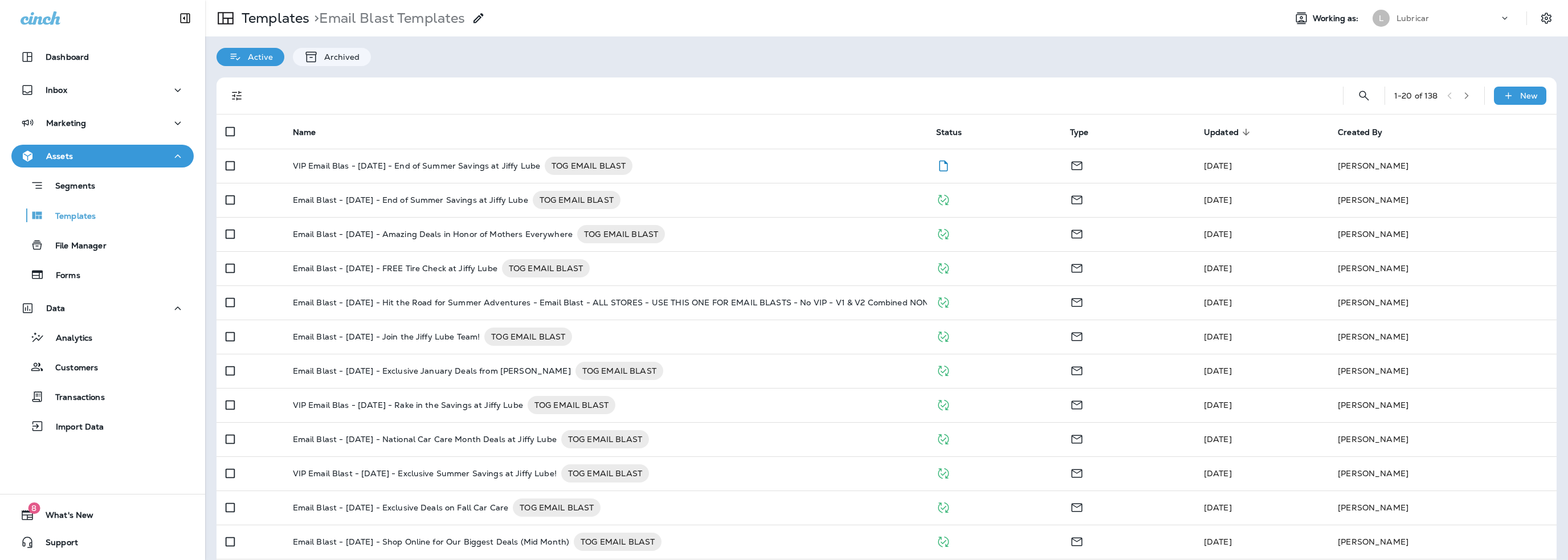
click at [332, 165] on p "VIP Email Blas - 9-5-25 - End of Summer Savings at Jiffy Lube" at bounding box center [416, 166] width 248 height 18
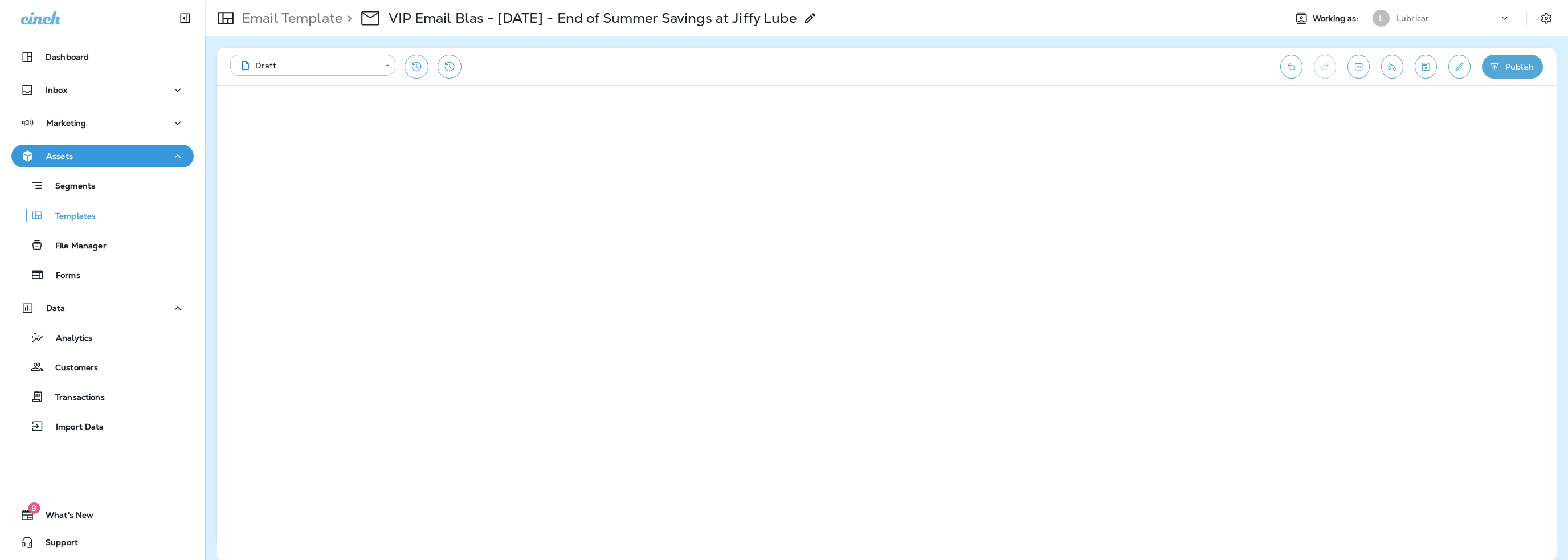
click at [1507, 58] on button "Publish" at bounding box center [1513, 67] width 61 height 24
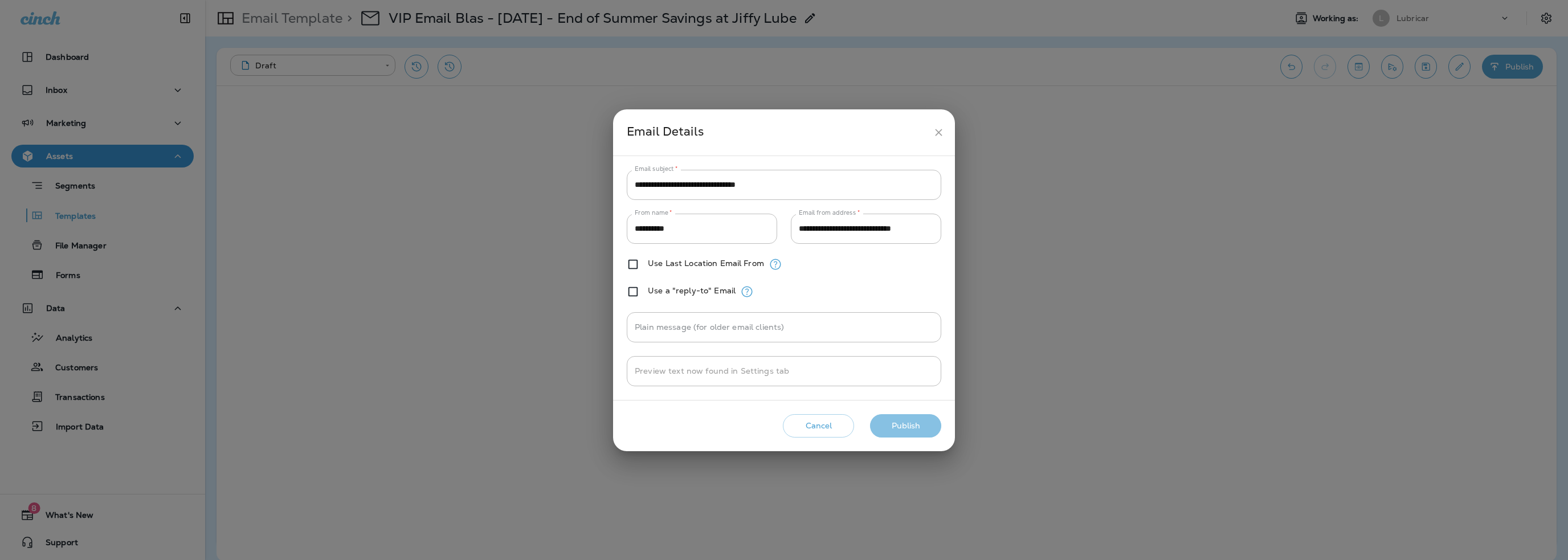
click at [896, 426] on button "Publish" at bounding box center [906, 425] width 72 height 23
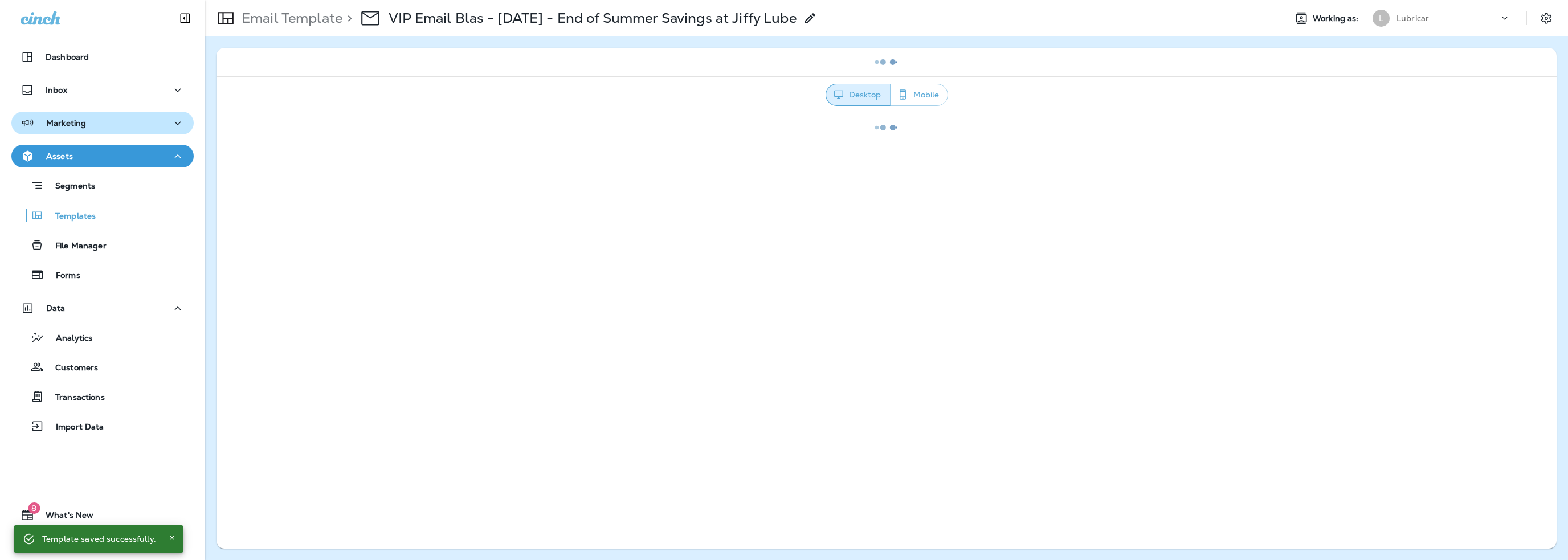
click at [118, 125] on div "Marketing" at bounding box center [103, 124] width 164 height 14
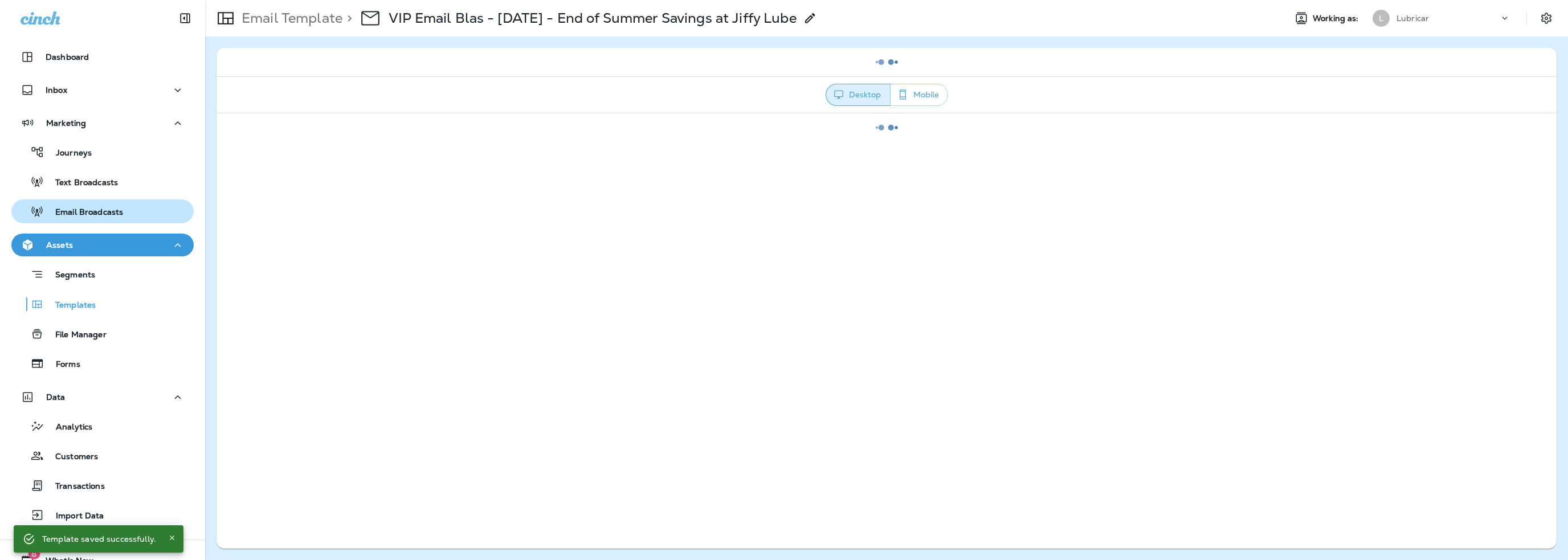
click at [103, 211] on p "Email Broadcasts" at bounding box center [84, 212] width 80 height 10
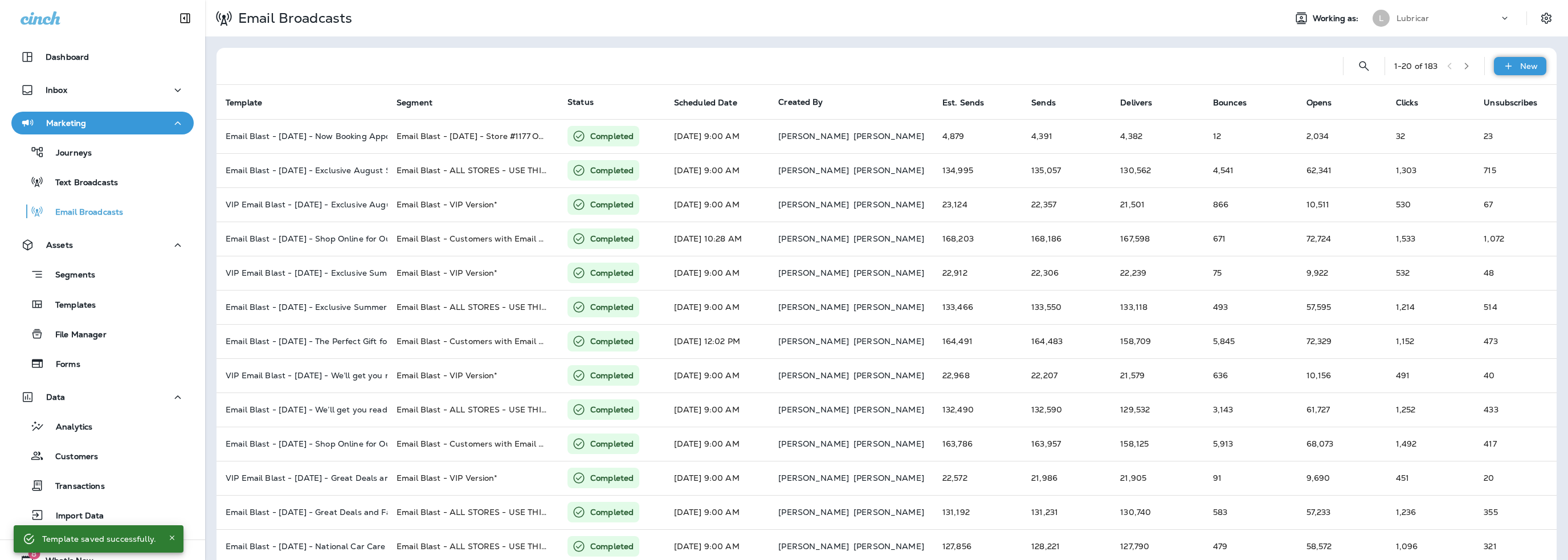
click at [1513, 72] on div "New" at bounding box center [1520, 66] width 52 height 18
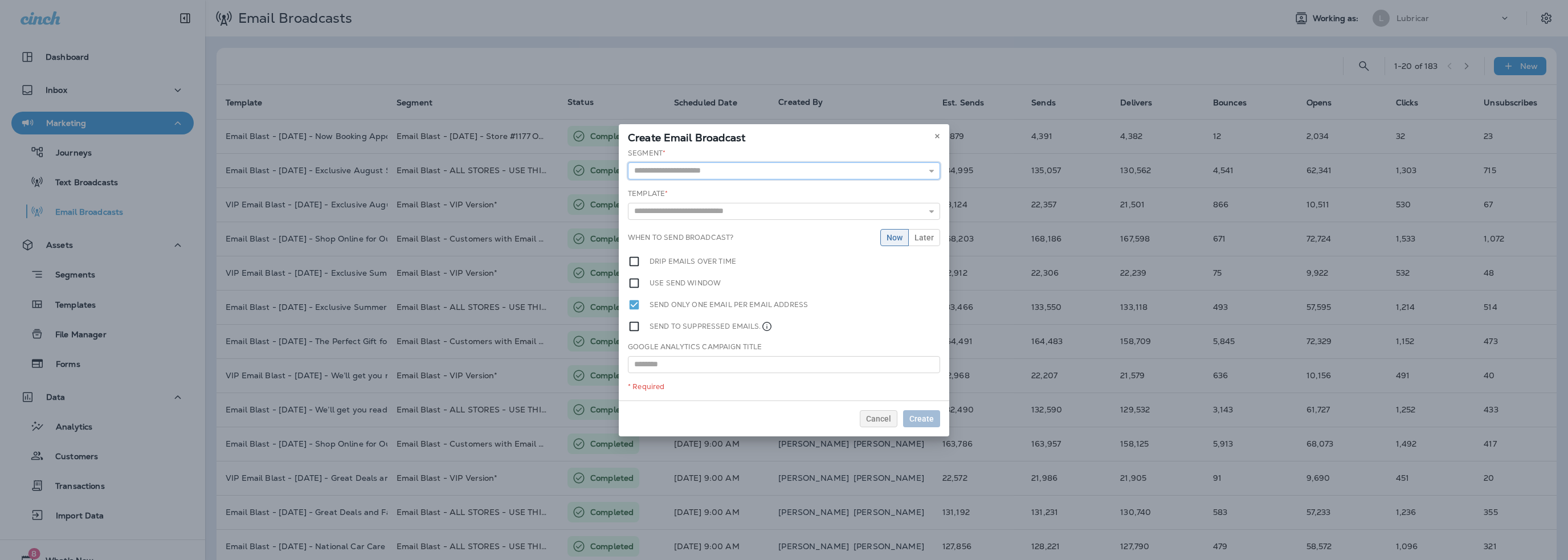
click at [731, 174] on input "text" at bounding box center [784, 170] width 313 height 17
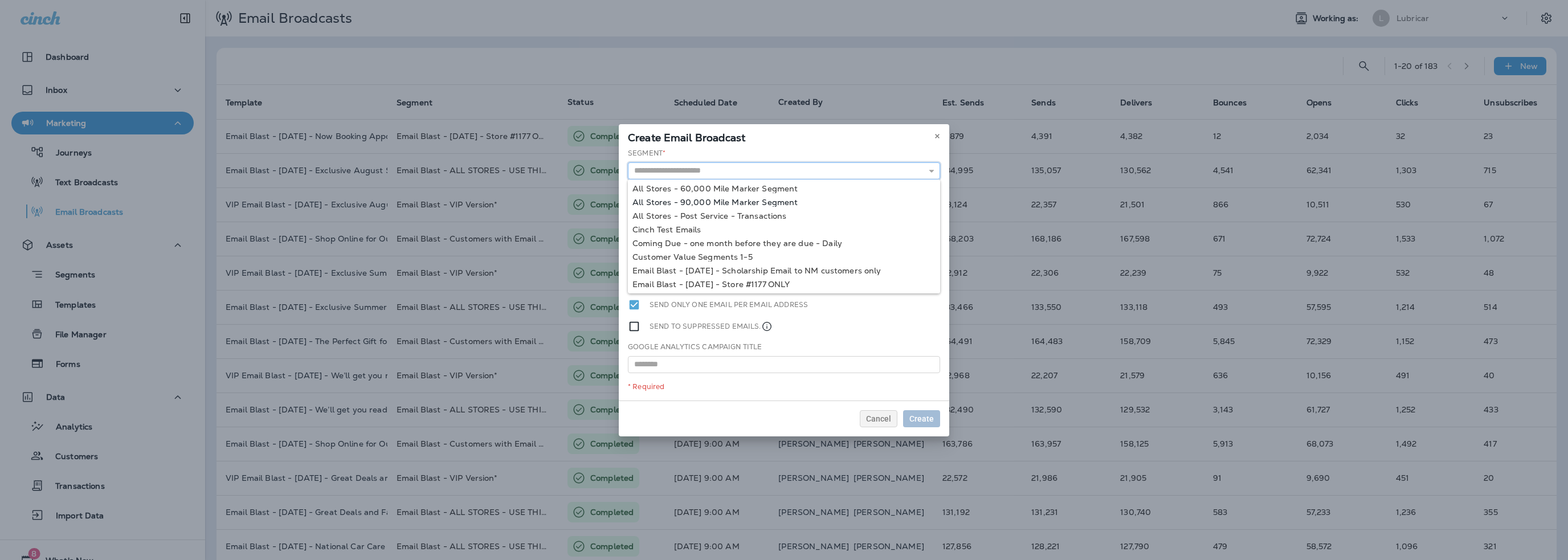
scroll to position [85, 0]
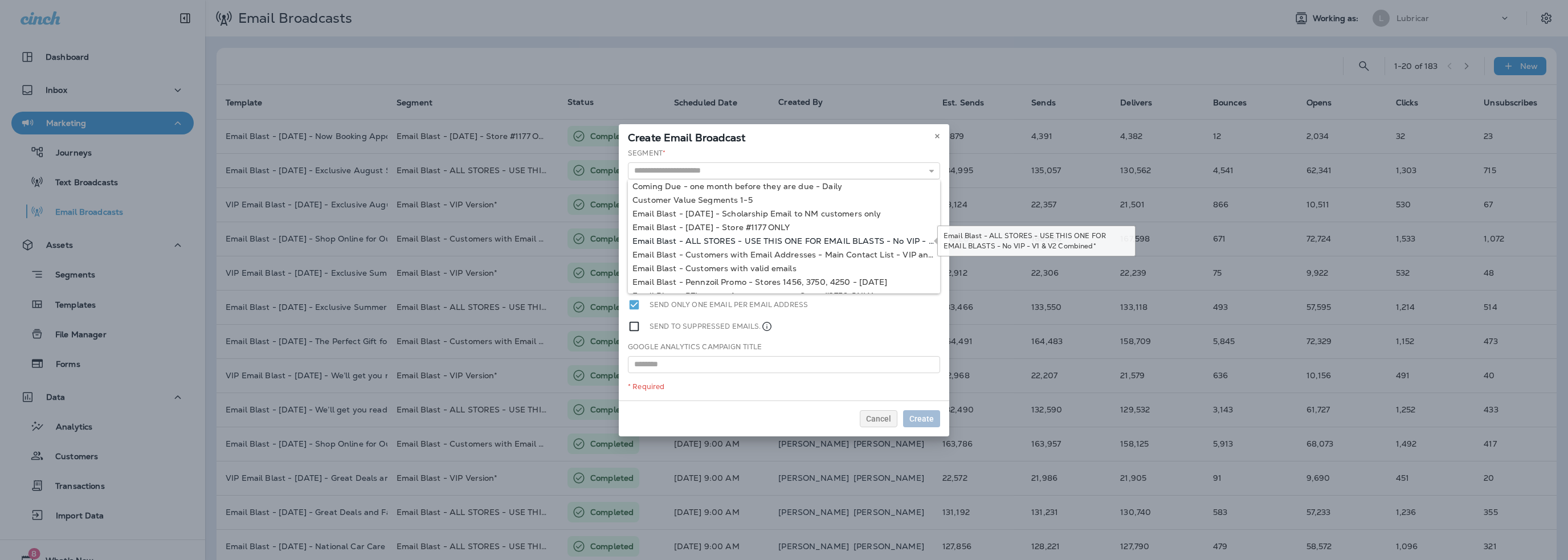
type input "**********"
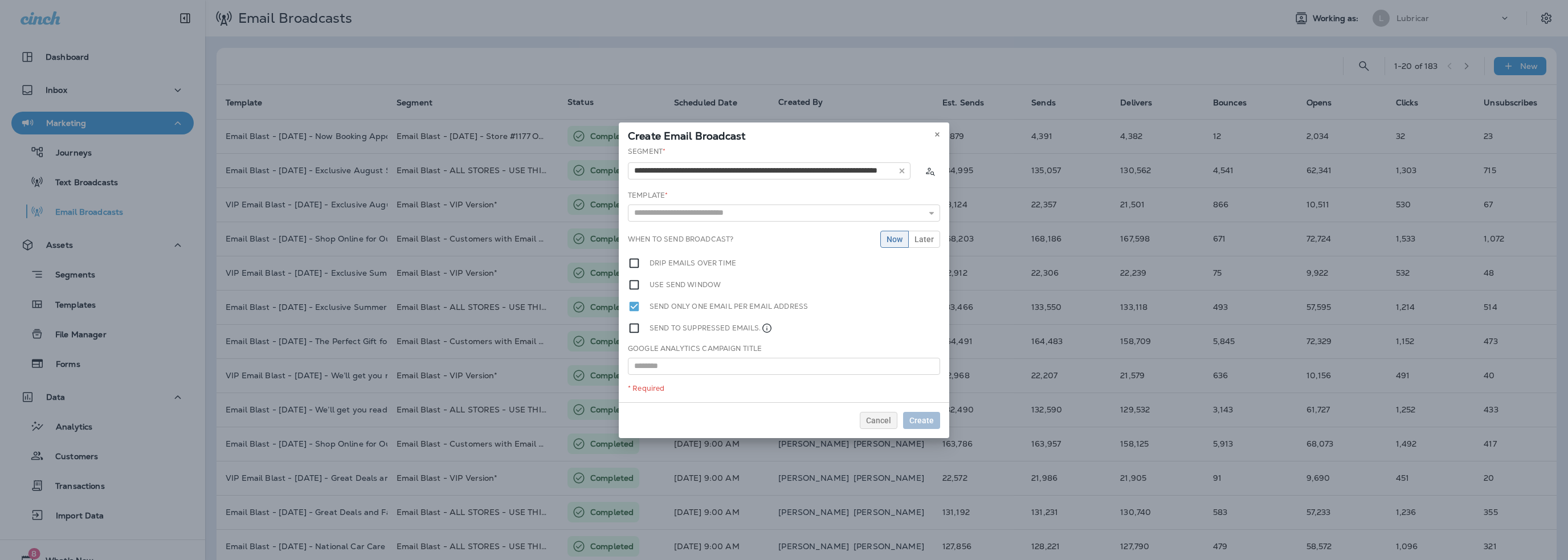
click at [764, 242] on div "**********" at bounding box center [784, 274] width 330 height 255
click at [724, 216] on input "text" at bounding box center [784, 213] width 313 height 17
type input "**********"
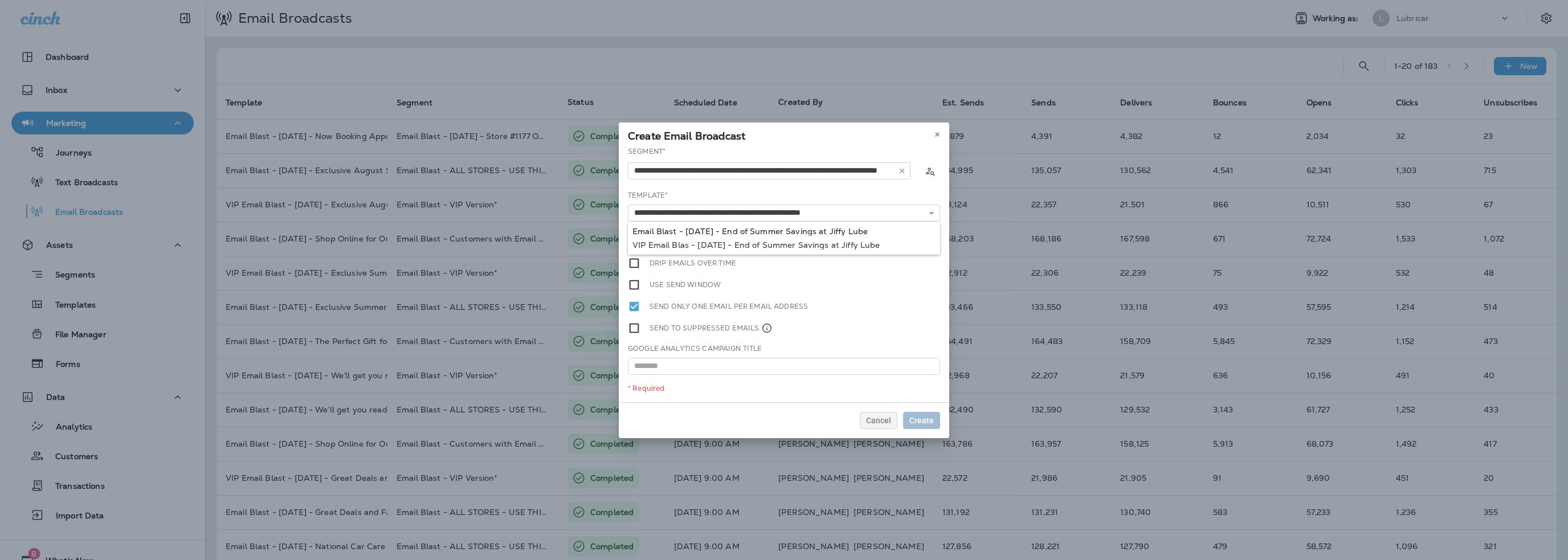
click at [723, 230] on div "**********" at bounding box center [784, 274] width 330 height 255
click at [924, 243] on span "Later" at bounding box center [924, 239] width 19 height 8
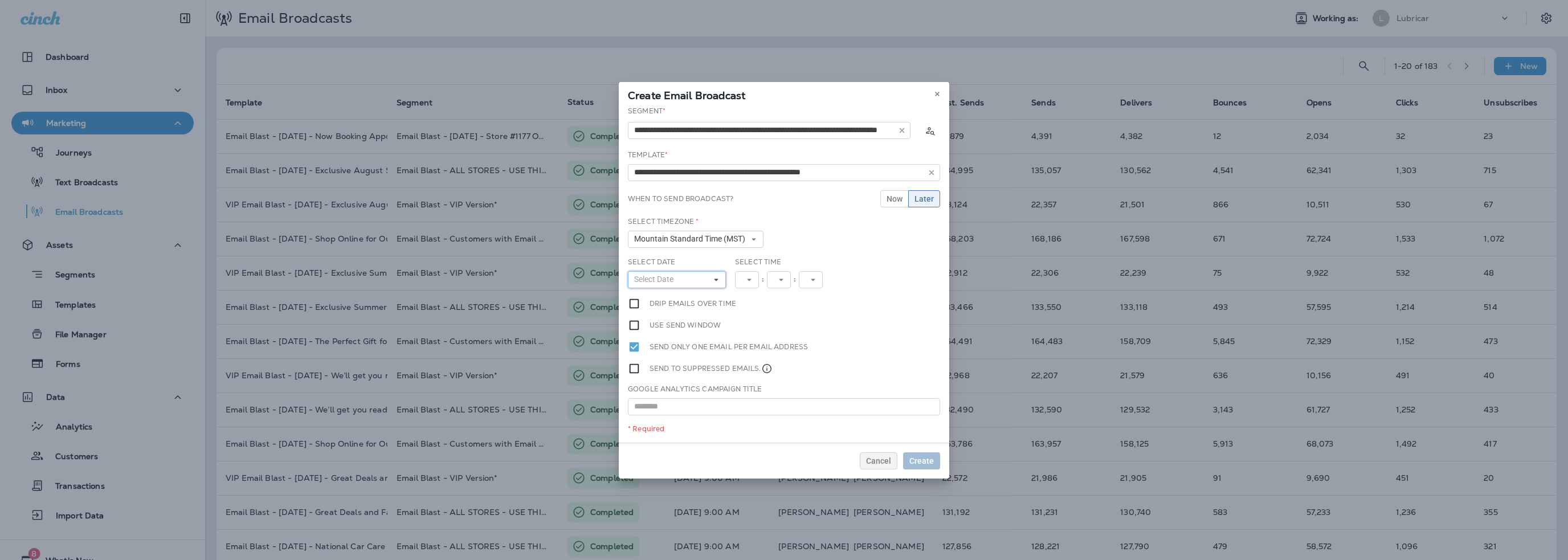
click at [662, 278] on span "Select Date" at bounding box center [656, 280] width 44 height 10
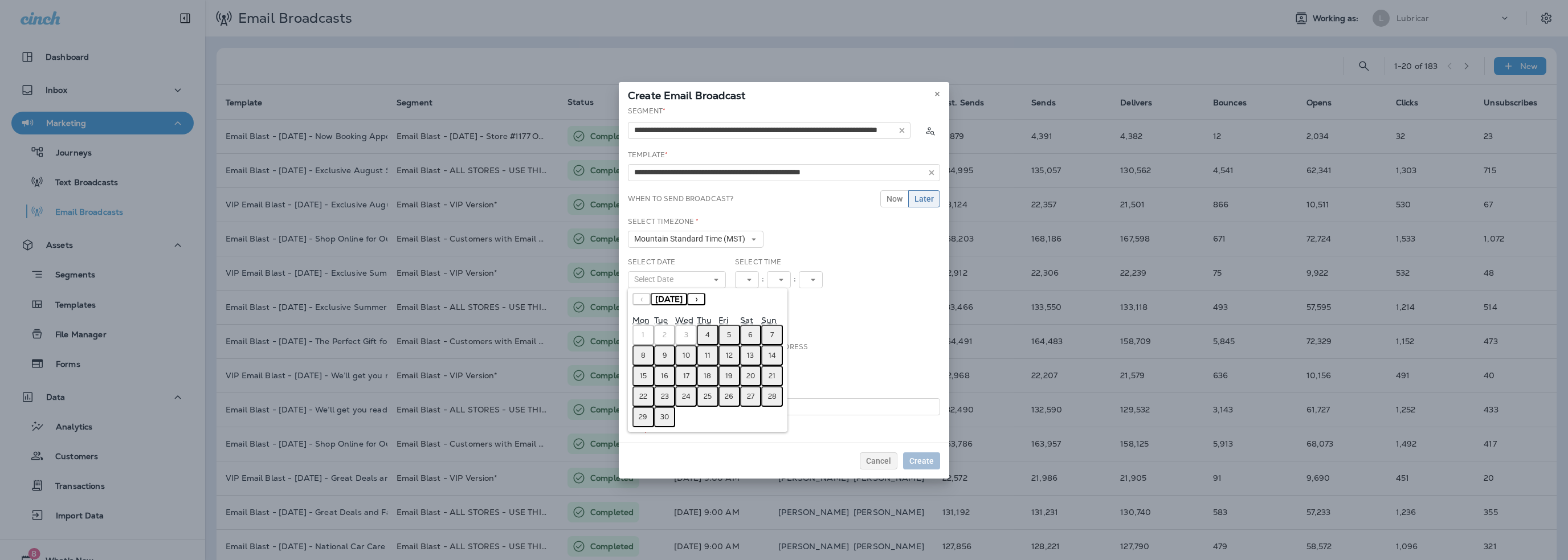
click at [730, 333] on abbr "5" at bounding box center [729, 334] width 4 height 9
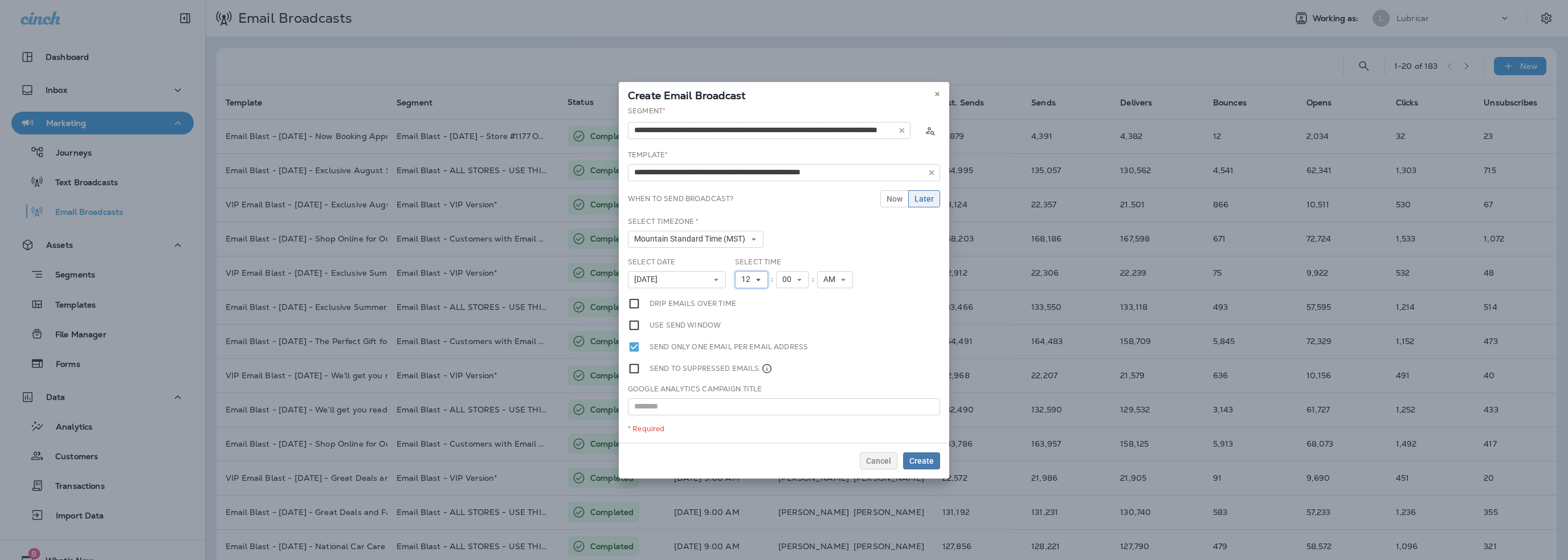
click at [748, 283] on span "12" at bounding box center [747, 280] width 14 height 10
click at [747, 415] on link "10" at bounding box center [751, 420] width 33 height 14
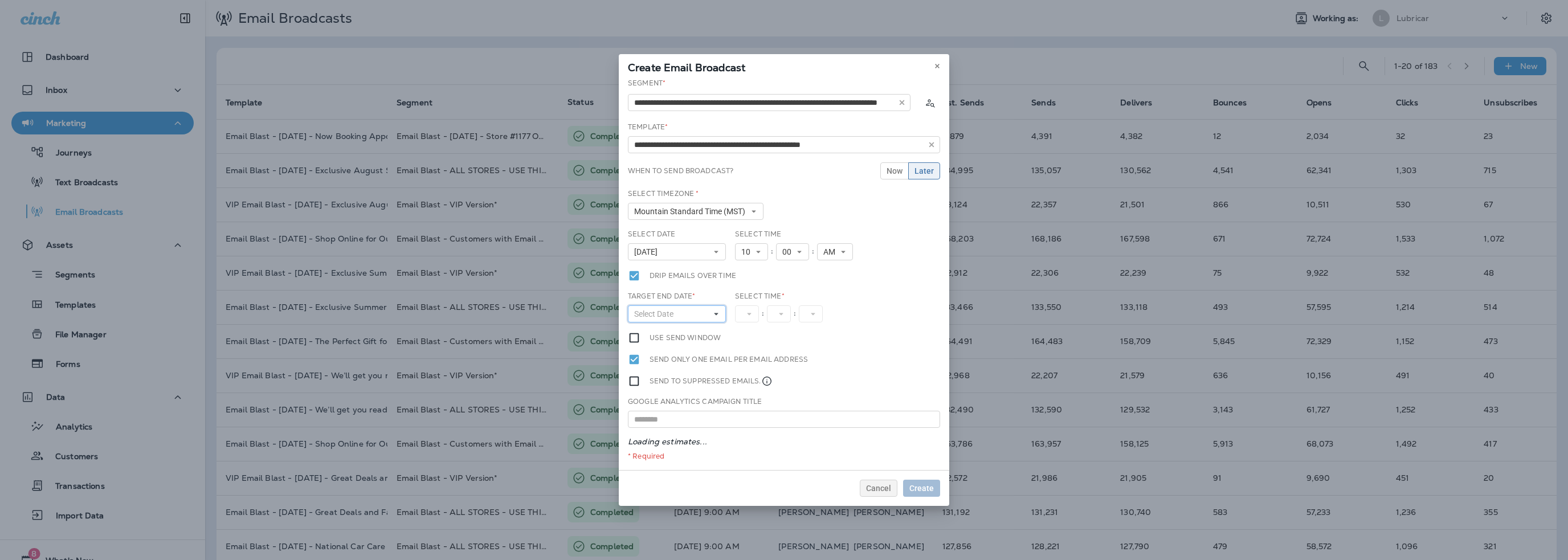
click at [661, 315] on span "Select Date" at bounding box center [656, 314] width 44 height 10
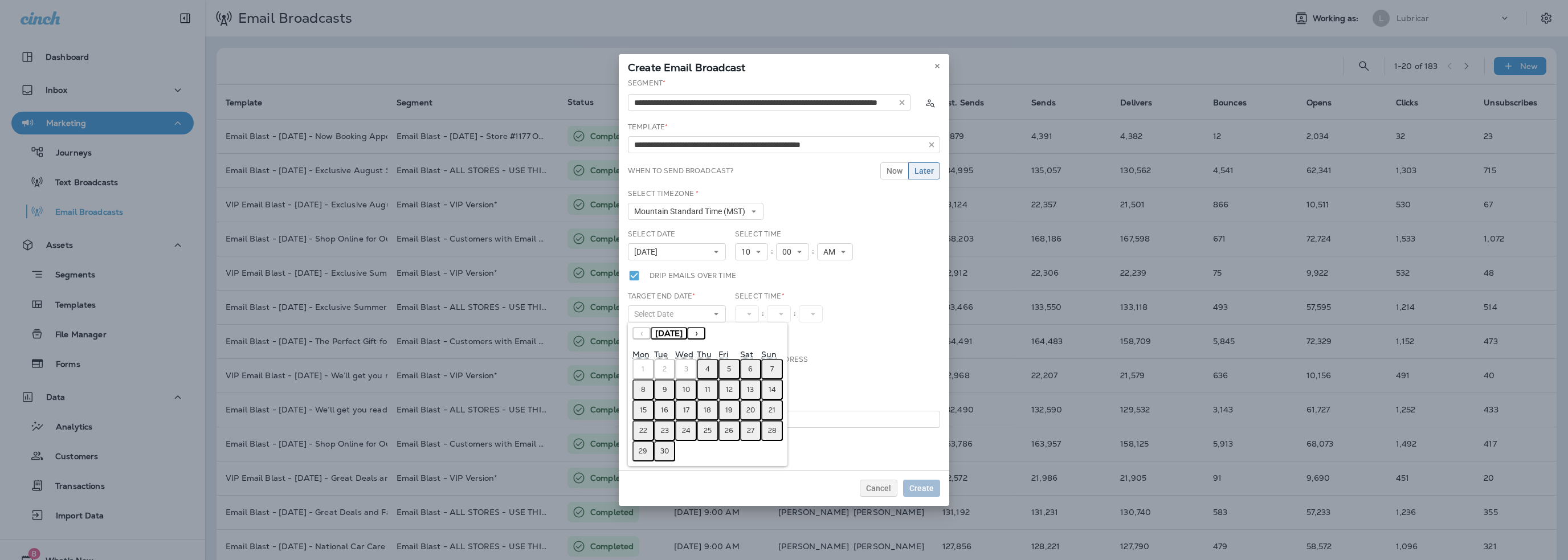
click at [729, 363] on button "5" at bounding box center [729, 370] width 22 height 21
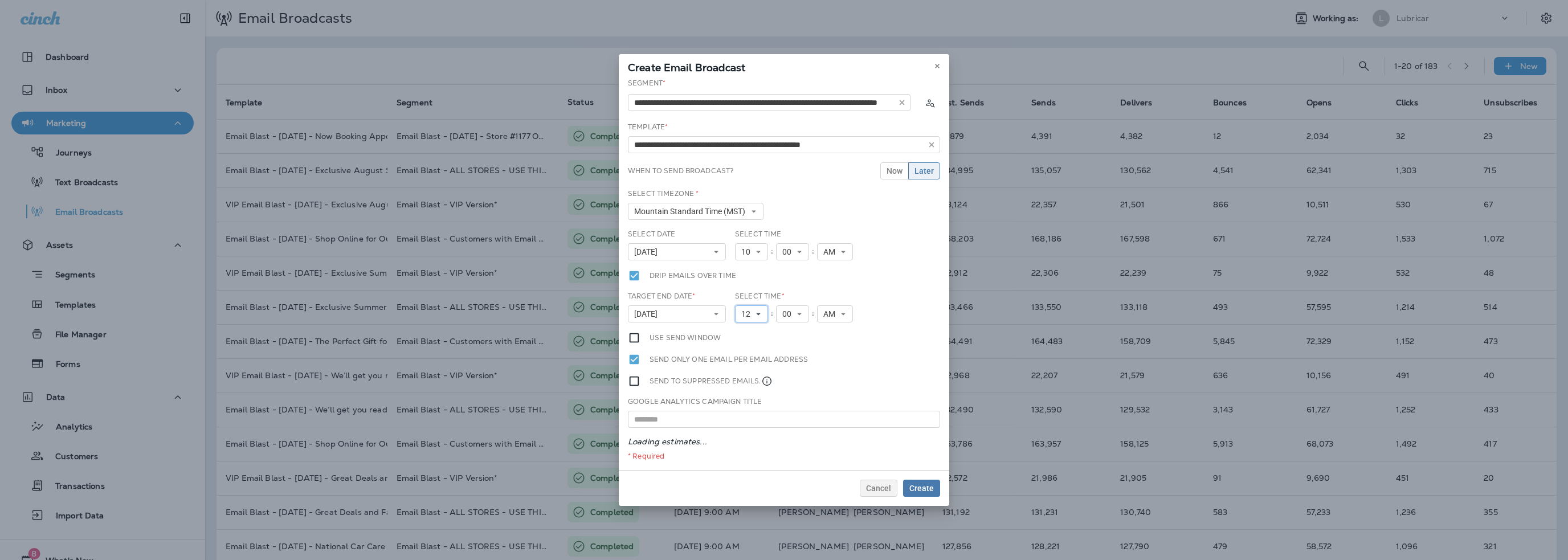
click at [744, 314] on span "12" at bounding box center [747, 314] width 14 height 10
click at [745, 328] on link "1" at bounding box center [751, 332] width 33 height 14
click at [825, 316] on span "AM" at bounding box center [827, 314] width 17 height 10
click at [825, 345] on link "PM" at bounding box center [830, 345] width 36 height 14
click at [925, 486] on span "Create" at bounding box center [922, 488] width 24 height 8
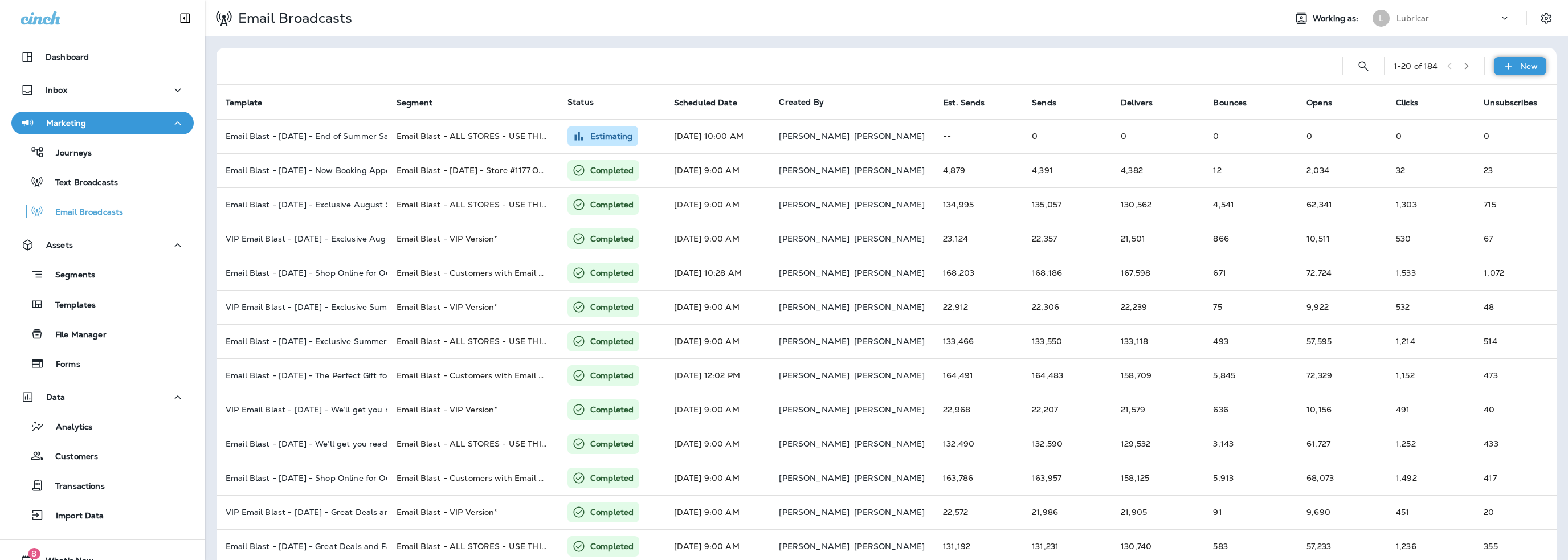
click at [1516, 72] on div "New" at bounding box center [1520, 66] width 52 height 18
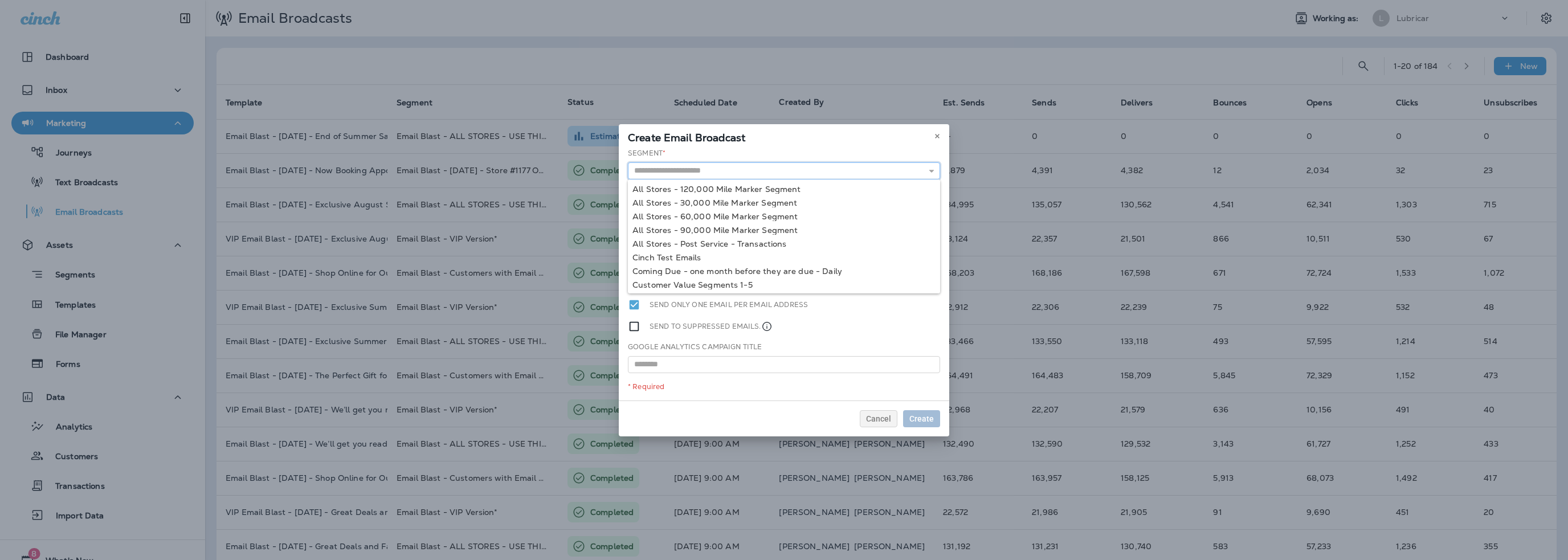
click at [712, 170] on input "text" at bounding box center [784, 170] width 313 height 17
type input "**********"
click at [719, 255] on div "**********" at bounding box center [784, 274] width 330 height 252
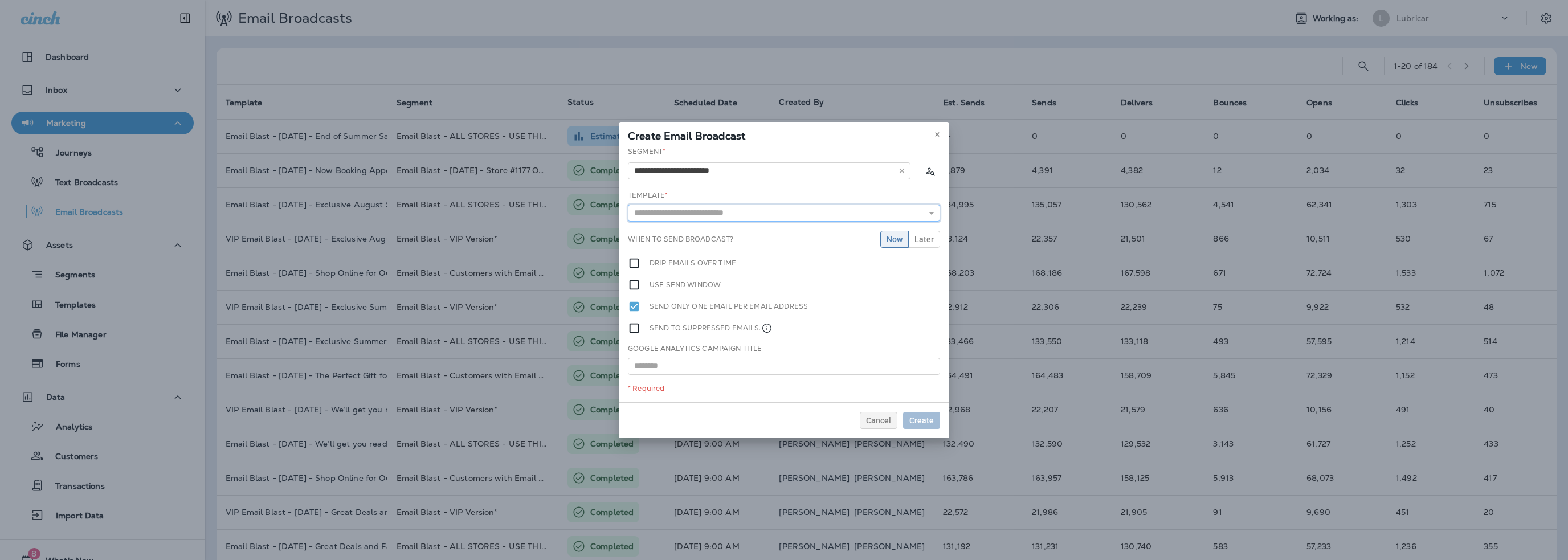
click at [704, 213] on input "text" at bounding box center [784, 213] width 313 height 17
type input "**********"
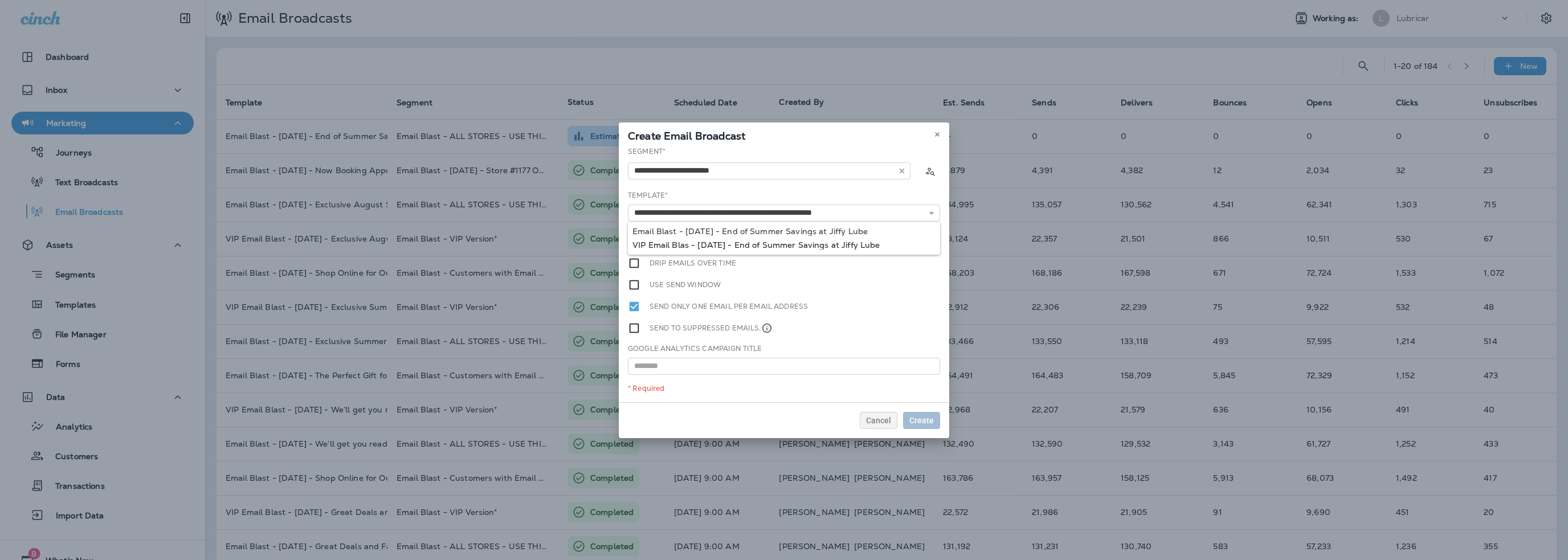
click at [678, 245] on div "**********" at bounding box center [784, 274] width 330 height 255
click at [932, 239] on span "Later" at bounding box center [924, 239] width 19 height 8
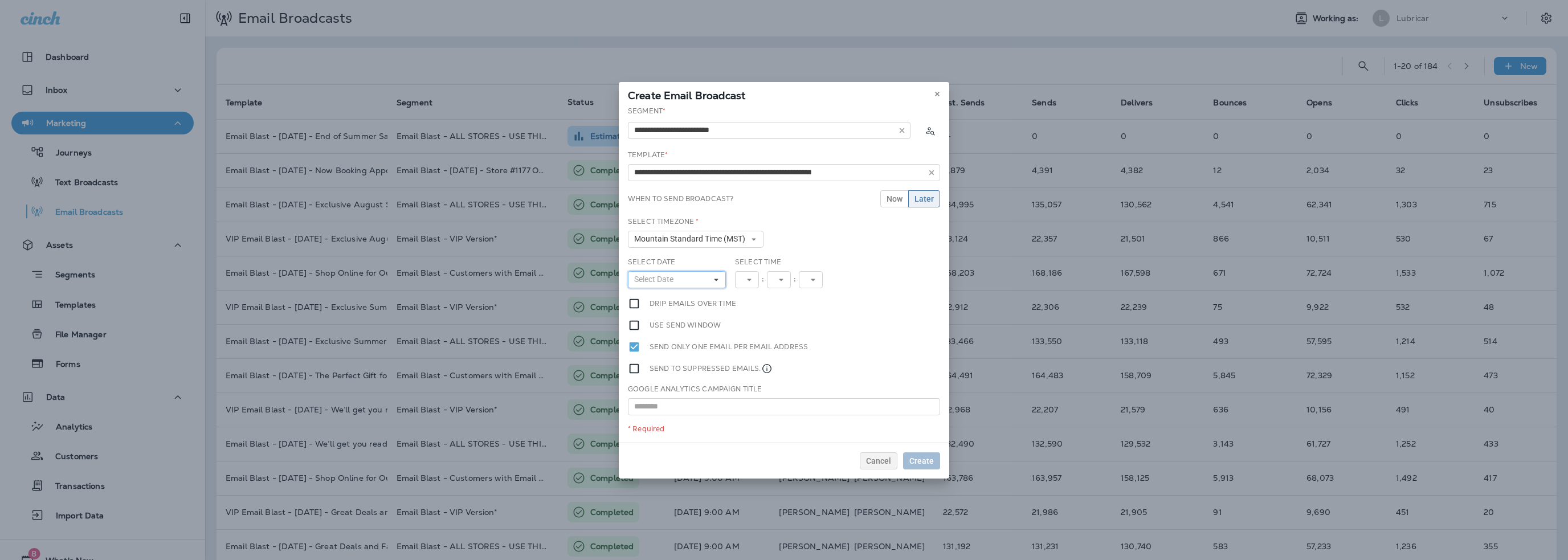
click at [669, 282] on span "Select Date" at bounding box center [656, 280] width 44 height 10
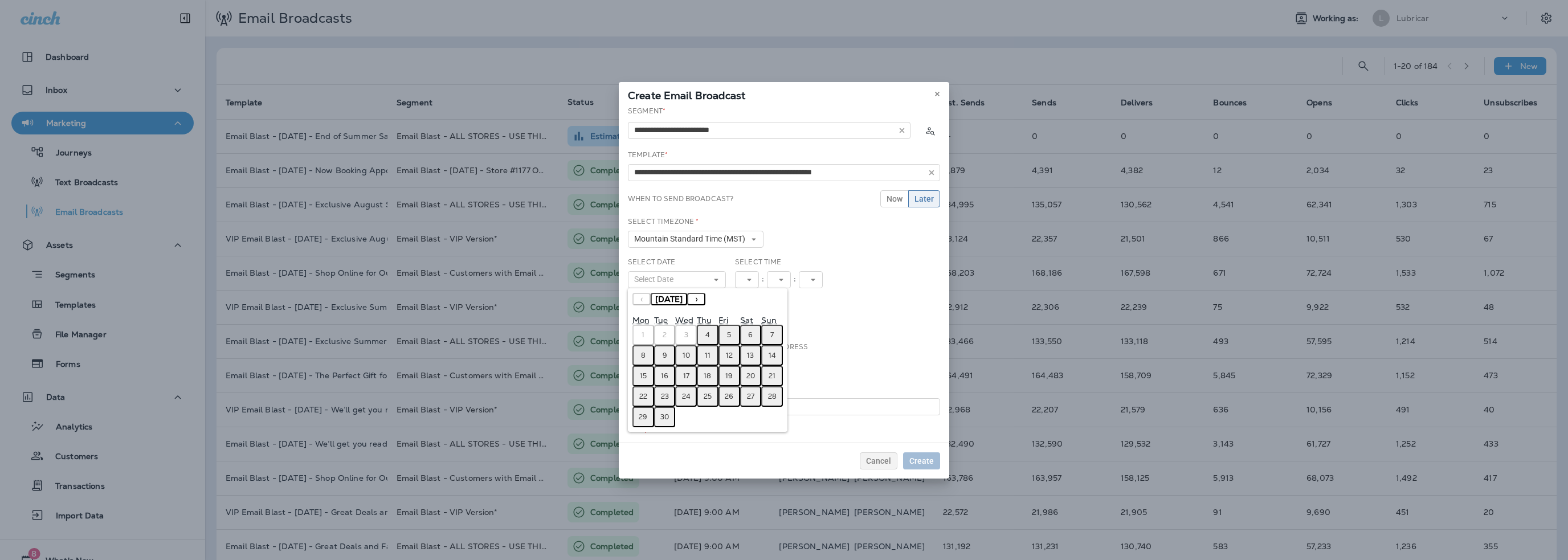
click at [727, 335] on button "5" at bounding box center [729, 335] width 22 height 21
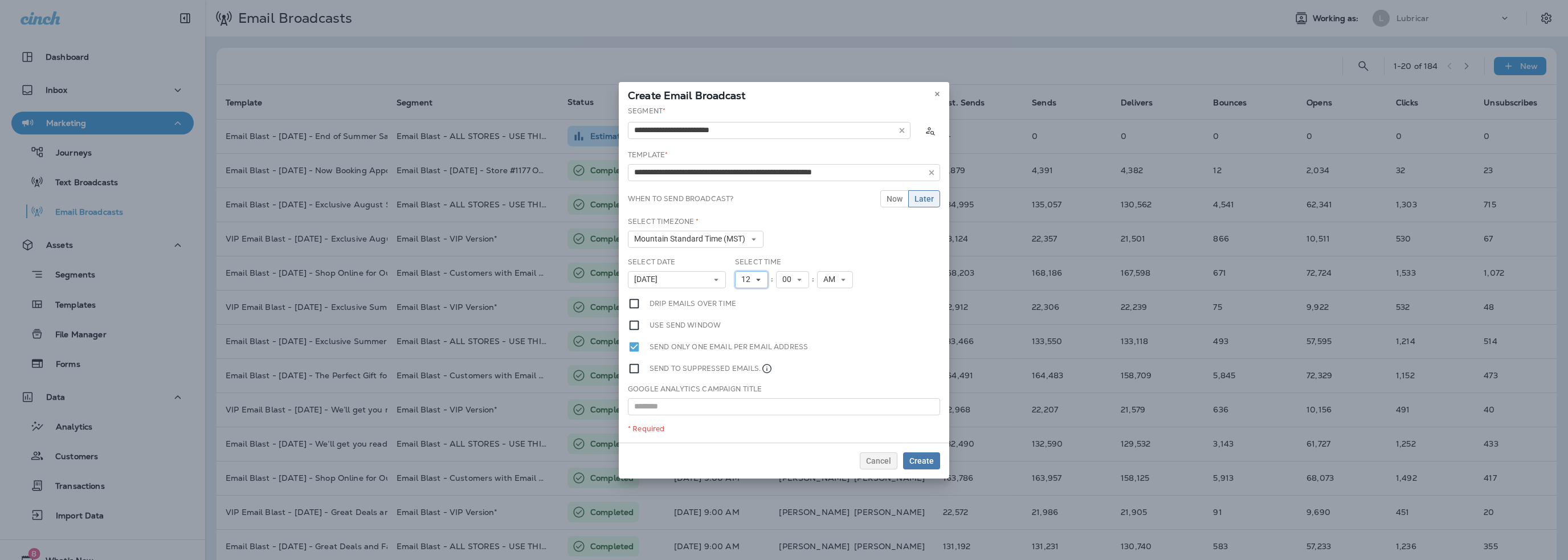
click at [743, 280] on span "12" at bounding box center [747, 280] width 14 height 10
click at [745, 422] on link "10" at bounding box center [751, 420] width 33 height 14
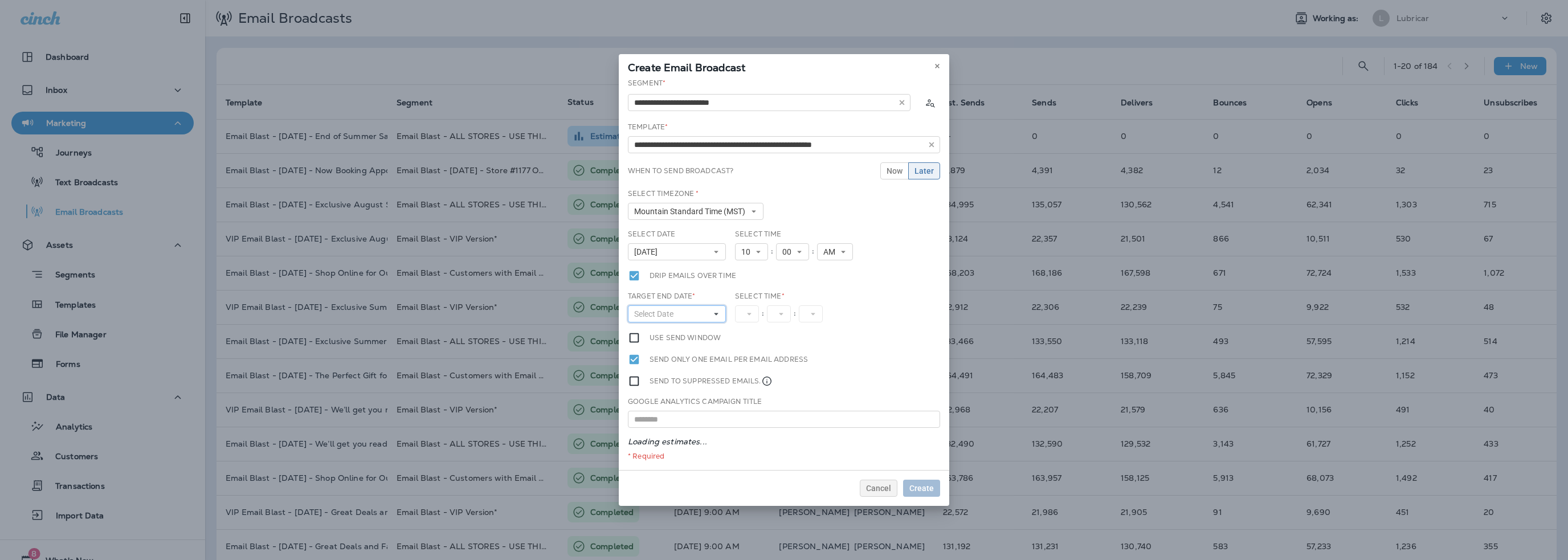
click at [649, 313] on span "Select Date" at bounding box center [656, 314] width 44 height 10
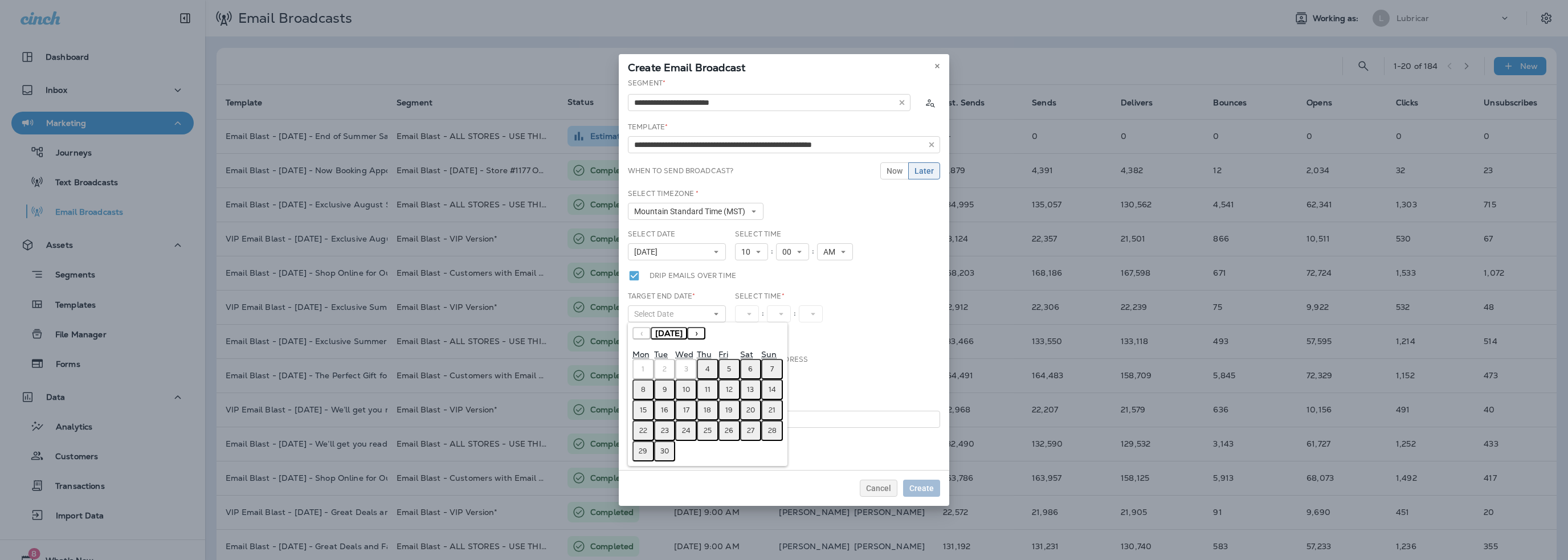
click at [728, 368] on abbr "5" at bounding box center [729, 369] width 4 height 9
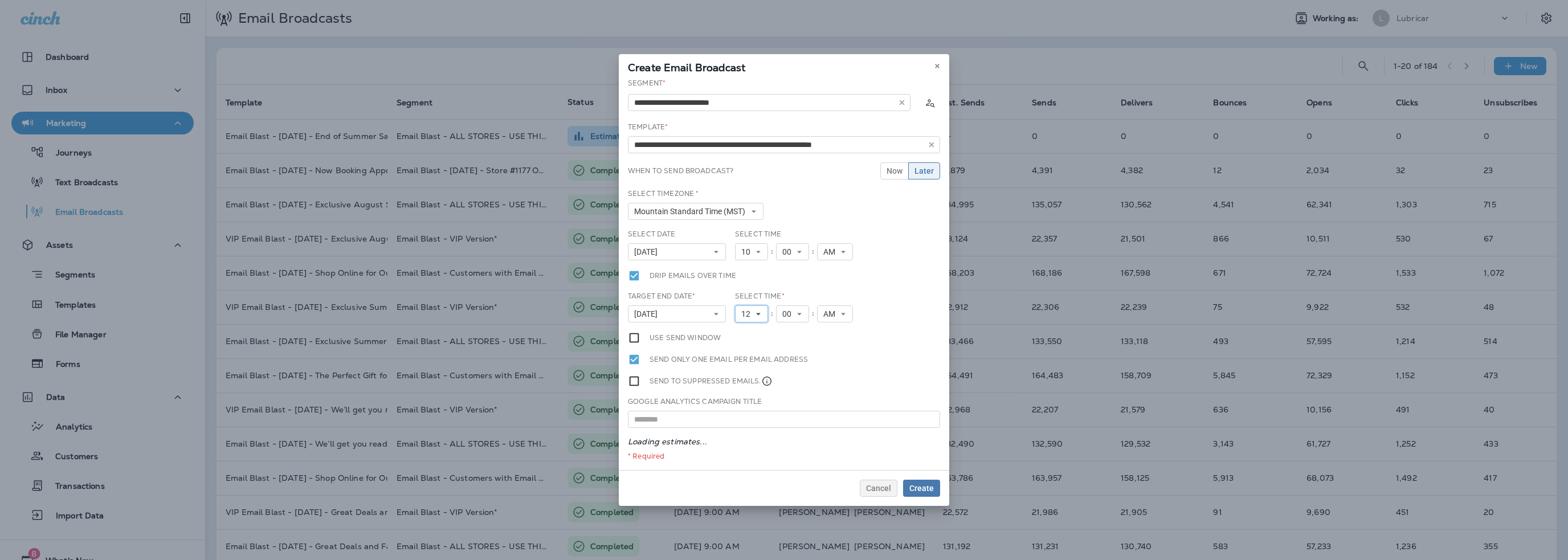
click at [747, 316] on span "12" at bounding box center [747, 314] width 14 height 10
click at [746, 333] on link "1" at bounding box center [751, 332] width 33 height 14
click at [819, 318] on span "AM" at bounding box center [827, 314] width 17 height 10
click at [821, 344] on link "PM" at bounding box center [830, 345] width 36 height 14
click at [923, 486] on span "Create" at bounding box center [922, 488] width 24 height 8
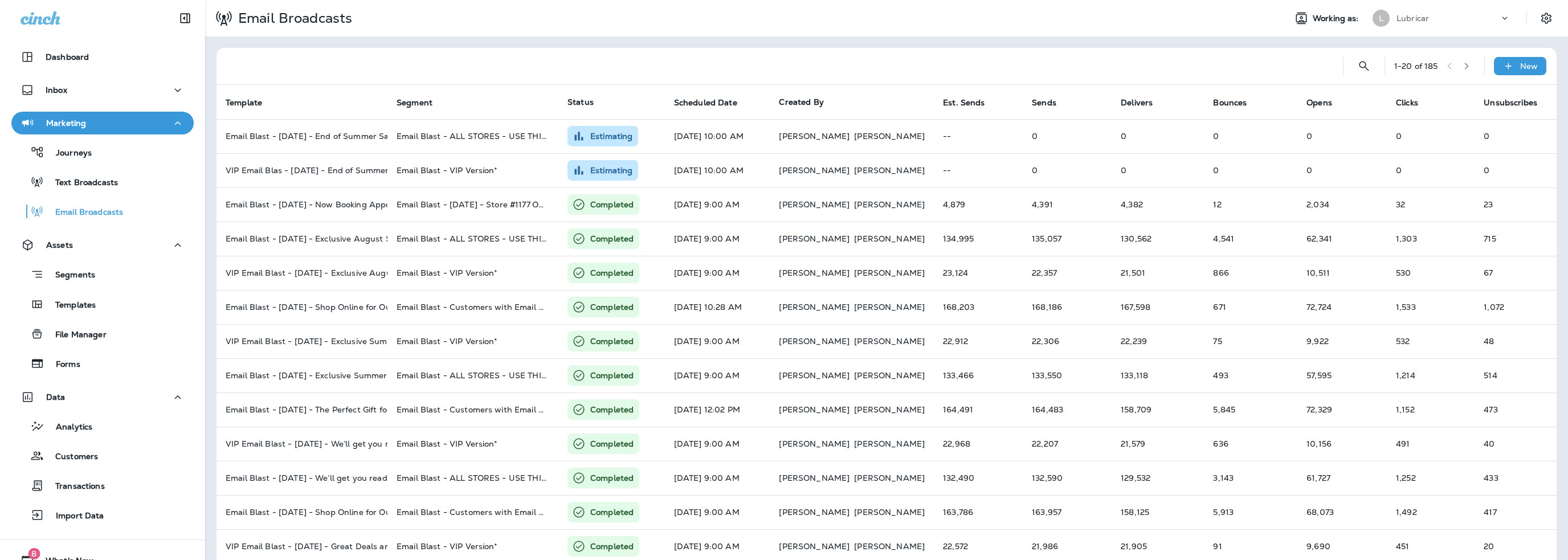
click at [1415, 18] on p "Lubricar" at bounding box center [1413, 18] width 32 height 9
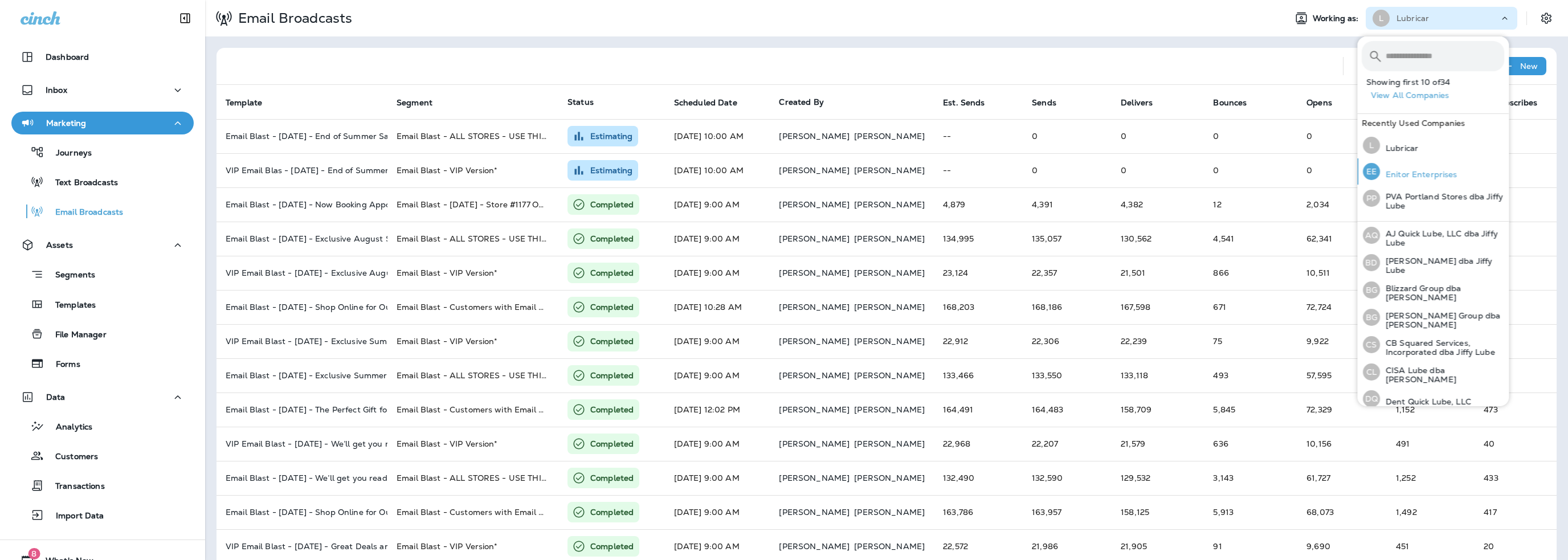
click at [1404, 174] on p "Enitor Enterprises" at bounding box center [1419, 174] width 77 height 9
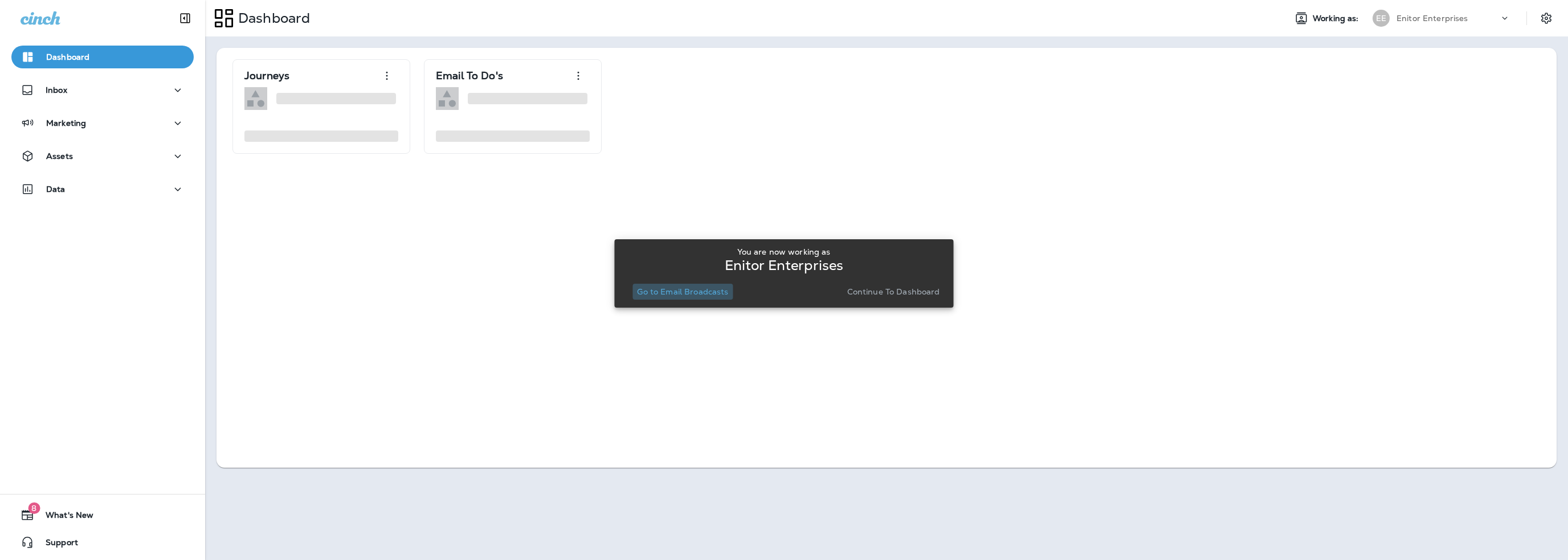
click at [715, 295] on p "Go to Email Broadcasts" at bounding box center [682, 291] width 91 height 9
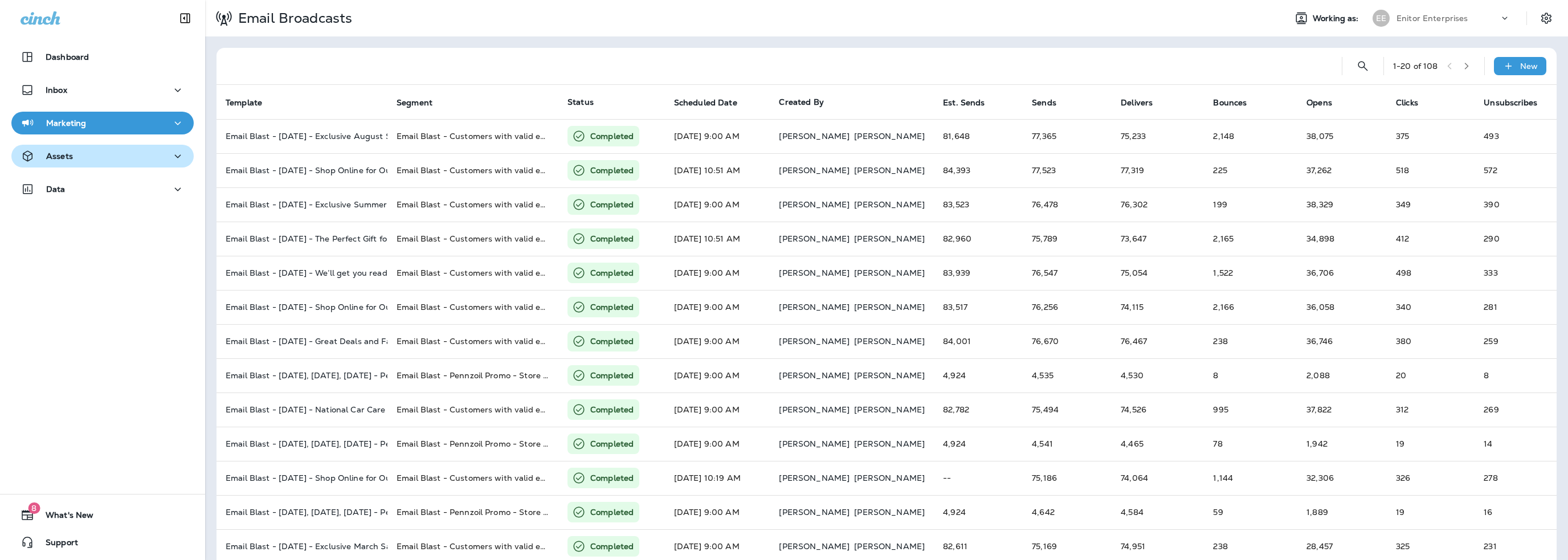
click at [56, 152] on p "Assets" at bounding box center [59, 156] width 27 height 9
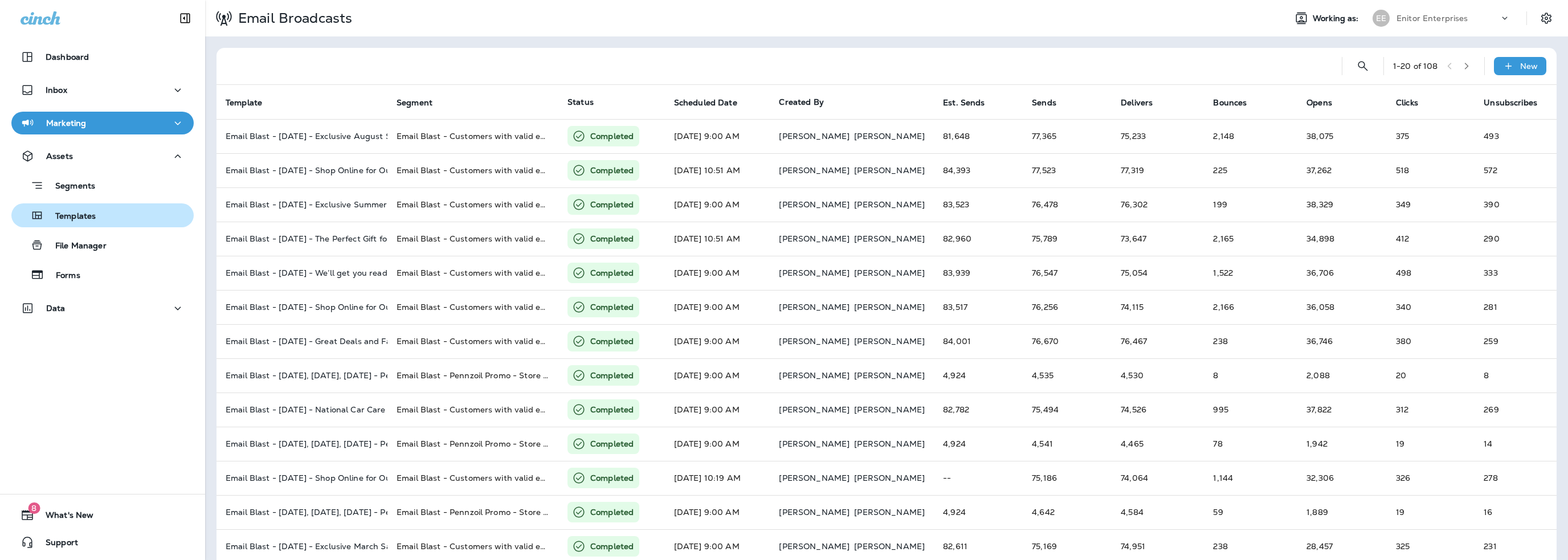
click at [76, 212] on p "Templates" at bounding box center [70, 216] width 52 height 10
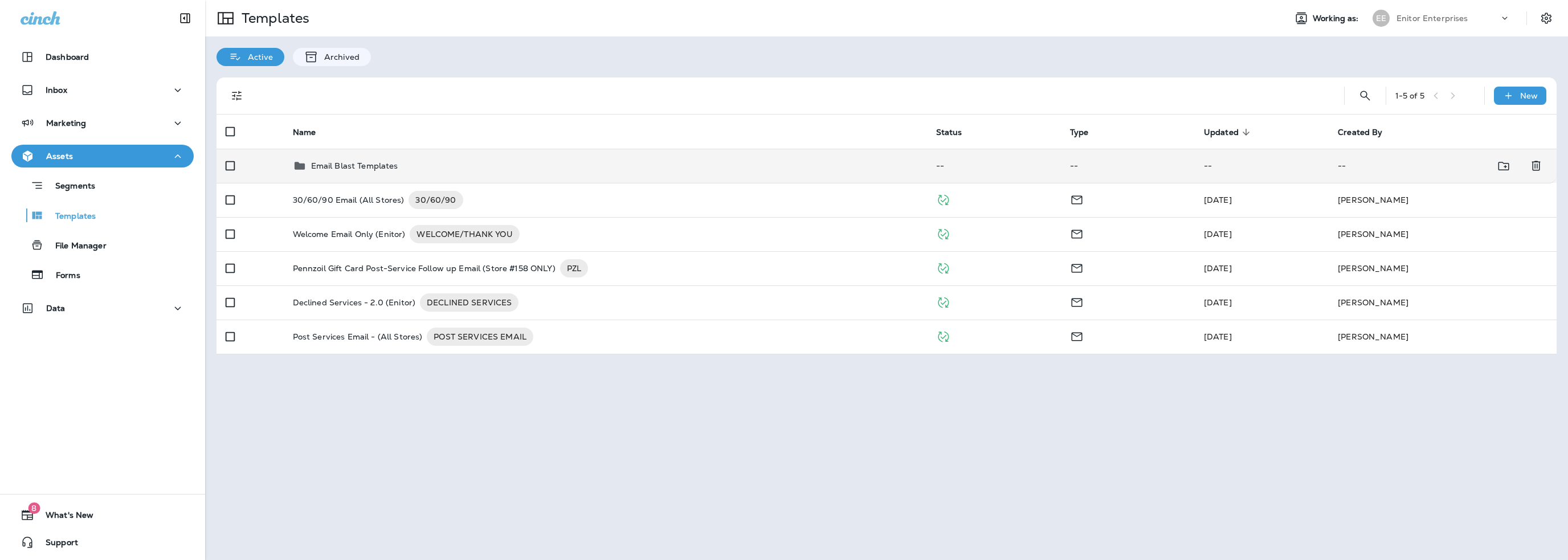
click at [348, 161] on p "Email Blast Templates" at bounding box center [354, 166] width 87 height 9
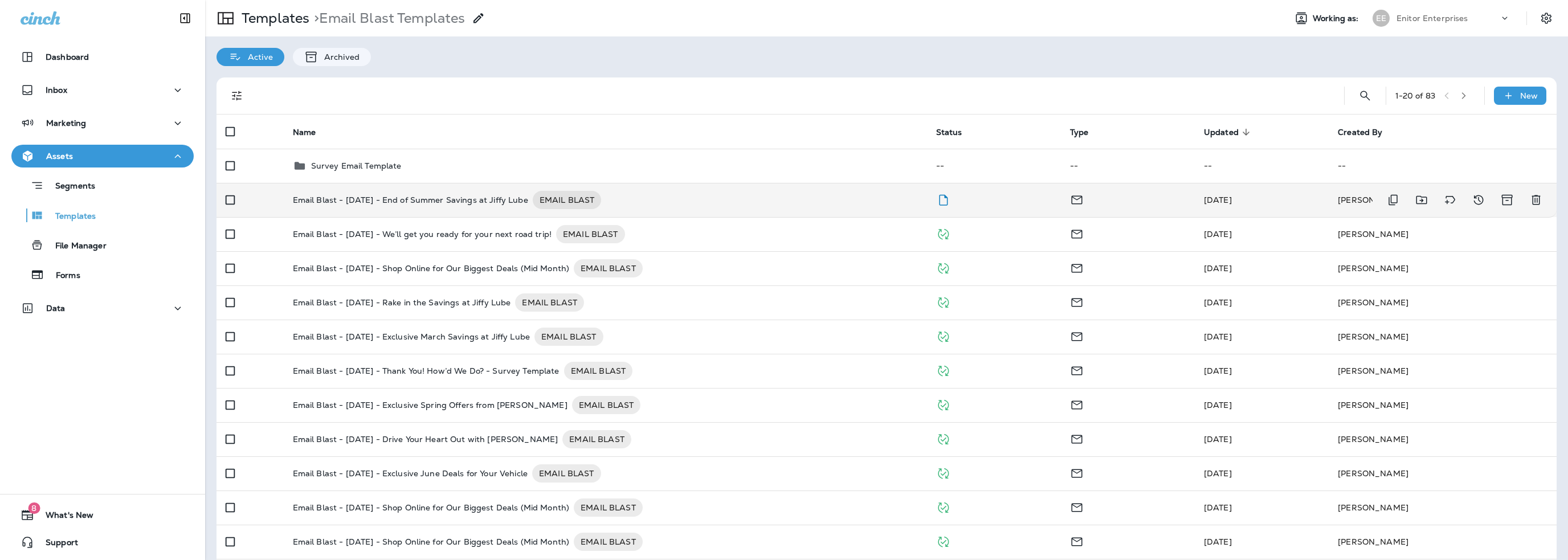
click at [385, 194] on p "Email Blast - 9-5-25 - End of Summer Savings at Jiffy Lube" at bounding box center [410, 200] width 235 height 18
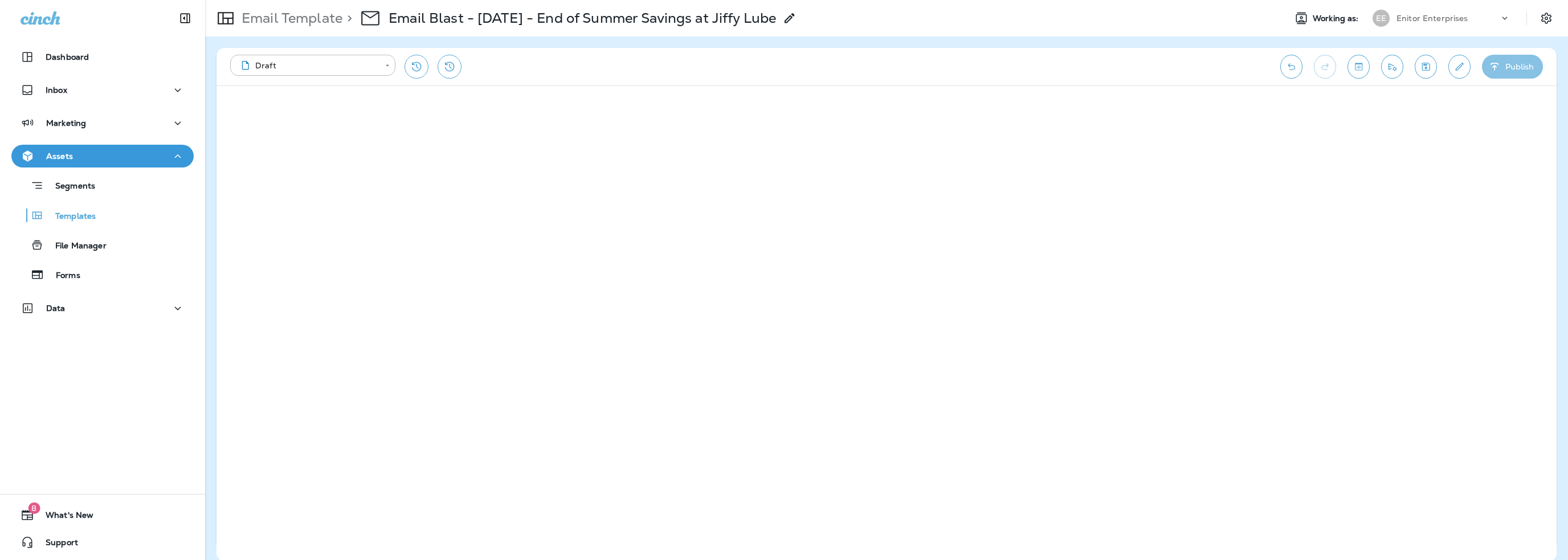
click at [1493, 68] on icon "button" at bounding box center [1495, 67] width 12 height 11
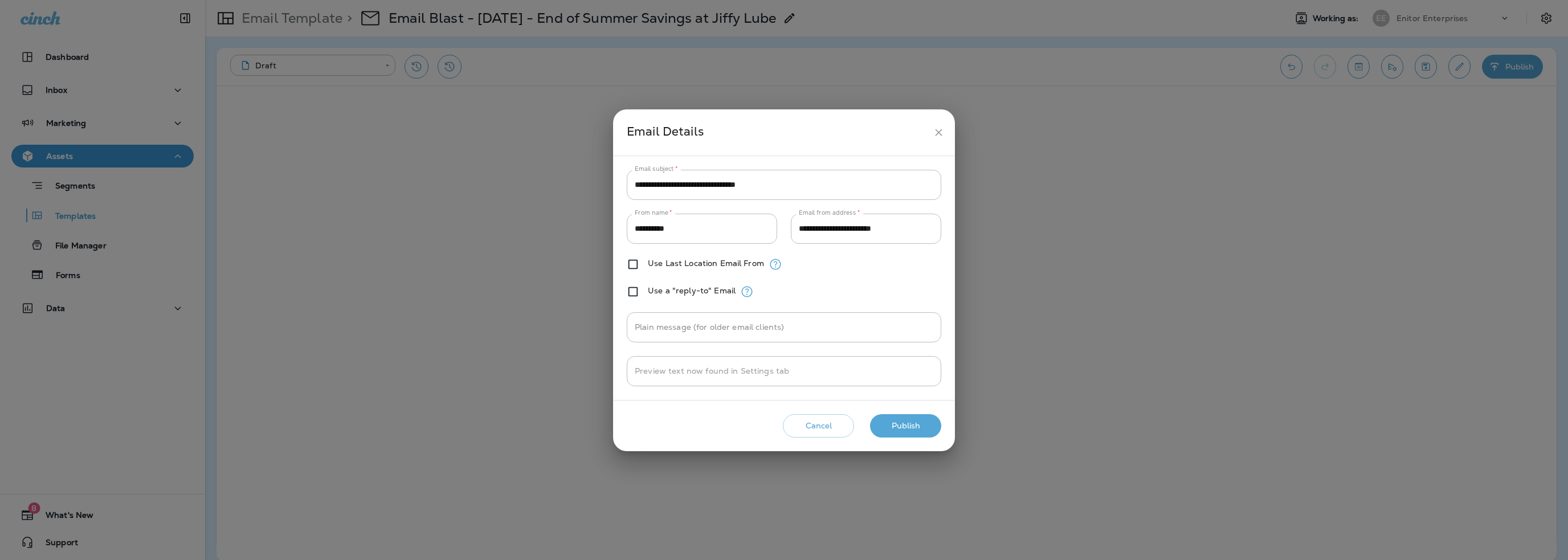
click at [921, 423] on button "Publish" at bounding box center [906, 425] width 72 height 23
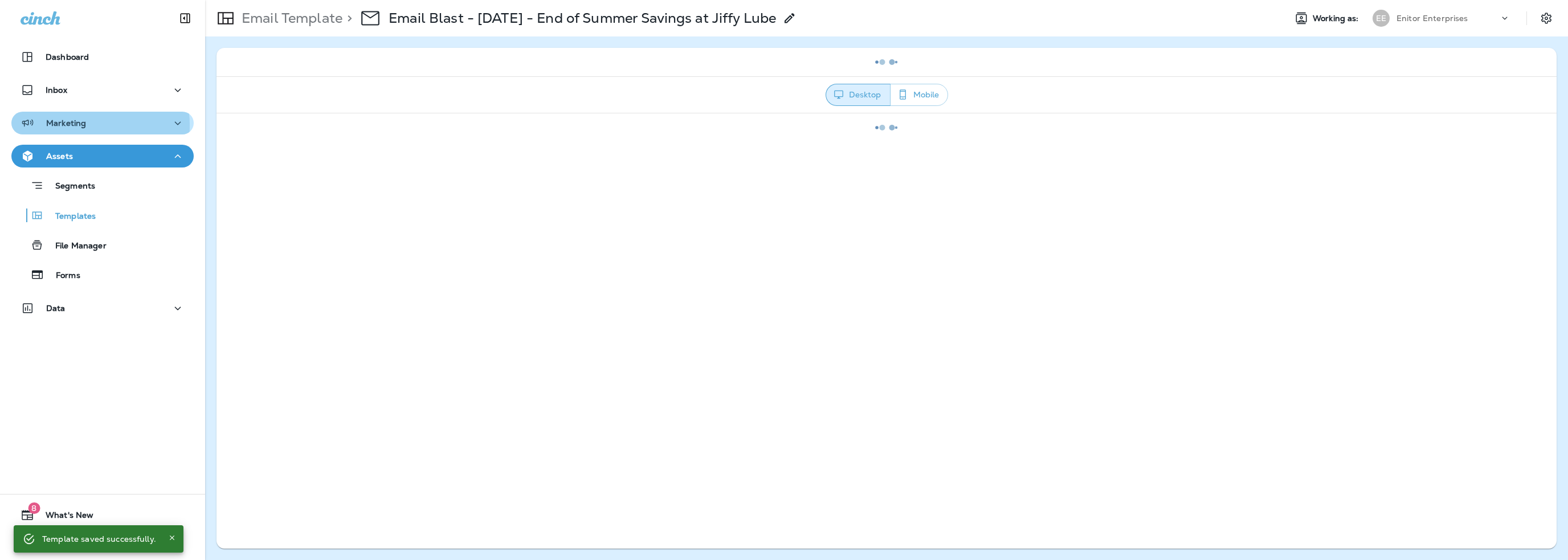
click at [80, 125] on p "Marketing" at bounding box center [66, 122] width 40 height 9
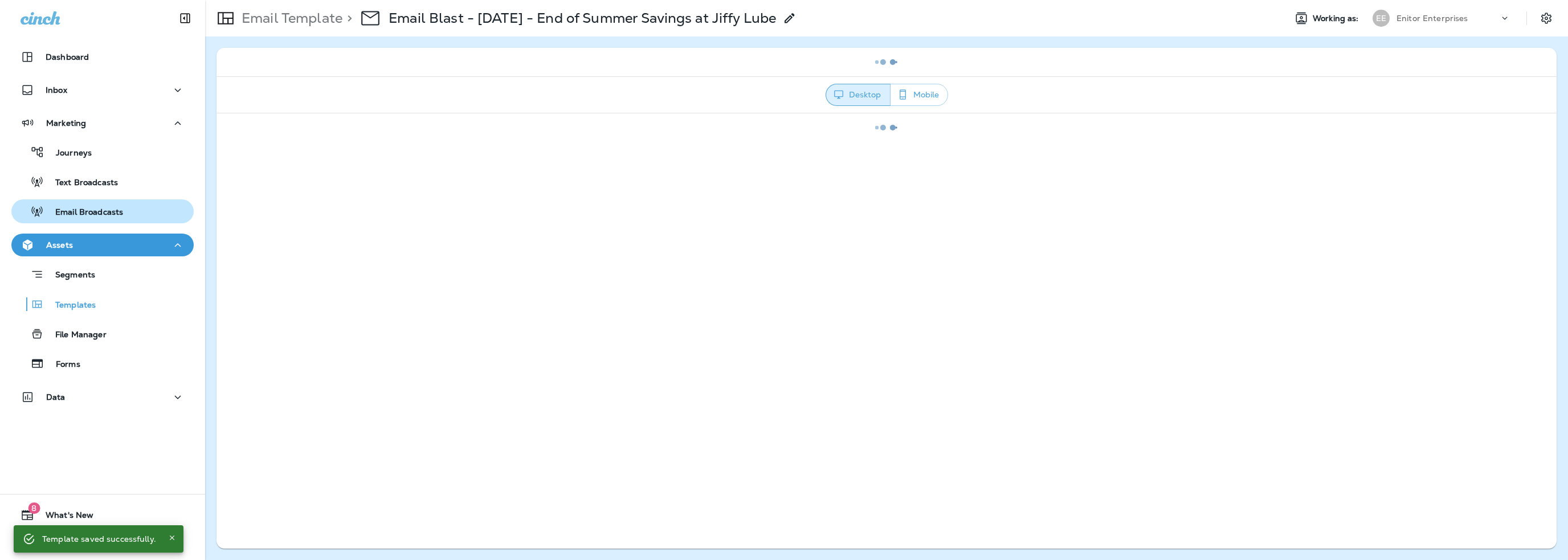
click at [92, 211] on p "Email Broadcasts" at bounding box center [84, 212] width 80 height 10
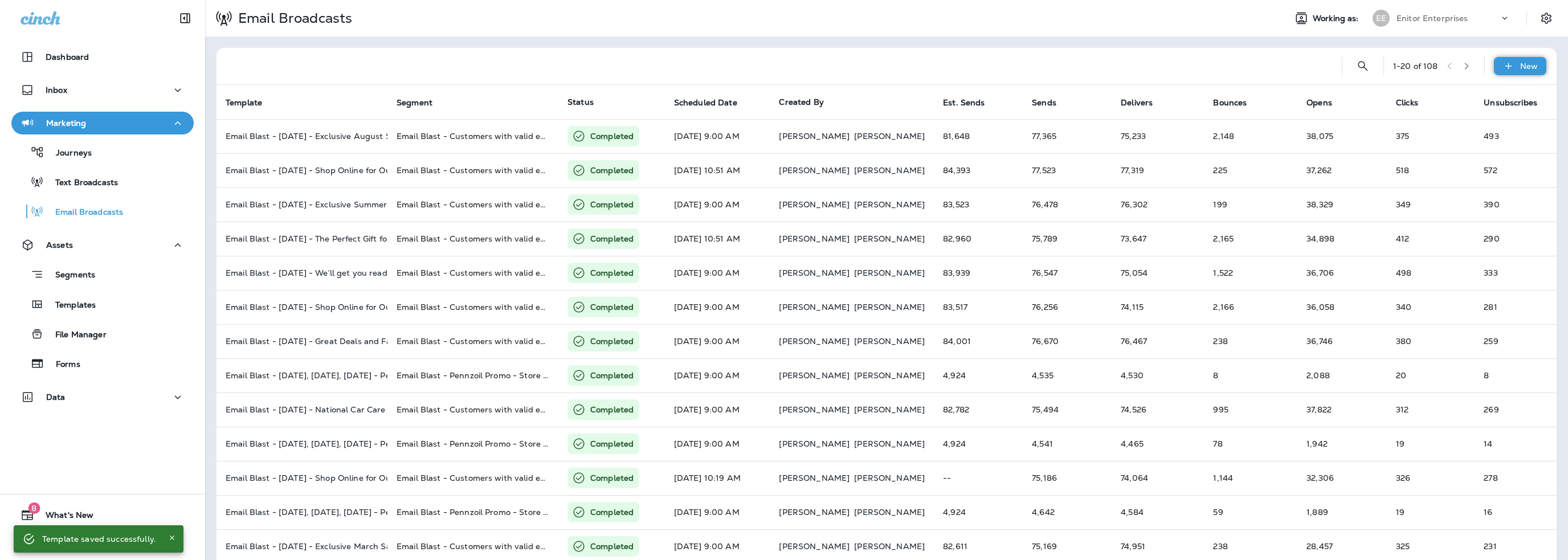
click at [1505, 66] on icon at bounding box center [1508, 66] width 6 height 6
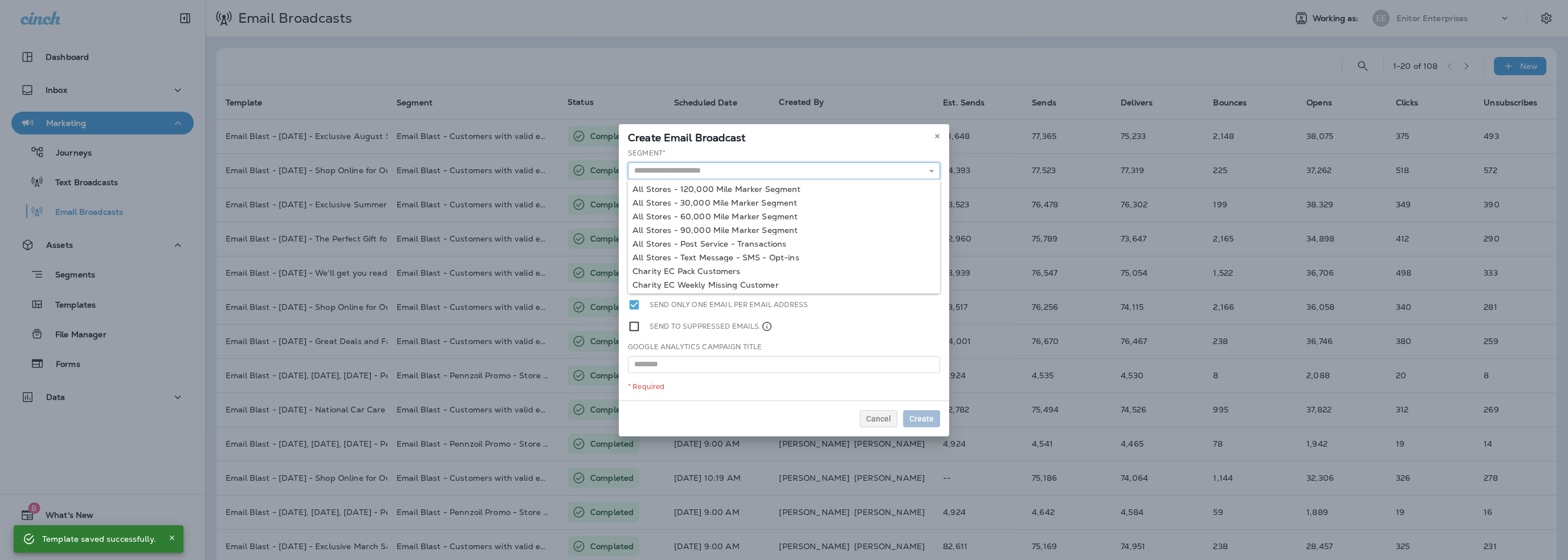
click at [693, 167] on input "text" at bounding box center [784, 170] width 313 height 17
type input "**********"
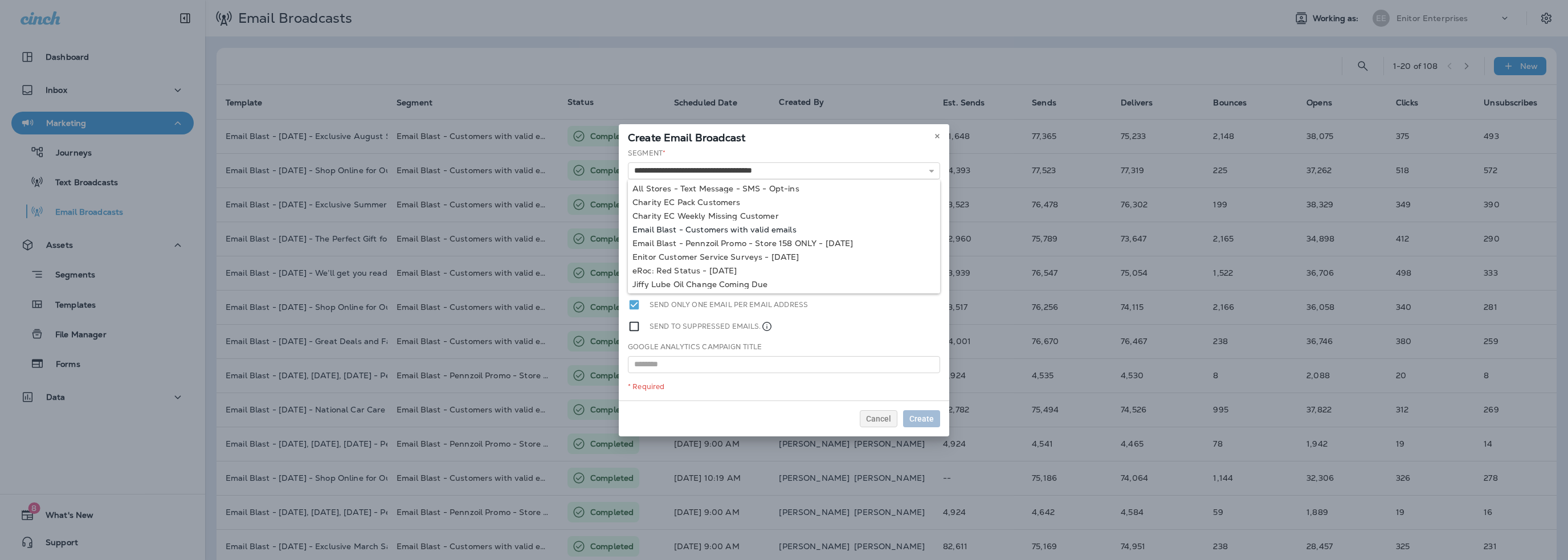
click at [734, 228] on div "**********" at bounding box center [784, 274] width 330 height 252
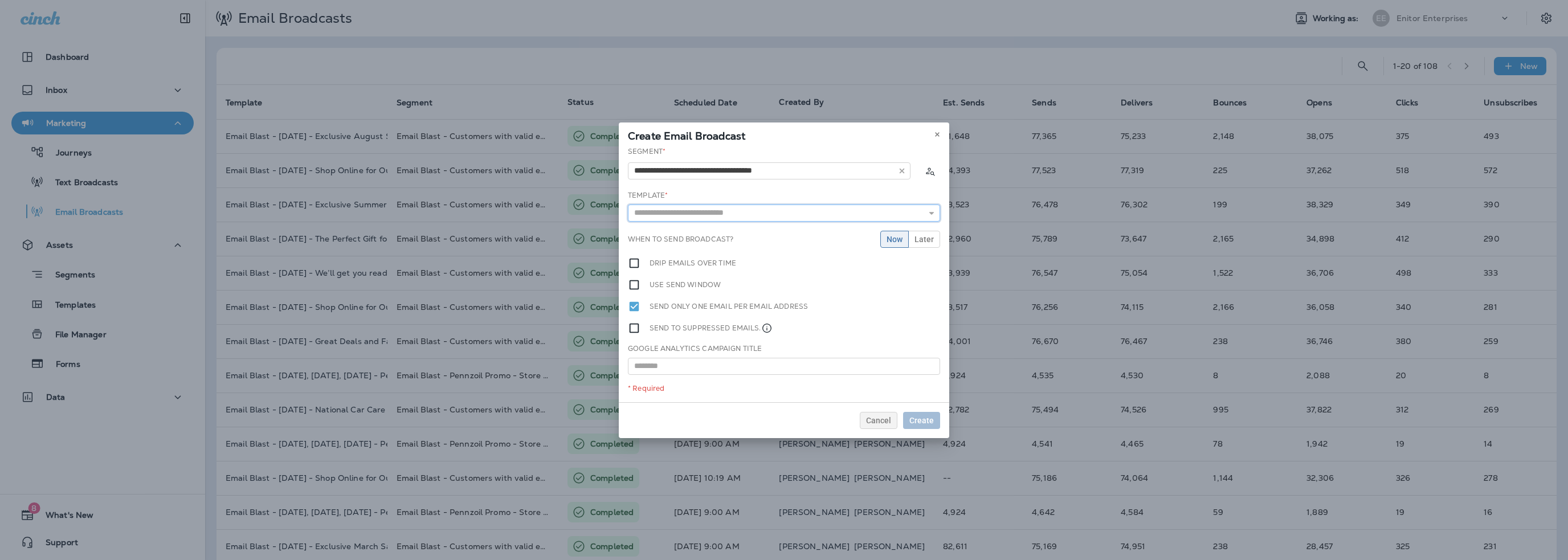
click at [704, 214] on input "text" at bounding box center [784, 213] width 313 height 17
type input "**********"
click at [715, 234] on div "**********" at bounding box center [784, 274] width 330 height 255
click at [915, 239] on span "Later" at bounding box center [924, 239] width 19 height 8
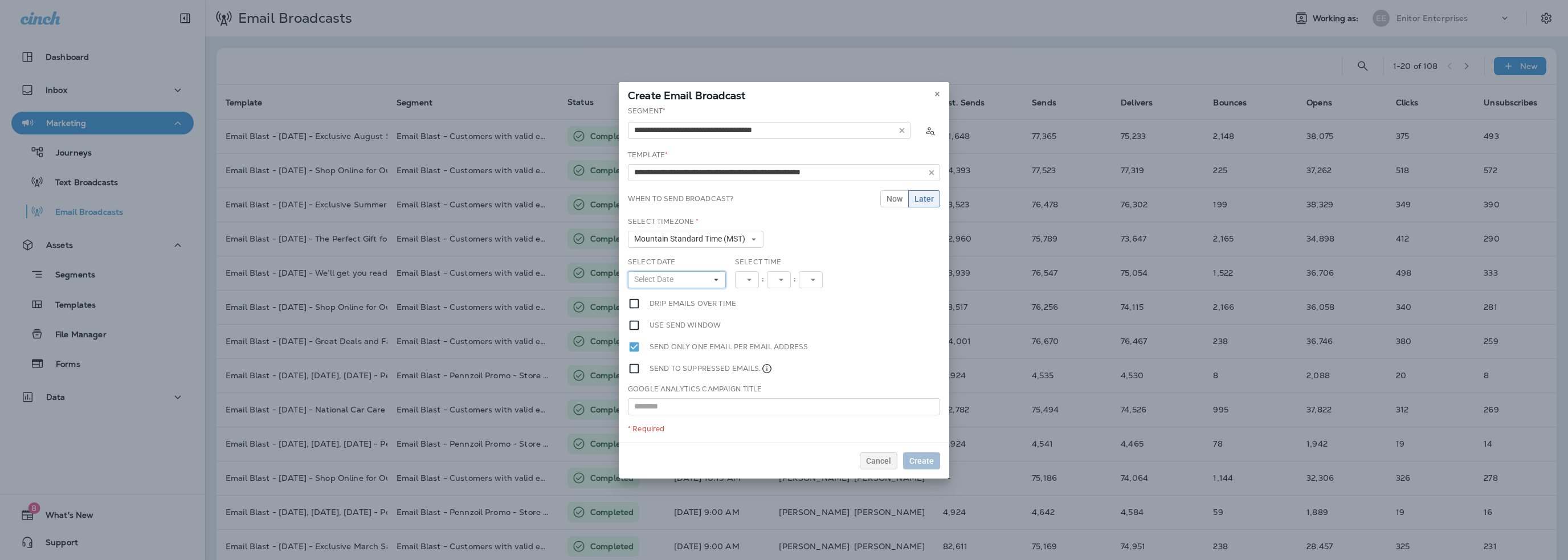
click at [661, 282] on span "Select Date" at bounding box center [656, 280] width 44 height 10
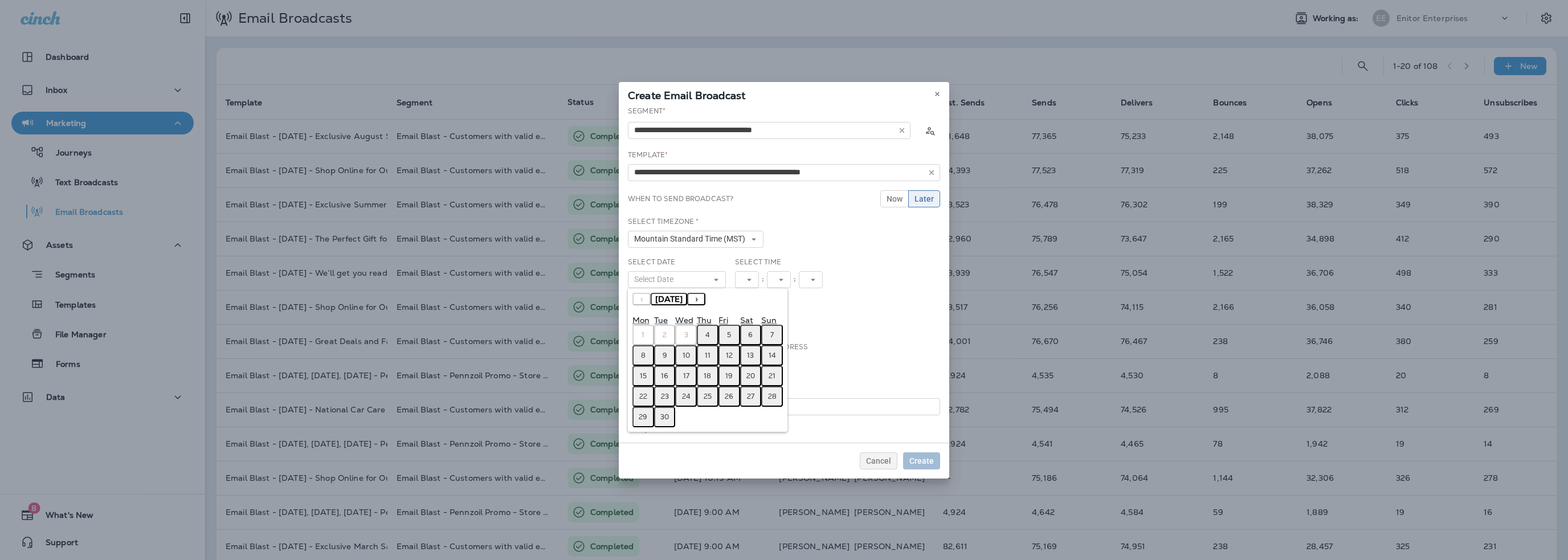
click at [727, 332] on abbr "5" at bounding box center [729, 334] width 4 height 9
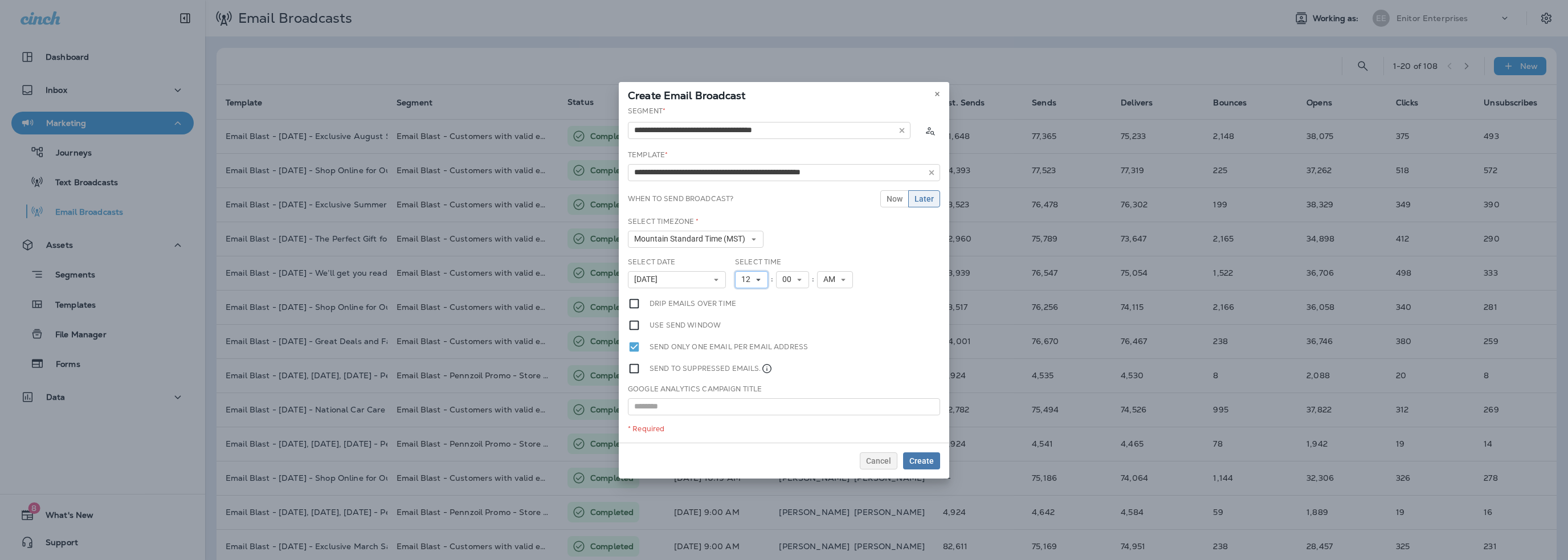
click at [749, 281] on span "12" at bounding box center [747, 280] width 14 height 10
click at [743, 419] on link "10" at bounding box center [751, 420] width 33 height 14
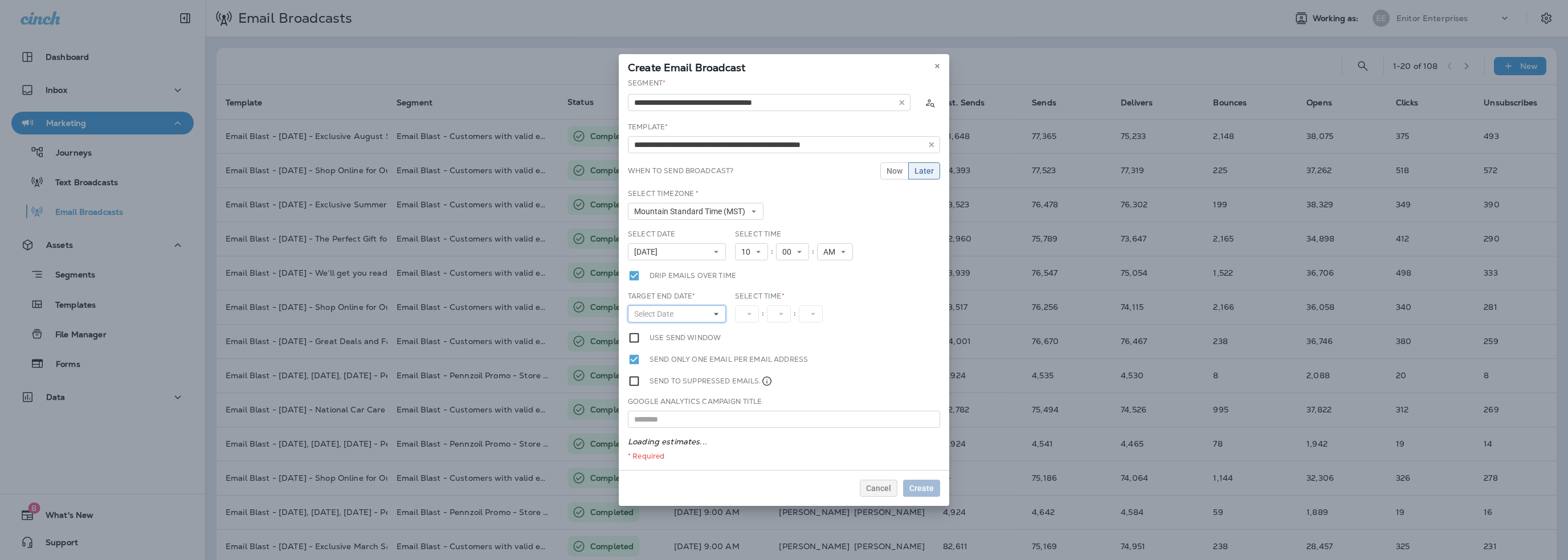
click at [654, 317] on span "Select Date" at bounding box center [656, 314] width 44 height 10
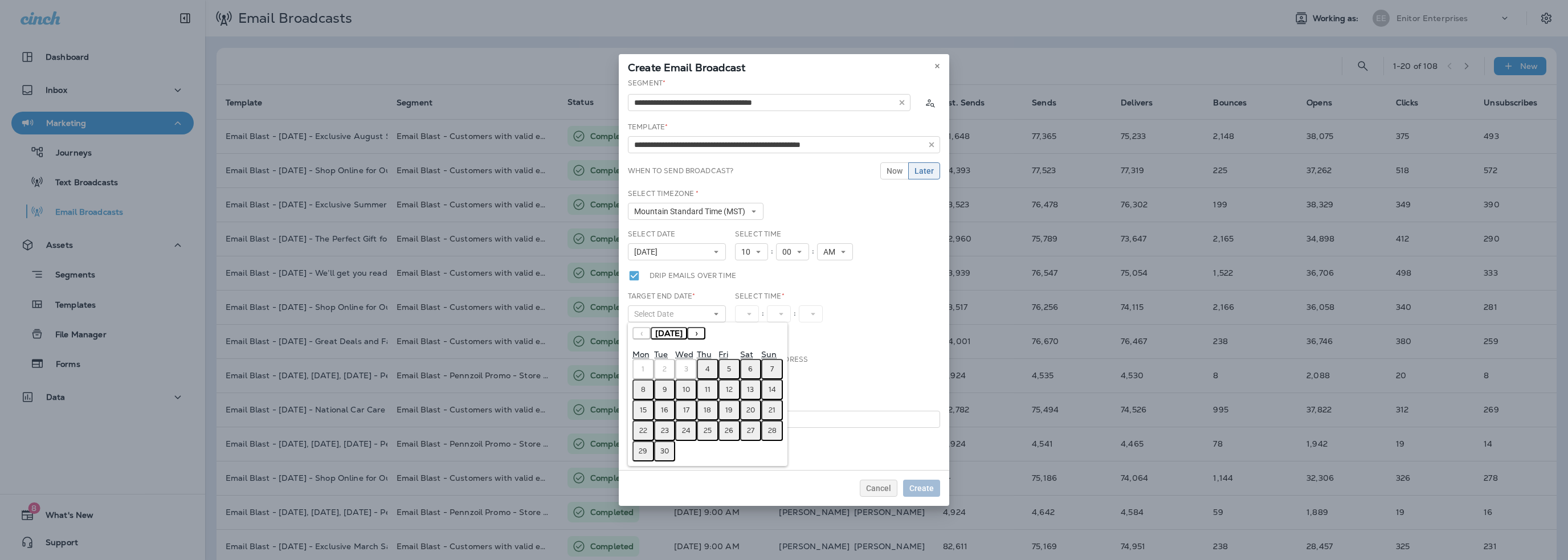
click at [728, 366] on abbr "5" at bounding box center [729, 369] width 4 height 9
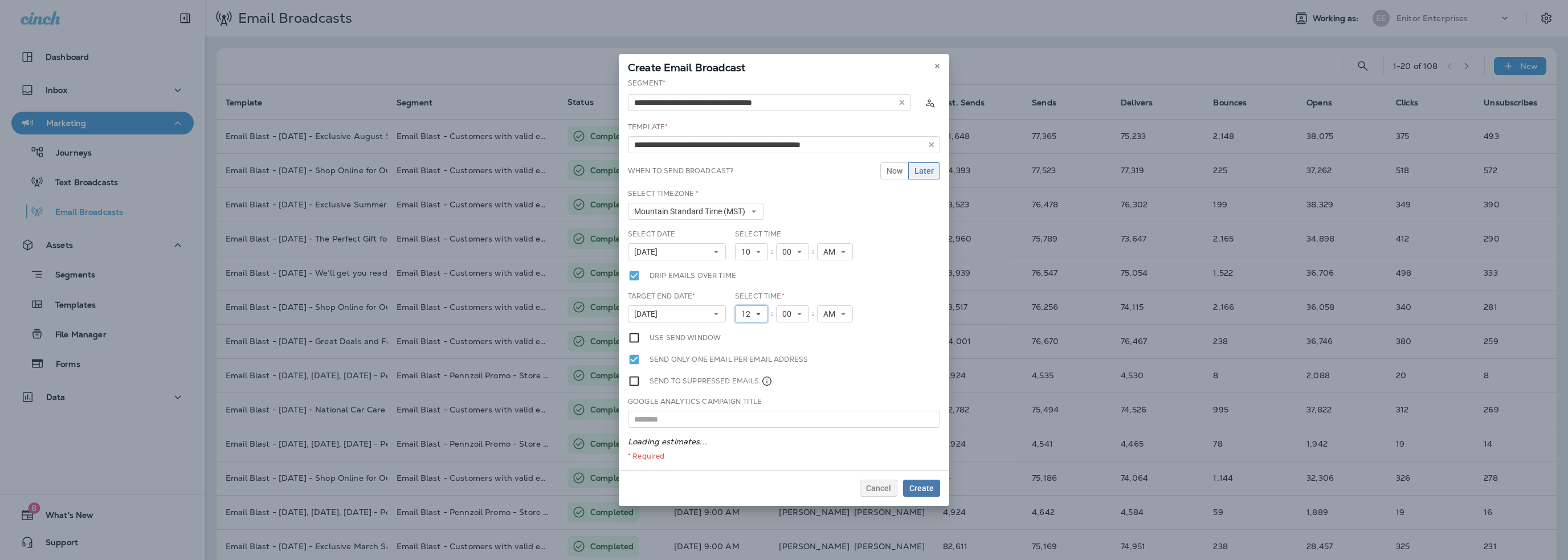
click at [755, 312] on icon at bounding box center [758, 313] width 7 height 7
click at [739, 329] on link "1" at bounding box center [751, 332] width 33 height 14
click at [825, 316] on span "AM" at bounding box center [827, 314] width 17 height 10
click at [827, 344] on link "PM" at bounding box center [830, 345] width 36 height 14
click at [915, 486] on span "Create" at bounding box center [922, 488] width 24 height 8
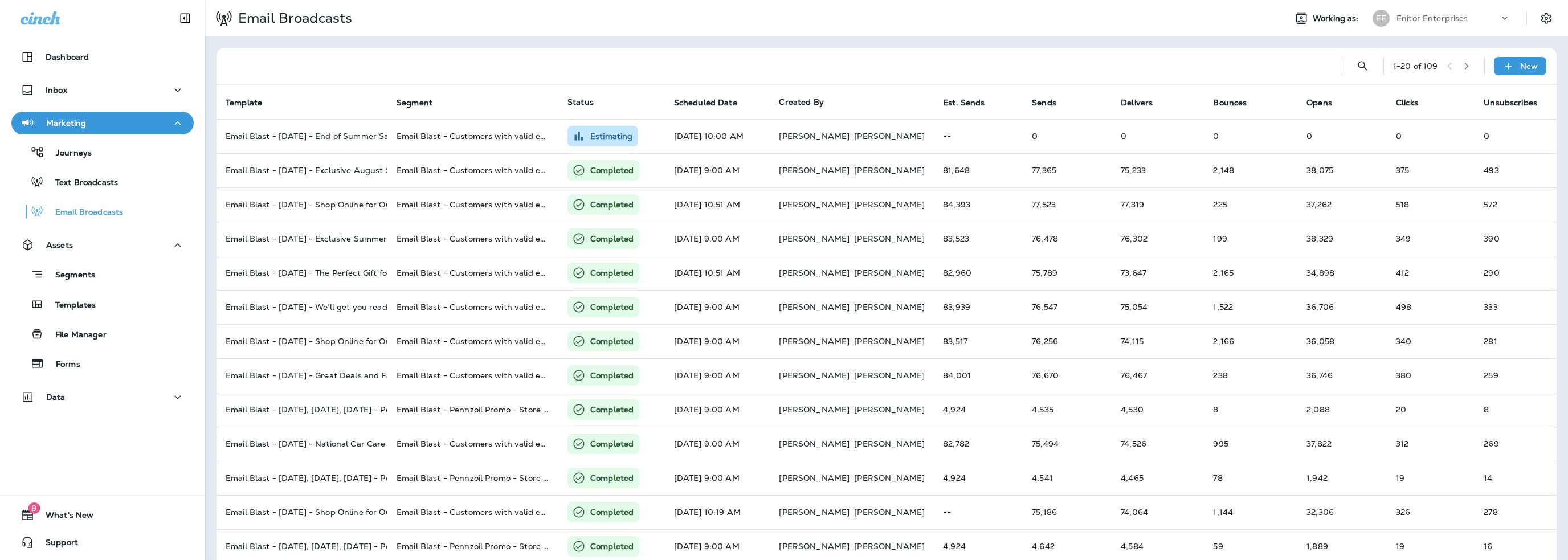
click at [1399, 23] on div "Enitor Enterprises" at bounding box center [1448, 18] width 103 height 17
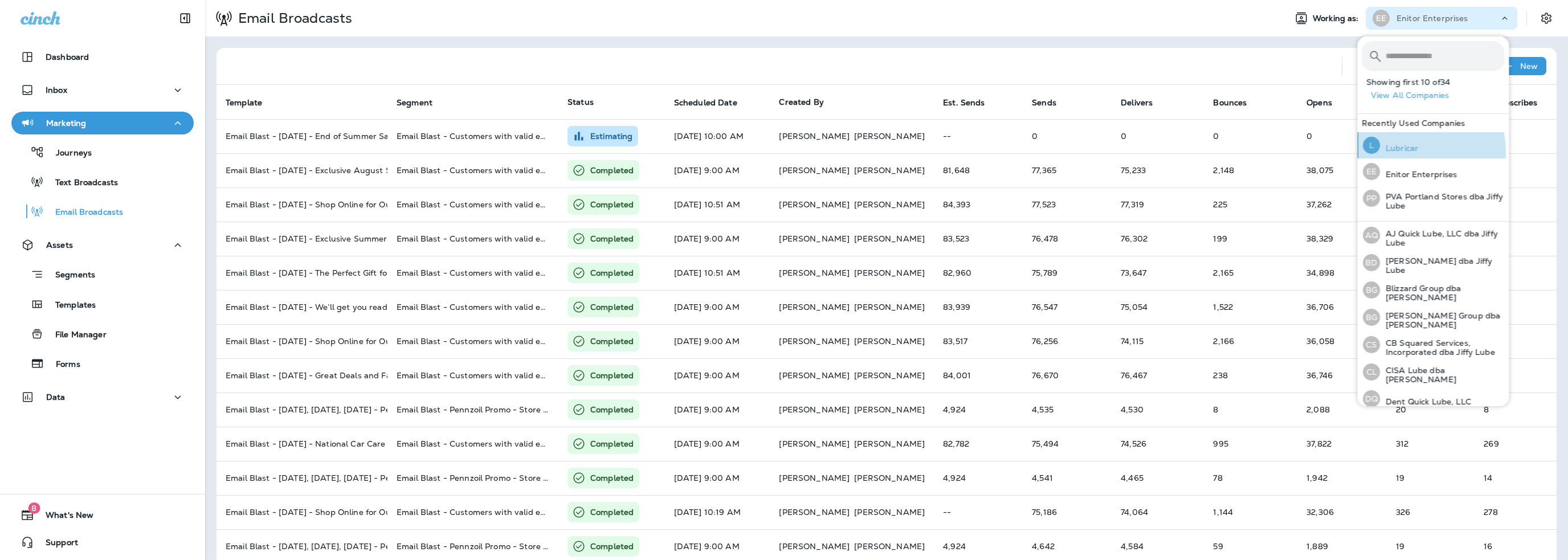
click at [1408, 152] on p "Lubricar" at bounding box center [1399, 148] width 39 height 9
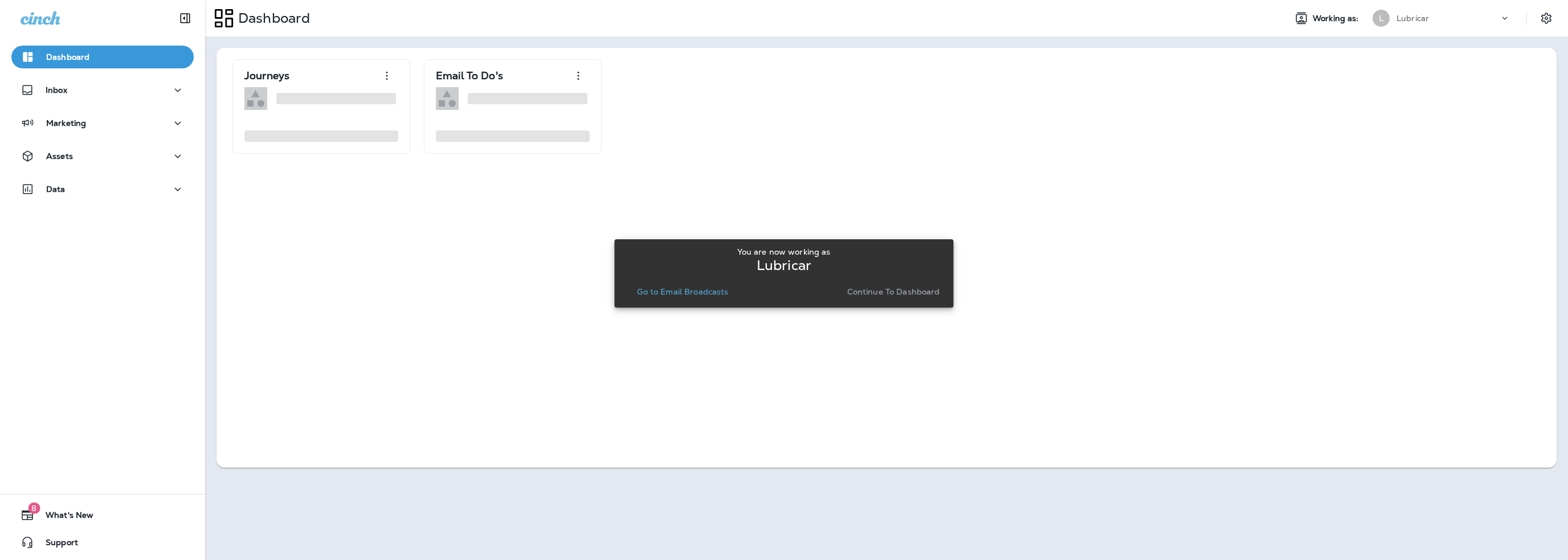
click at [706, 287] on p "Go to Email Broadcasts" at bounding box center [682, 291] width 91 height 9
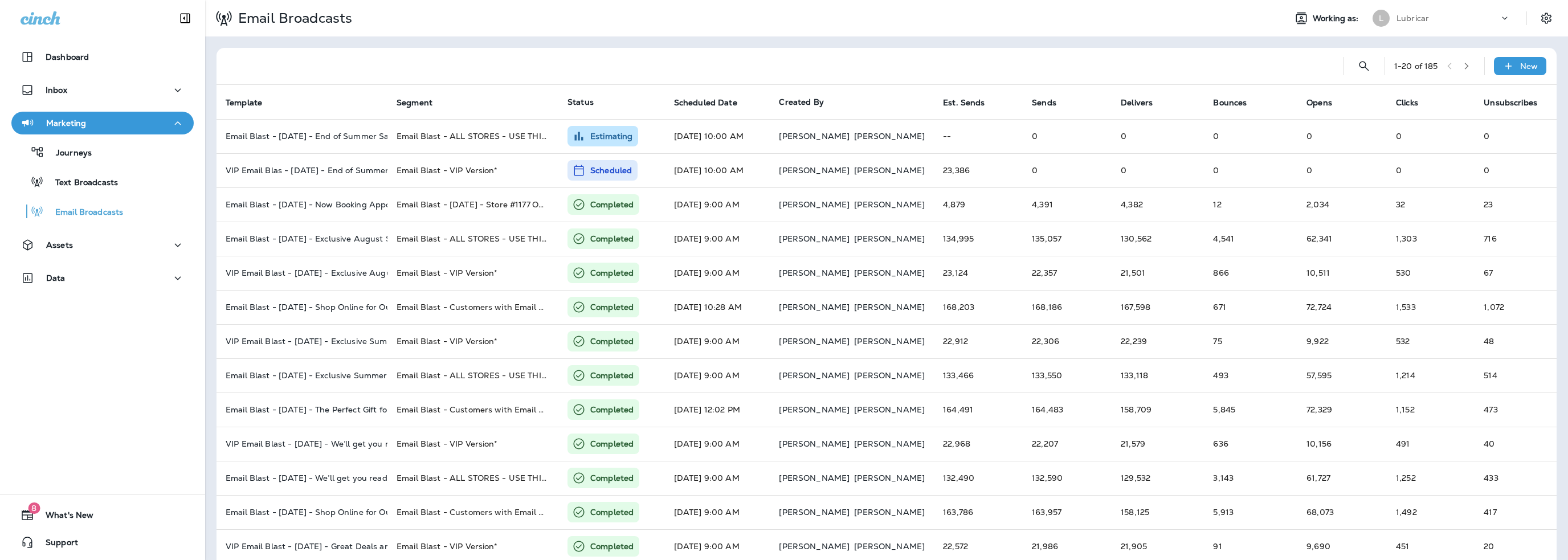
click at [1413, 21] on p "Lubricar" at bounding box center [1413, 18] width 32 height 9
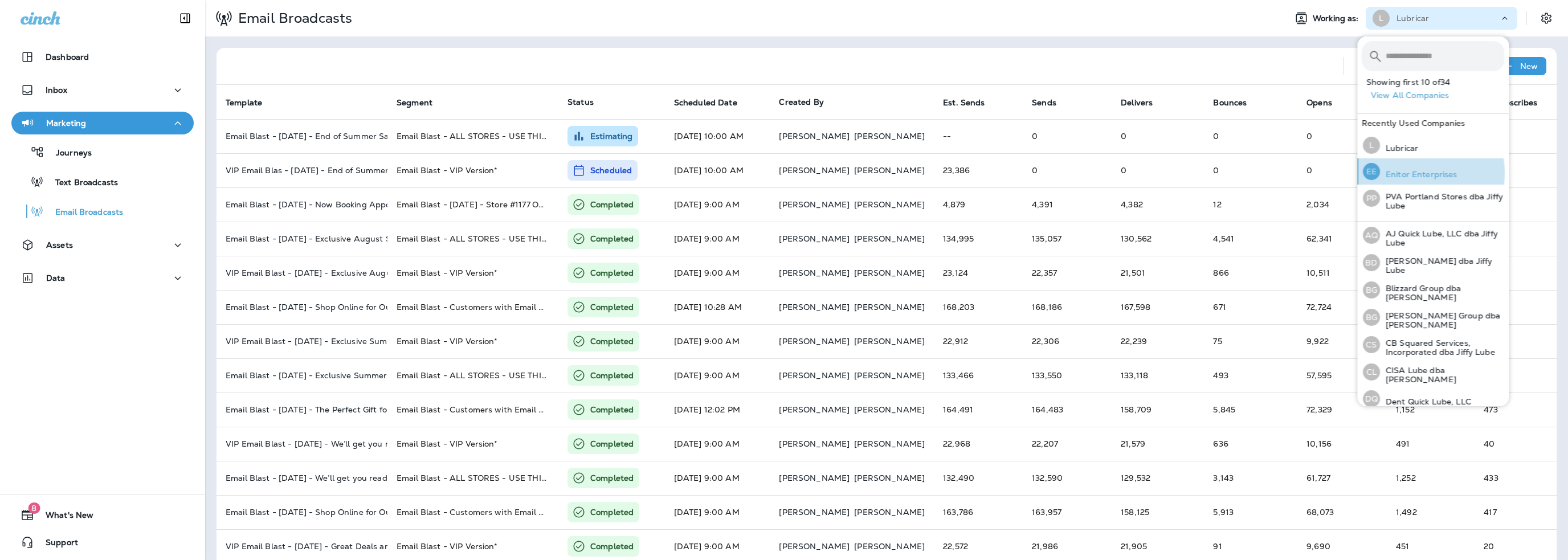
click at [1414, 173] on p "Enitor Enterprises" at bounding box center [1419, 174] width 77 height 9
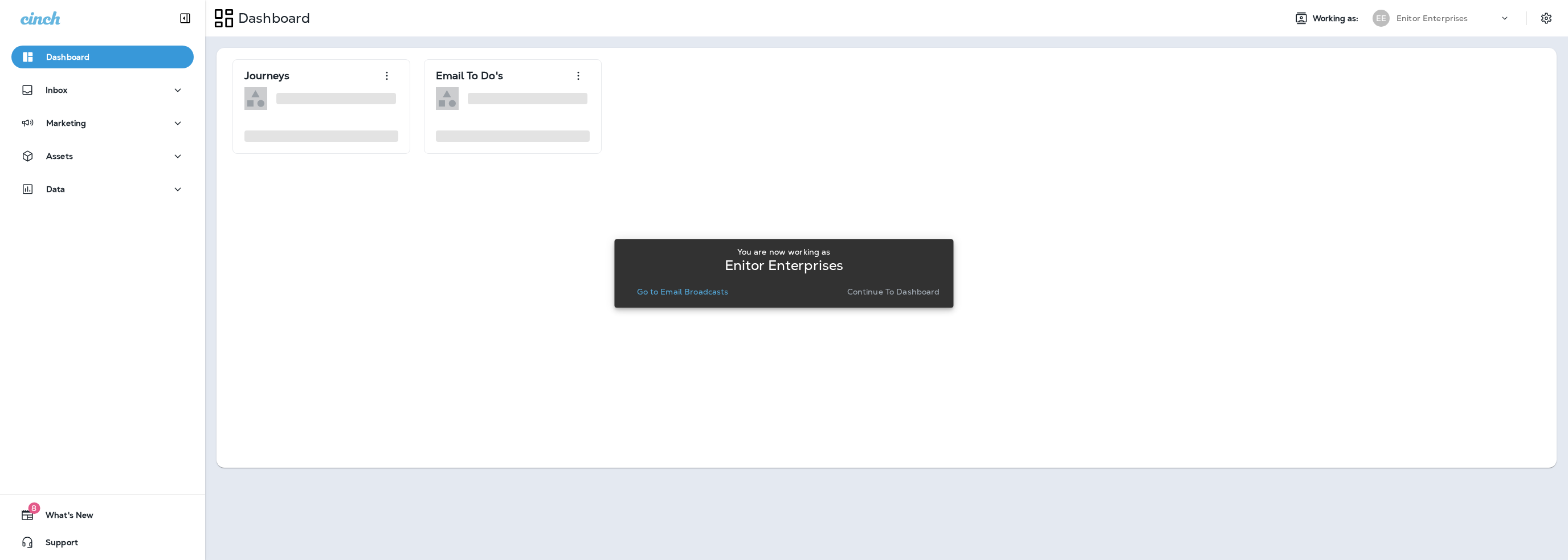
click at [702, 288] on p "Go to Email Broadcasts" at bounding box center [682, 291] width 91 height 9
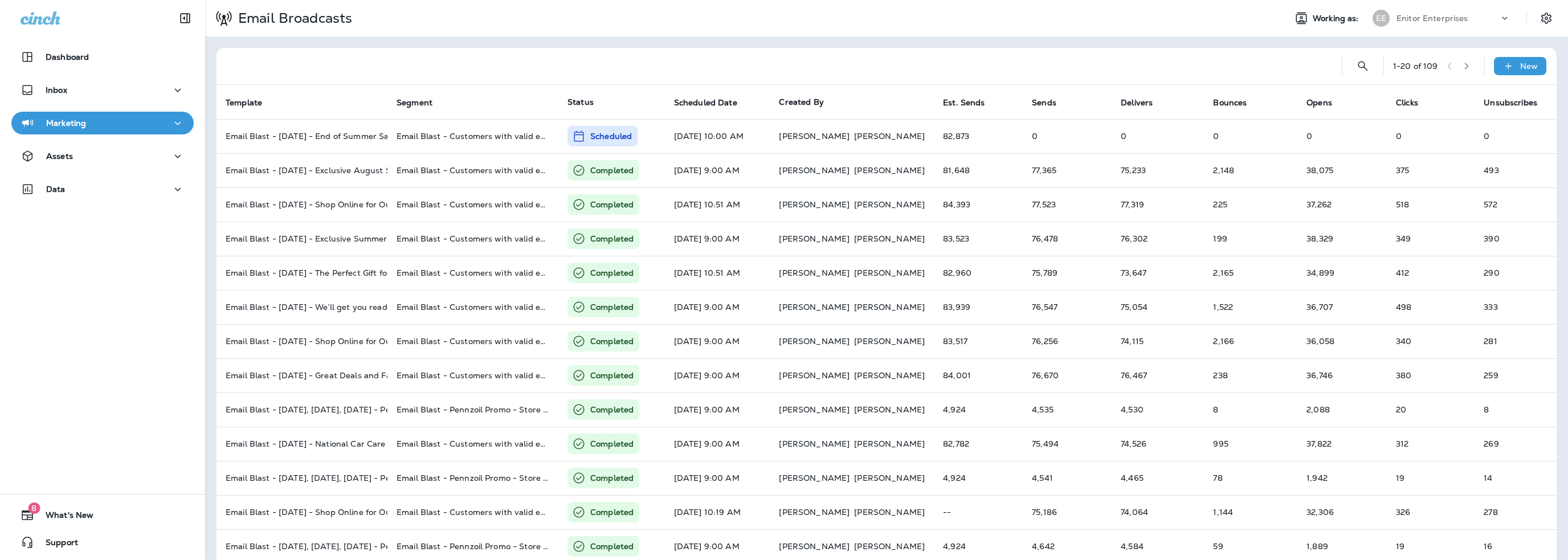
click at [1428, 22] on p "Enitor Enterprises" at bounding box center [1432, 18] width 72 height 9
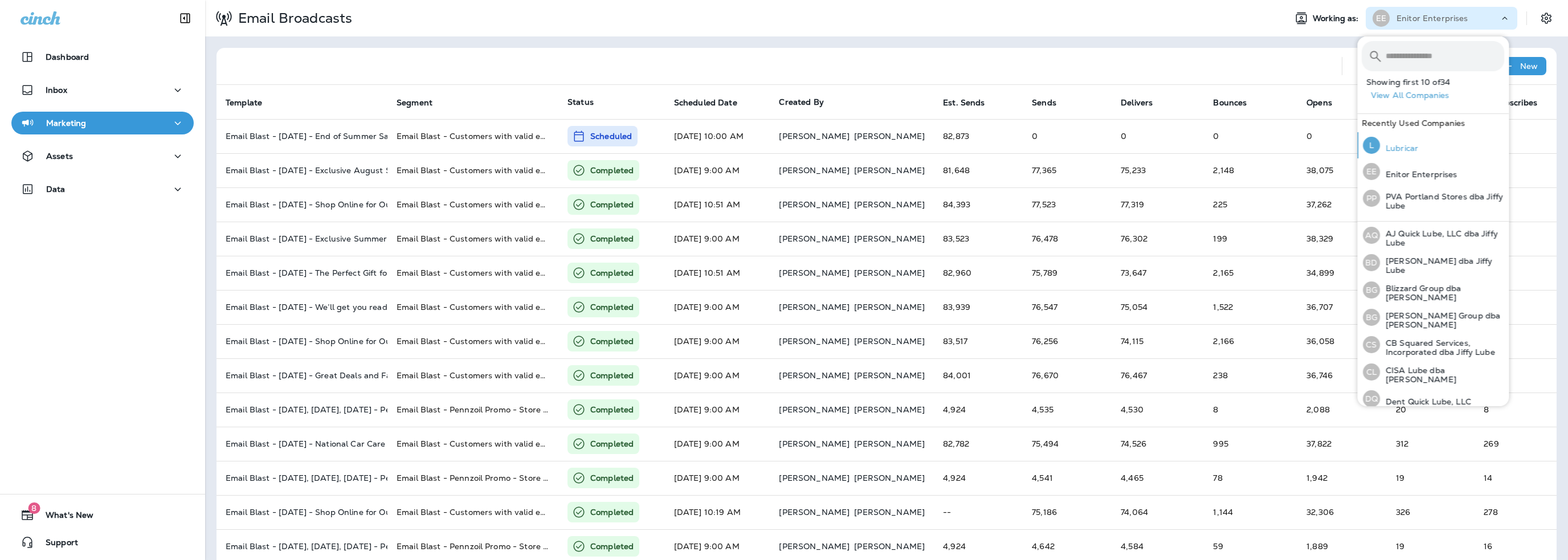
click at [1415, 144] on p "Lubricar" at bounding box center [1399, 148] width 39 height 9
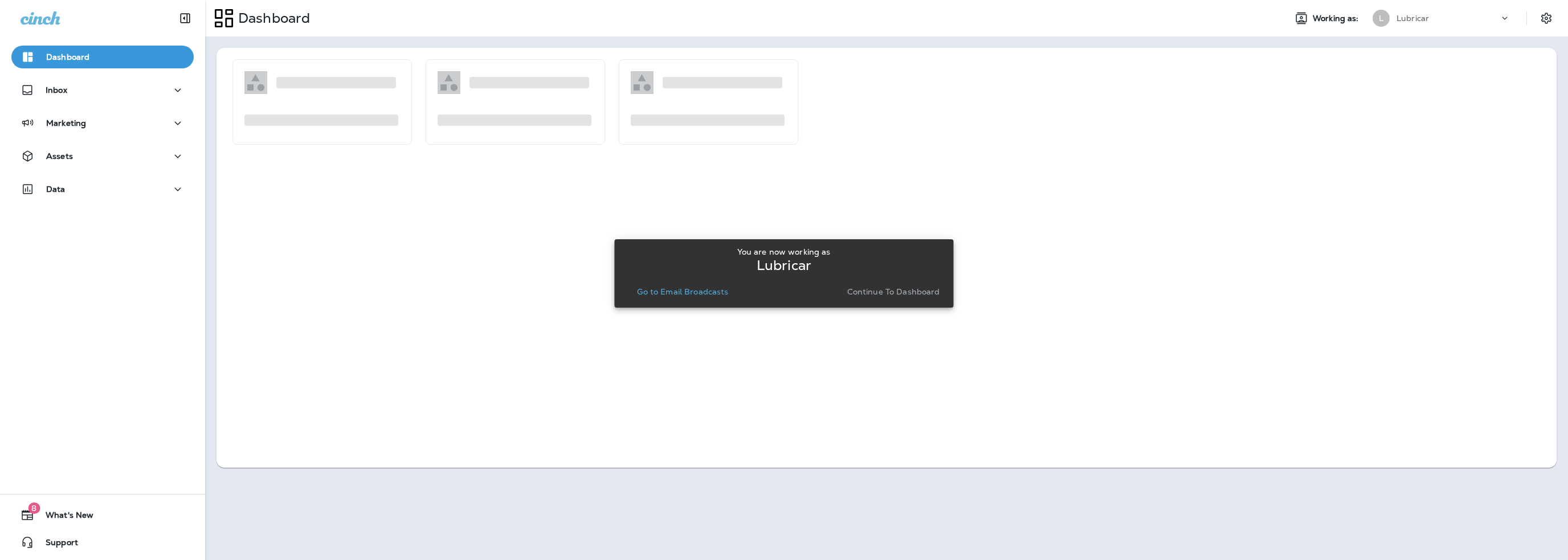
click at [705, 291] on p "Go to Email Broadcasts" at bounding box center [682, 291] width 91 height 9
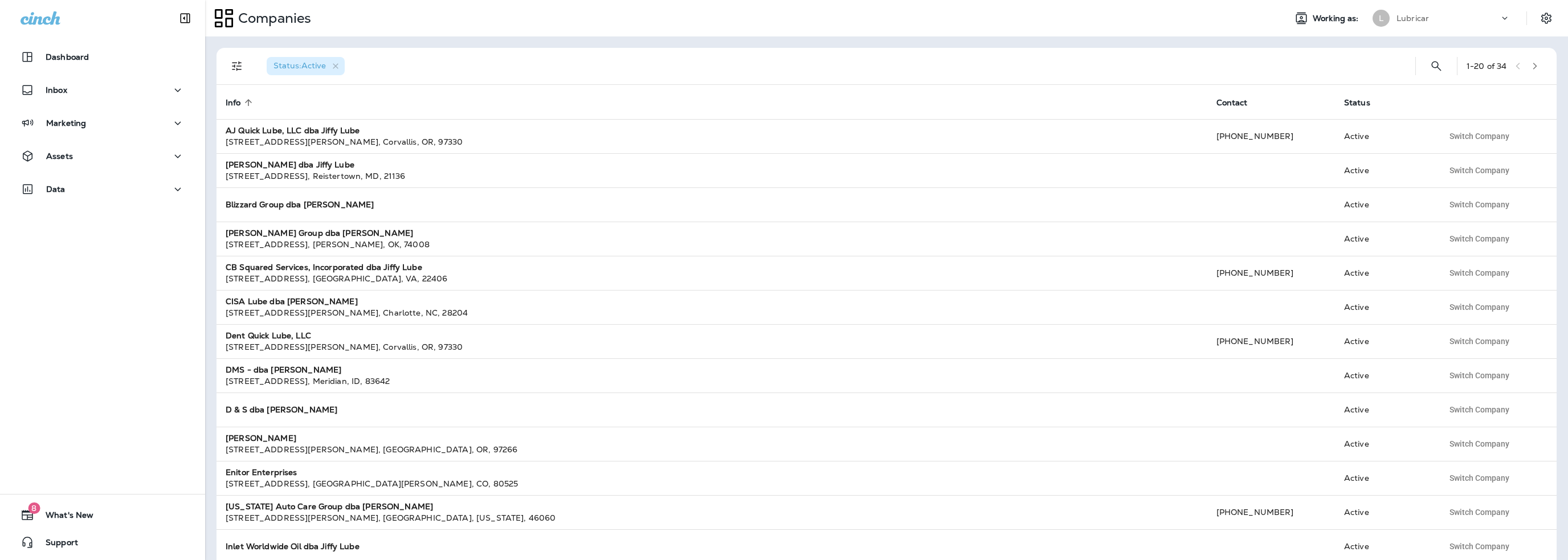
click at [1417, 20] on p "Lubricar" at bounding box center [1413, 18] width 32 height 9
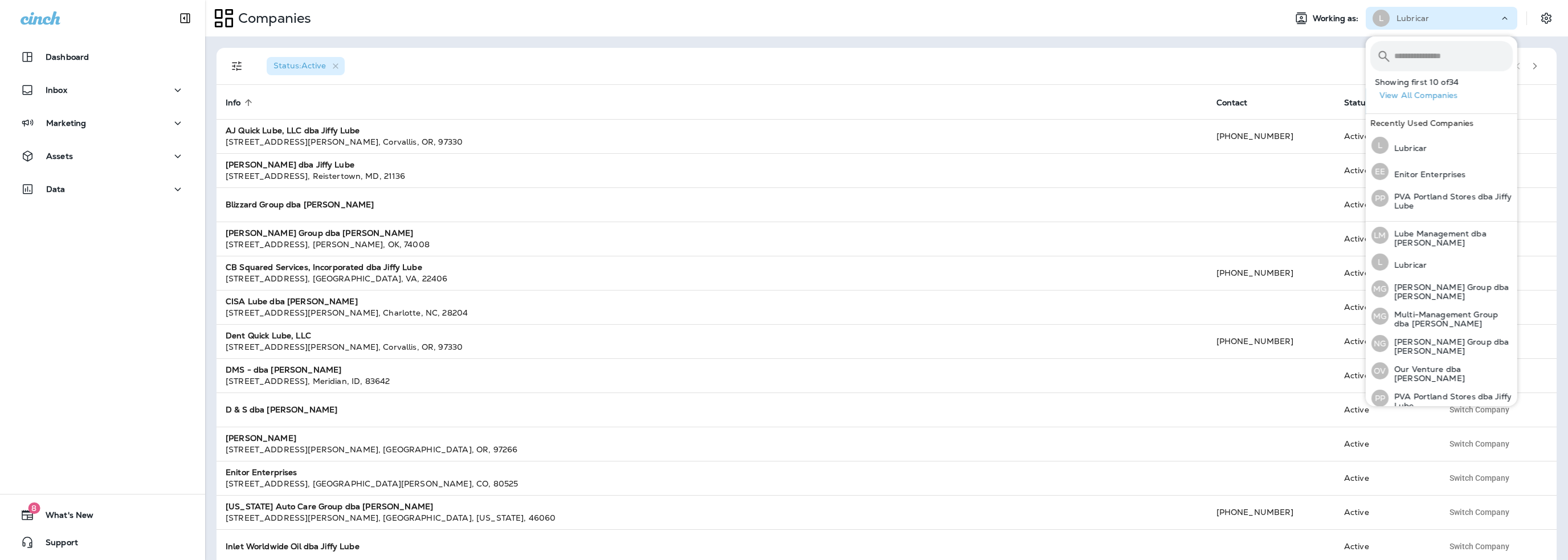
scroll to position [354, 0]
click at [1431, 287] on p "[PERSON_NAME] Group dba [PERSON_NAME]" at bounding box center [1451, 288] width 125 height 18
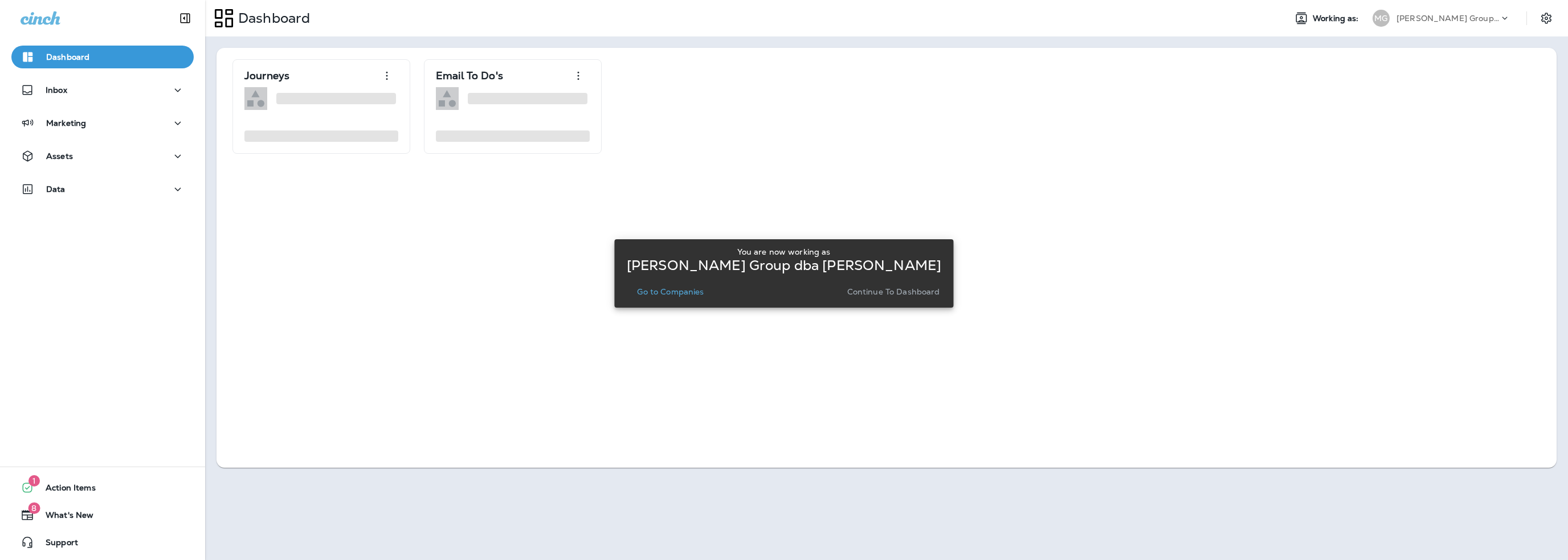
click at [681, 294] on p "Go to Companies" at bounding box center [670, 291] width 67 height 9
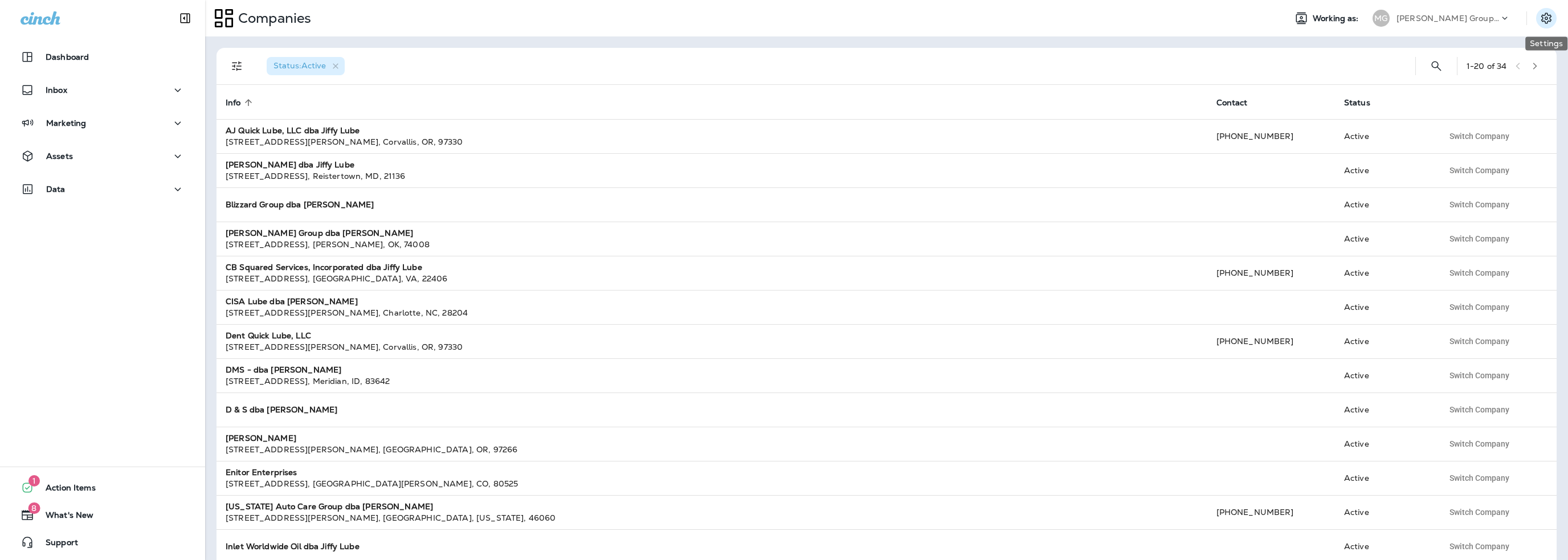
click at [1545, 18] on icon "Settings" at bounding box center [1546, 18] width 14 height 14
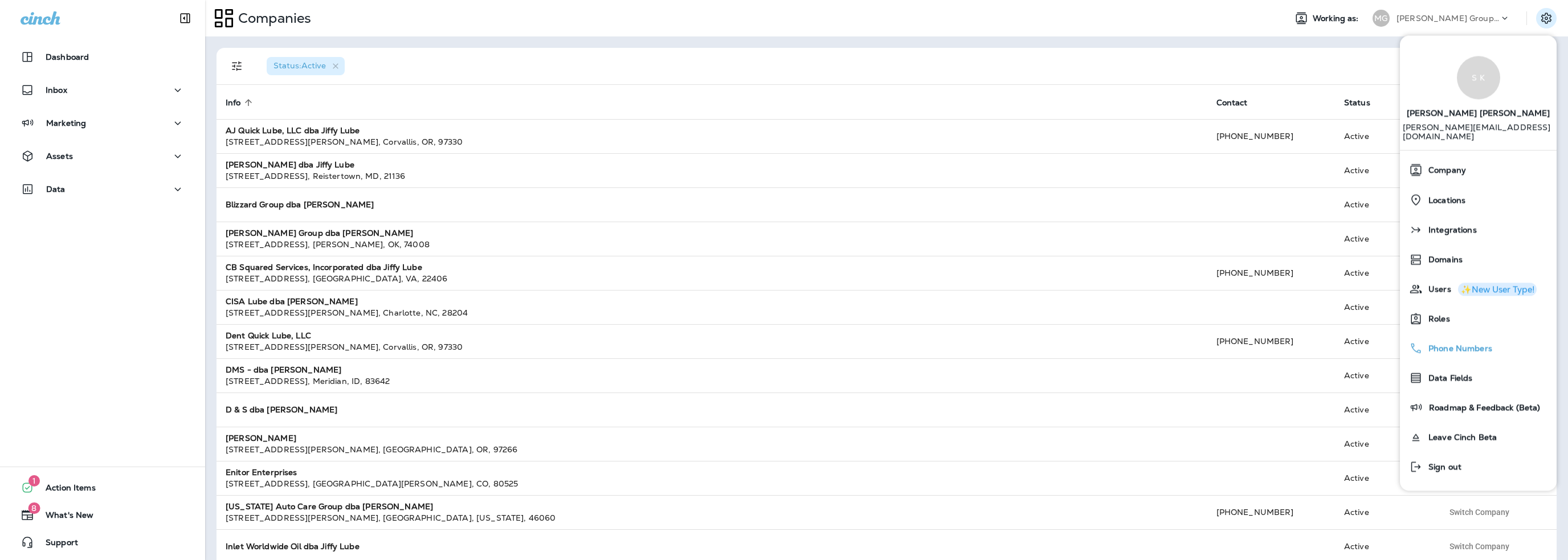
click at [1443, 344] on span "Phone Numbers" at bounding box center [1457, 349] width 69 height 10
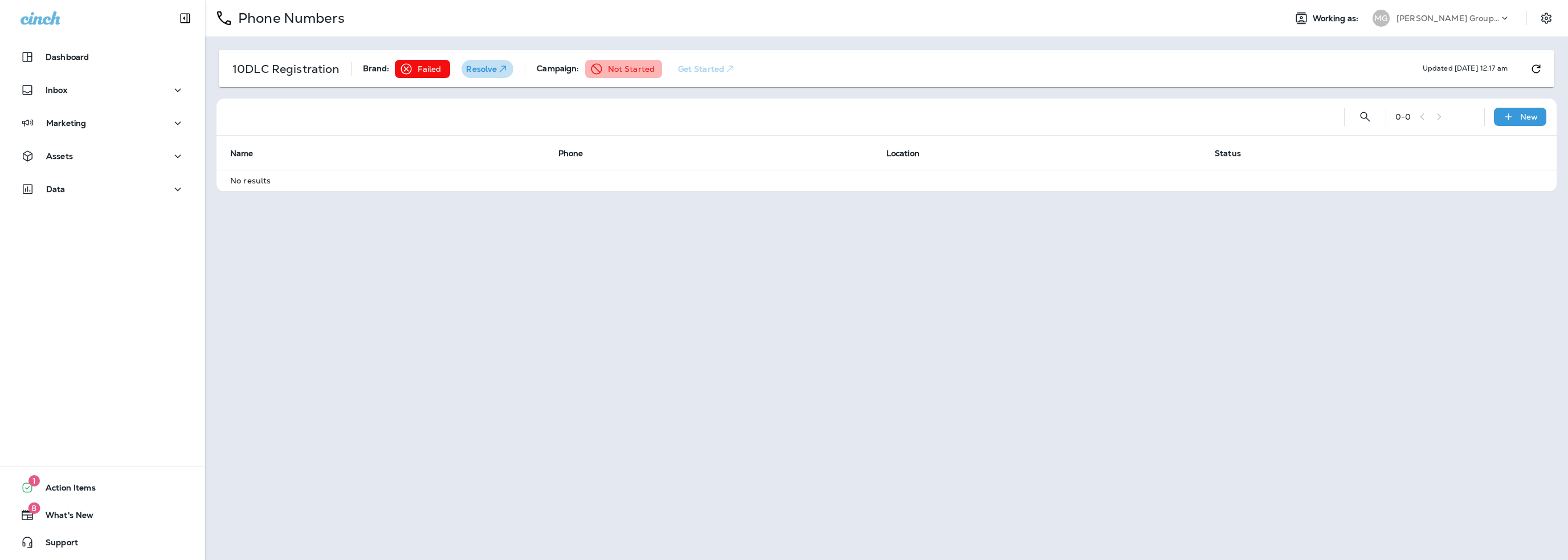
click at [472, 69] on p "Resolve" at bounding box center [487, 69] width 43 height 11
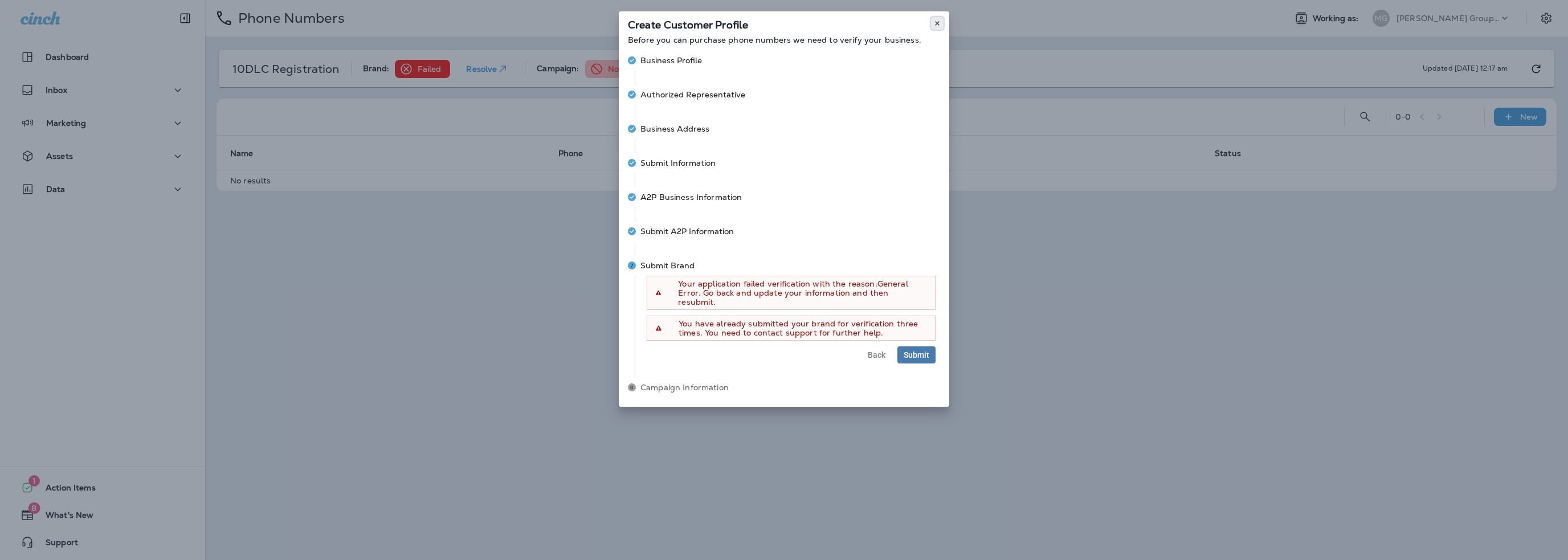
click at [939, 24] on use at bounding box center [936, 23] width 4 height 5
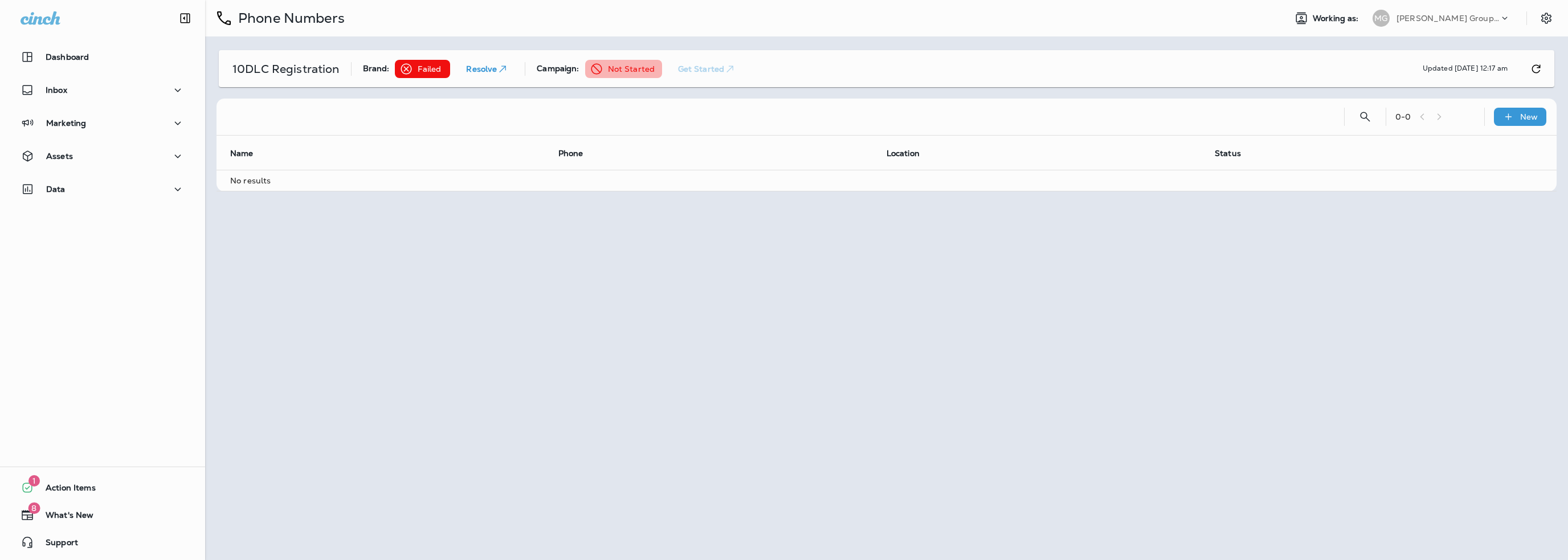
click at [831, 298] on div at bounding box center [784, 280] width 1568 height 560
click at [1533, 68] on icon "Refresh" at bounding box center [1536, 68] width 14 height 14
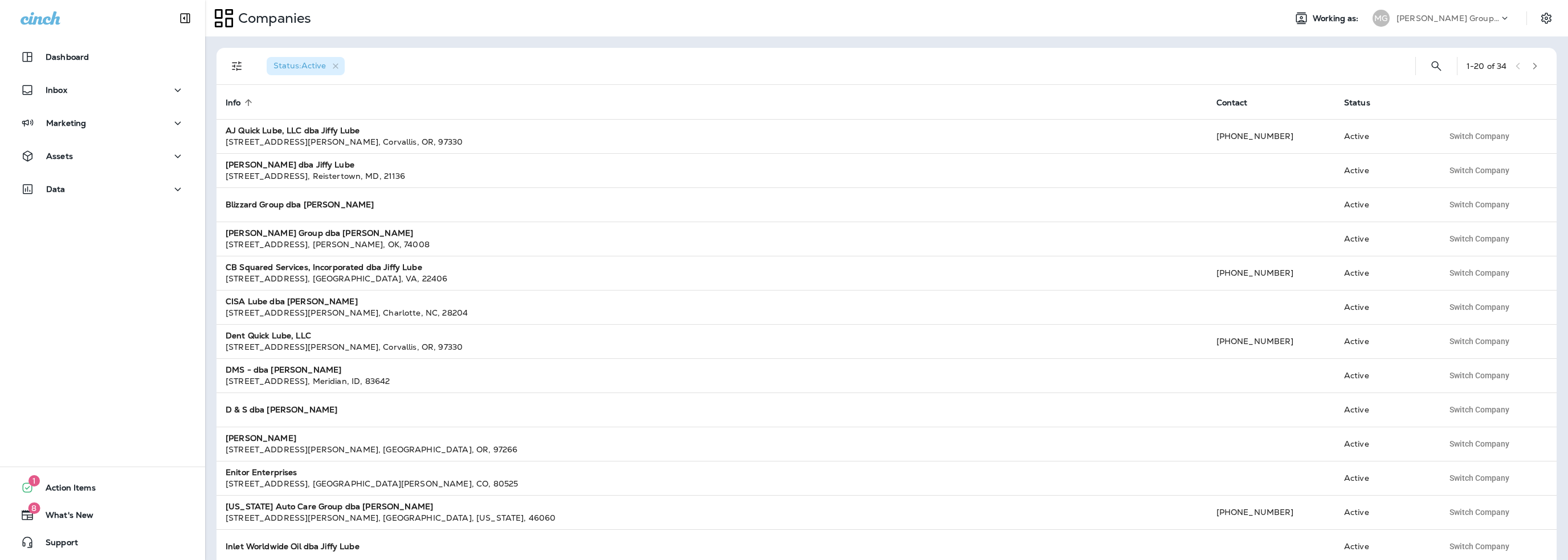
click at [1439, 21] on p "[PERSON_NAME] Group dba [PERSON_NAME]" at bounding box center [1448, 18] width 103 height 9
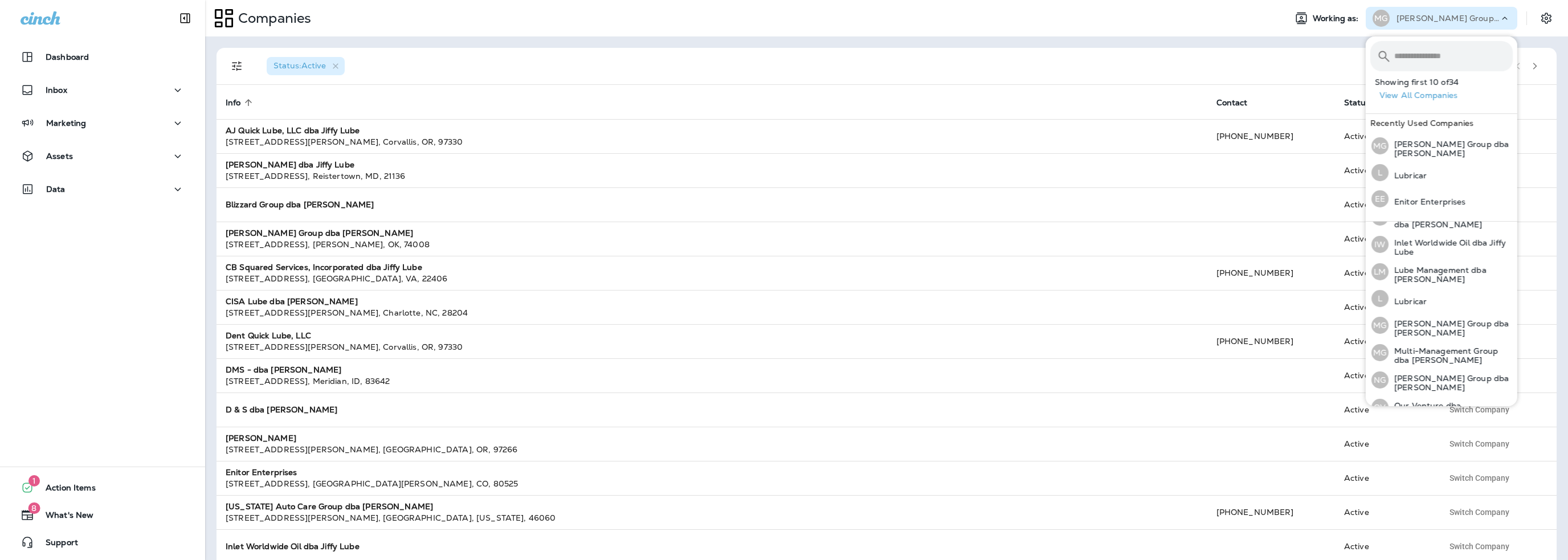
scroll to position [351, 0]
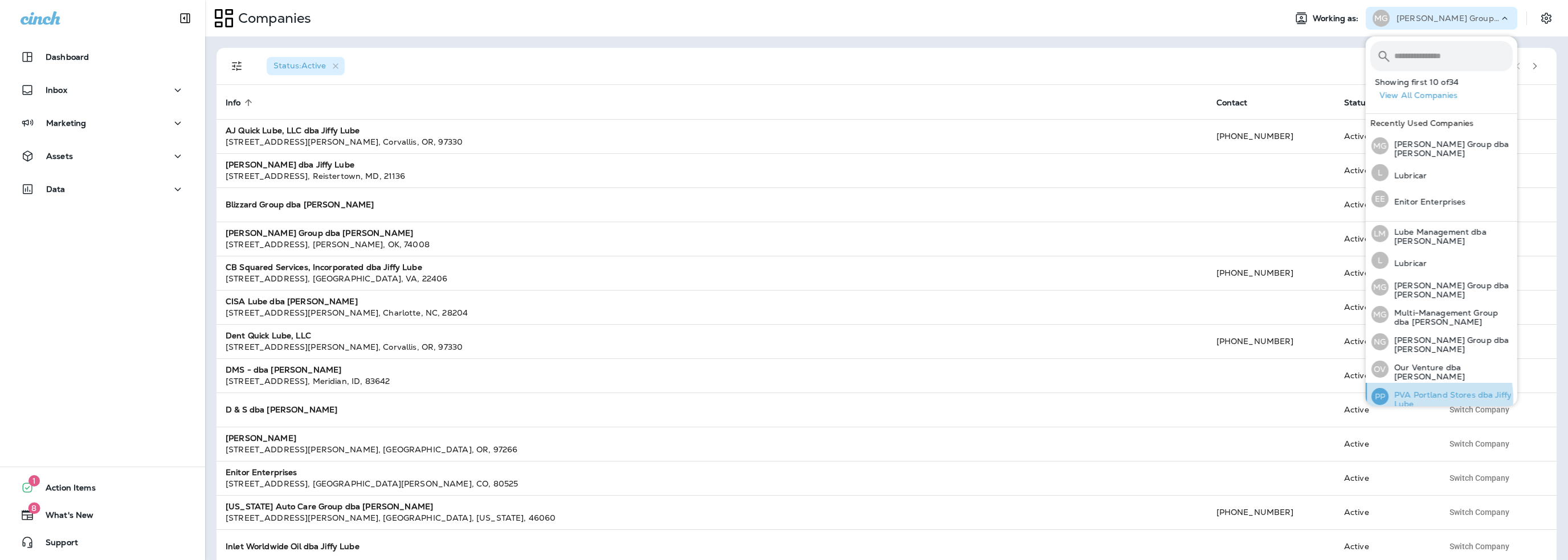
click at [1410, 390] on p "PVA Portland Stores dba Jiffy Lube" at bounding box center [1451, 399] width 125 height 18
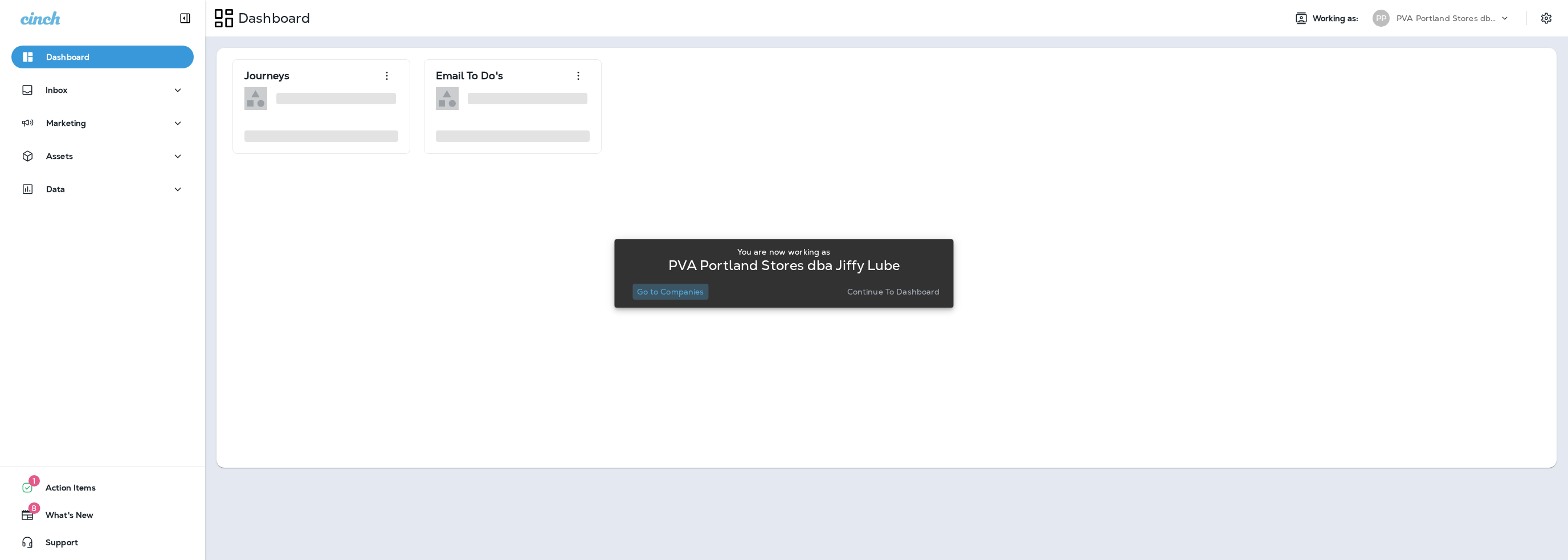
click at [687, 288] on p "Go to Companies" at bounding box center [670, 291] width 67 height 9
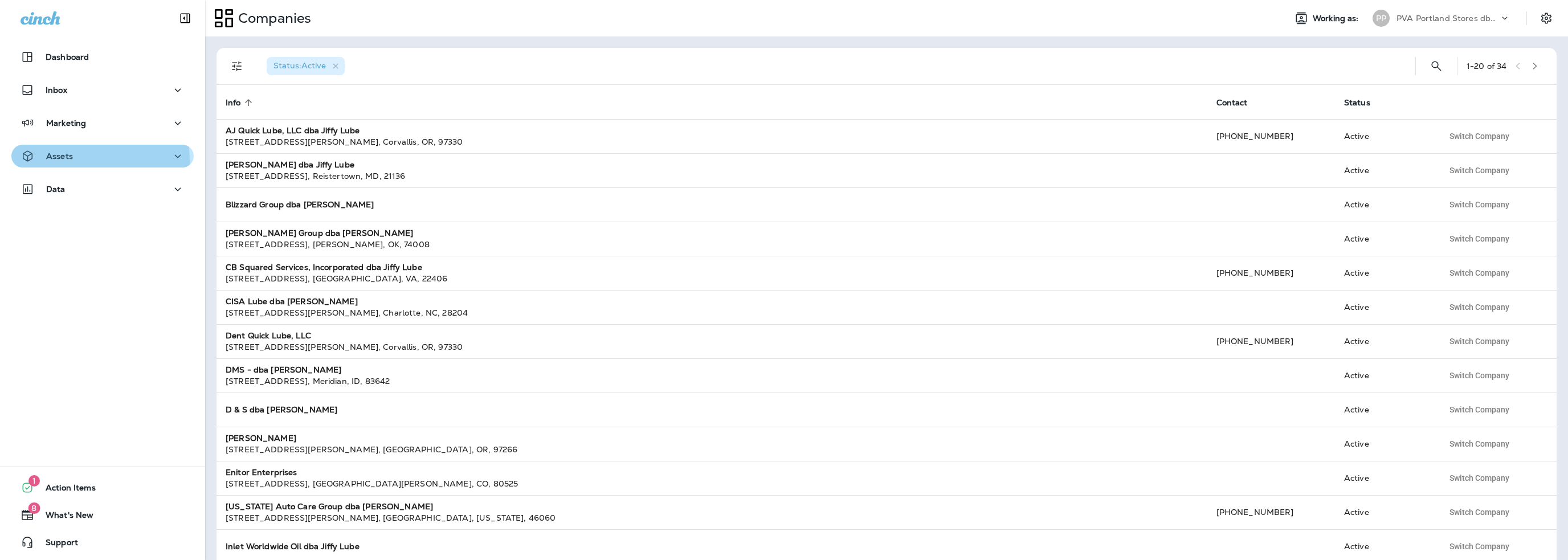
click at [59, 161] on div "Assets" at bounding box center [47, 157] width 52 height 14
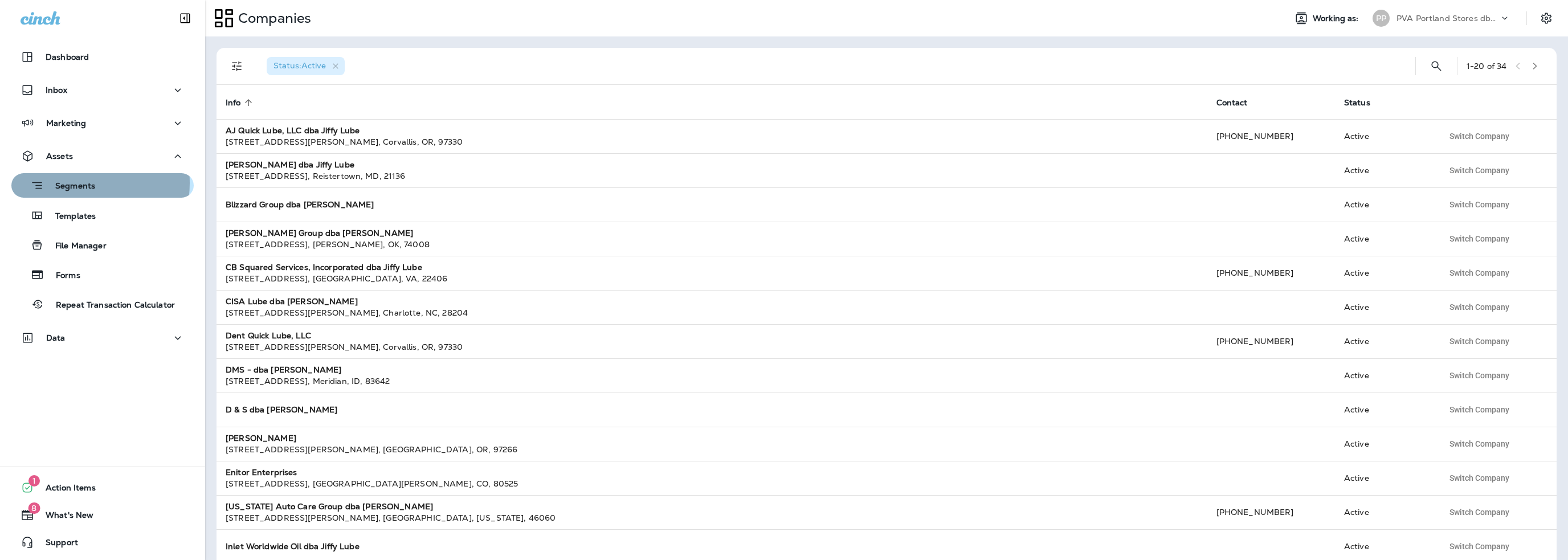
click at [68, 183] on p "Segments" at bounding box center [70, 186] width 51 height 11
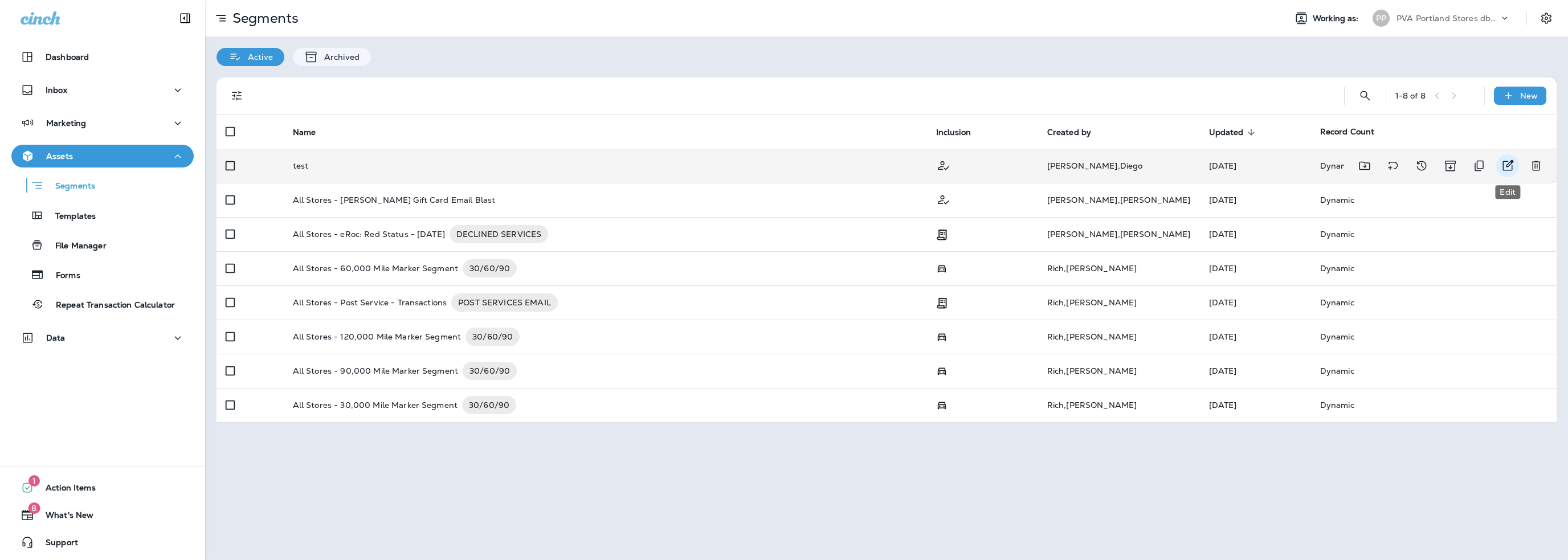
click at [1509, 164] on icon "Edit" at bounding box center [1508, 165] width 10 height 10
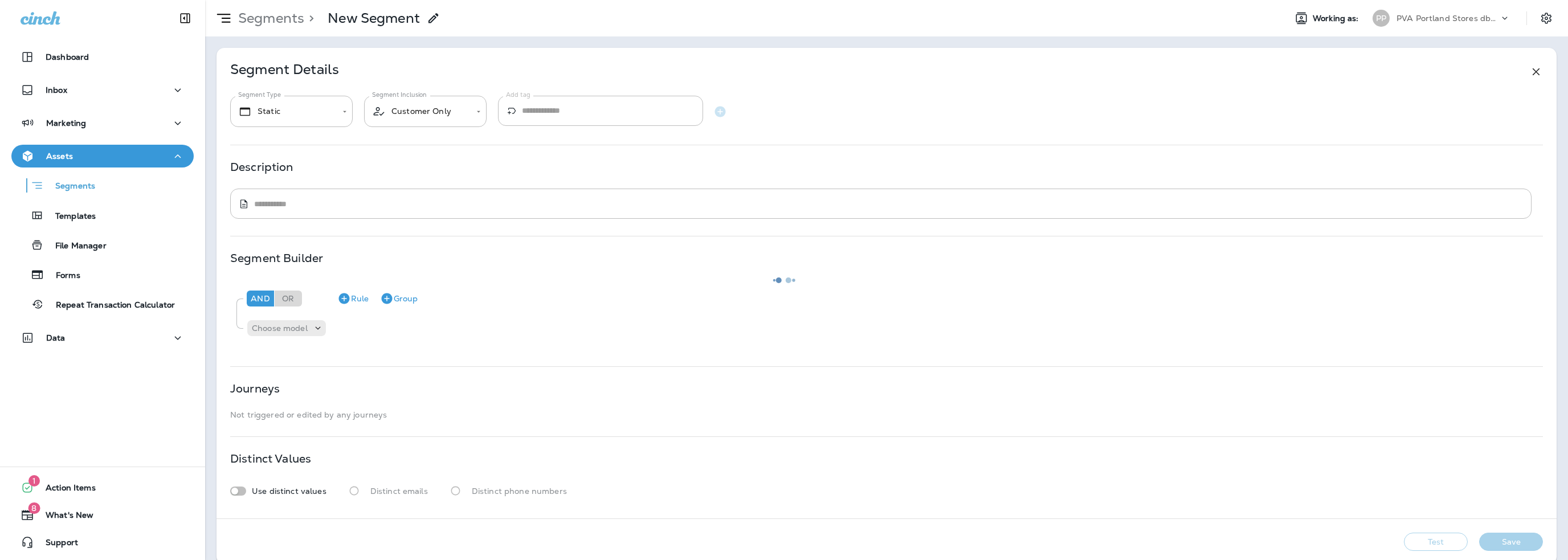
type input "*******"
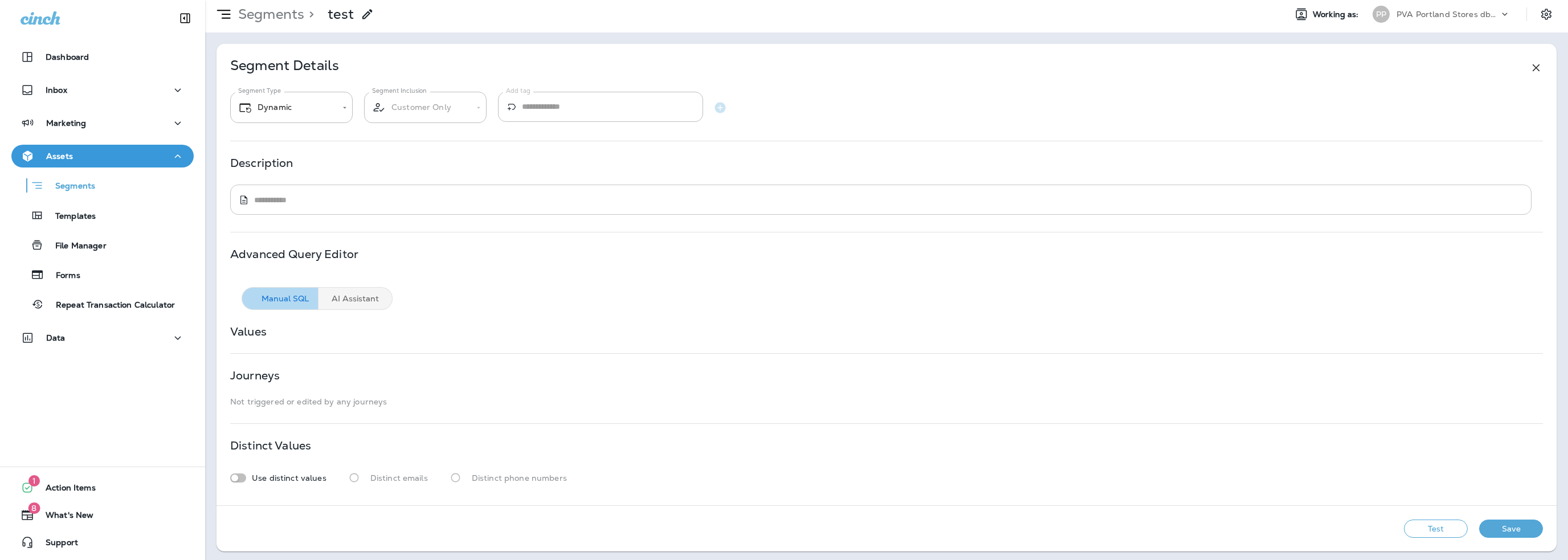
scroll to position [6, 0]
click at [354, 298] on button "AI Assistant" at bounding box center [355, 296] width 74 height 22
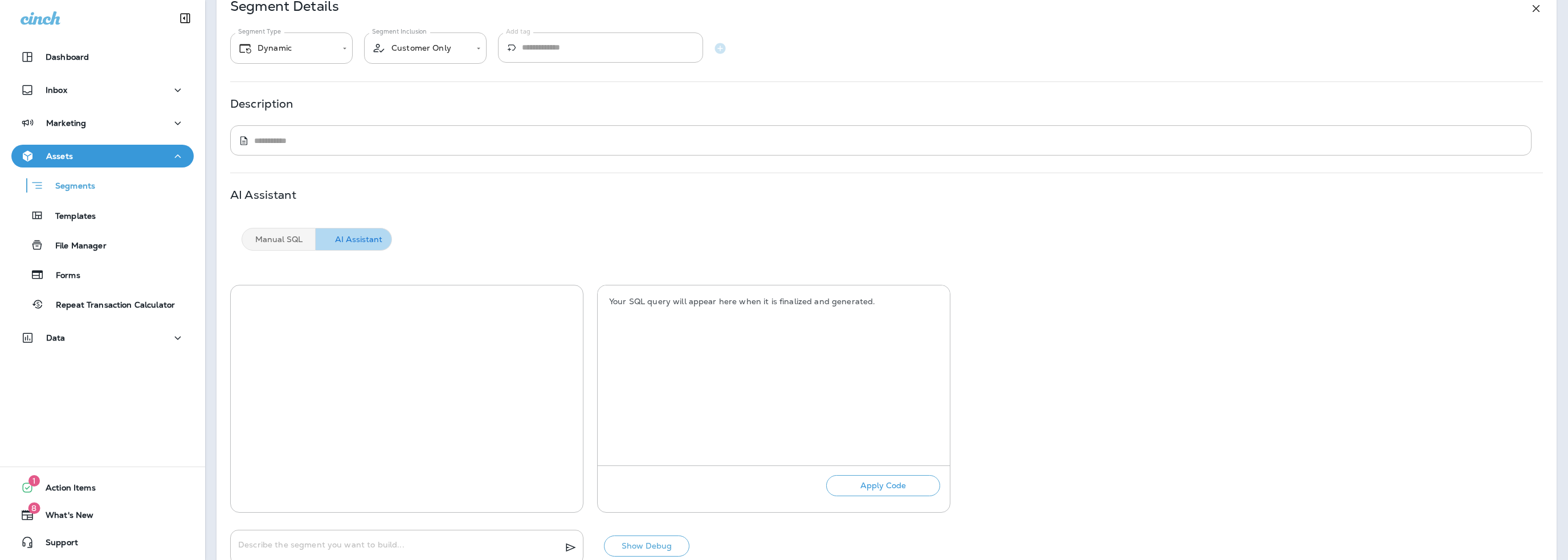
scroll to position [121, 0]
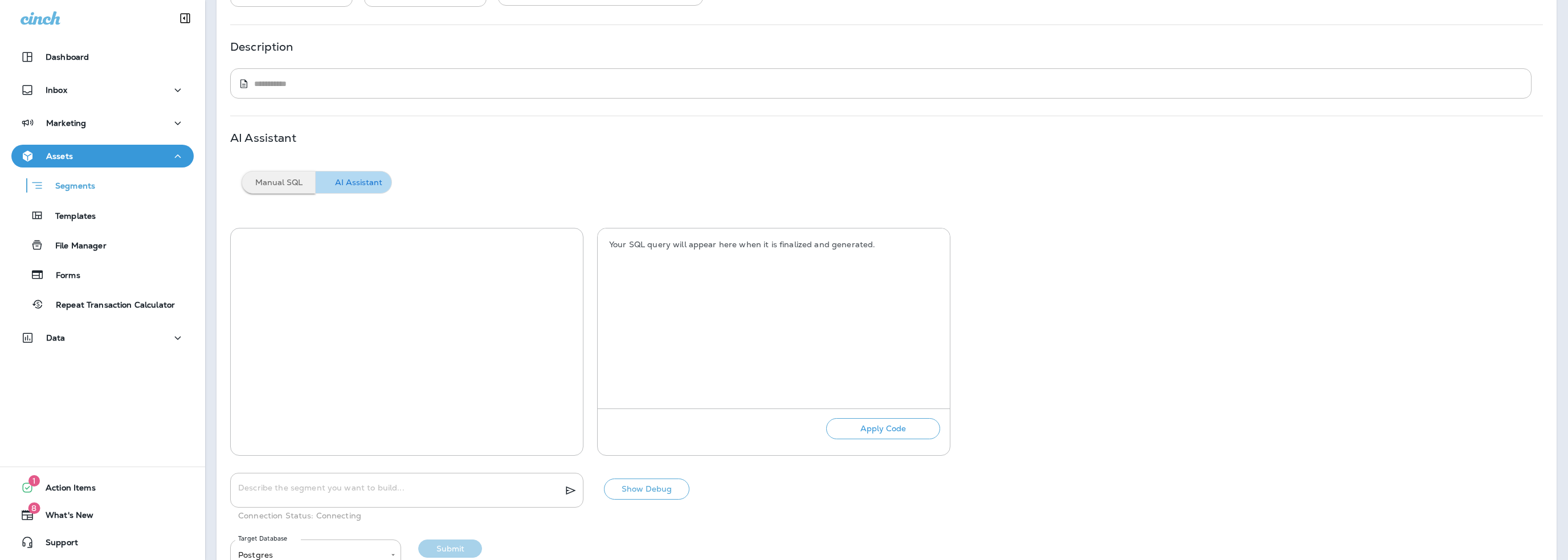
click at [285, 182] on button "Manual SQL" at bounding box center [279, 182] width 74 height 22
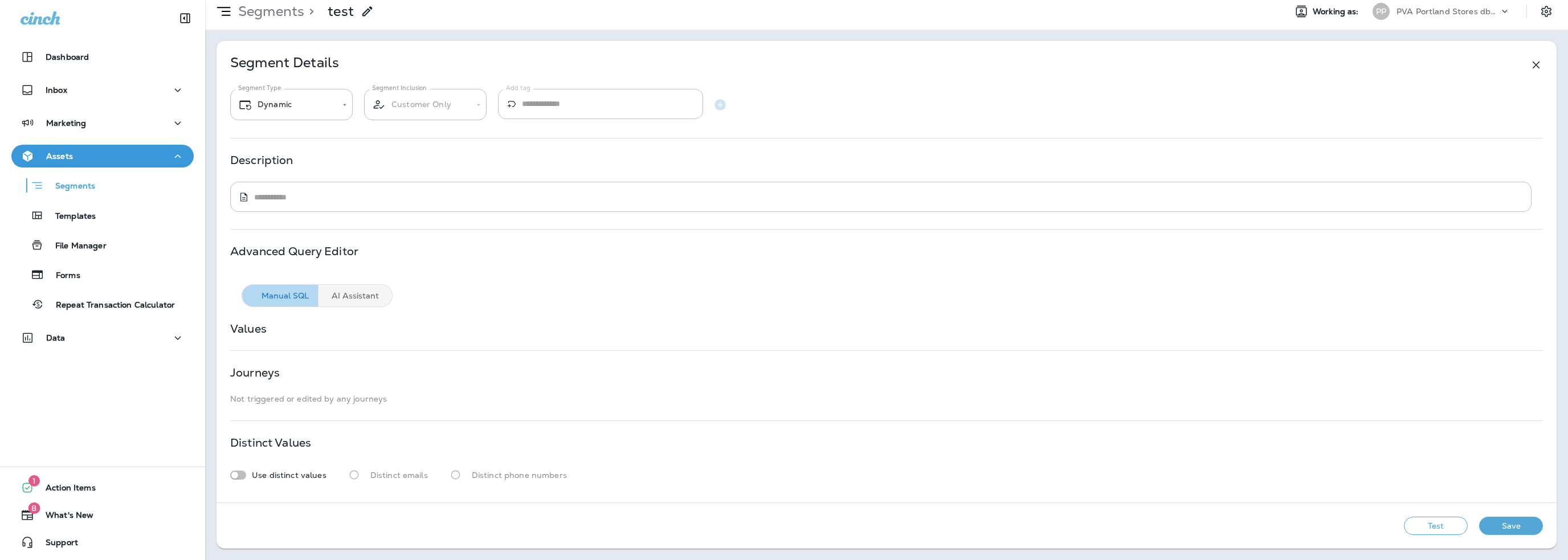
scroll to position [6, 0]
click at [1420, 526] on button "Test" at bounding box center [1435, 526] width 63 height 18
click at [1372, 526] on button "View Sample" at bounding box center [1355, 526] width 76 height 18
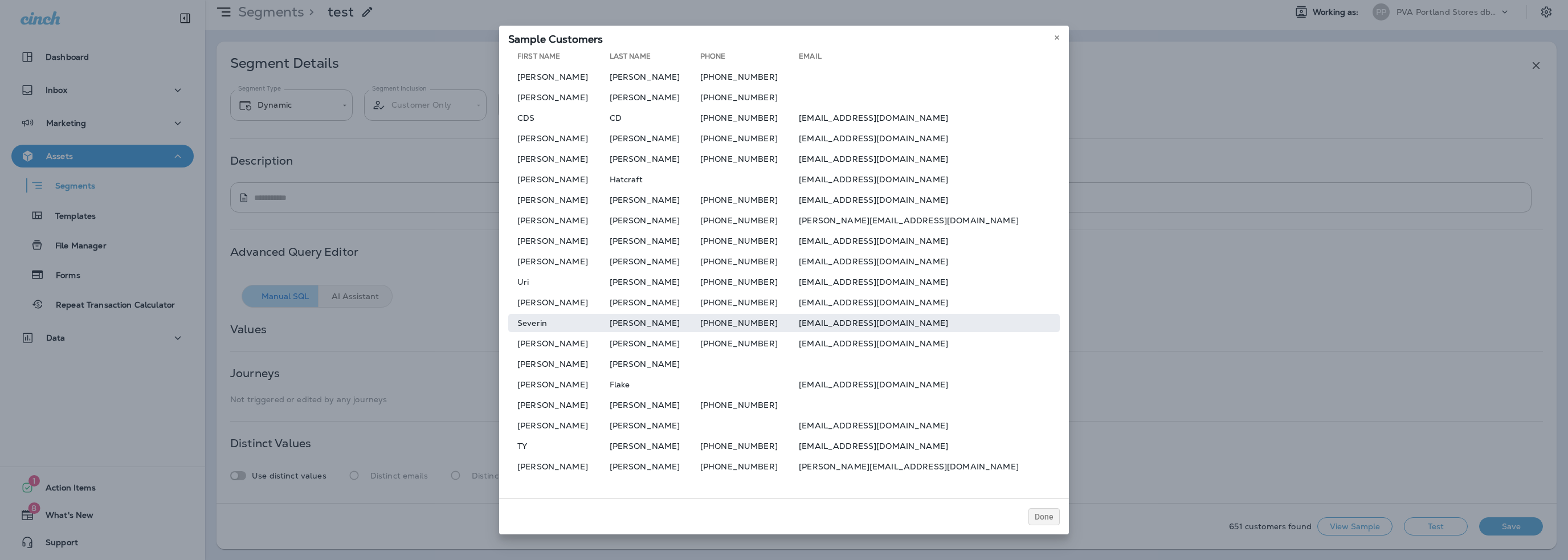
click at [759, 321] on td "+15715288379" at bounding box center [749, 323] width 99 height 18
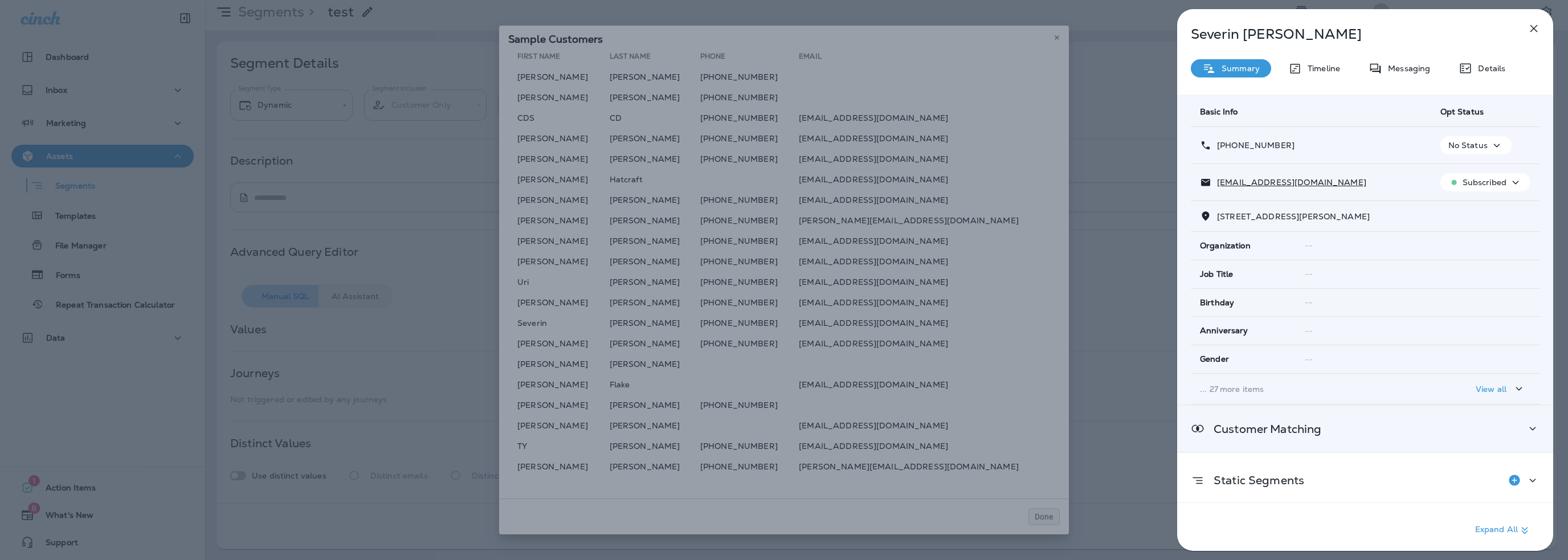
scroll to position [57, 0]
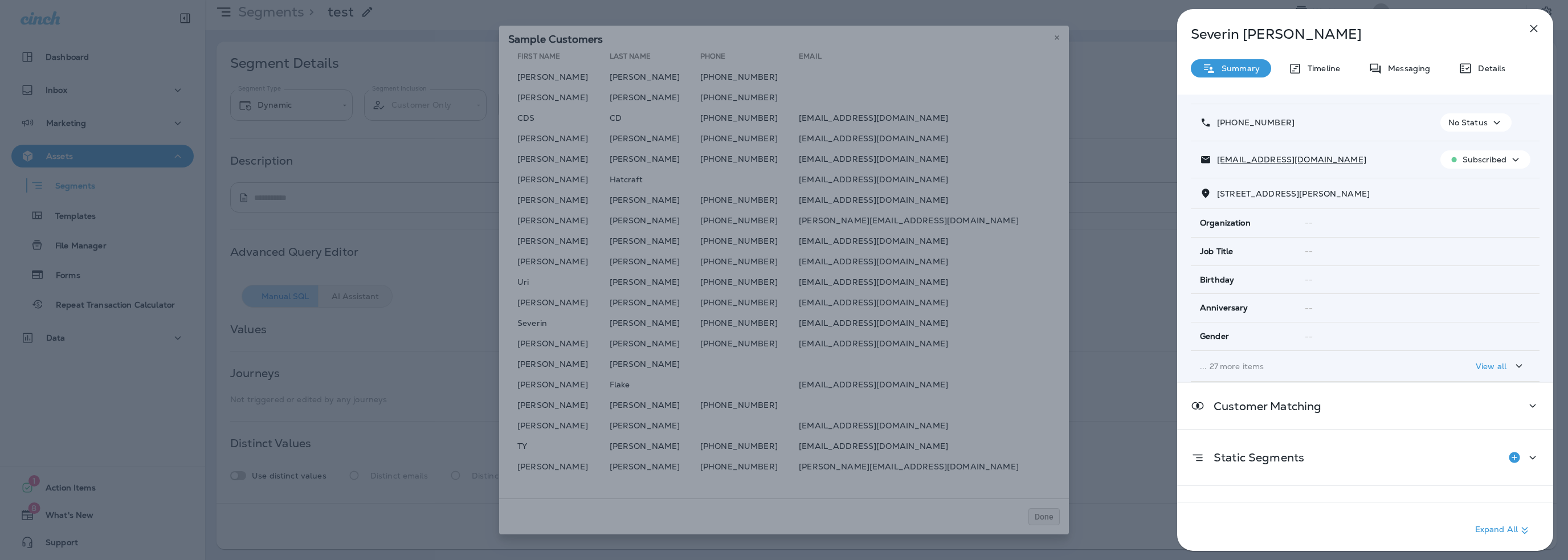
click at [1236, 364] on p "... 27 more items" at bounding box center [1311, 366] width 222 height 9
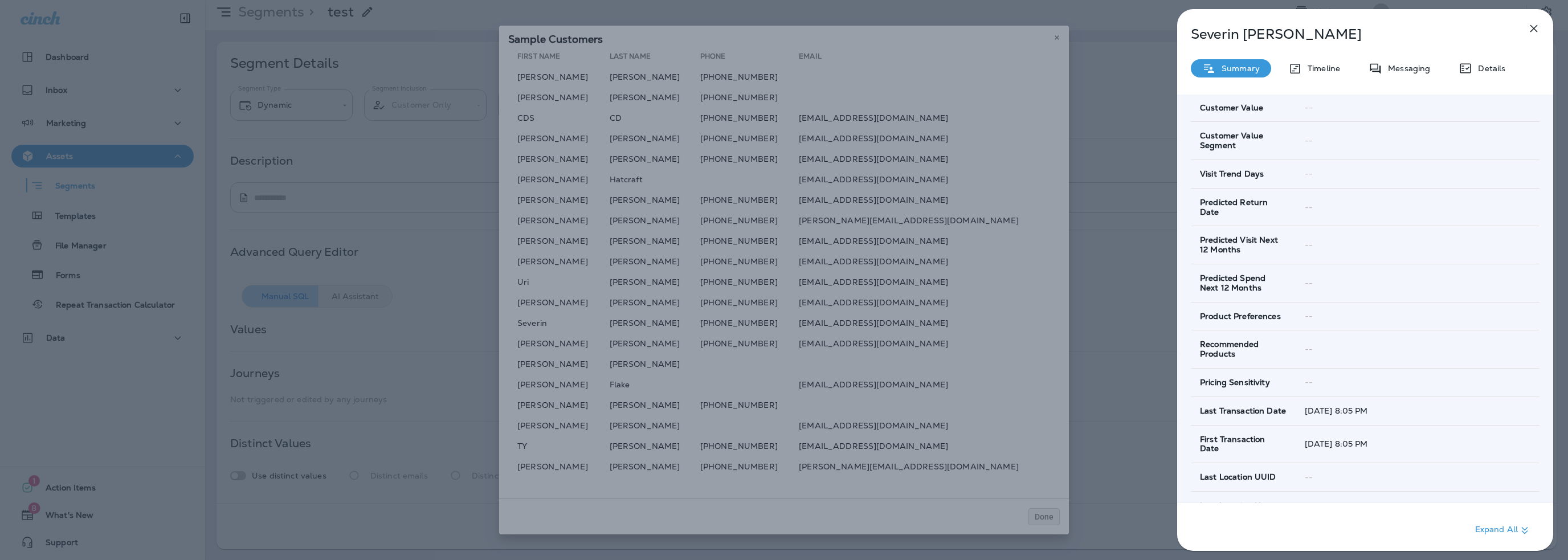
scroll to position [570, 0]
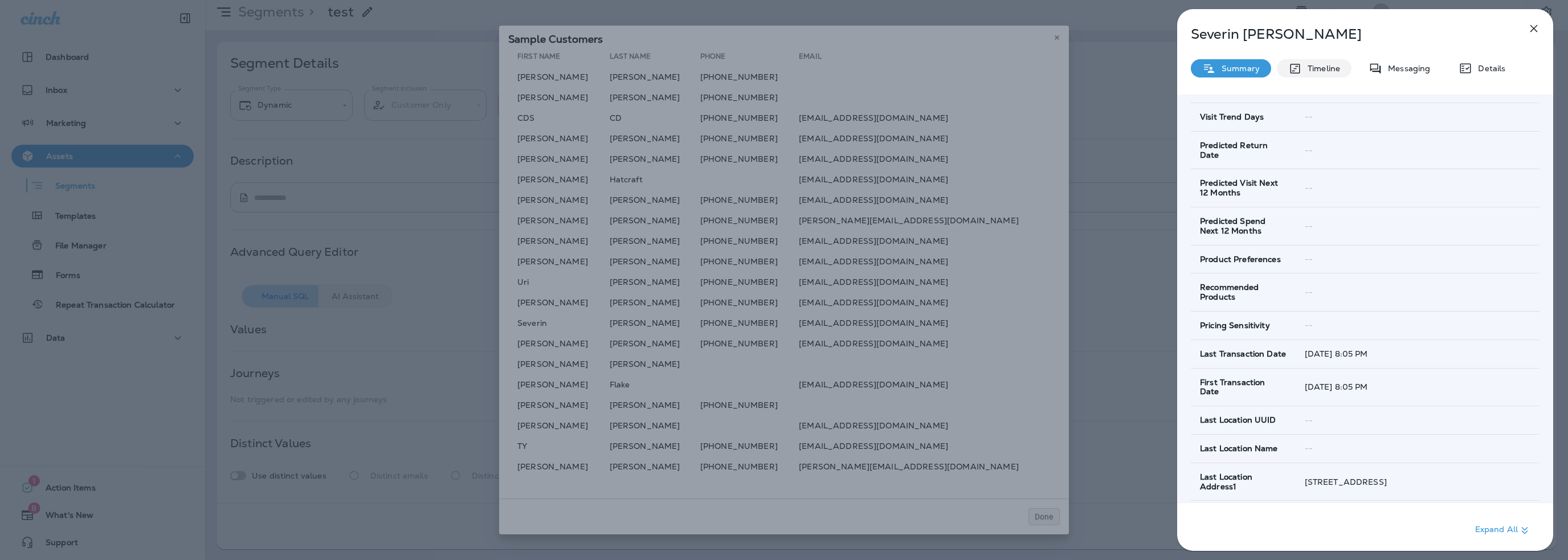
click at [1331, 70] on p "Timeline" at bounding box center [1321, 67] width 39 height 9
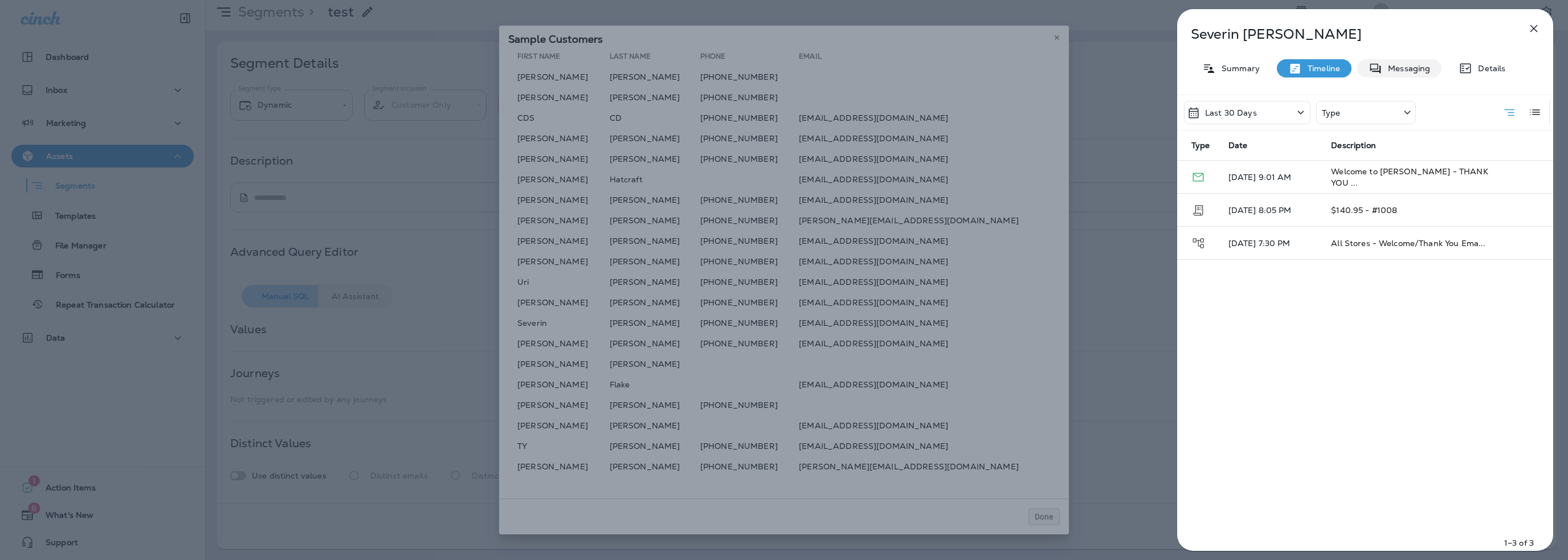
click at [1399, 73] on div "Messaging" at bounding box center [1399, 68] width 84 height 18
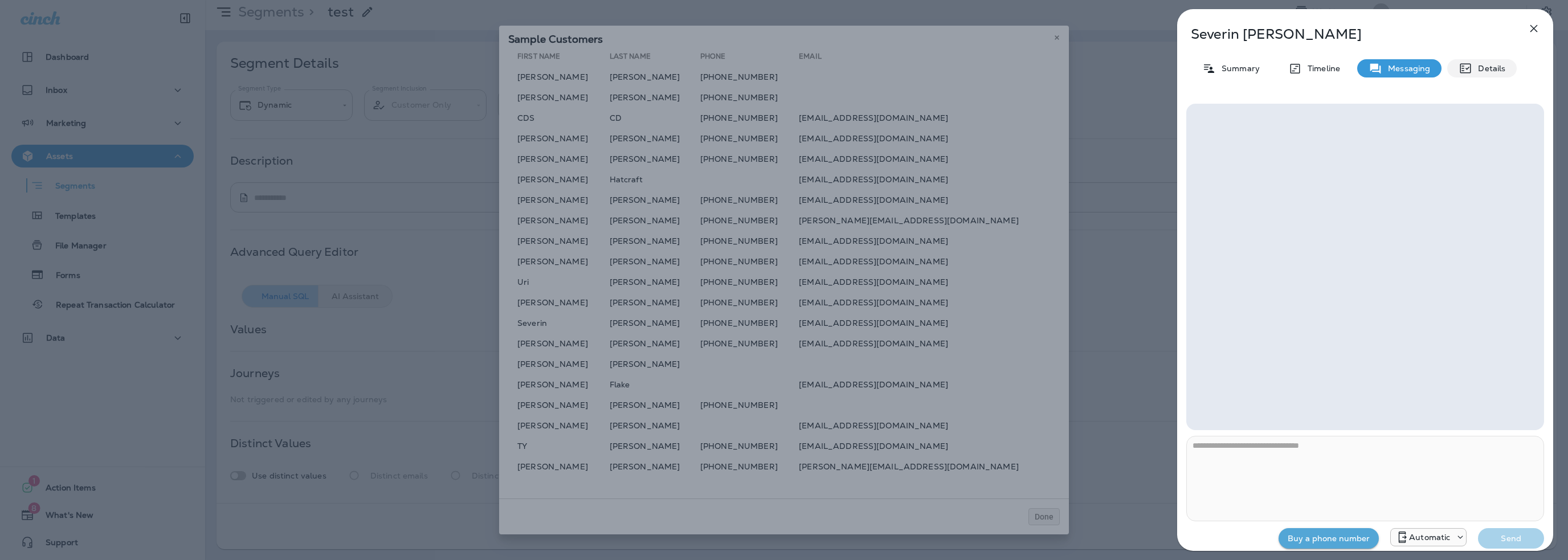
click at [1484, 63] on p "Details" at bounding box center [1488, 67] width 33 height 9
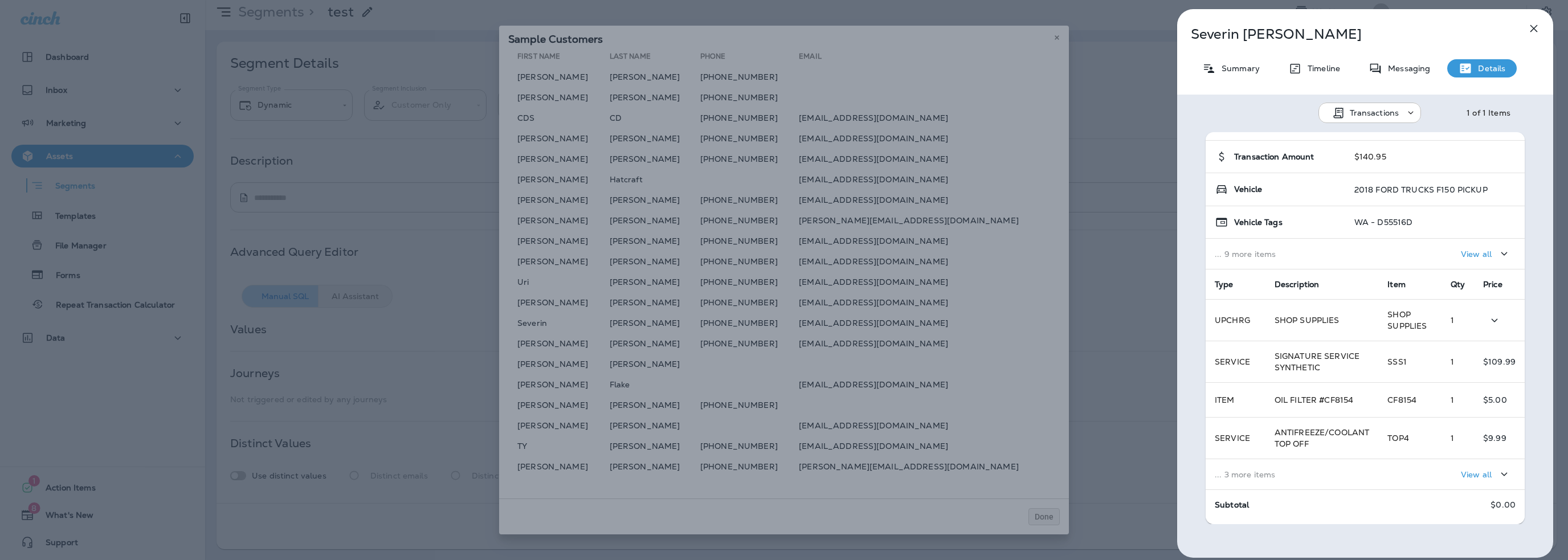
scroll to position [114, 0]
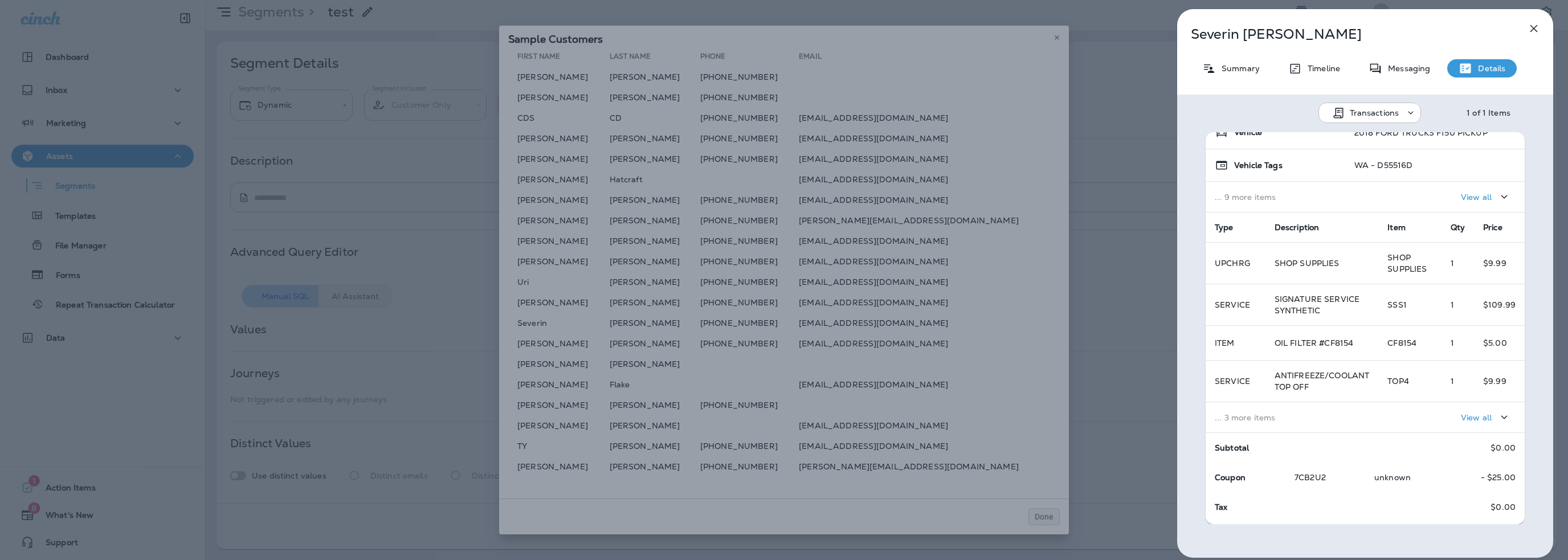
click at [1255, 418] on p "... 3 more items" at bounding box center [1292, 417] width 154 height 9
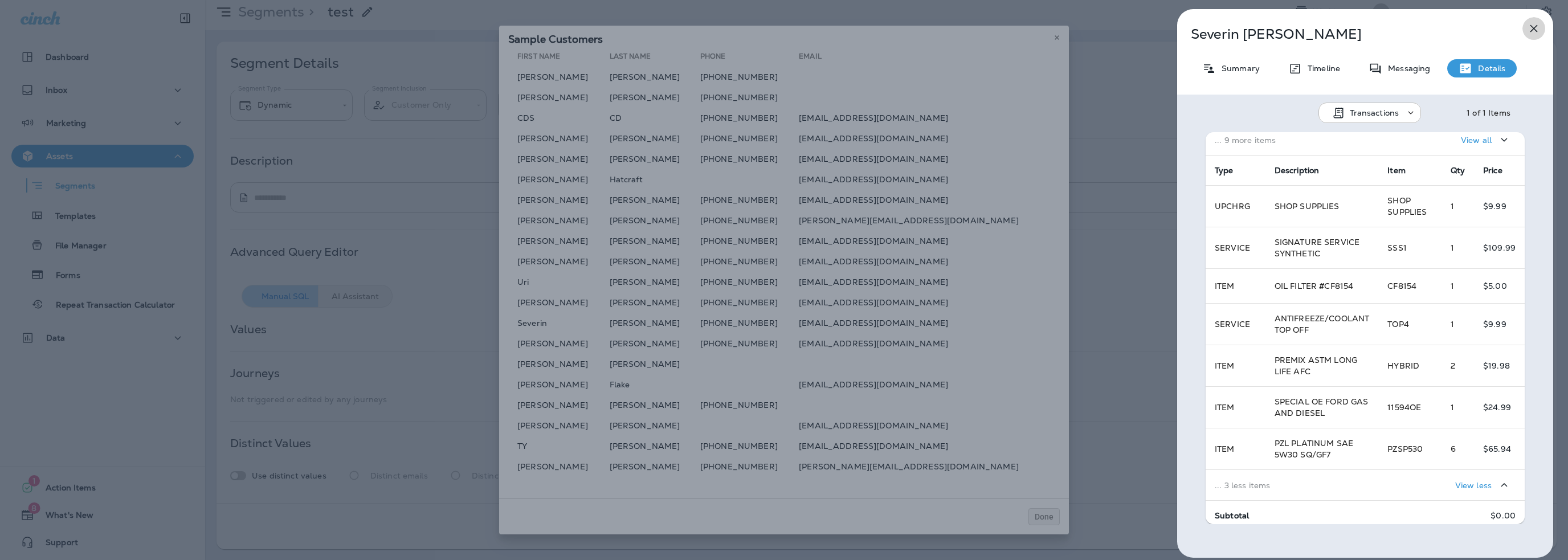
click at [1533, 33] on icon "button" at bounding box center [1533, 28] width 14 height 14
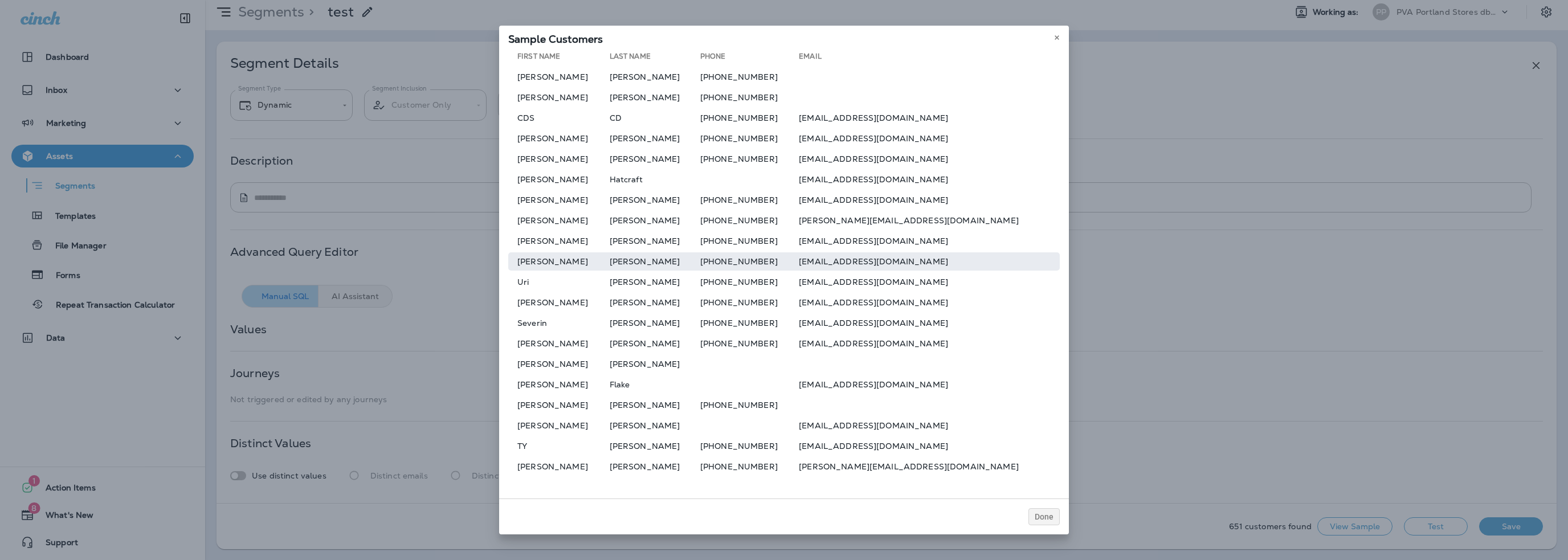
click at [727, 255] on td "+15098553881" at bounding box center [749, 261] width 99 height 18
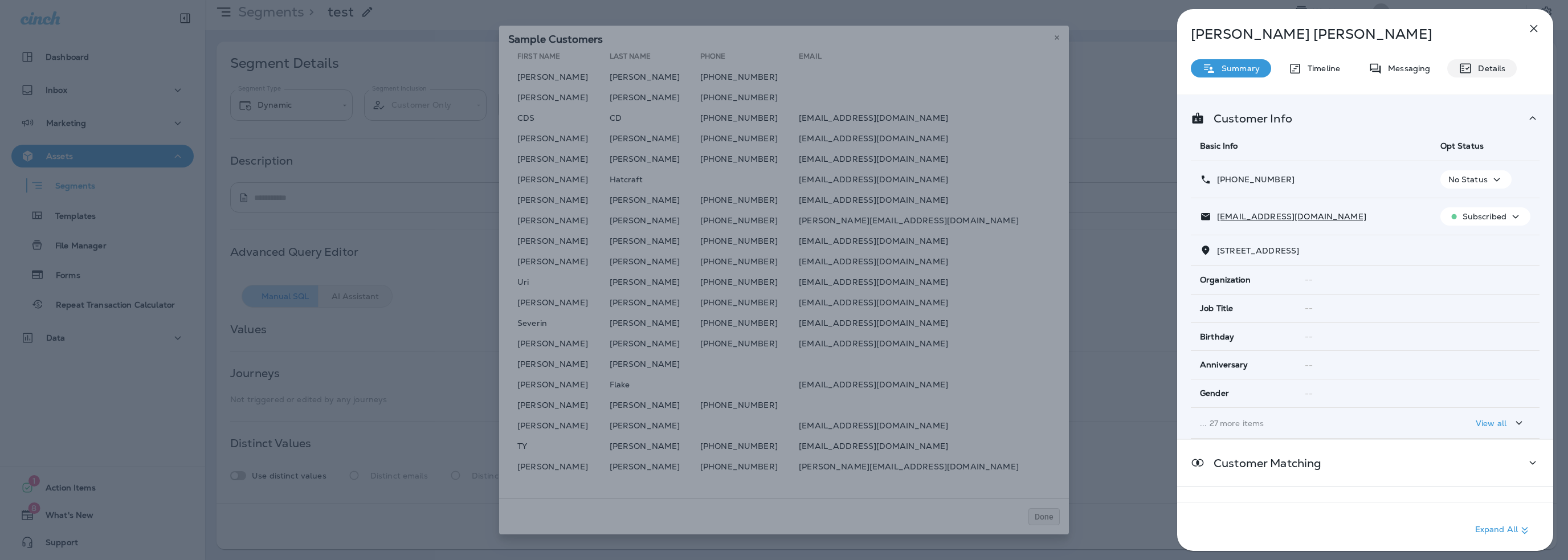
click at [1486, 63] on p "Details" at bounding box center [1488, 67] width 33 height 9
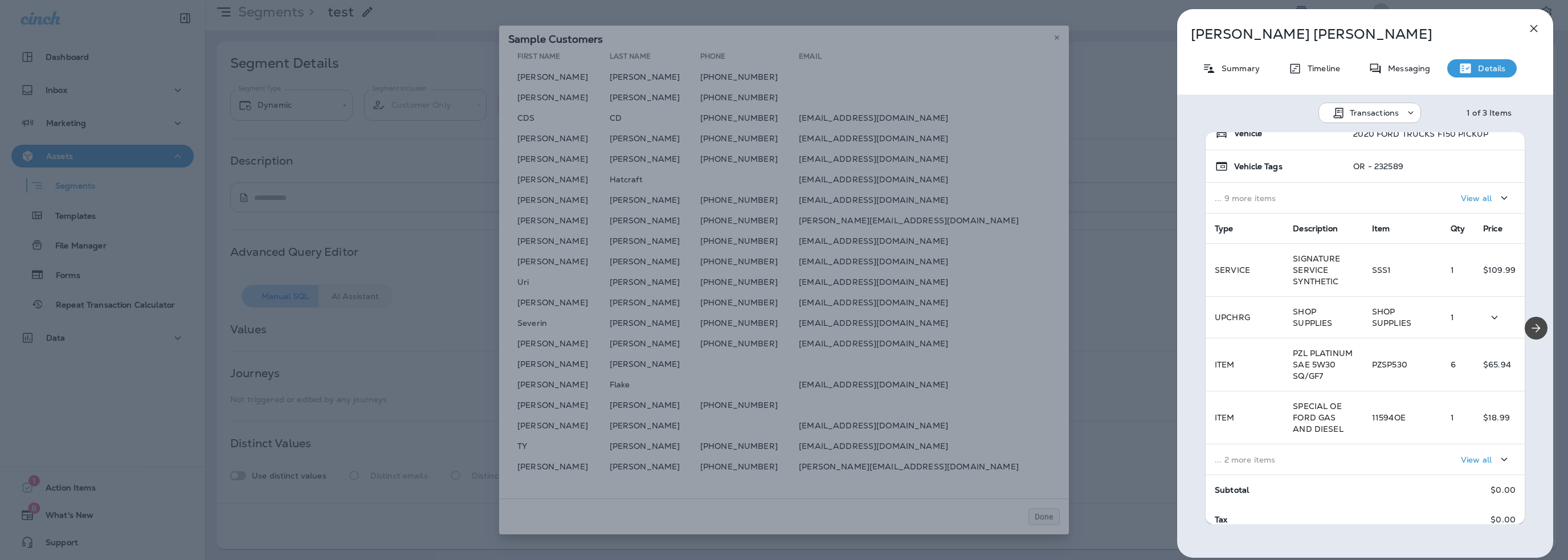
scroll to position [114, 0]
click at [1238, 463] on p "... 2 more items" at bounding box center [1284, 458] width 139 height 9
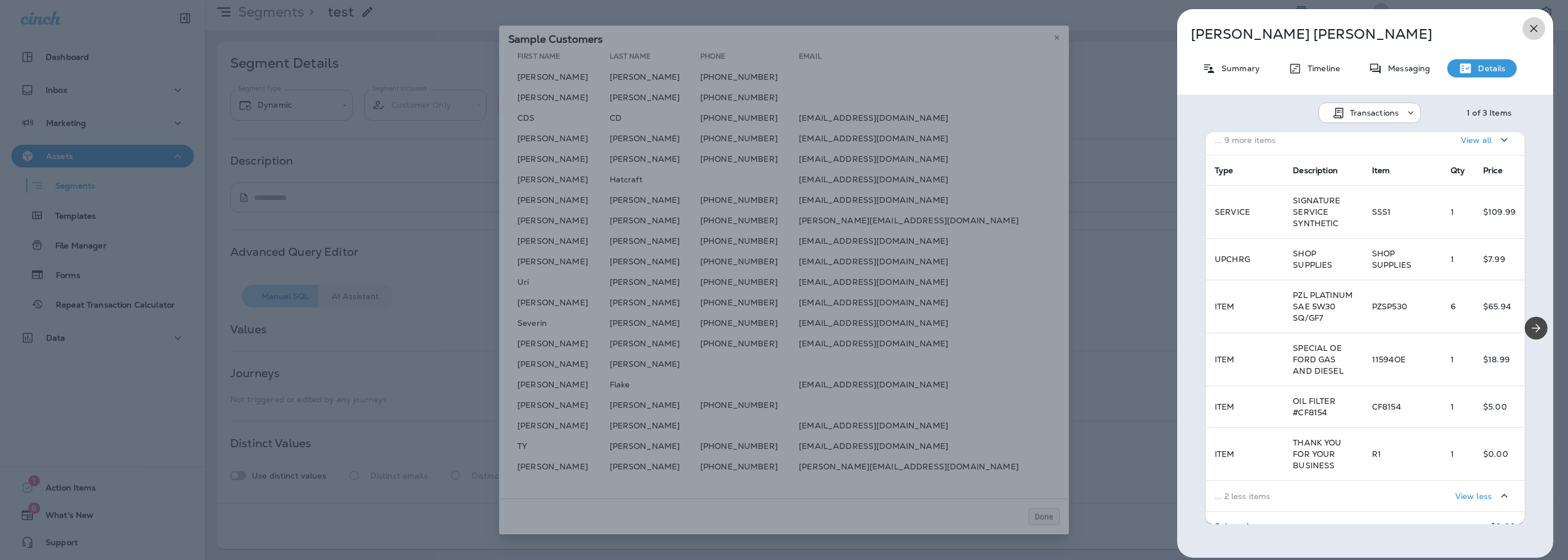
click at [1529, 27] on icon "button" at bounding box center [1533, 28] width 14 height 14
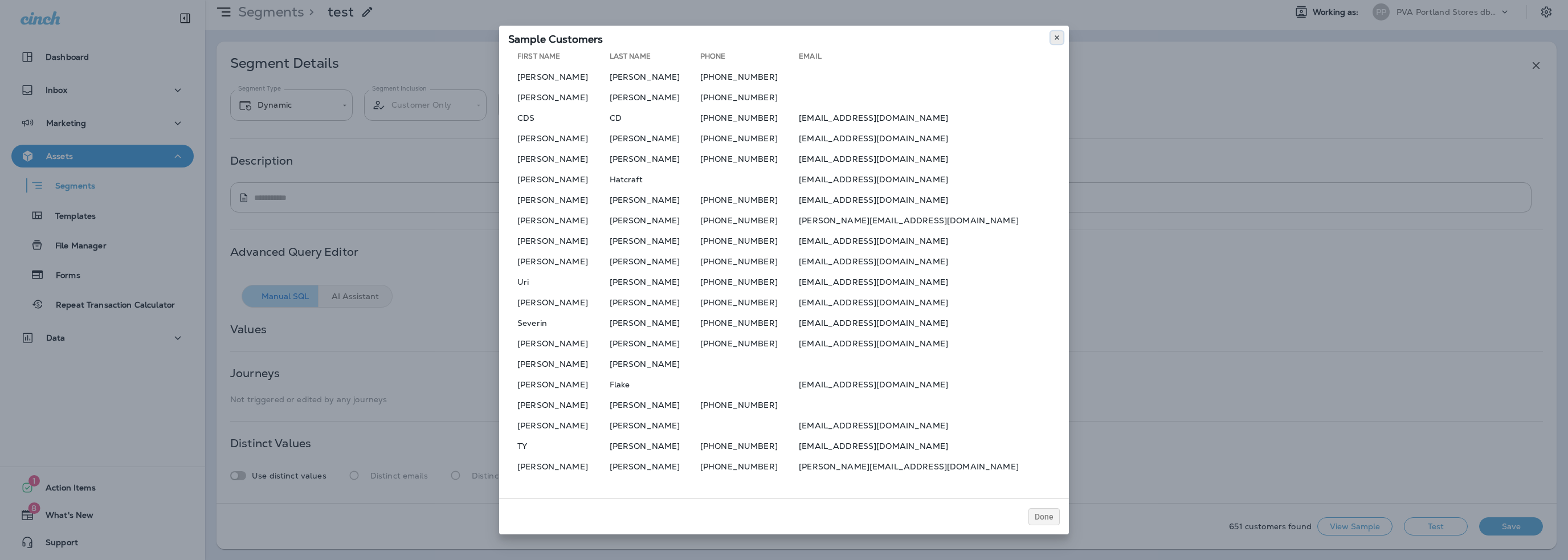
click at [1056, 36] on icon at bounding box center [1057, 38] width 7 height 7
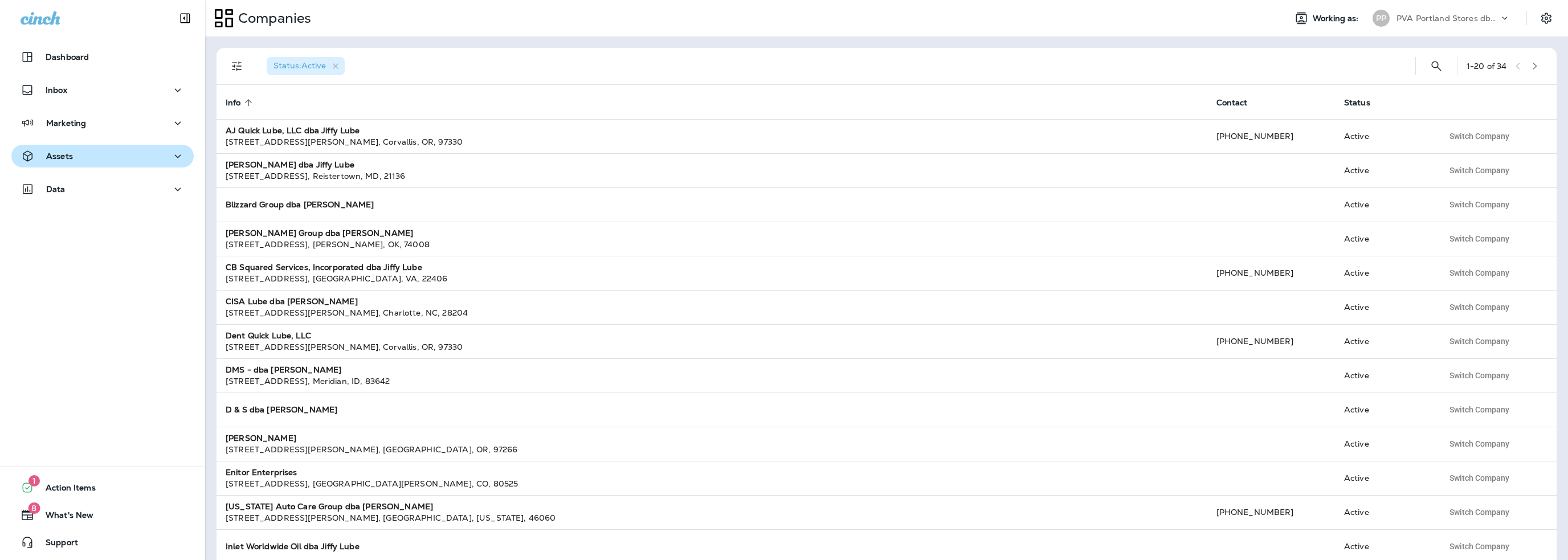
click at [71, 163] on button "Assets" at bounding box center [102, 156] width 182 height 22
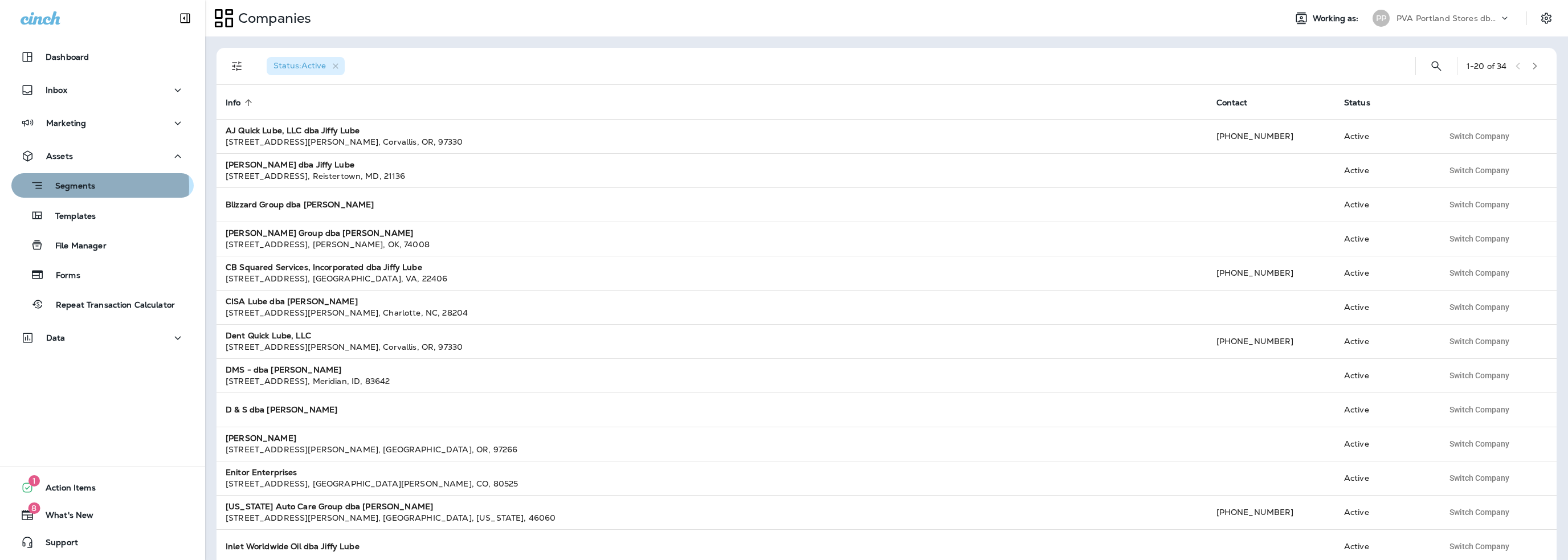
click at [73, 186] on p "Segments" at bounding box center [70, 186] width 51 height 11
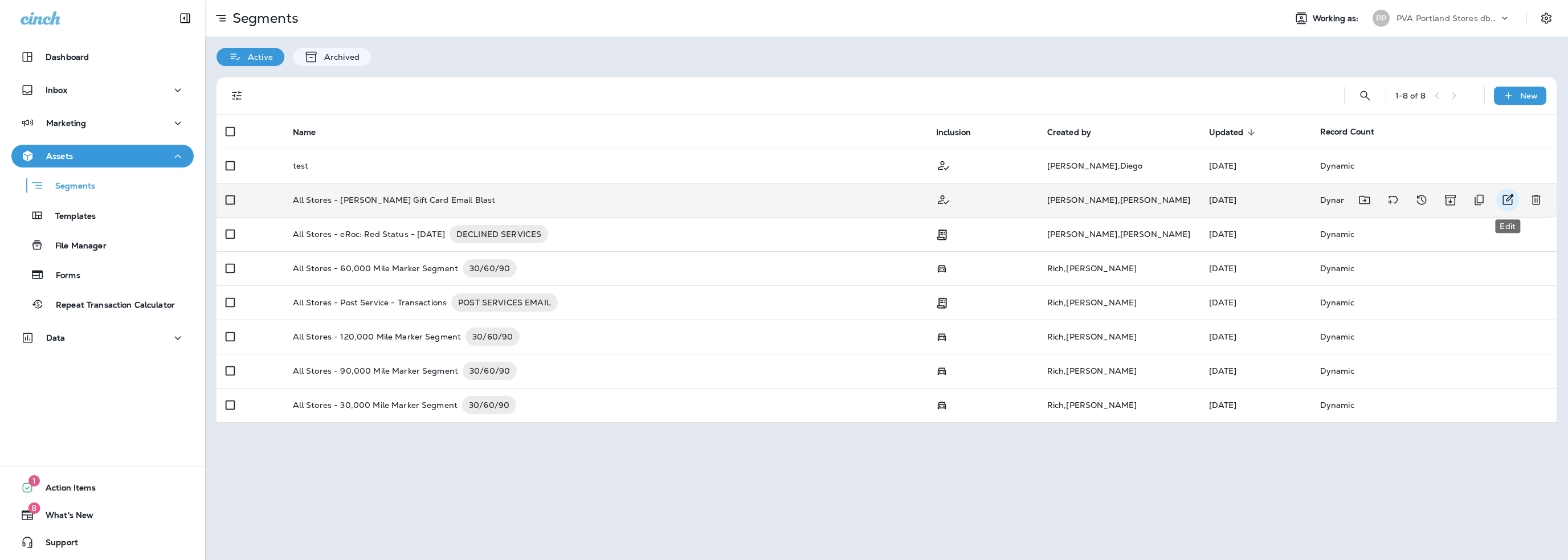
click at [1507, 199] on icon "Edit" at bounding box center [1507, 199] width 14 height 14
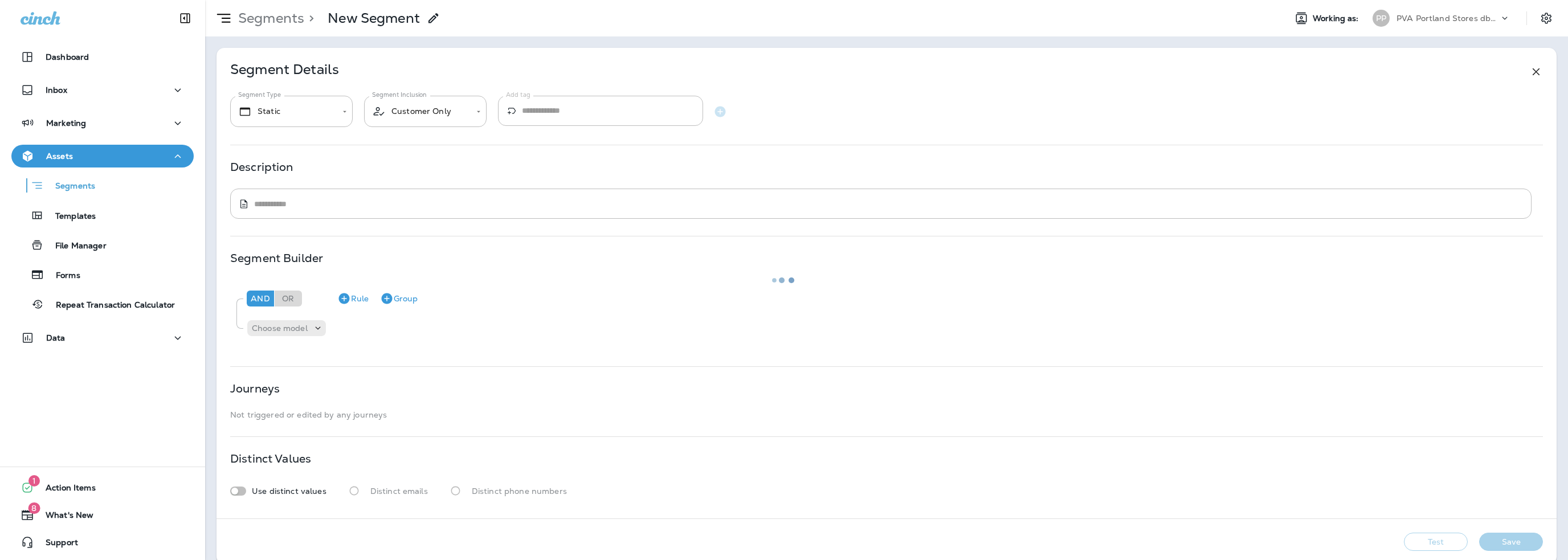
type input "*******"
type textarea "**********"
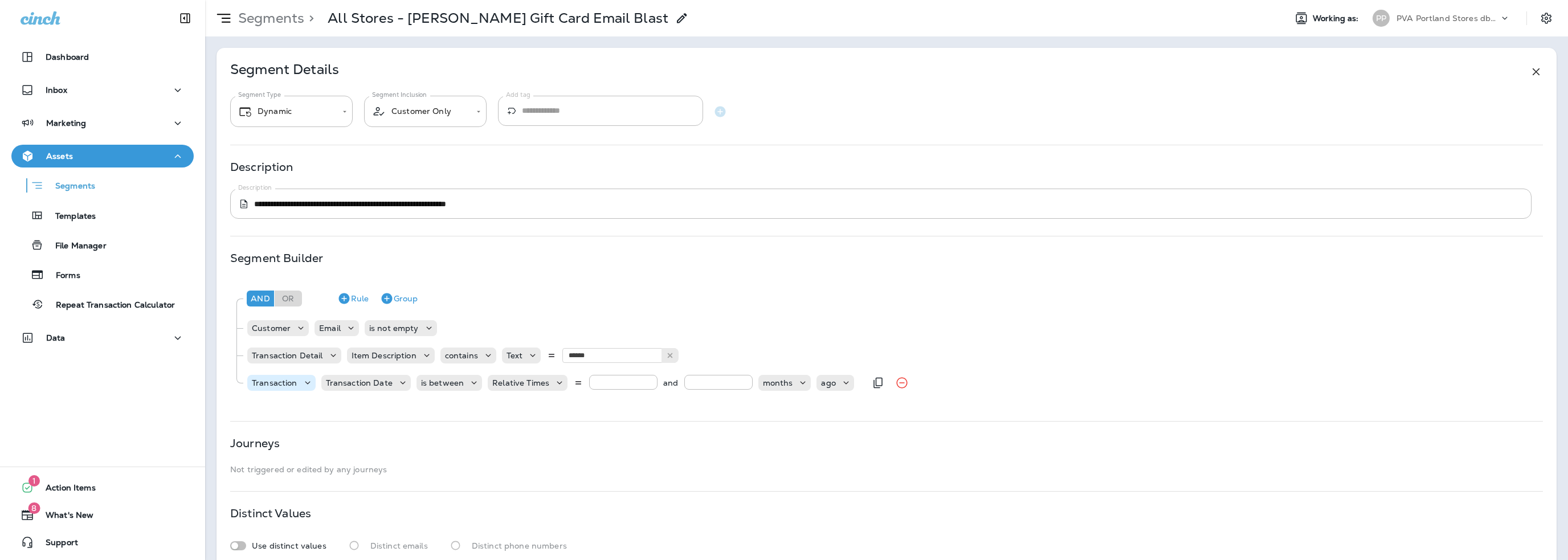
click at [285, 379] on p "Transaction" at bounding box center [274, 382] width 46 height 9
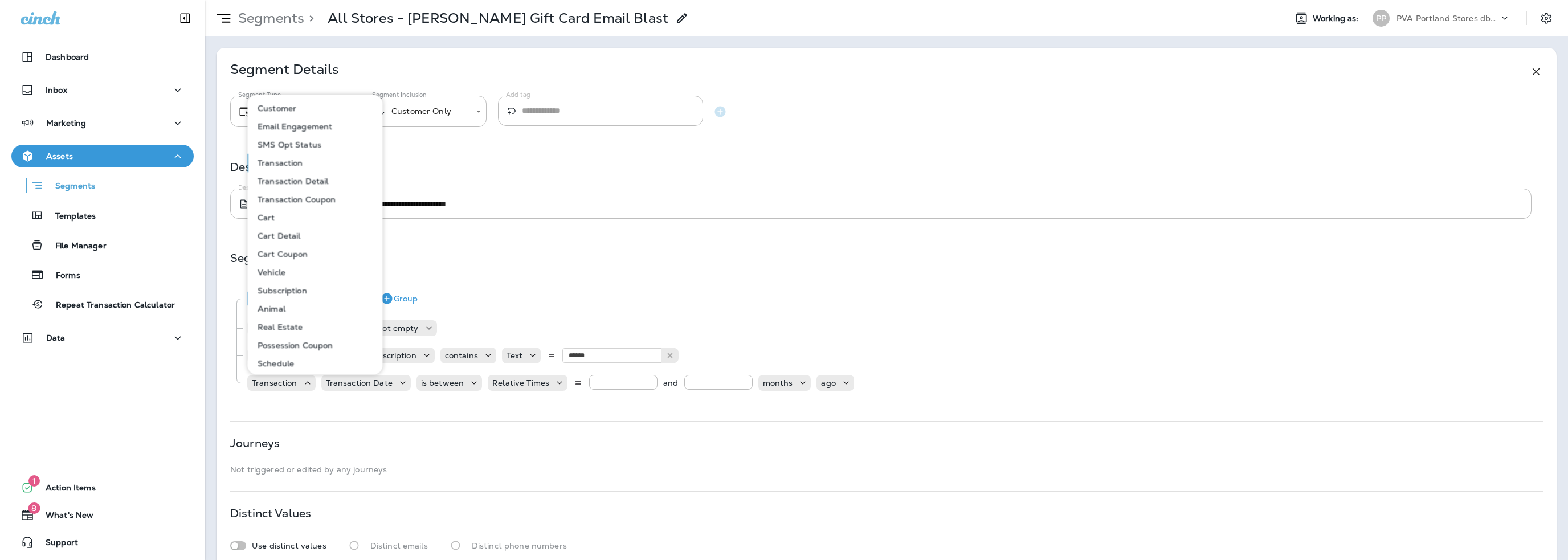
click at [298, 409] on div "**********" at bounding box center [886, 311] width 1341 height 525
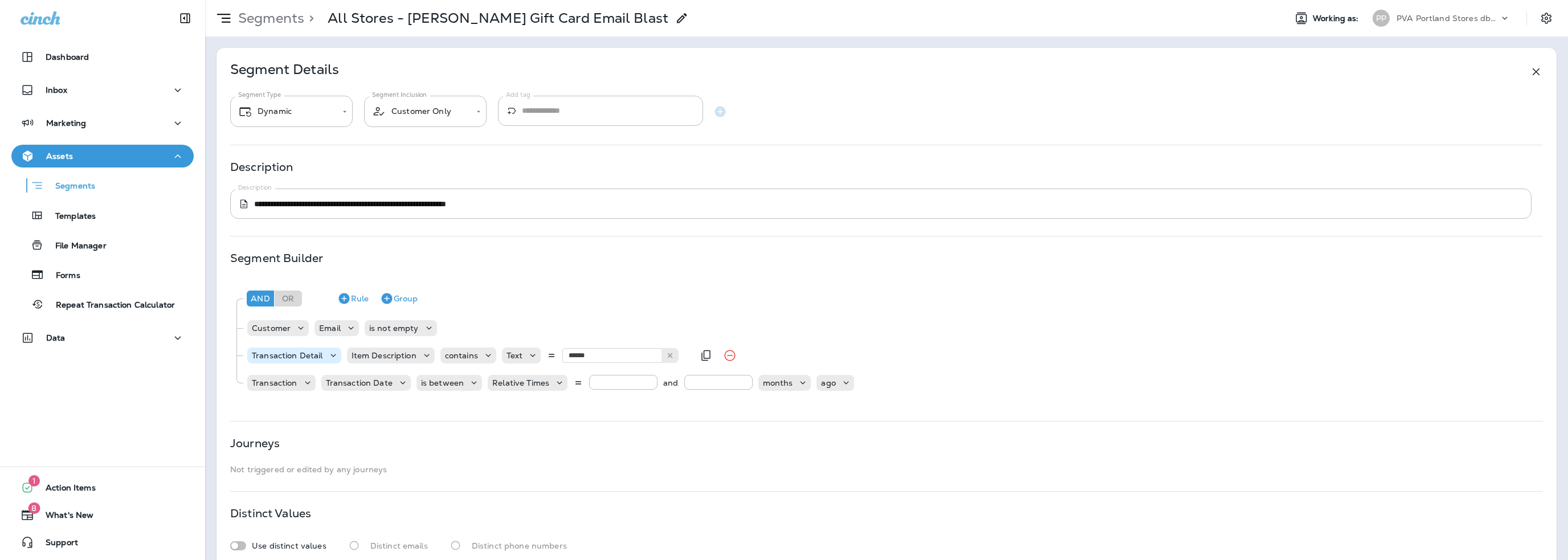
click at [291, 358] on p "Transaction Detail" at bounding box center [287, 355] width 72 height 9
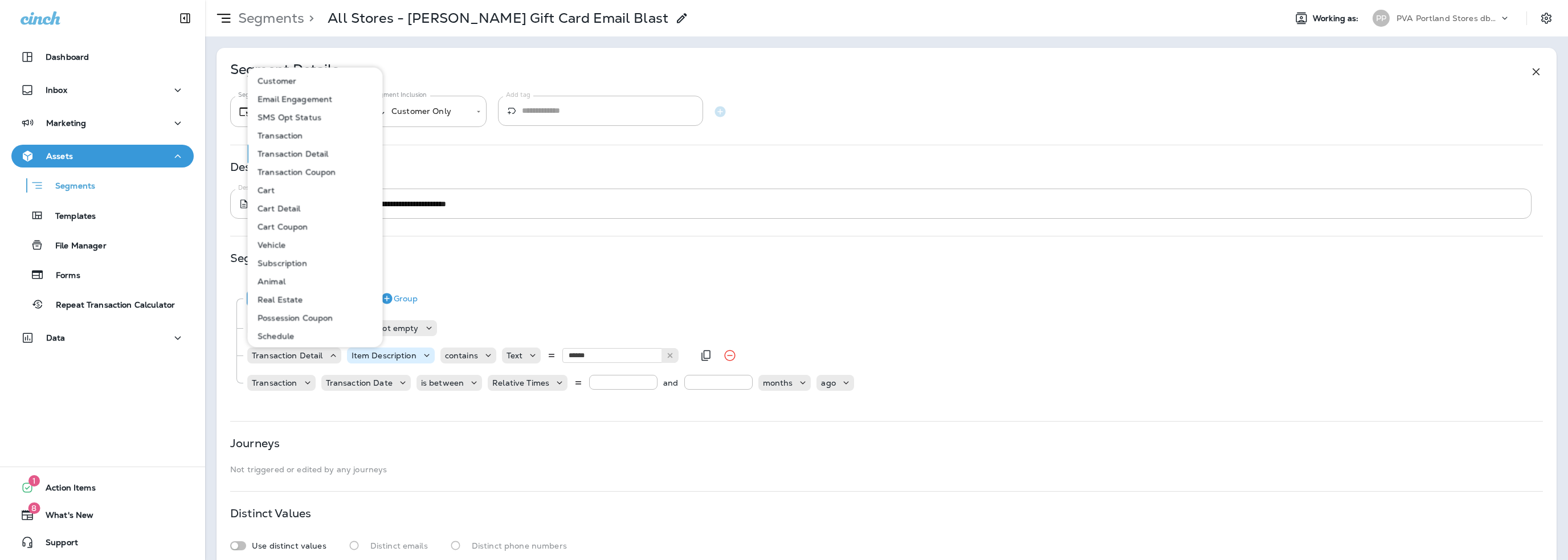
click at [395, 358] on p "Item Description" at bounding box center [383, 355] width 65 height 9
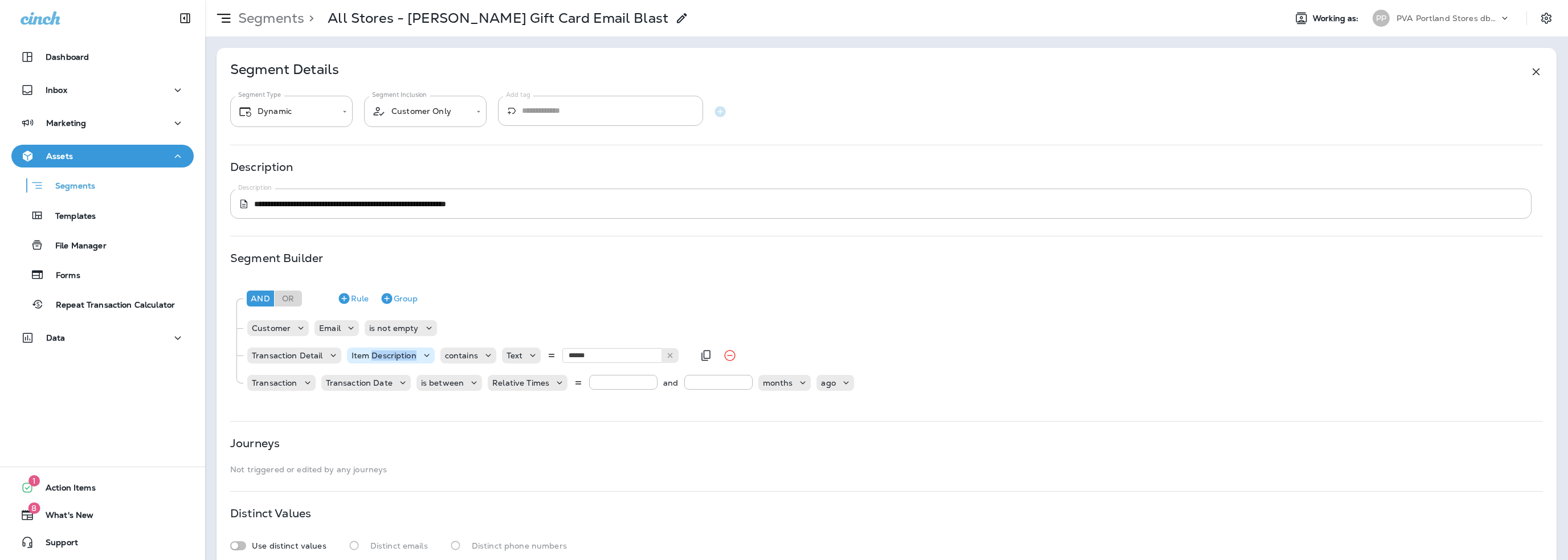
click at [395, 357] on p "Item Description" at bounding box center [383, 355] width 65 height 9
click at [358, 436] on p "Item" at bounding box center [362, 438] width 23 height 9
click at [436, 353] on p "Choose operator" at bounding box center [431, 355] width 66 height 9
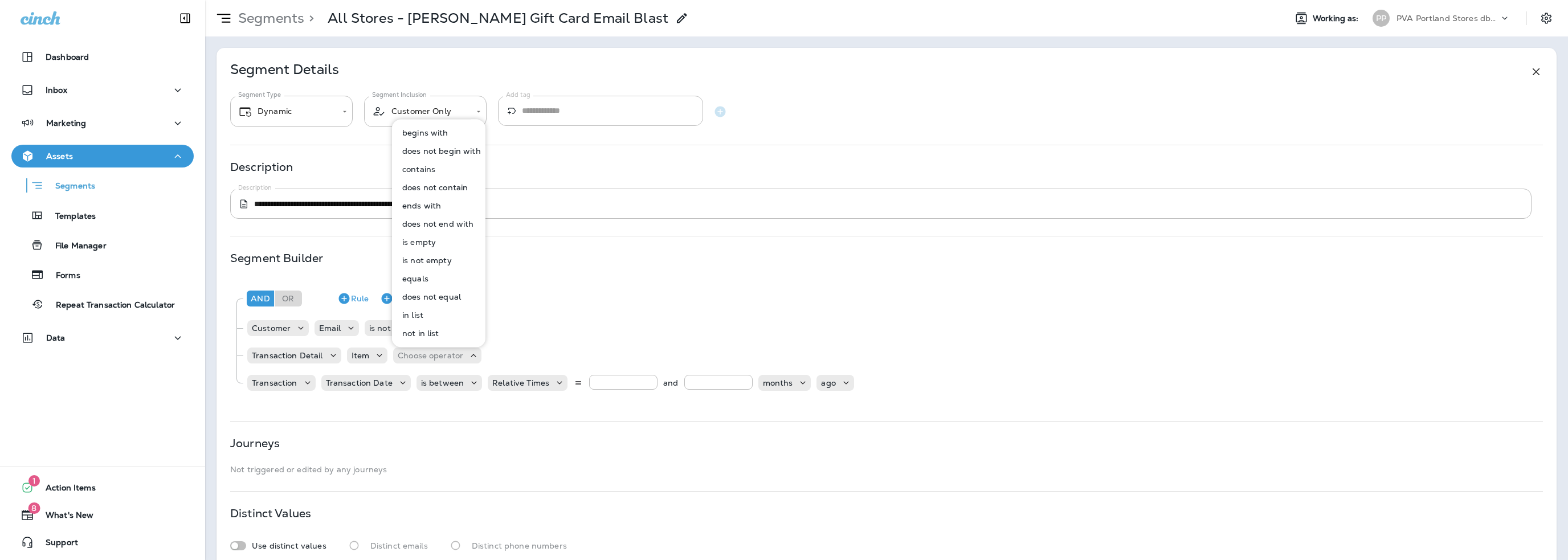
click at [420, 277] on p "equals" at bounding box center [413, 278] width 31 height 9
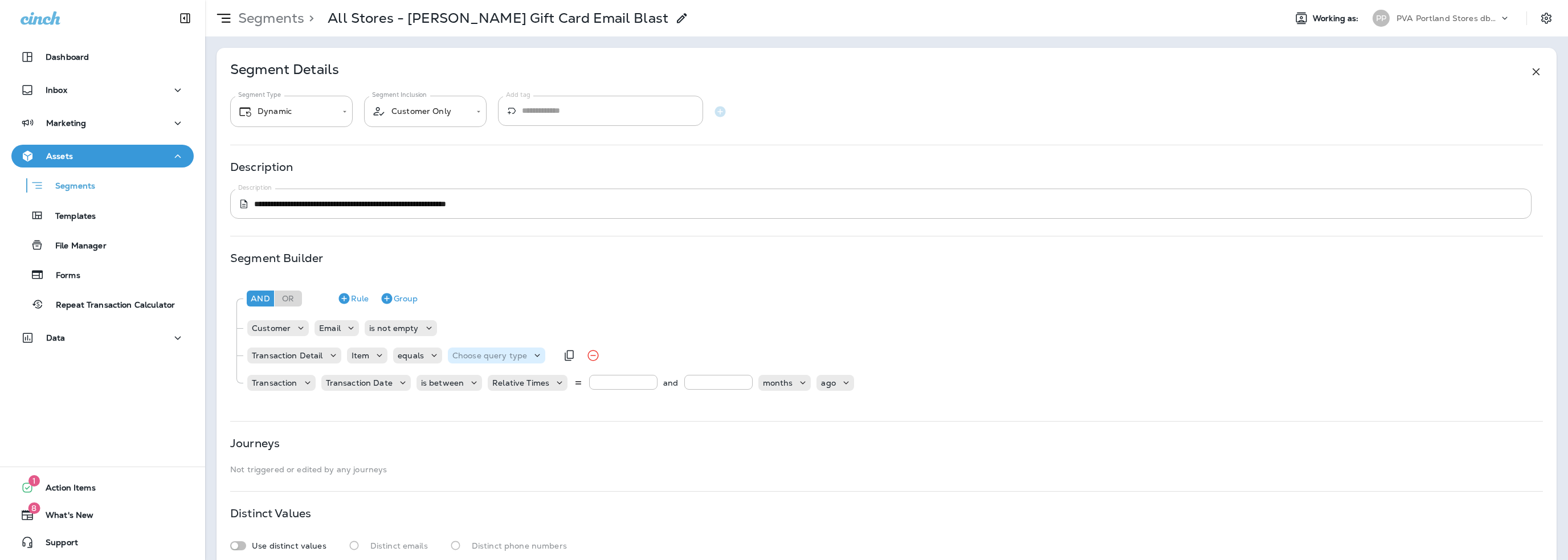
click at [483, 358] on p "Choose query type" at bounding box center [489, 355] width 75 height 9
click at [472, 386] on p "Text" at bounding box center [462, 383] width 21 height 9
click at [557, 355] on input "text" at bounding box center [566, 355] width 114 height 14
click at [557, 355] on input "*****" at bounding box center [566, 355] width 114 height 14
type input "*****"
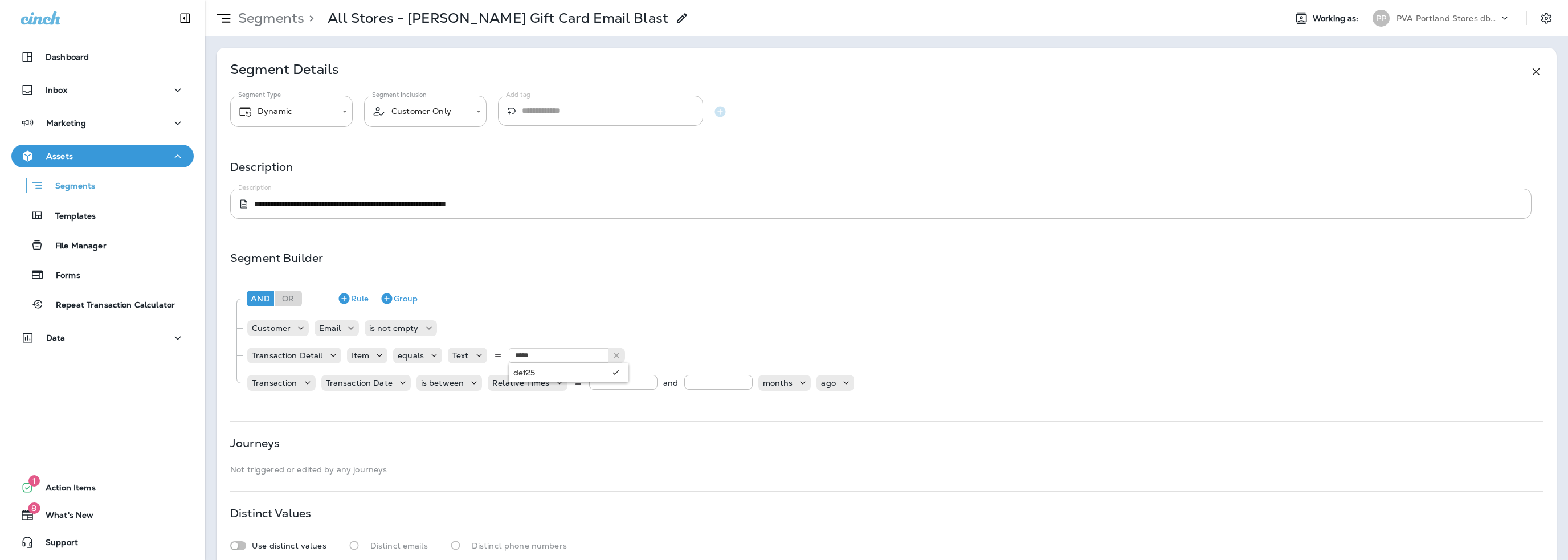
click at [575, 409] on div "**********" at bounding box center [886, 311] width 1341 height 525
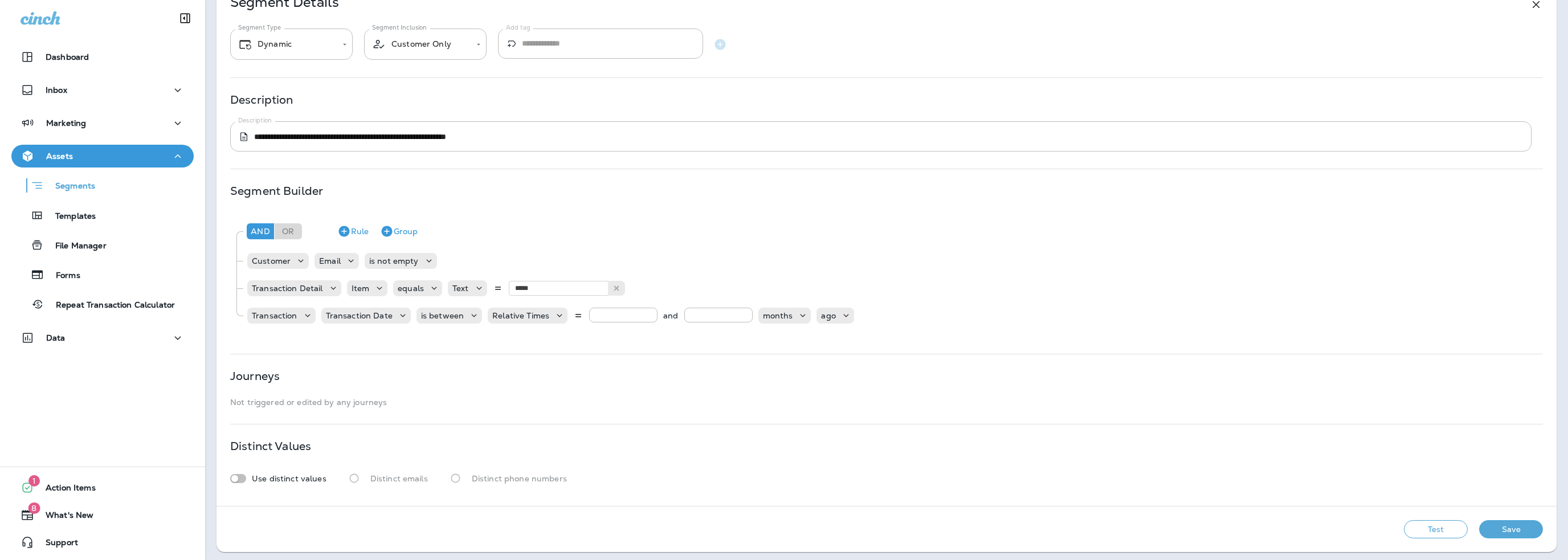
scroll to position [70, 0]
click at [1405, 531] on button "Test" at bounding box center [1435, 526] width 63 height 18
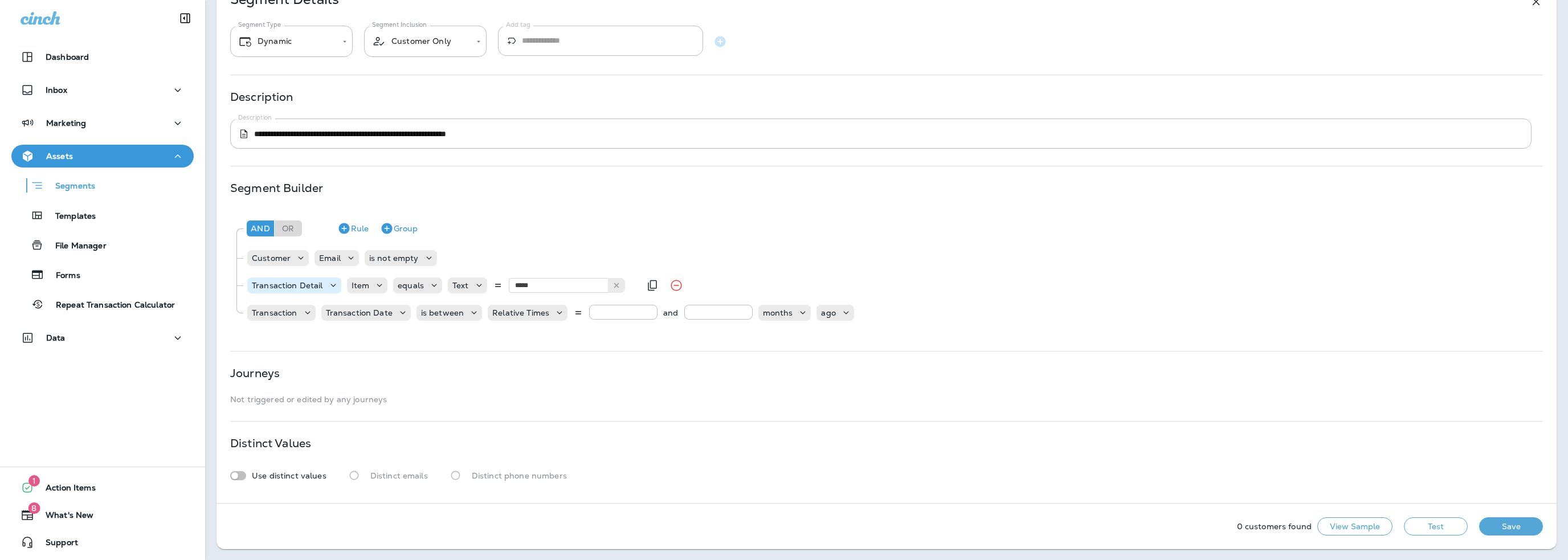
click at [291, 287] on p "Transaction Detail" at bounding box center [287, 285] width 72 height 9
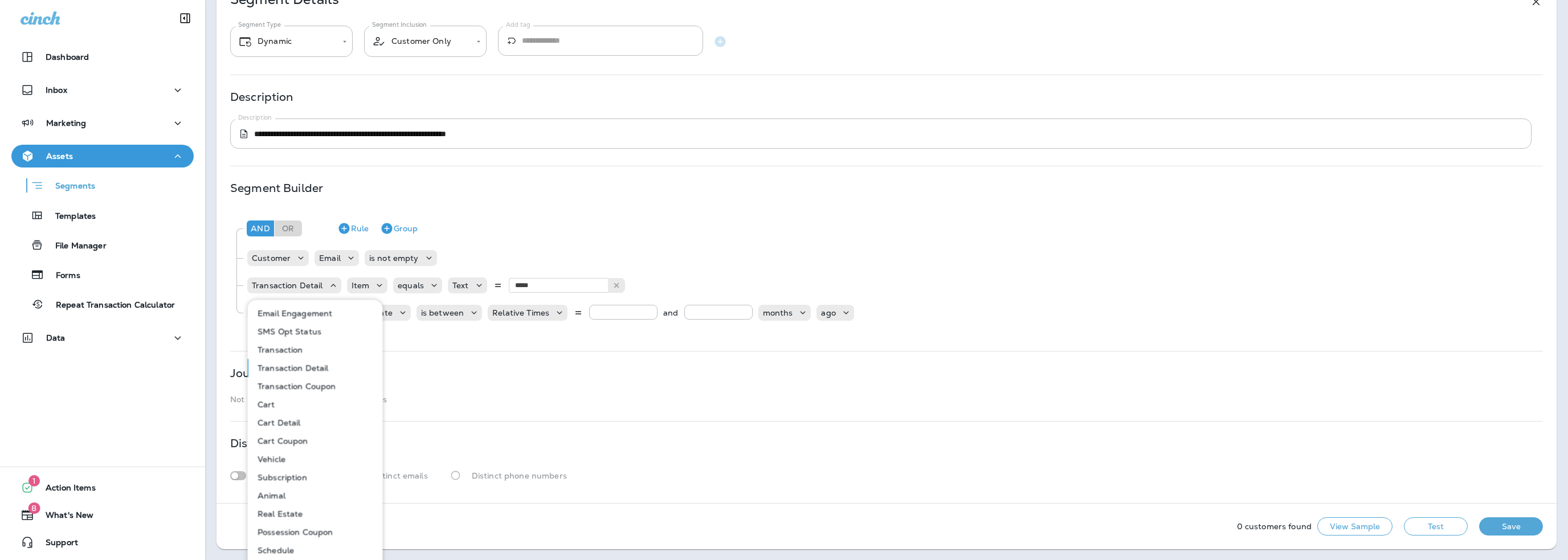
scroll to position [0, 0]
click at [277, 373] on button "Transaction" at bounding box center [315, 368] width 134 height 18
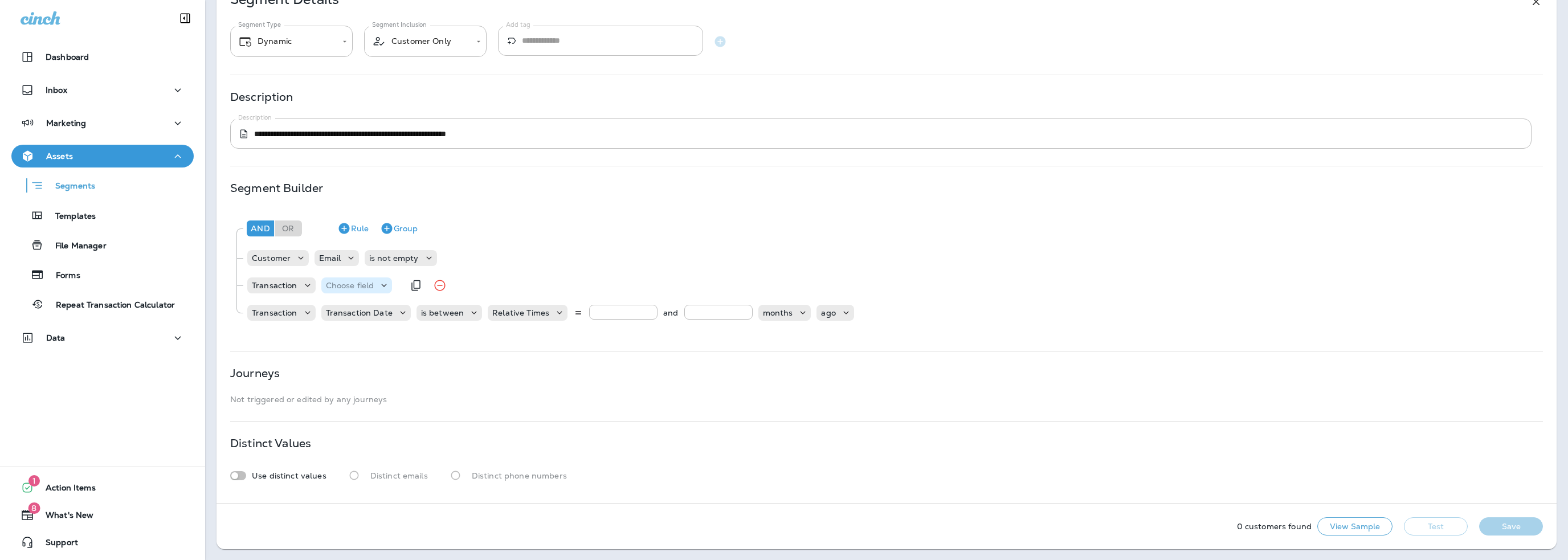
click at [358, 285] on p "Choose field" at bounding box center [350, 285] width 48 height 9
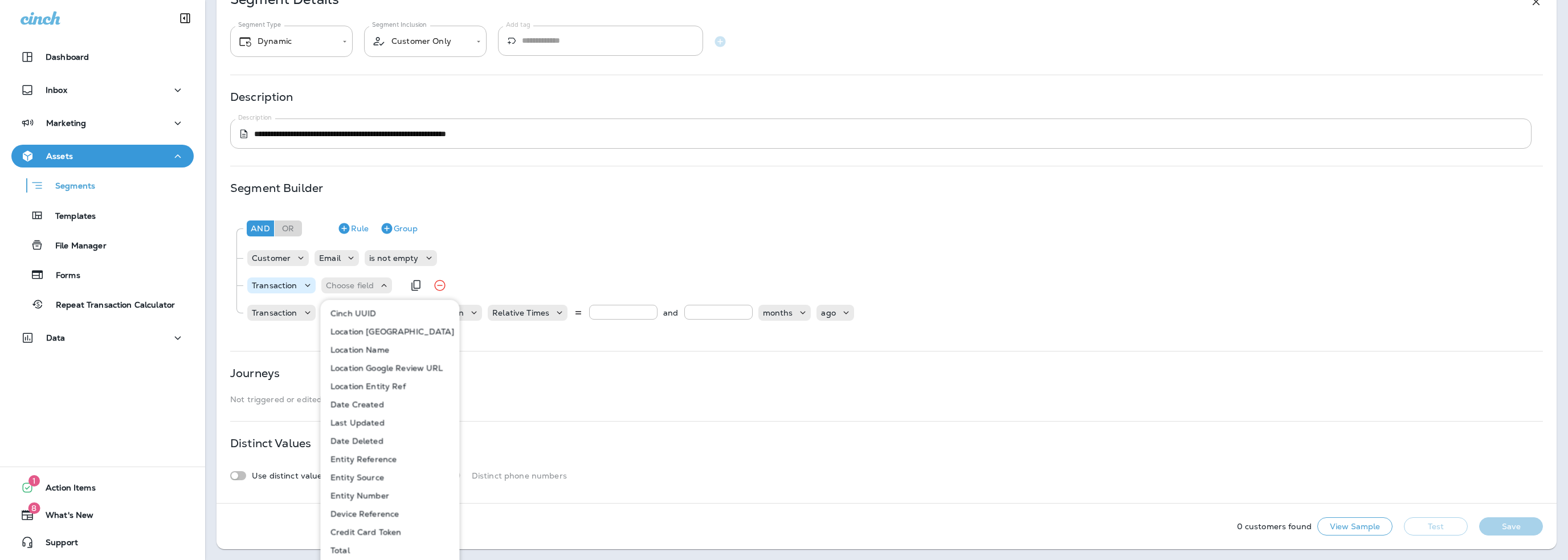
click at [283, 284] on p "Transaction" at bounding box center [274, 285] width 46 height 9
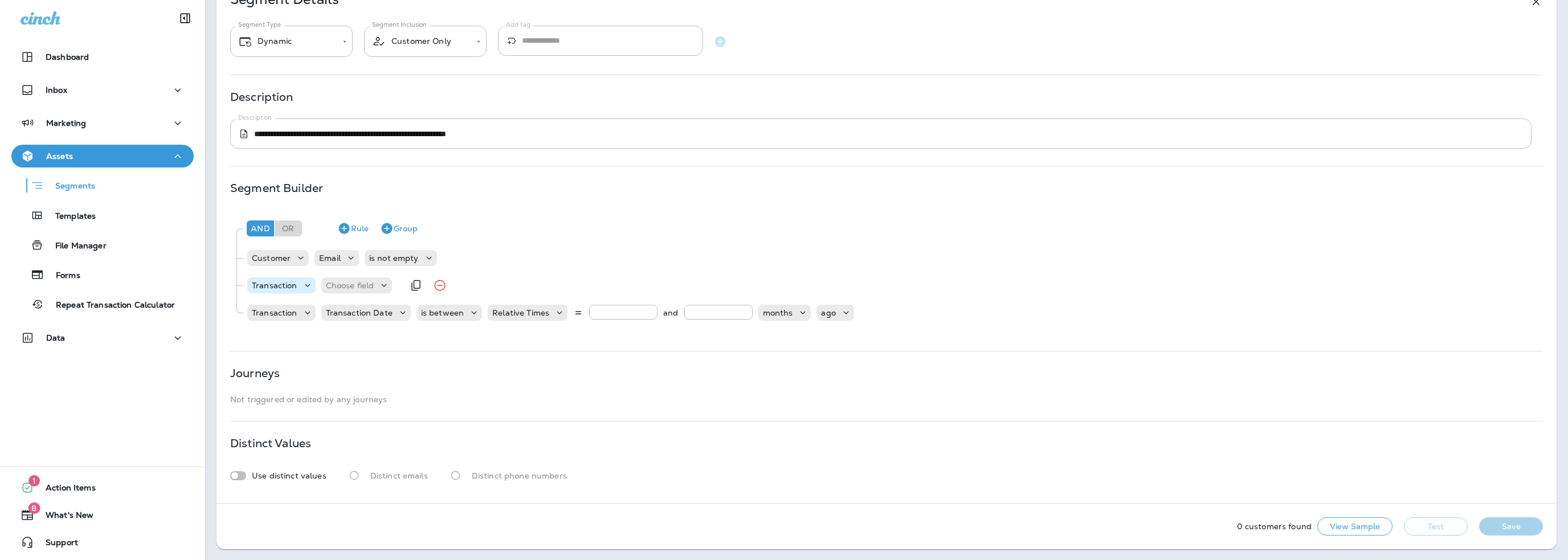
click at [283, 284] on p "Transaction" at bounding box center [274, 285] width 46 height 9
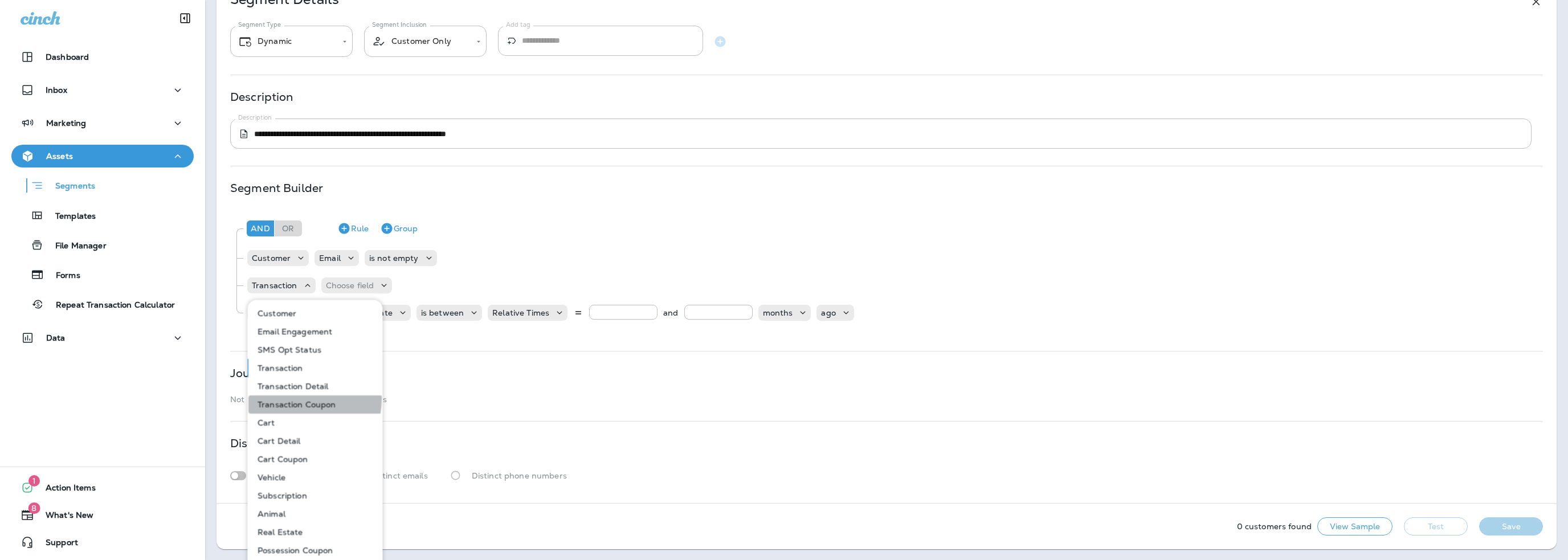
click at [289, 399] on button "Transaction Coupon" at bounding box center [315, 404] width 134 height 18
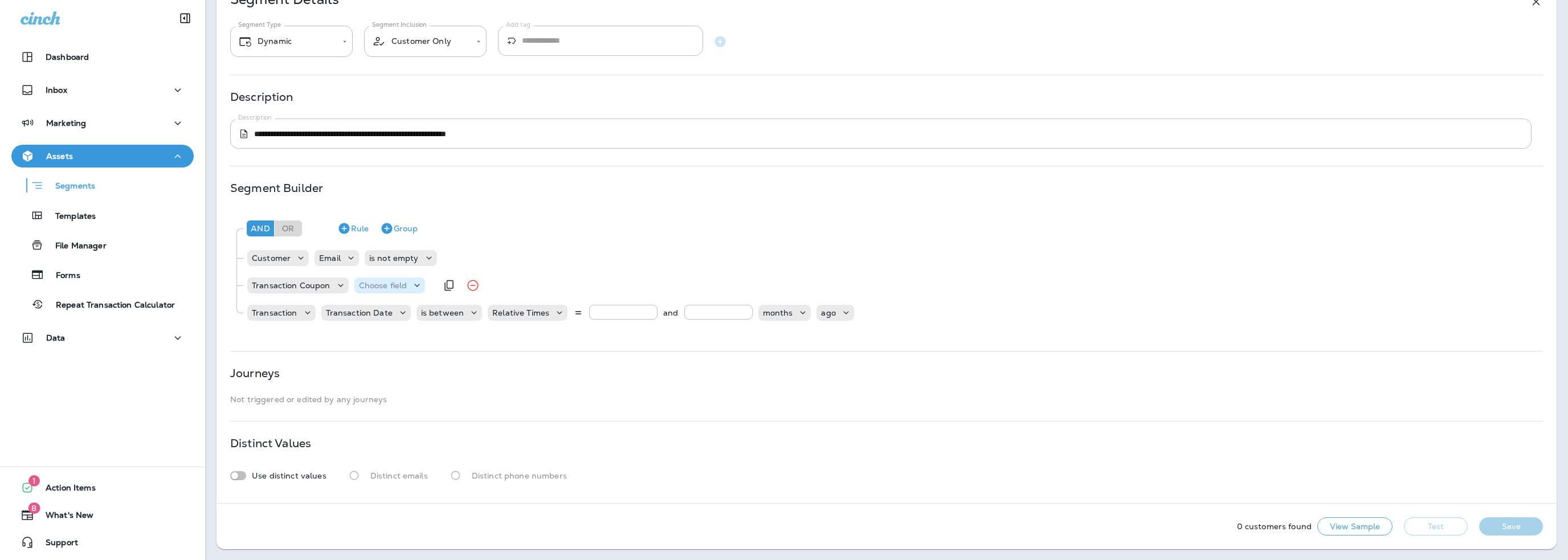
click at [367, 286] on p "Choose field" at bounding box center [383, 285] width 48 height 9
click at [379, 365] on p "Code" at bounding box center [371, 367] width 25 height 9
click at [304, 287] on p "Transaction Coupon" at bounding box center [291, 285] width 79 height 9
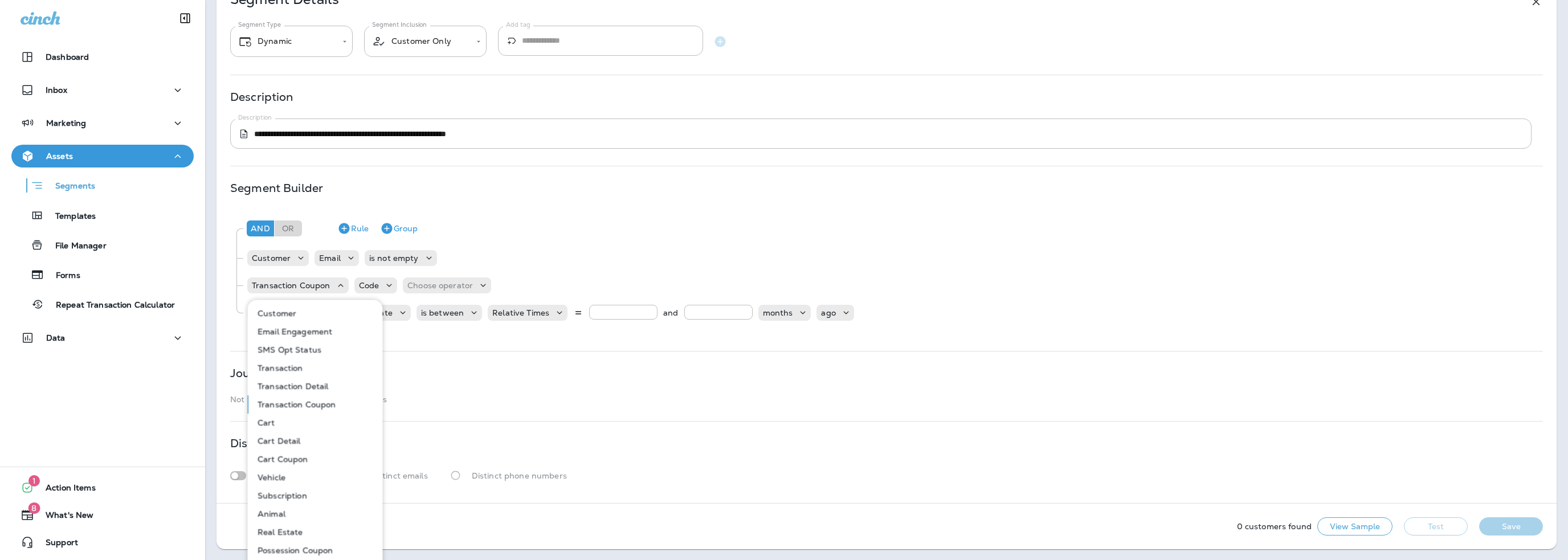
click at [293, 386] on p "Transaction Detail" at bounding box center [291, 386] width 76 height 9
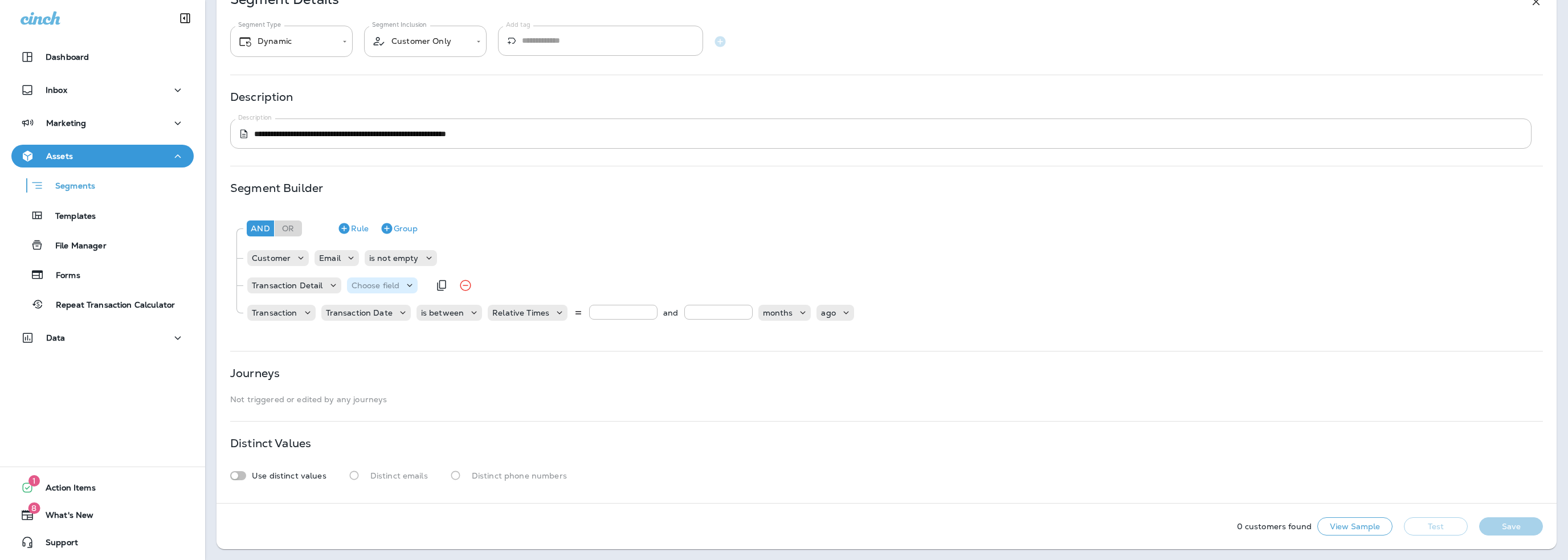
click at [366, 282] on p "Choose field" at bounding box center [375, 285] width 48 height 9
click at [369, 366] on p "Item" at bounding box center [362, 367] width 23 height 9
click at [420, 288] on p "Choose operator" at bounding box center [431, 285] width 66 height 9
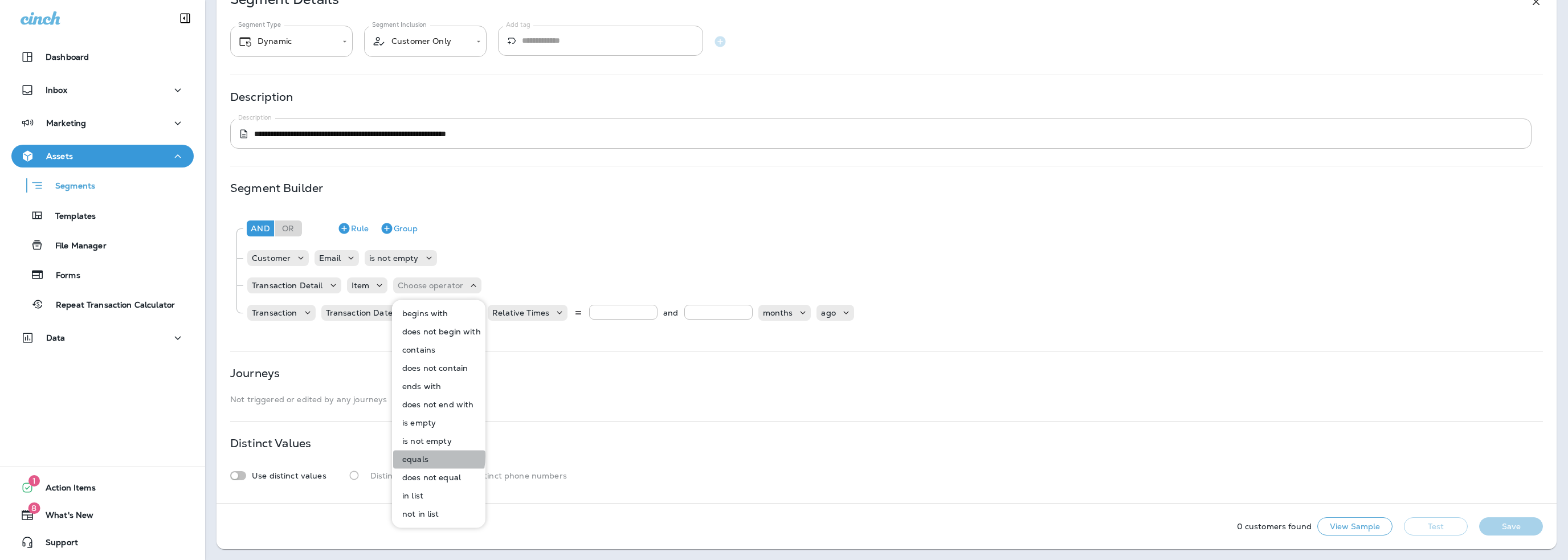
click at [414, 456] on p "equals" at bounding box center [413, 459] width 31 height 9
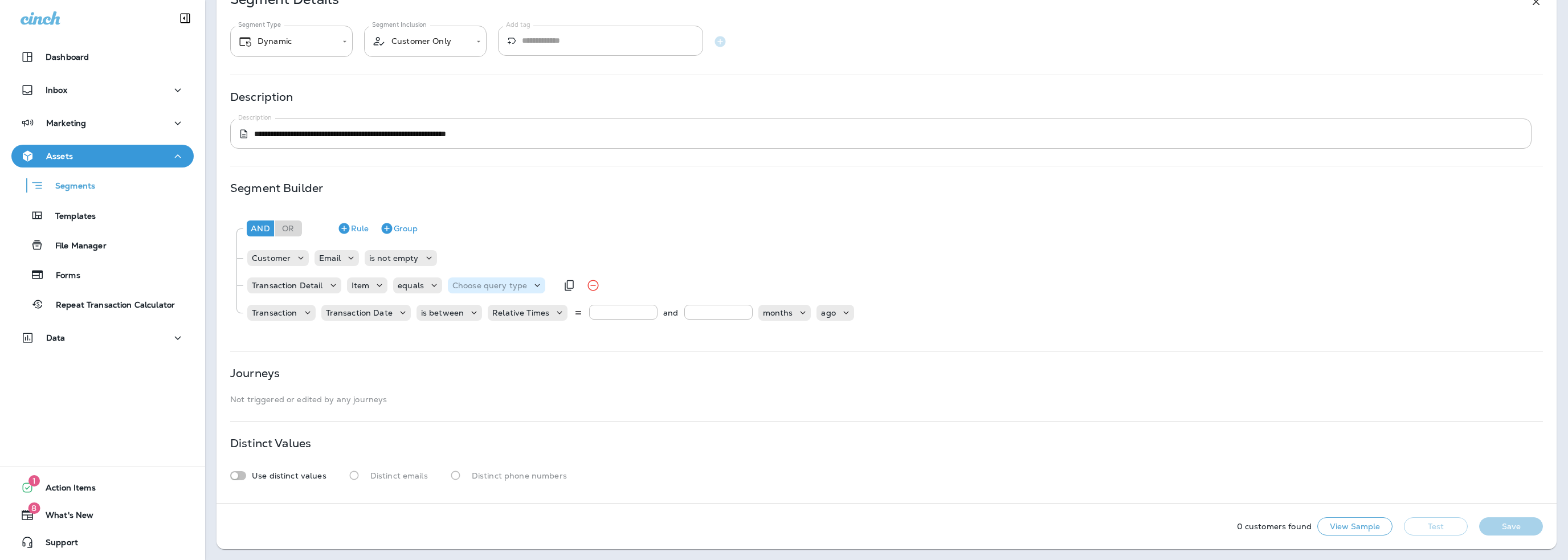
click at [474, 285] on p "Choose query type" at bounding box center [489, 285] width 75 height 9
click at [473, 314] on button "Text" at bounding box center [481, 313] width 66 height 18
click at [549, 287] on input "text" at bounding box center [566, 285] width 114 height 14
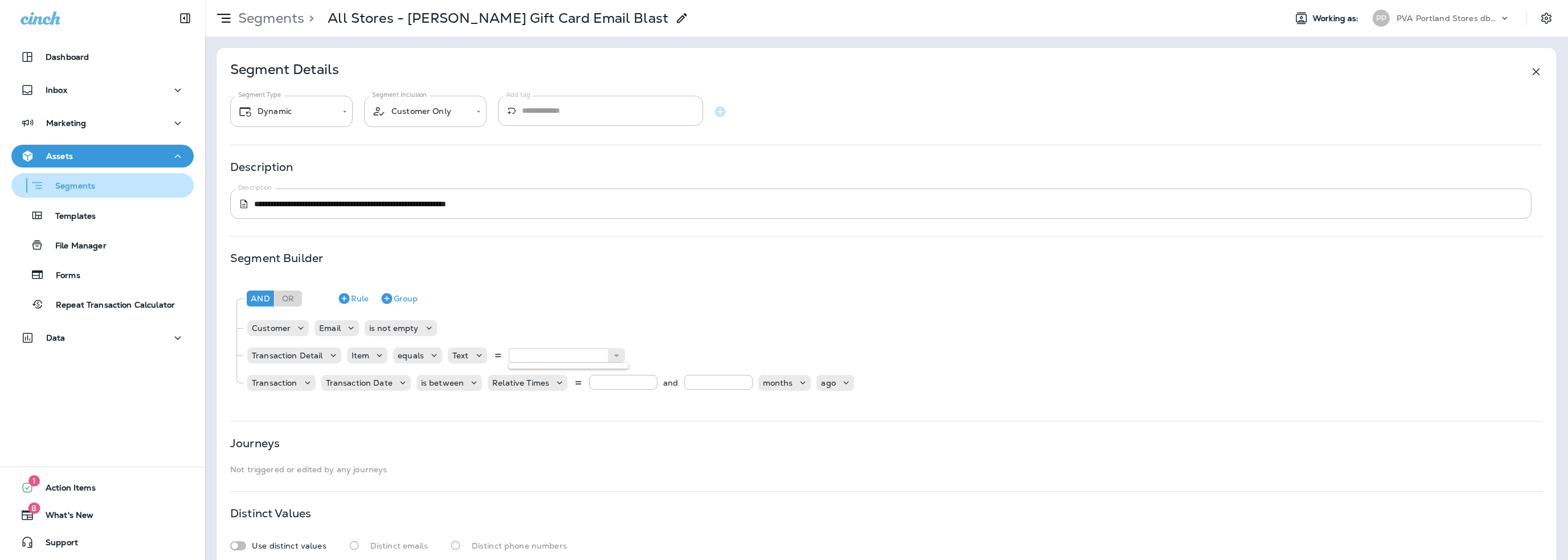
click at [87, 186] on p "Segments" at bounding box center [70, 186] width 51 height 11
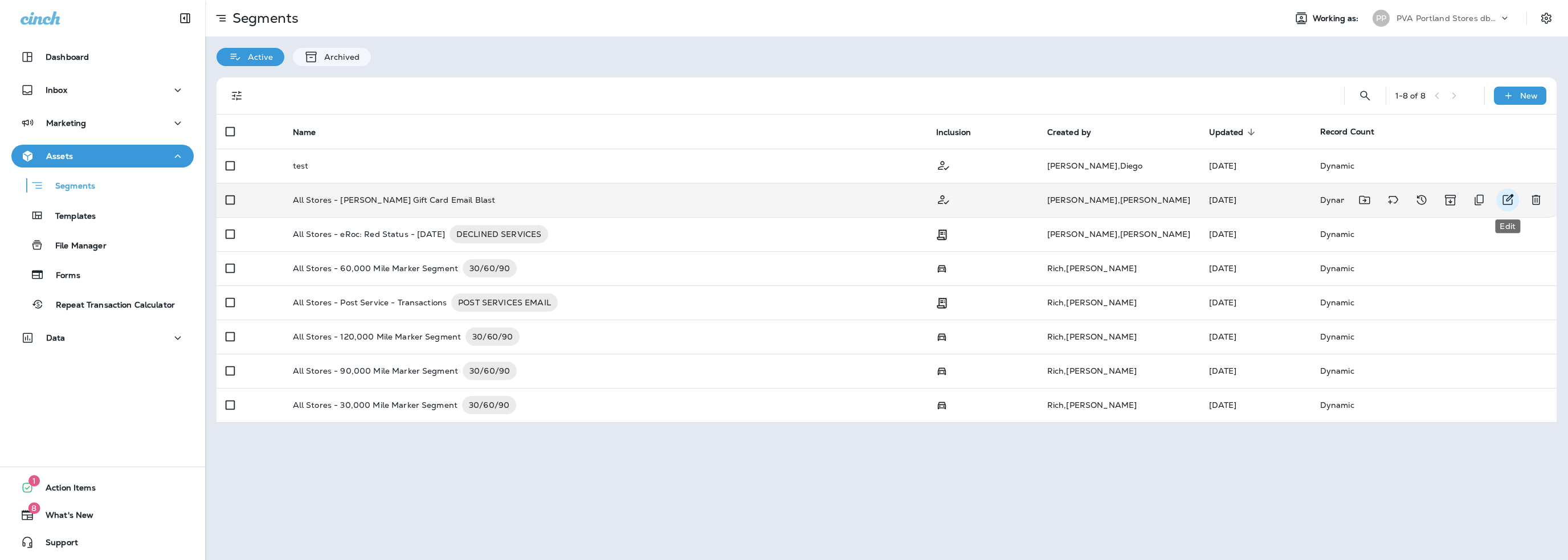
click at [1511, 197] on icon "Edit" at bounding box center [1508, 199] width 10 height 10
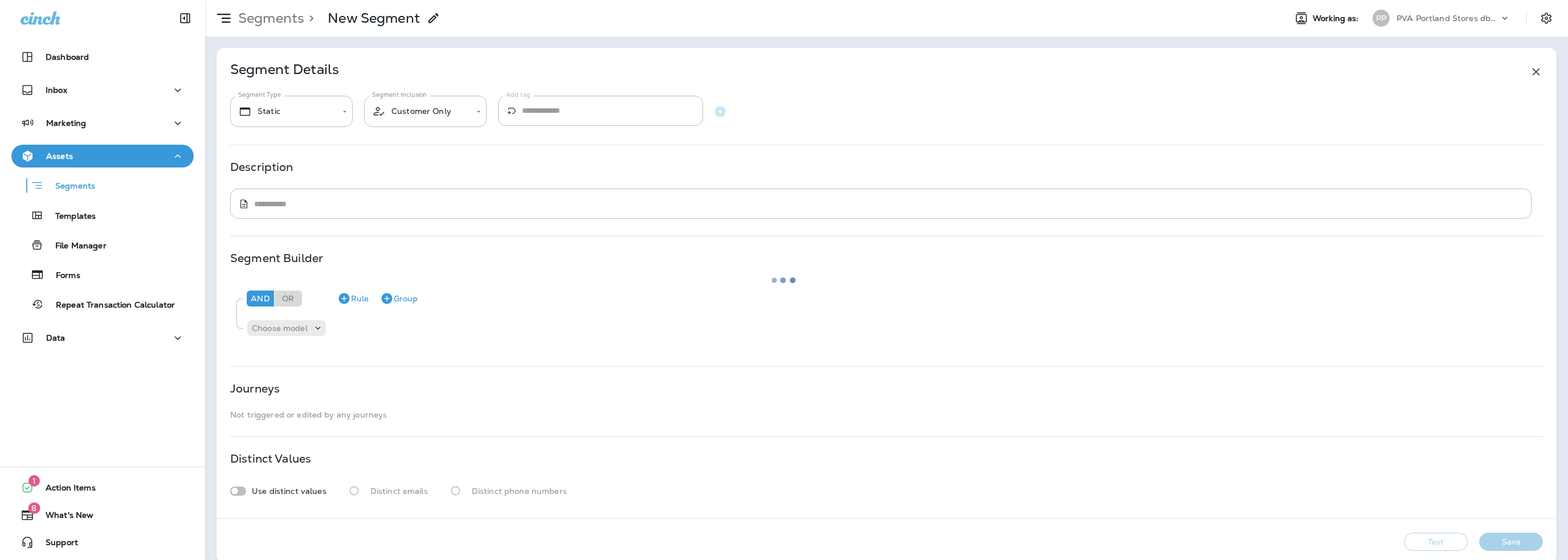
type input "*******"
type textarea "**********"
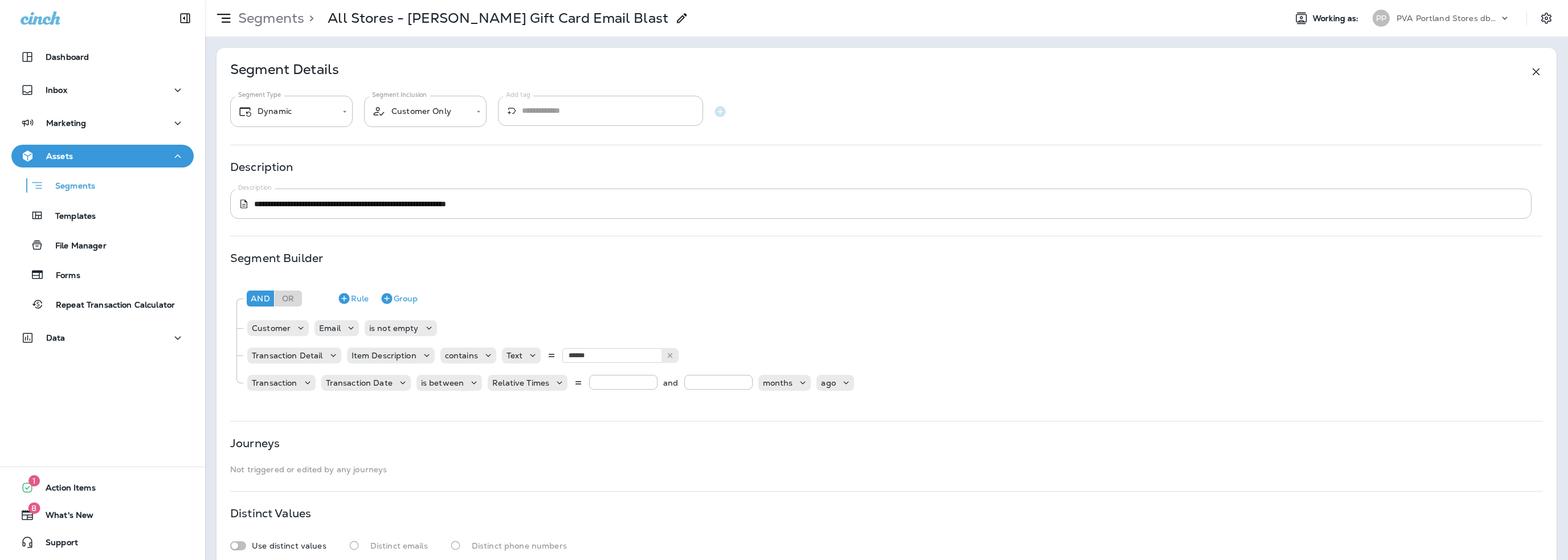
click at [677, 20] on use at bounding box center [682, 18] width 10 height 10
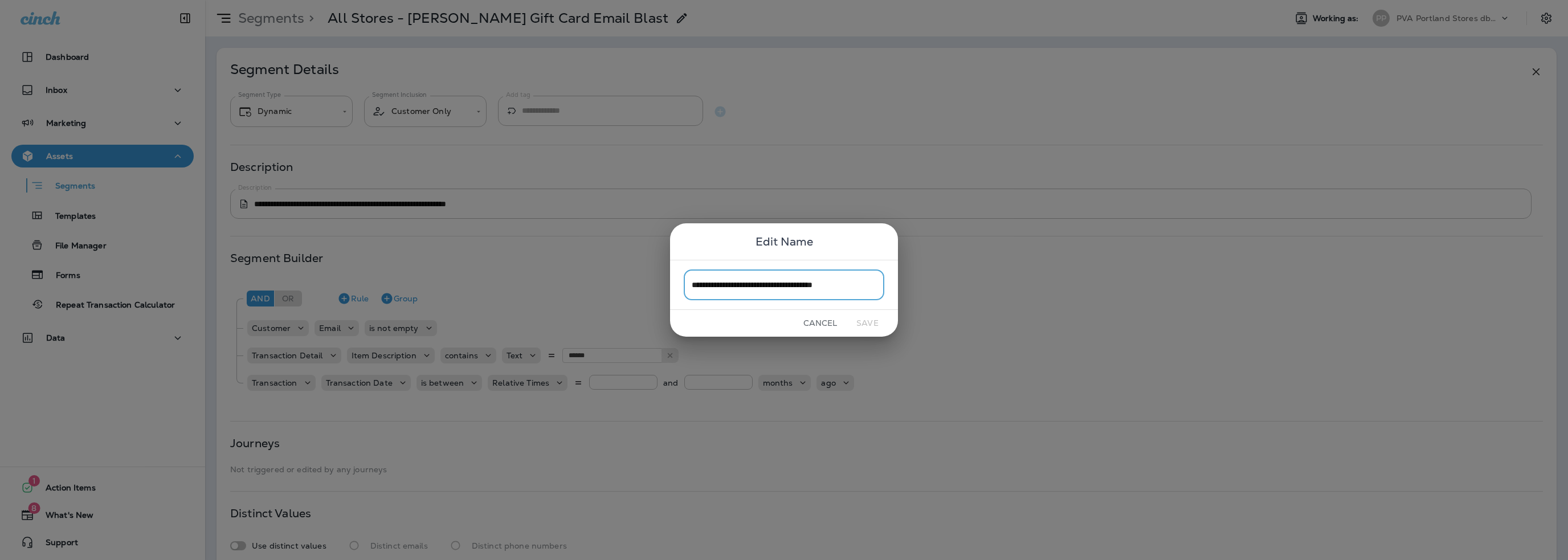
click at [819, 323] on button "Cancel" at bounding box center [820, 323] width 43 height 18
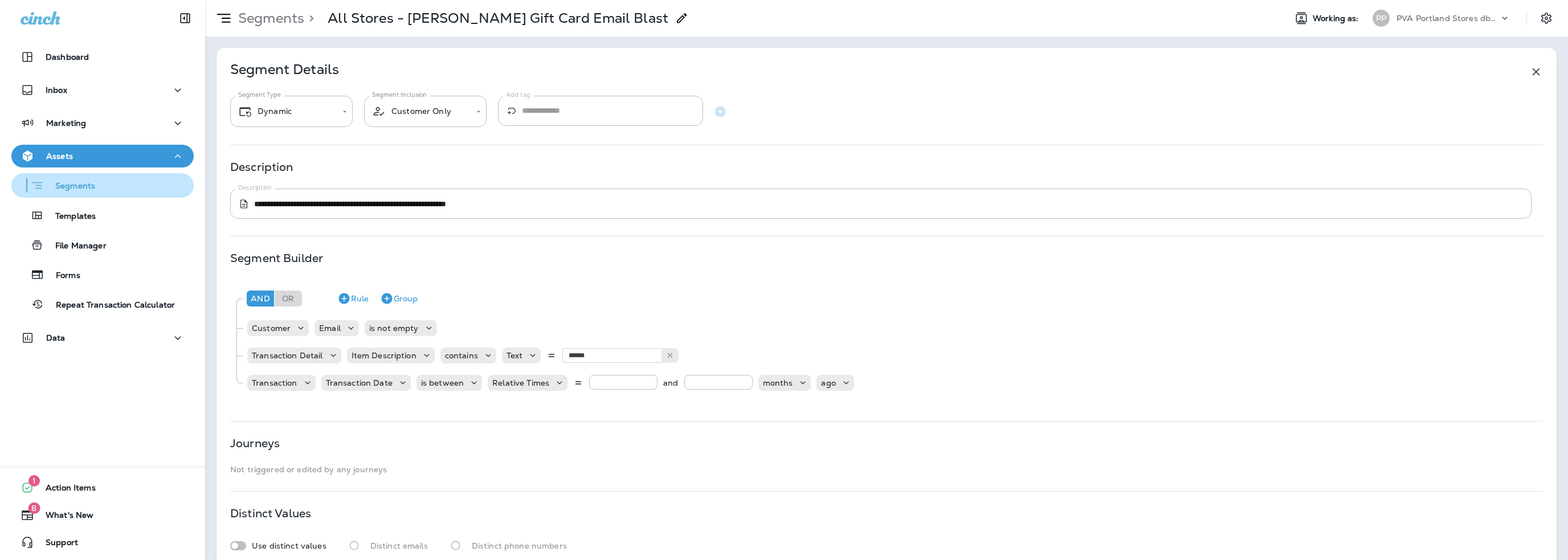
click at [99, 182] on div "Segments" at bounding box center [103, 186] width 174 height 18
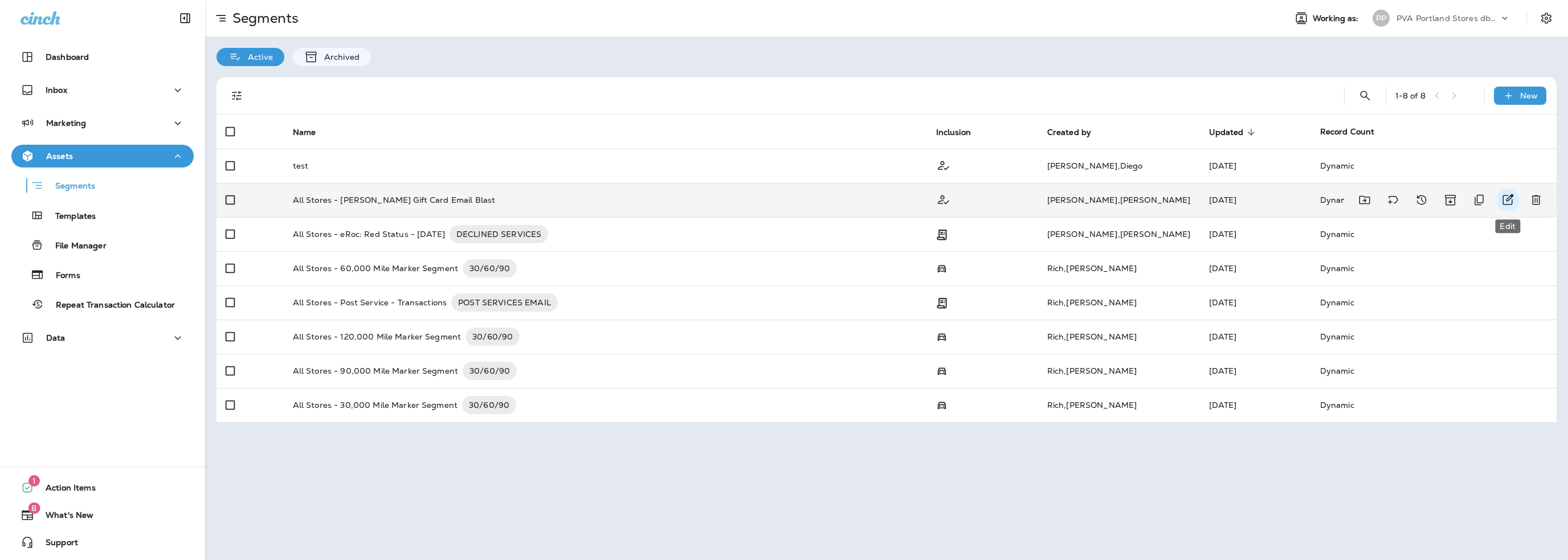
click at [1506, 200] on icon "Edit" at bounding box center [1507, 199] width 14 height 14
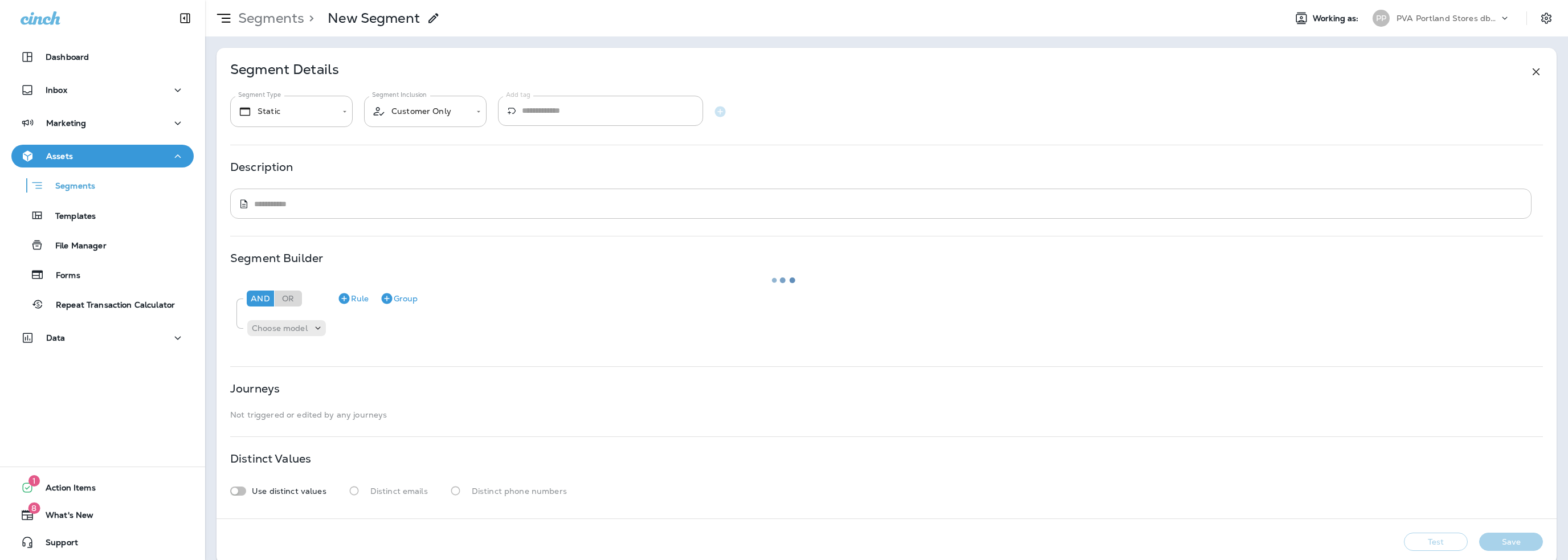
type input "*******"
type textarea "**********"
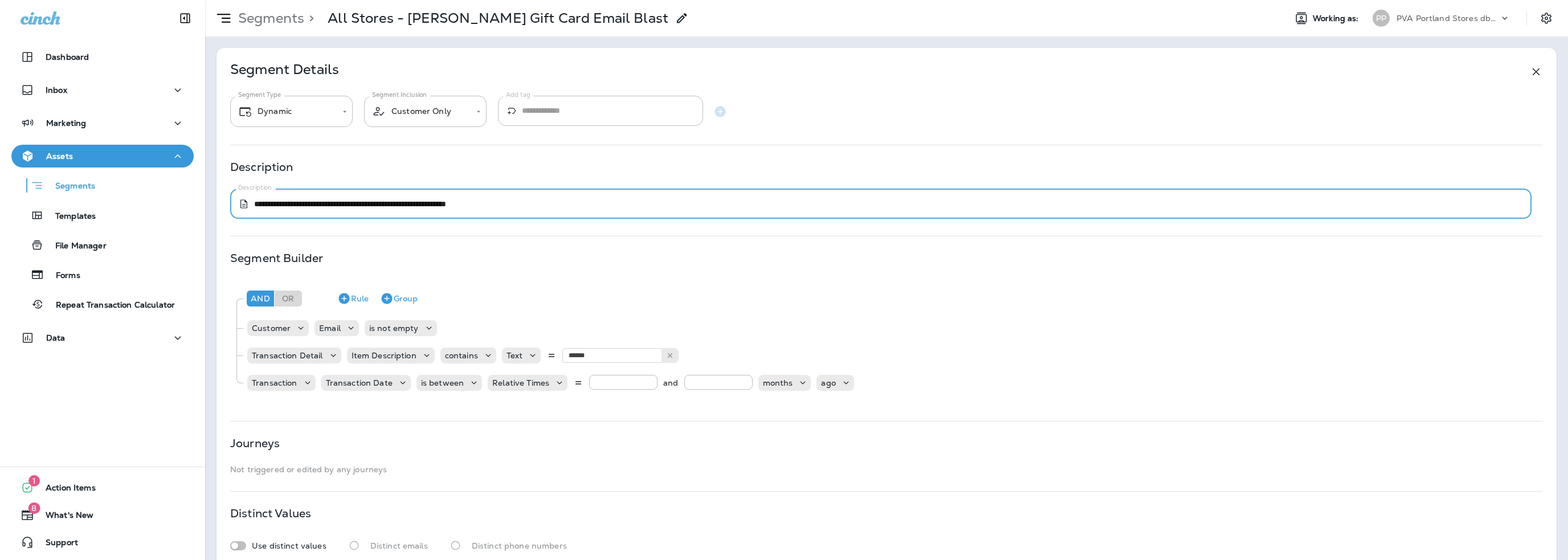
drag, startPoint x: 553, startPoint y: 203, endPoint x: 232, endPoint y: 186, distance: 321.4
click at [232, 186] on div "**********" at bounding box center [886, 190] width 1312 height 56
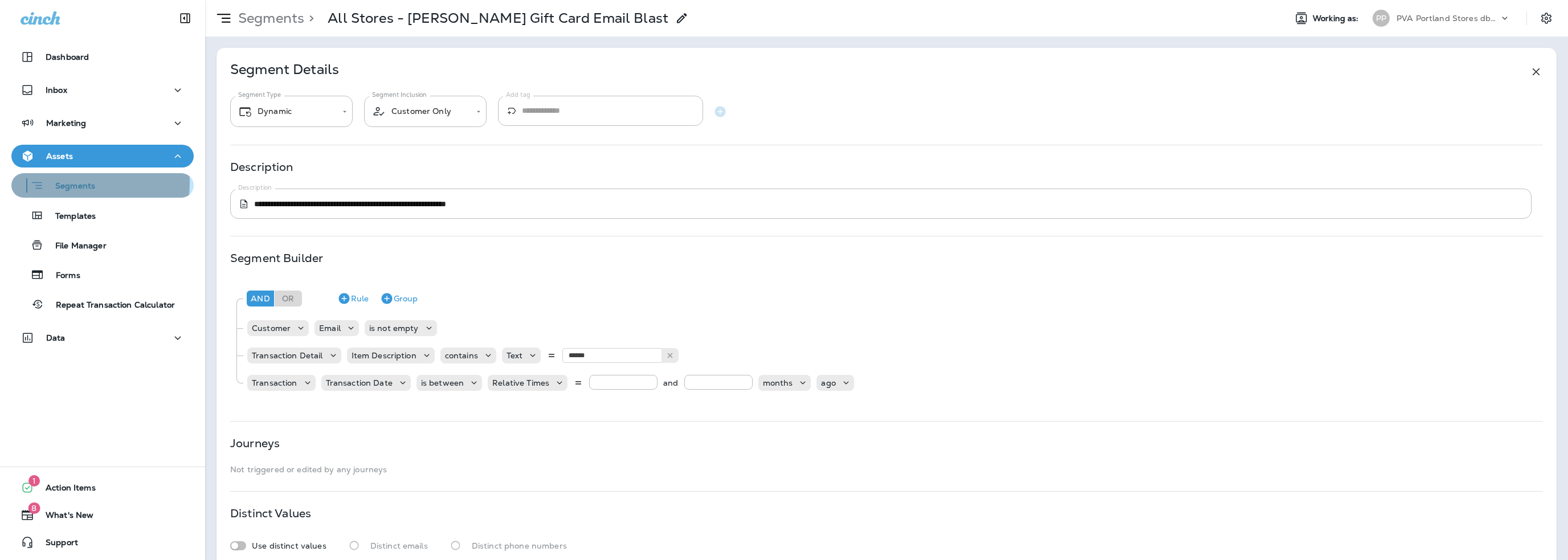
click at [55, 182] on p "Segments" at bounding box center [70, 186] width 51 height 11
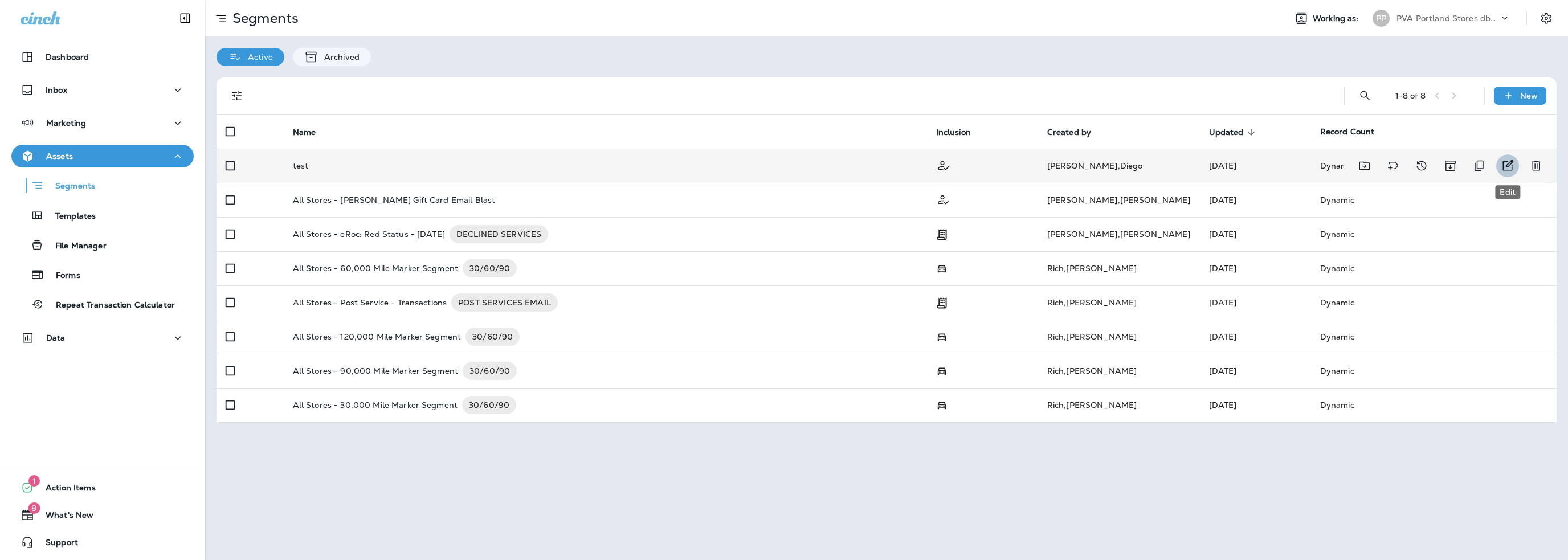
click at [1509, 160] on icon "Edit" at bounding box center [1507, 166] width 14 height 14
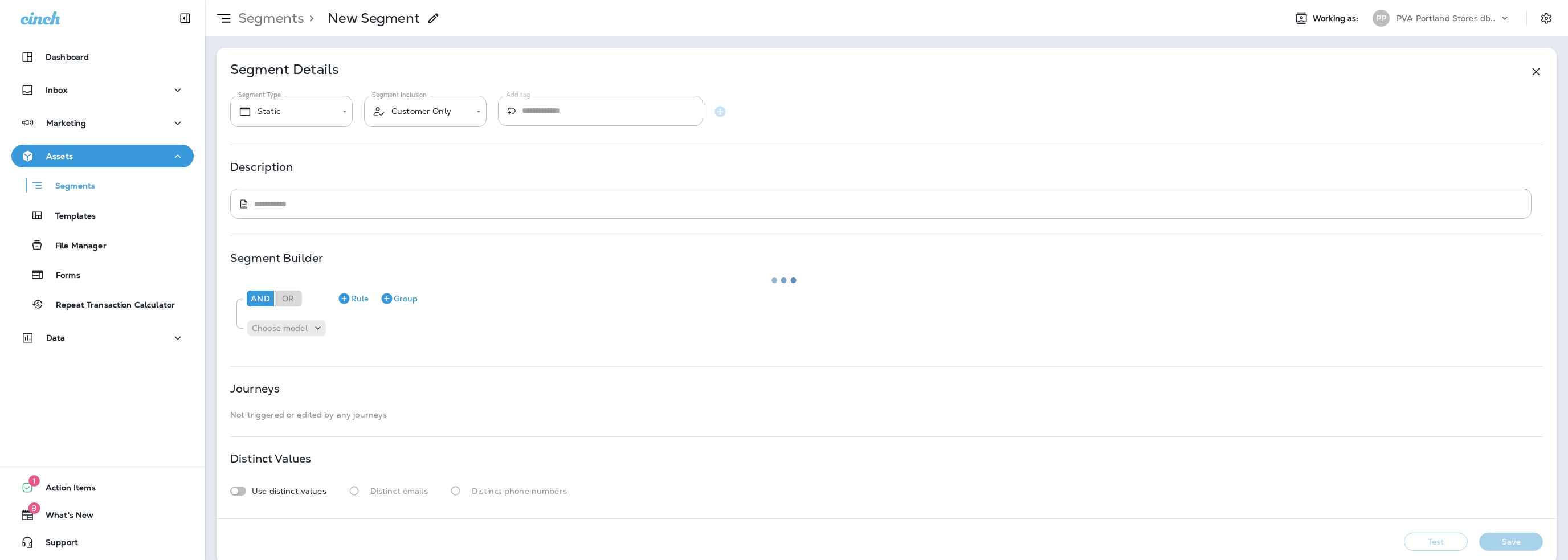
type input "*******"
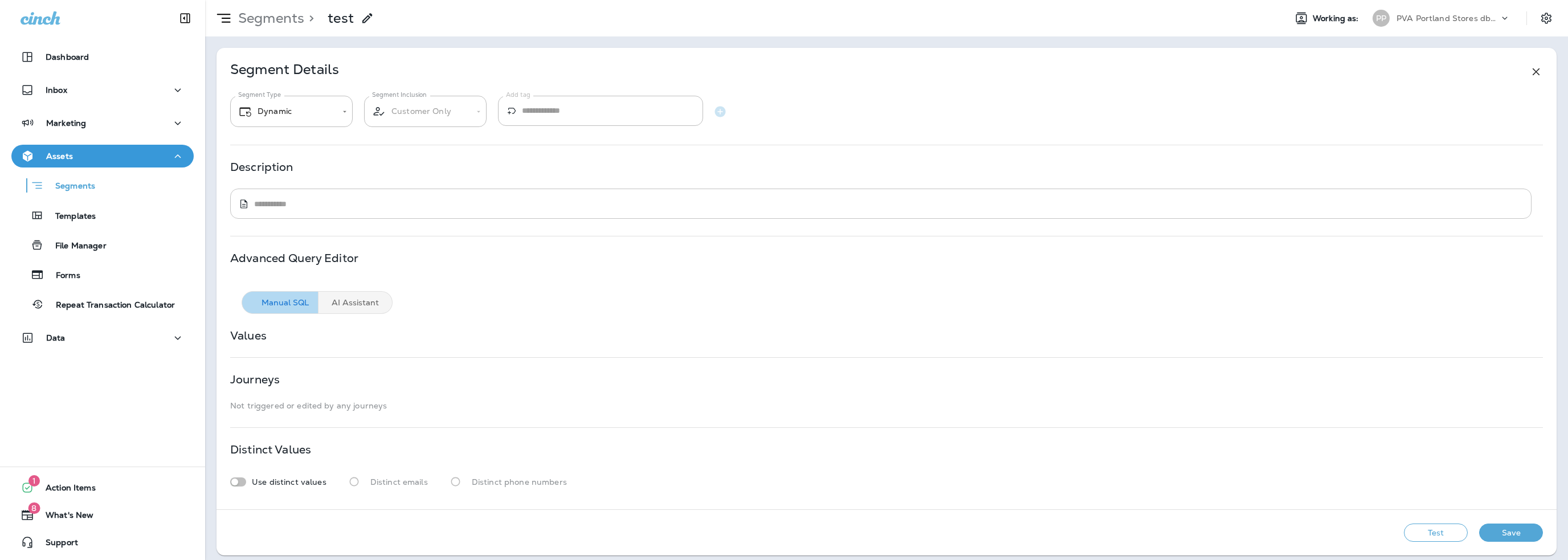
click at [338, 205] on textarea at bounding box center [889, 204] width 1270 height 11
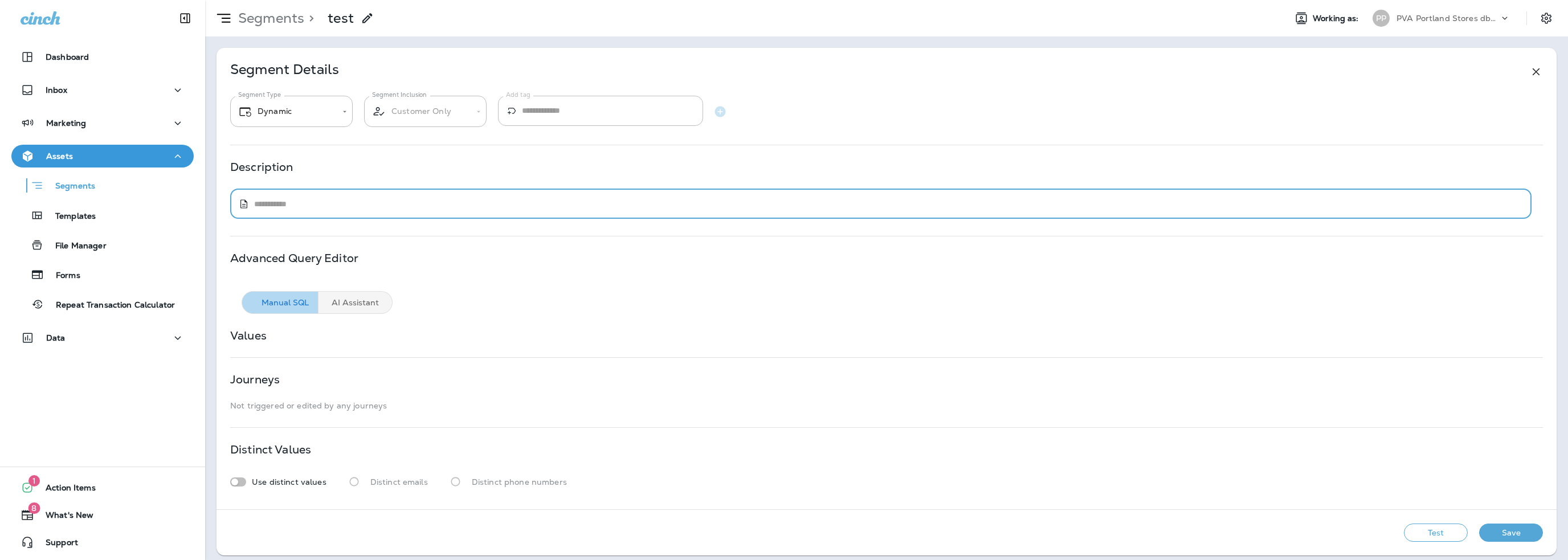
paste textarea "**********"
click at [257, 201] on textarea "**********" at bounding box center [884, 204] width 1261 height 11
type textarea "**********"
click at [328, 296] on button "AI Assistant" at bounding box center [355, 302] width 74 height 22
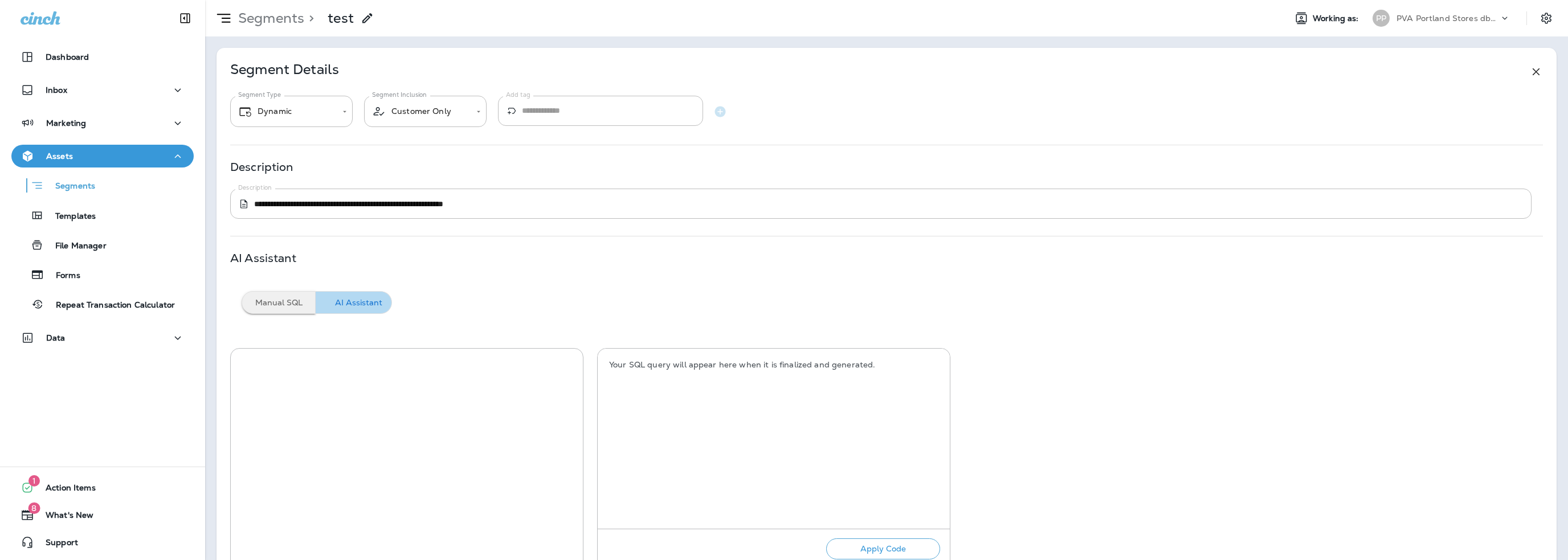
click at [261, 298] on button "Manual SQL" at bounding box center [279, 302] width 74 height 22
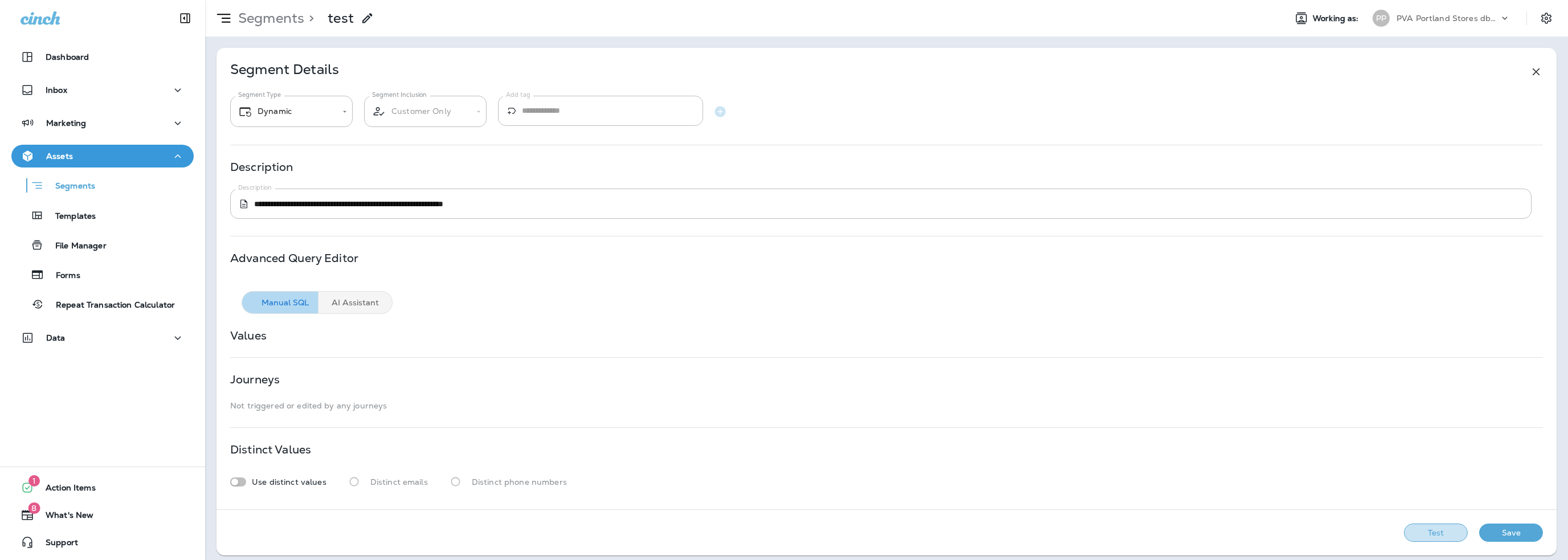
click at [1436, 539] on button "Test" at bounding box center [1435, 533] width 63 height 18
click at [1479, 524] on button "Save" at bounding box center [1510, 533] width 63 height 18
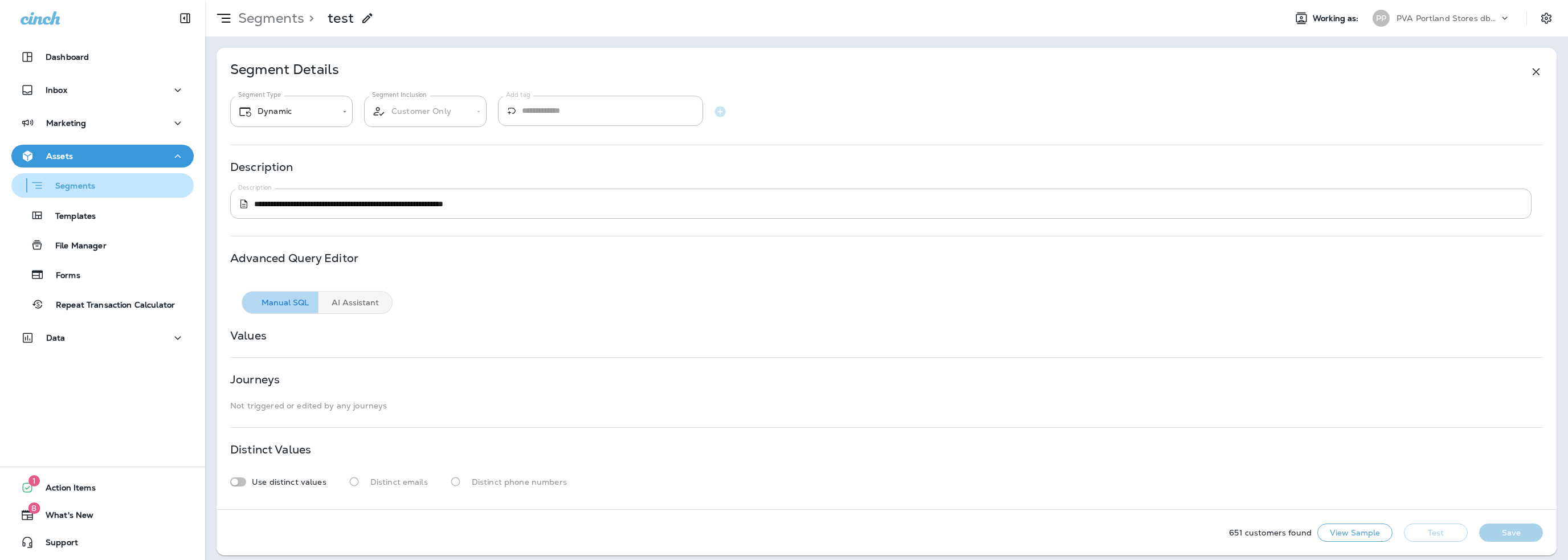
click at [77, 181] on p "Segments" at bounding box center [70, 186] width 51 height 11
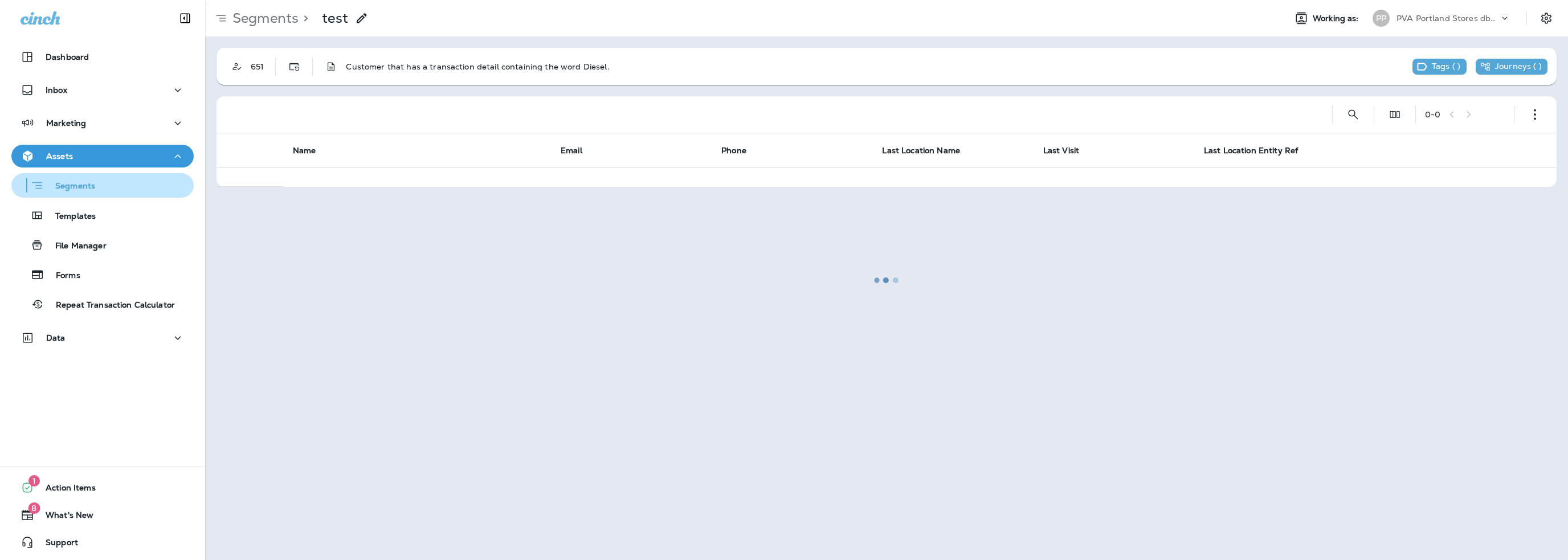
click at [79, 187] on p "Segments" at bounding box center [70, 186] width 51 height 11
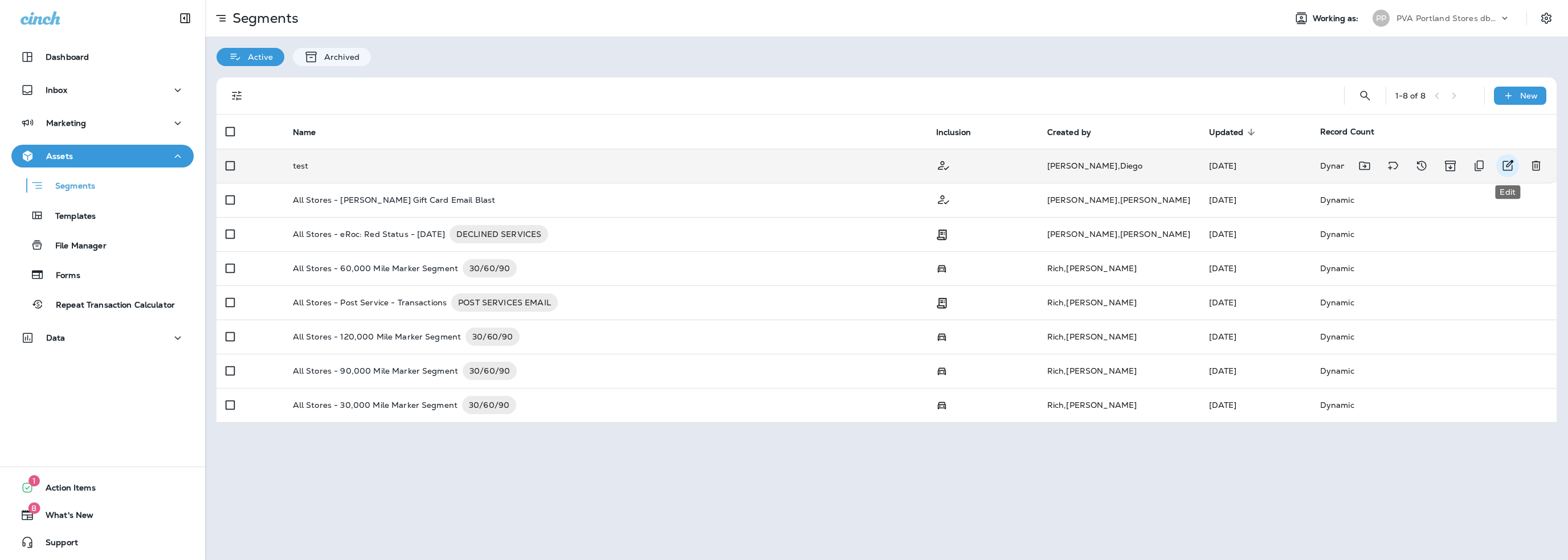
click at [1513, 166] on icon "Edit" at bounding box center [1508, 165] width 10 height 10
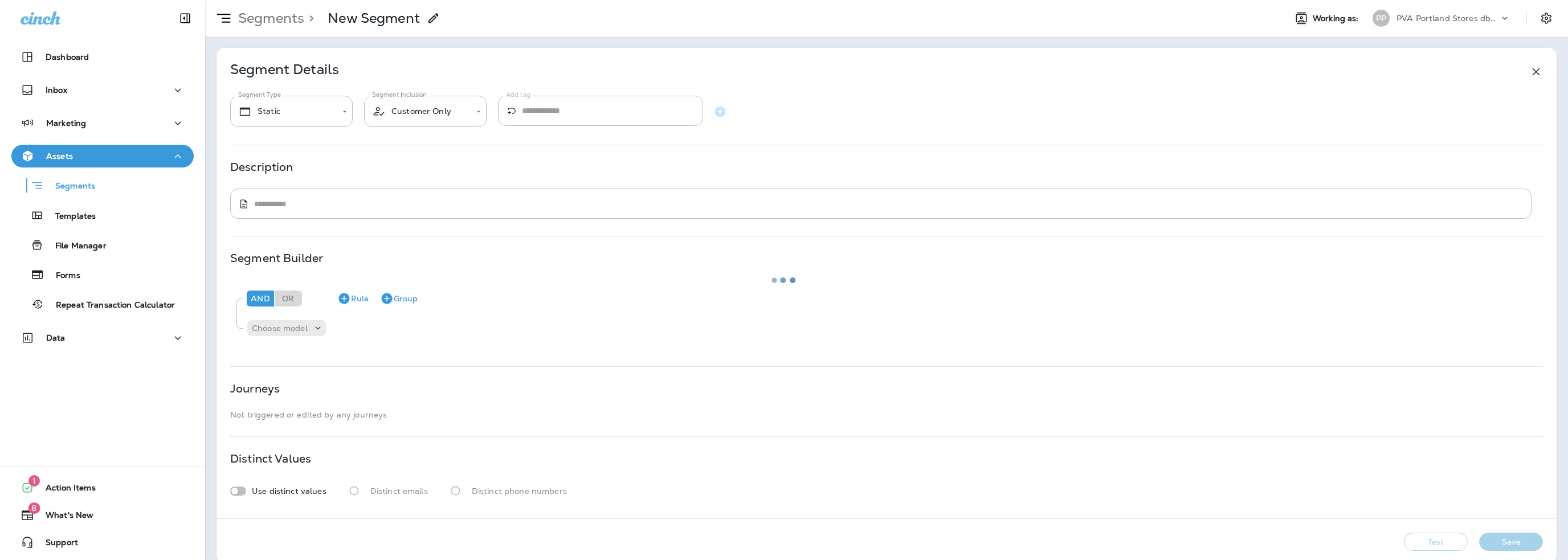
type input "*******"
type textarea "**********"
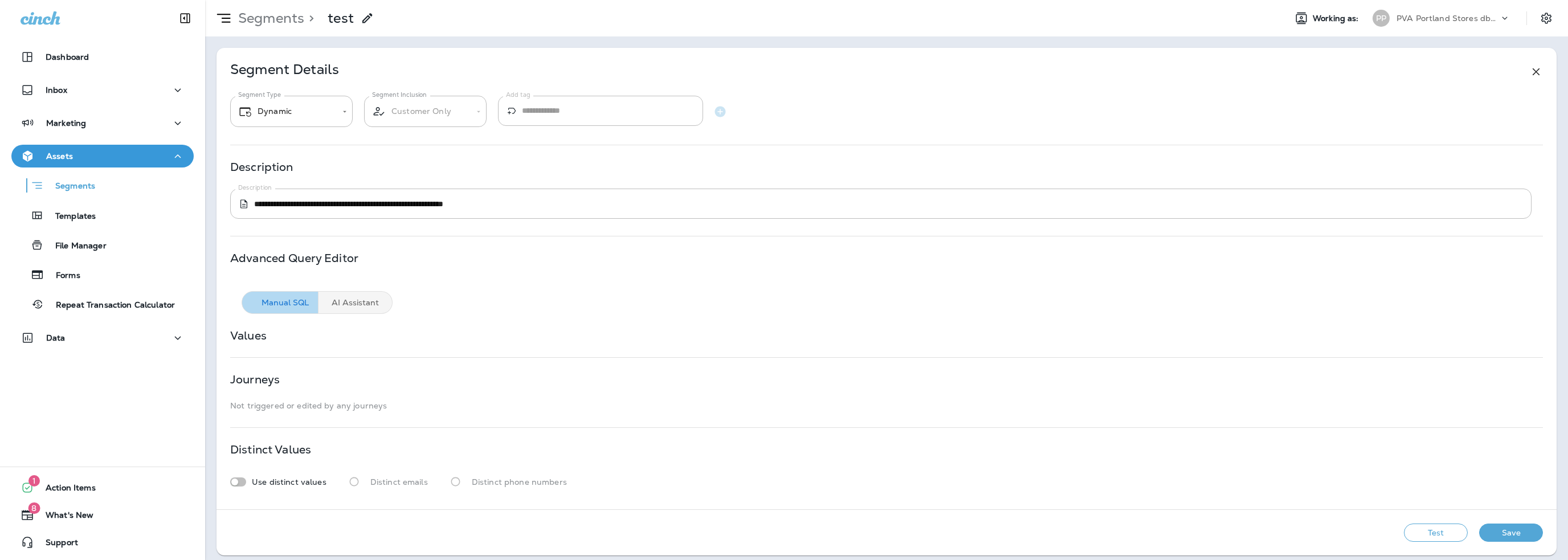
click at [1500, 525] on button "Save" at bounding box center [1510, 533] width 63 height 18
click at [80, 187] on p "Segments" at bounding box center [70, 186] width 51 height 11
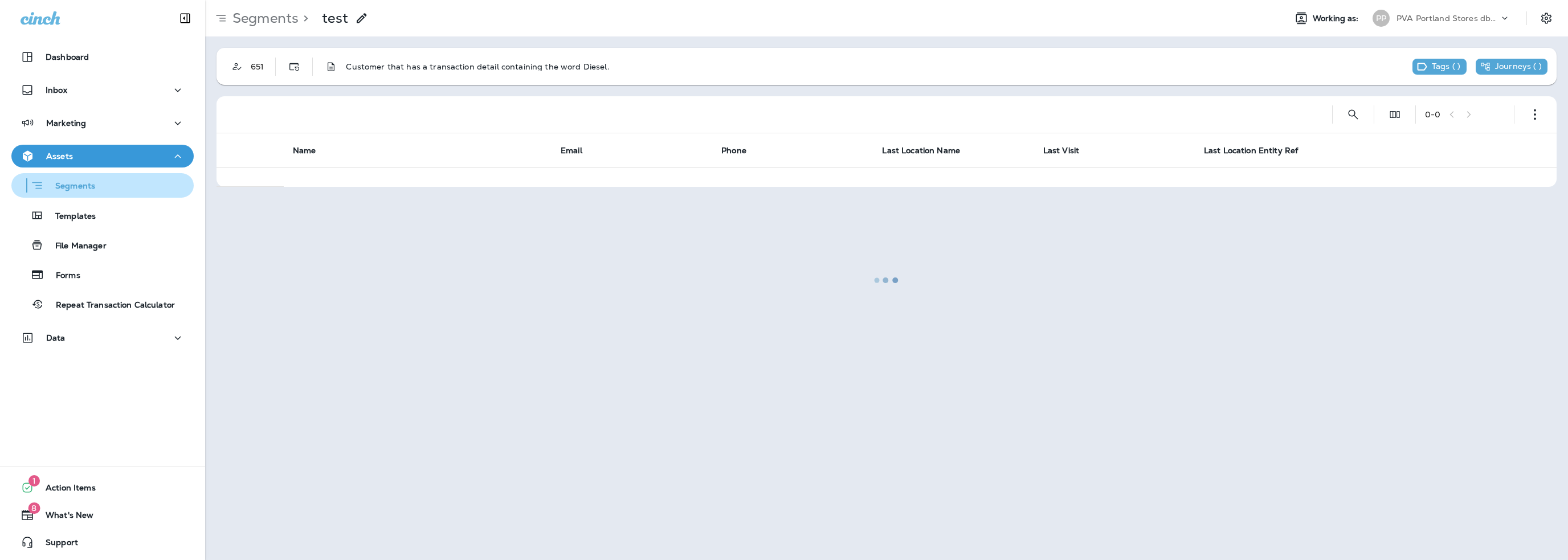
click at [84, 186] on p "Segments" at bounding box center [70, 186] width 51 height 11
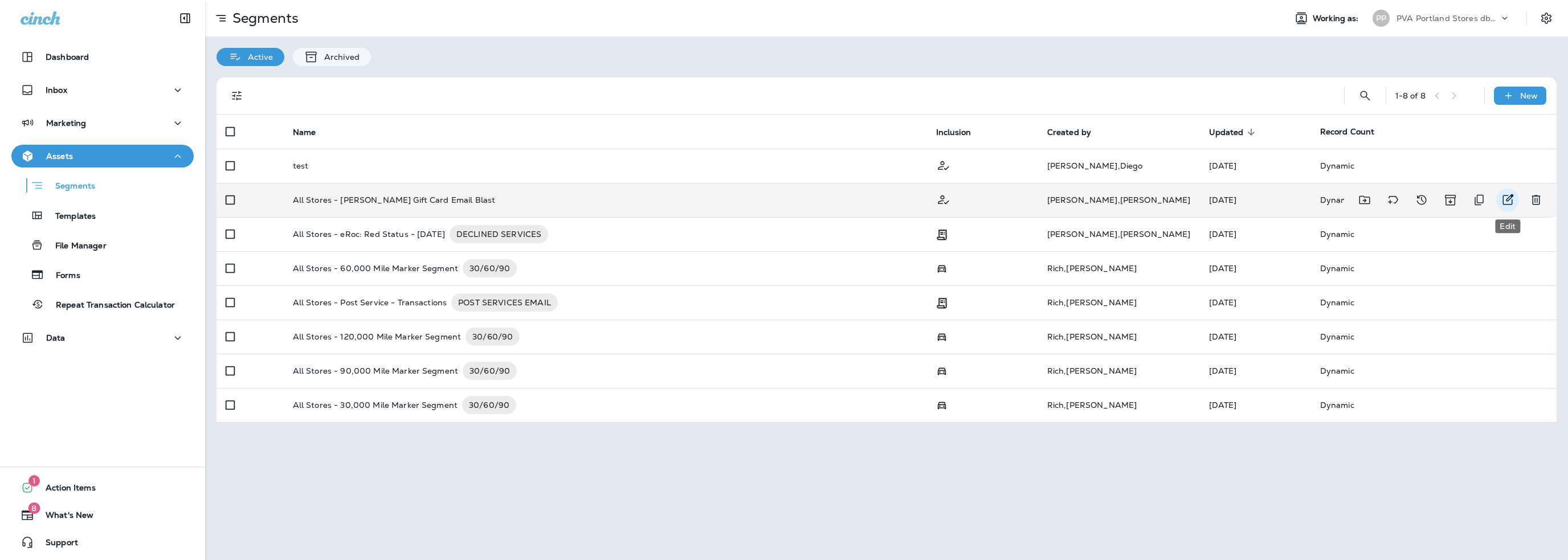
click at [1509, 196] on icon "Edit" at bounding box center [1507, 199] width 14 height 14
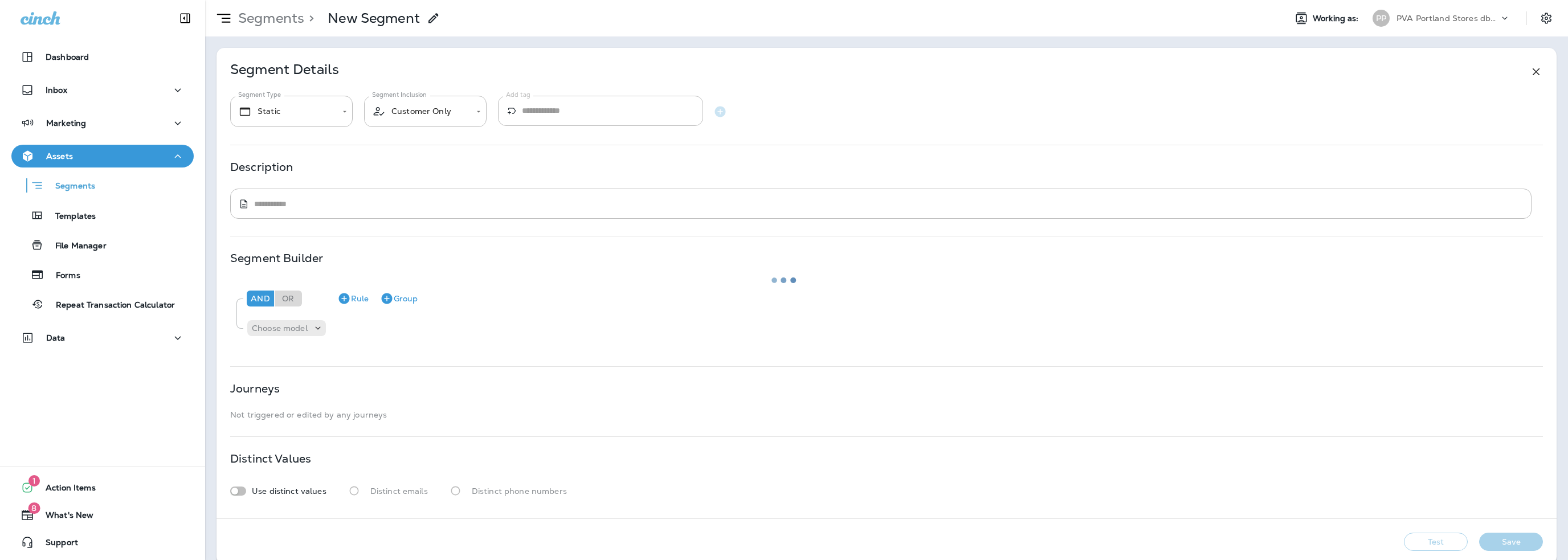
type input "*******"
type textarea "**********"
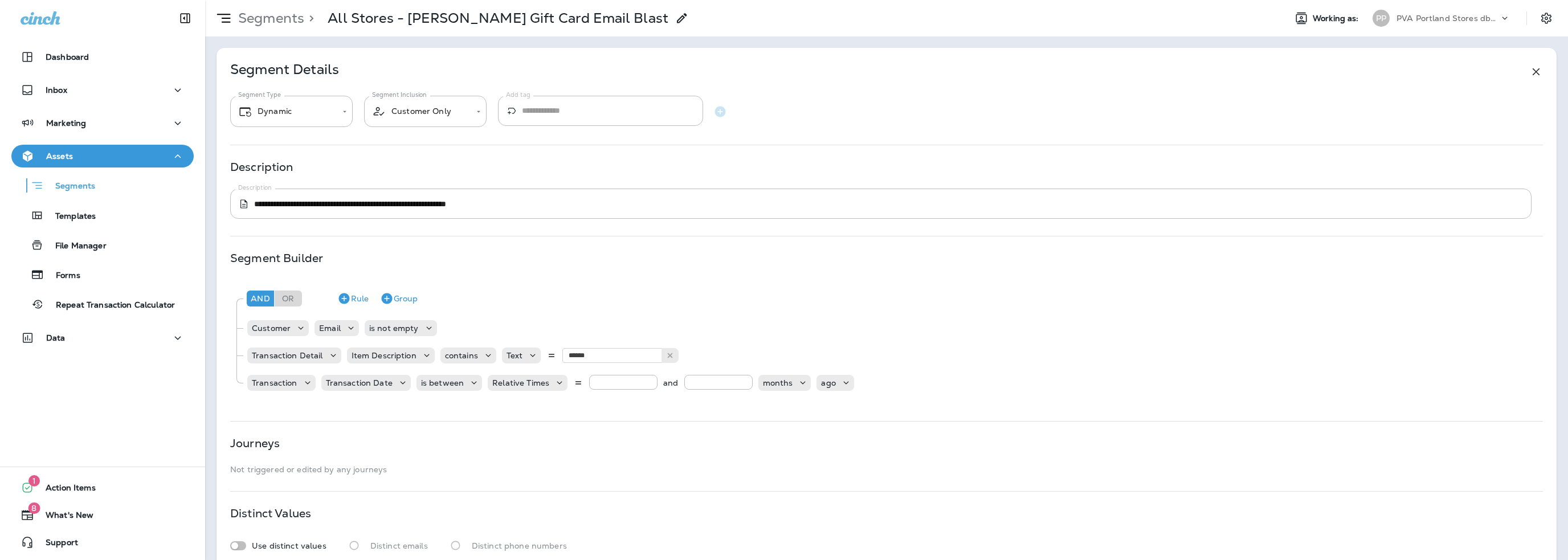
click at [675, 18] on icon at bounding box center [682, 18] width 14 height 14
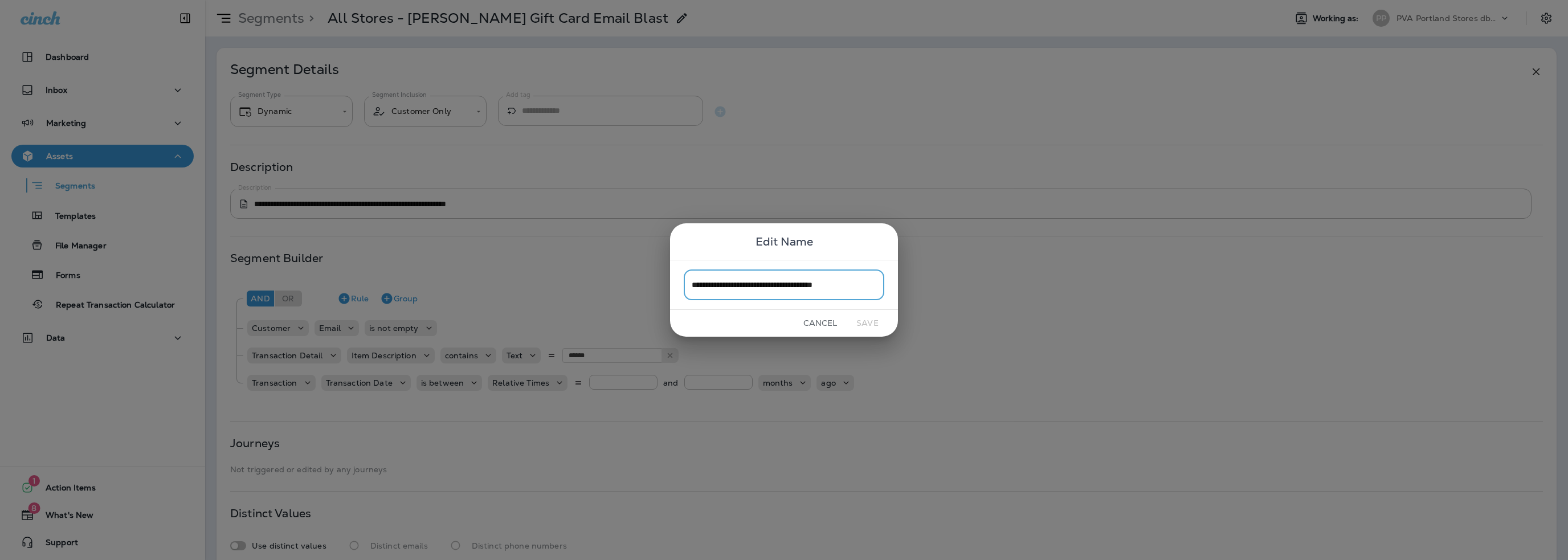
click at [823, 324] on button "Cancel" at bounding box center [820, 323] width 43 height 18
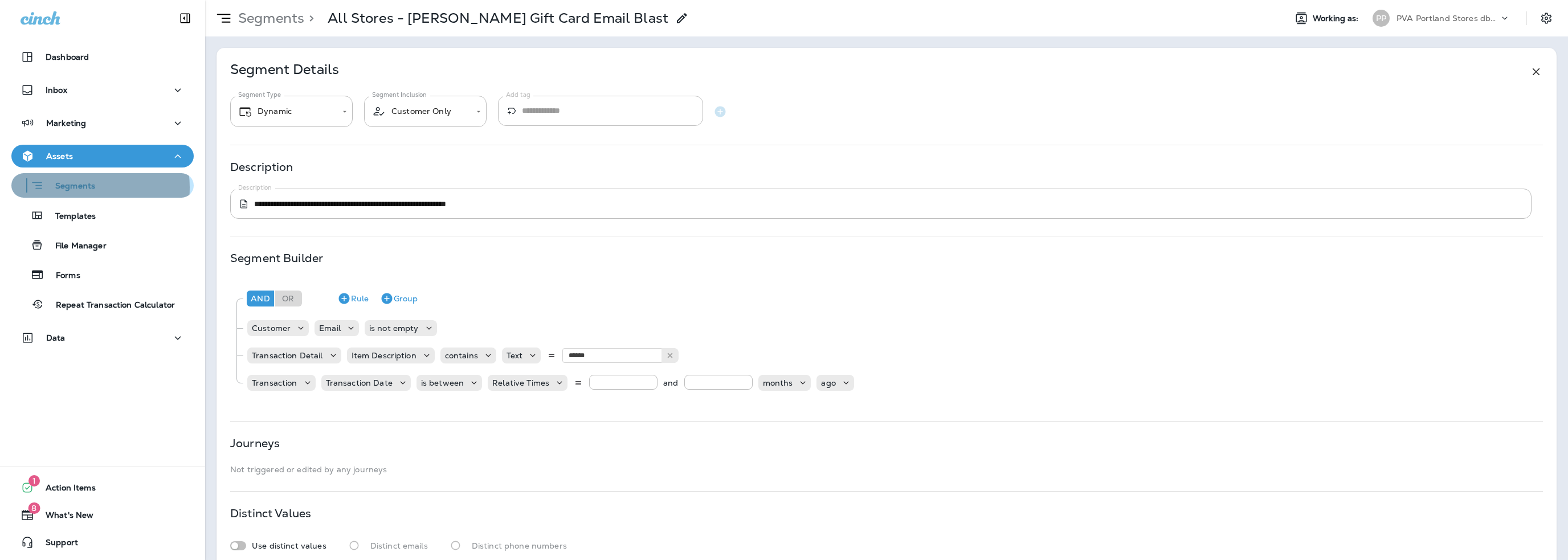
click at [81, 187] on p "Segments" at bounding box center [70, 186] width 51 height 11
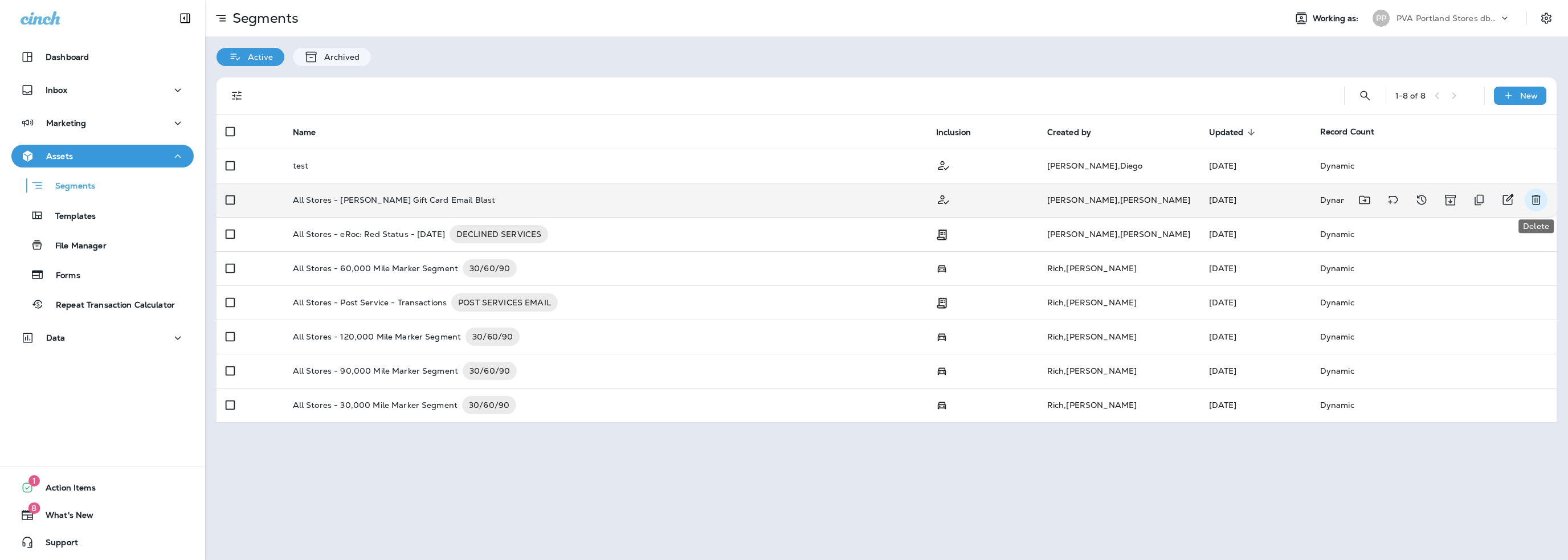
click at [1536, 200] on icon "Delete" at bounding box center [1536, 199] width 14 height 14
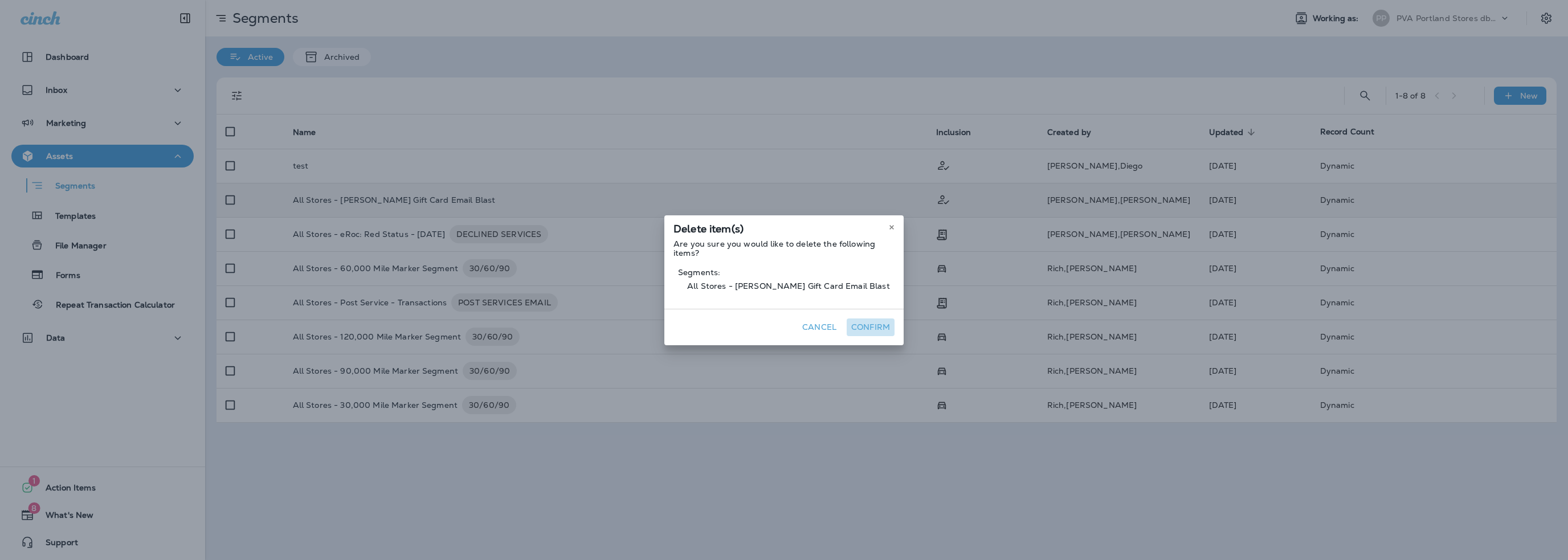
click at [878, 323] on button "Confirm" at bounding box center [871, 327] width 48 height 18
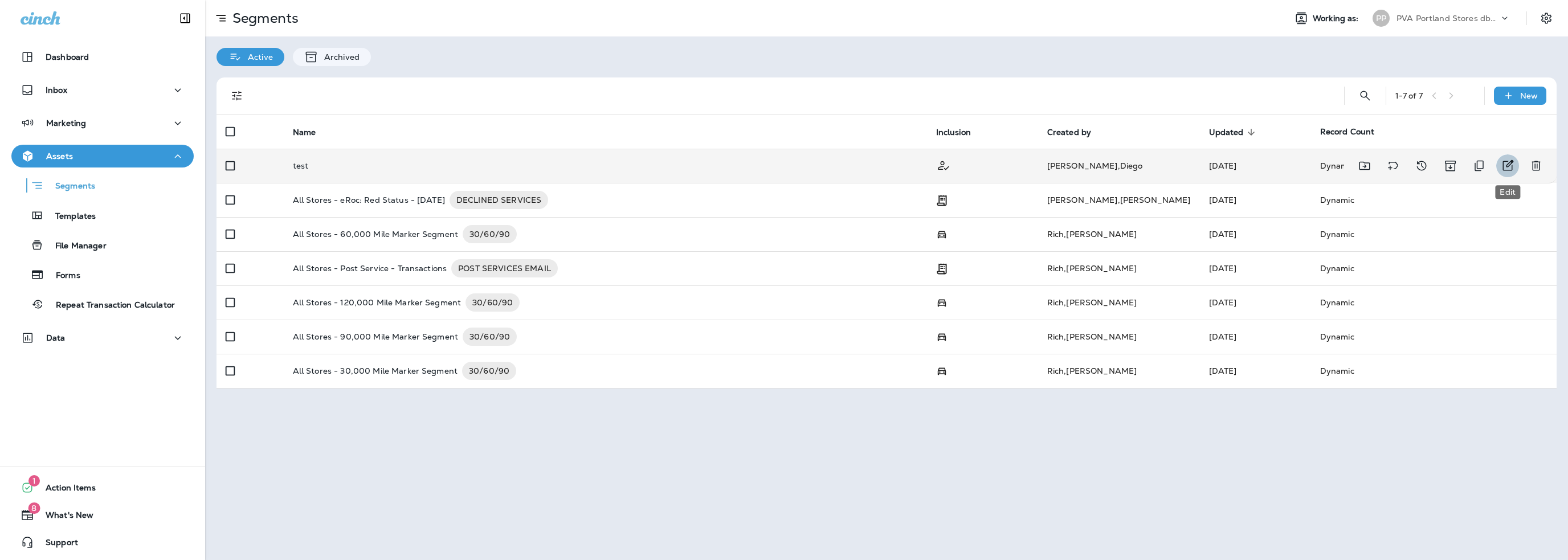
click at [1509, 164] on icon "Edit" at bounding box center [1507, 166] width 14 height 14
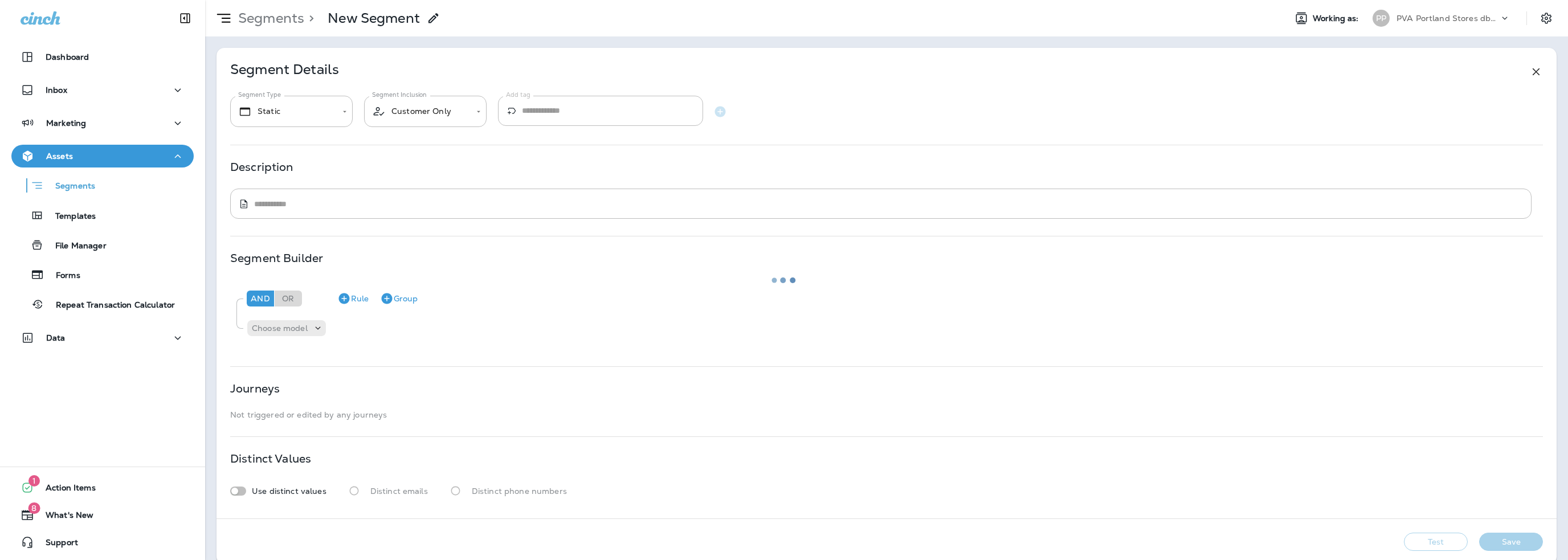
type input "*******"
type textarea "**********"
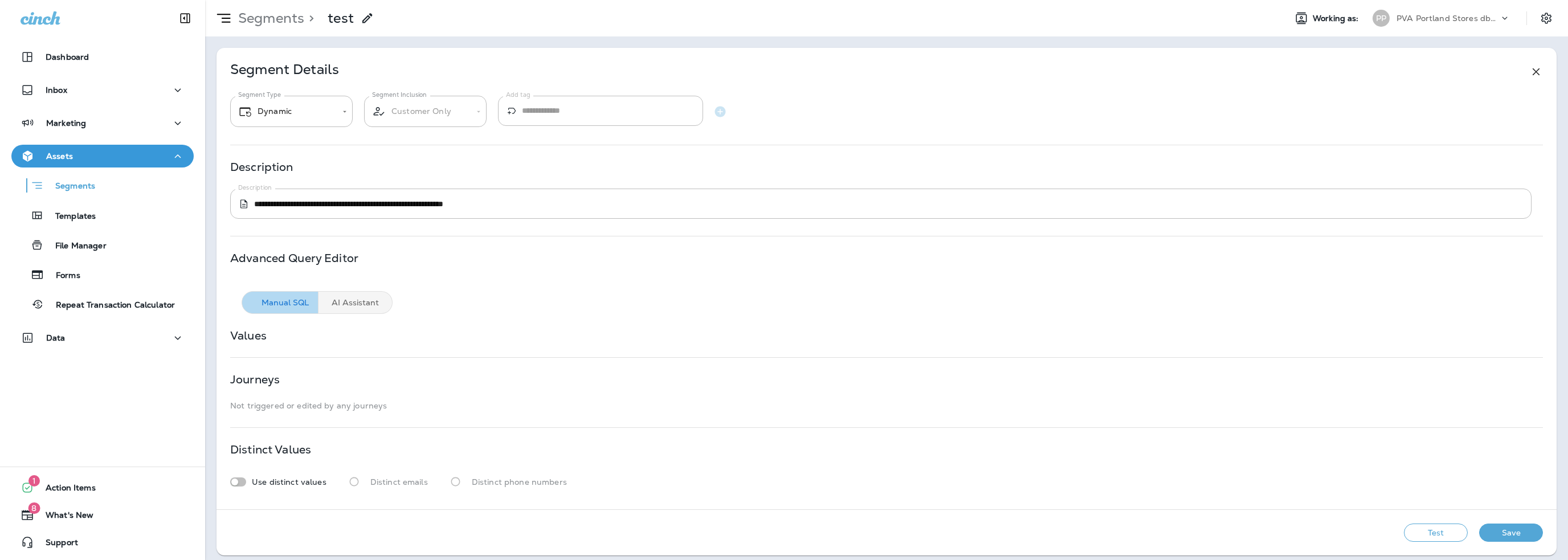
click at [369, 21] on icon at bounding box center [367, 18] width 14 height 14
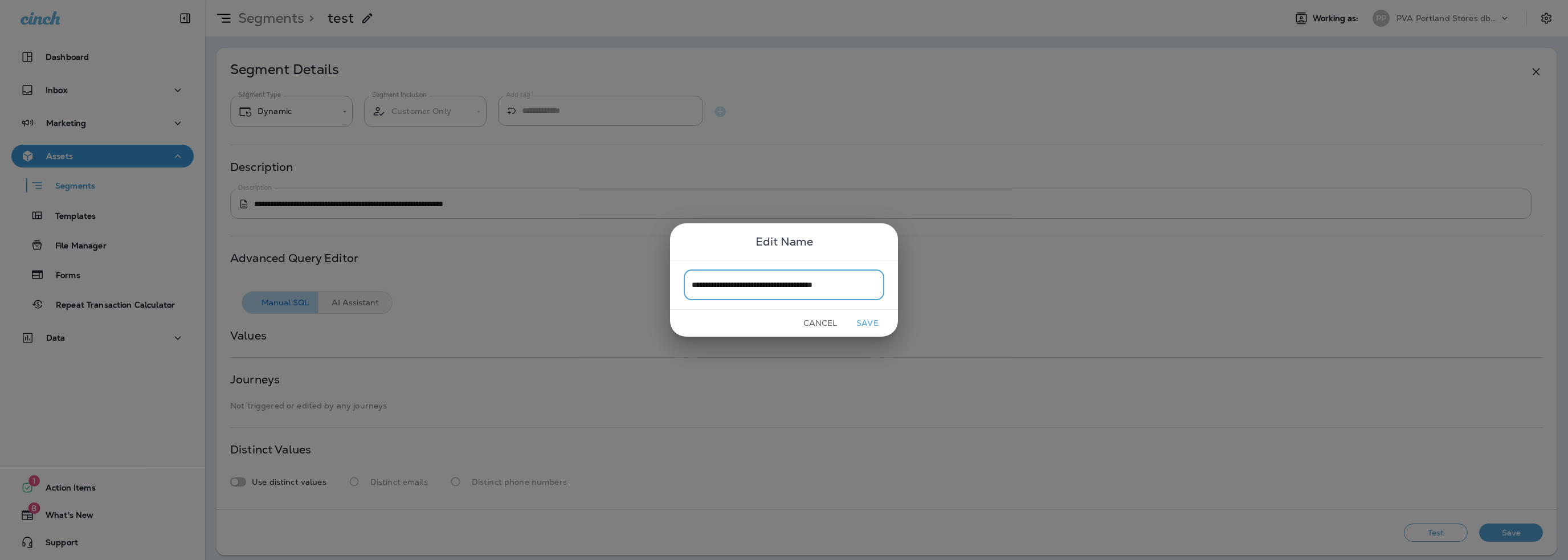
type input "**********"
click at [873, 323] on button "Save" at bounding box center [867, 323] width 43 height 18
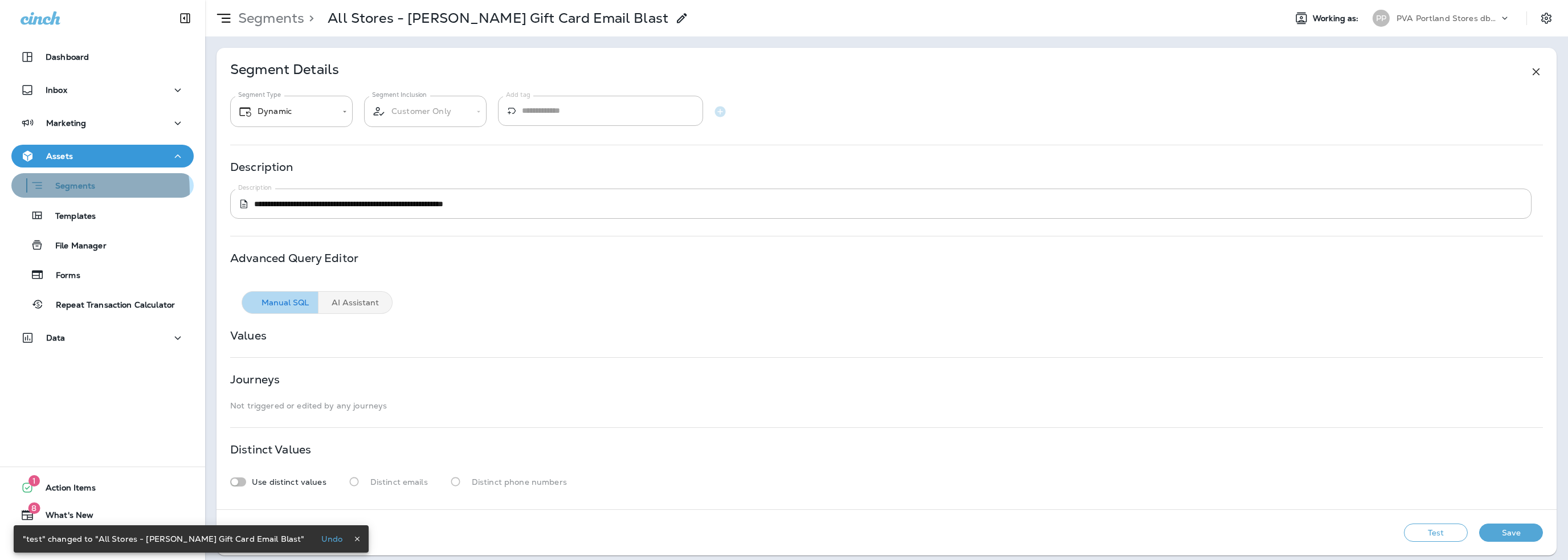
click at [69, 191] on p "Segments" at bounding box center [70, 186] width 51 height 11
click at [1496, 530] on button "Save" at bounding box center [1510, 533] width 63 height 18
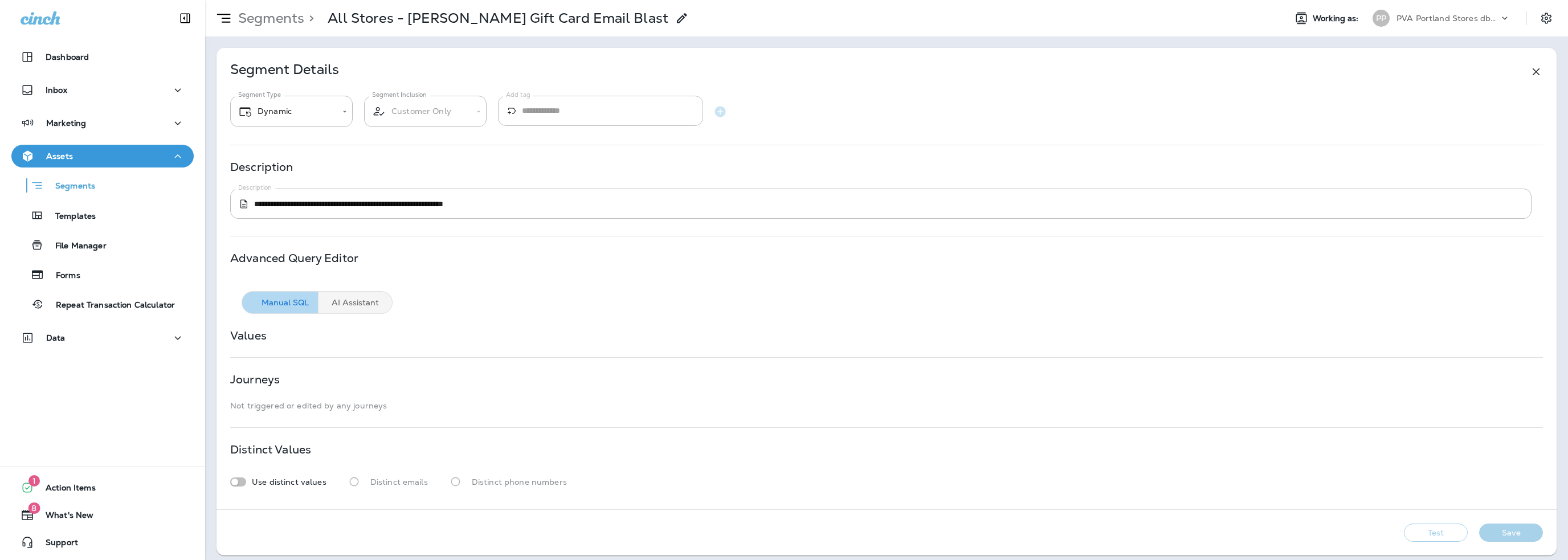
drag, startPoint x: 84, startPoint y: 187, endPoint x: 862, endPoint y: 48, distance: 790.3
click at [84, 187] on p "Segments" at bounding box center [70, 186] width 51 height 11
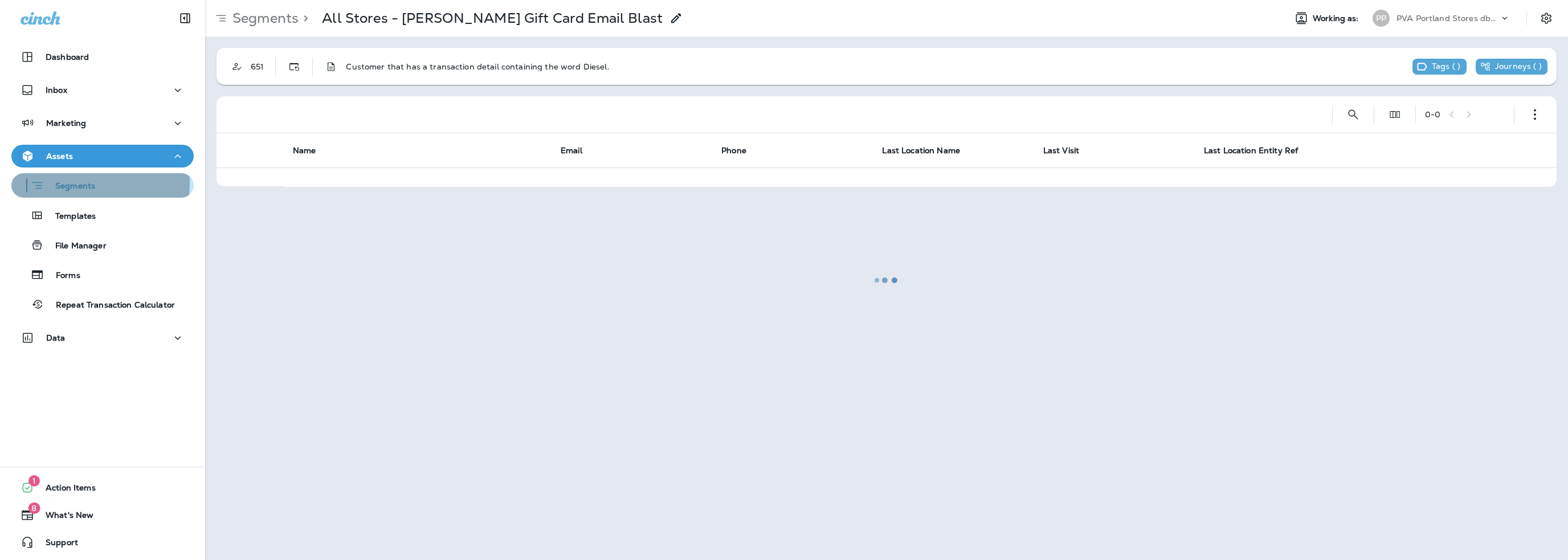
click at [89, 184] on p "Segments" at bounding box center [70, 186] width 51 height 11
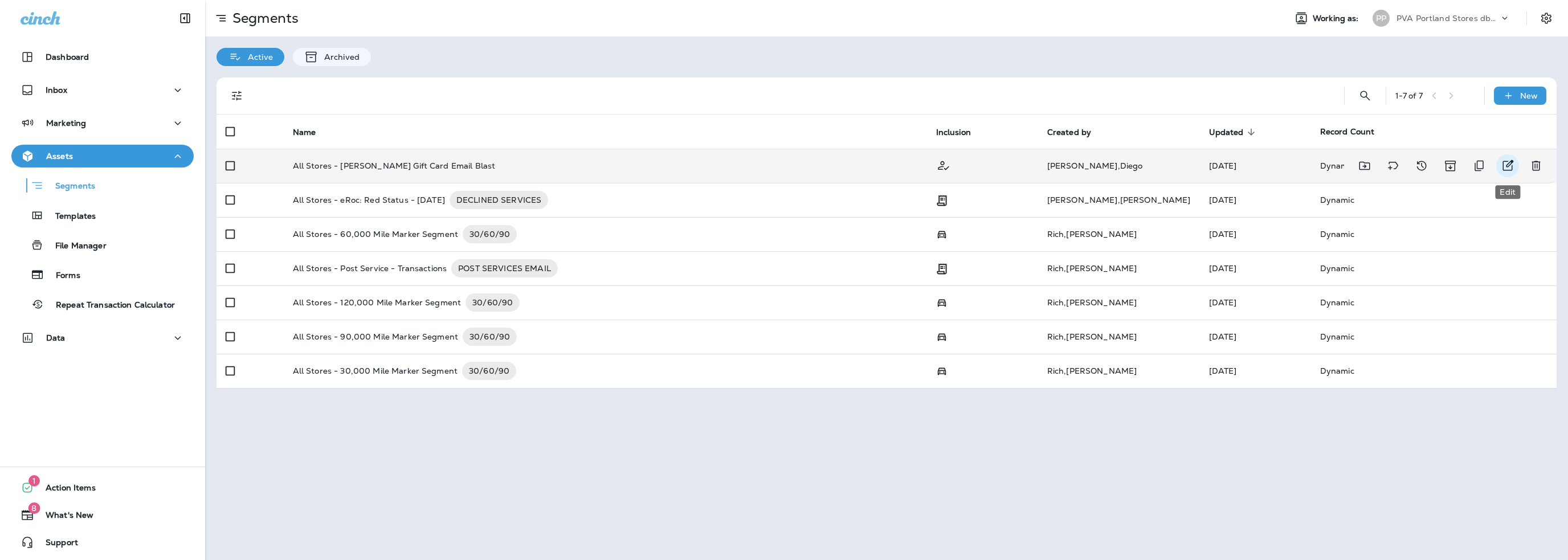
click at [1505, 163] on icon "Edit" at bounding box center [1507, 166] width 14 height 14
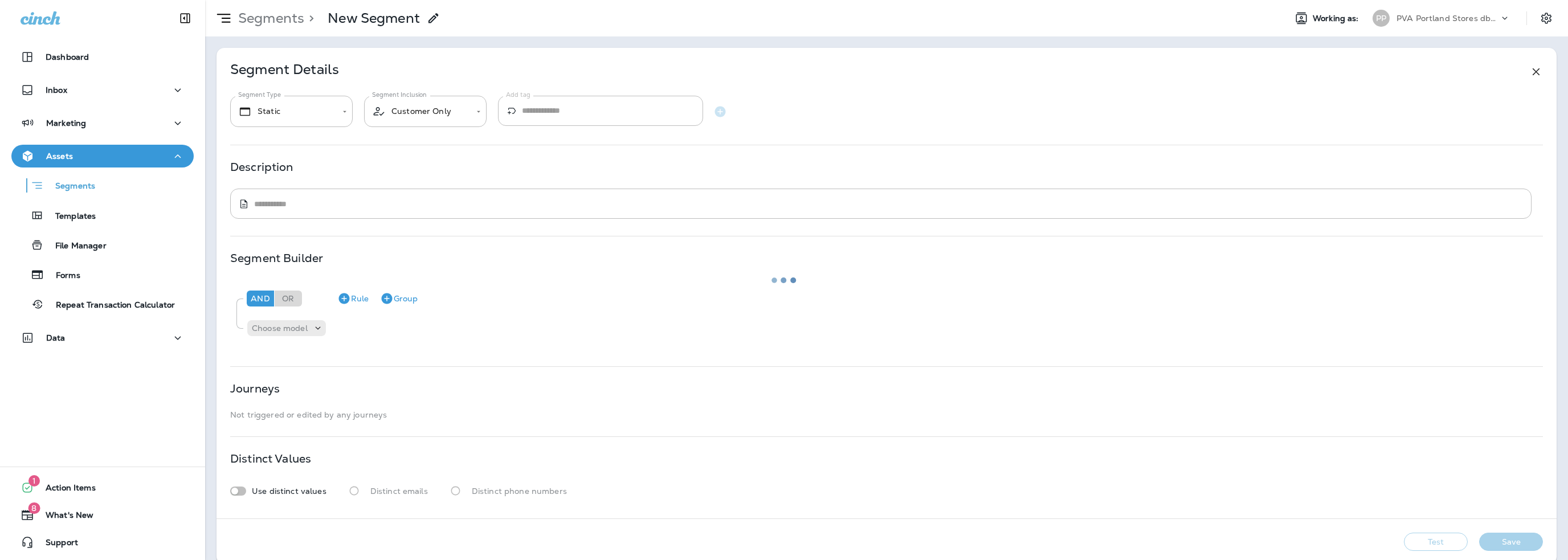
type input "*******"
type textarea "**********"
